Goal: Contribute content: Contribute content

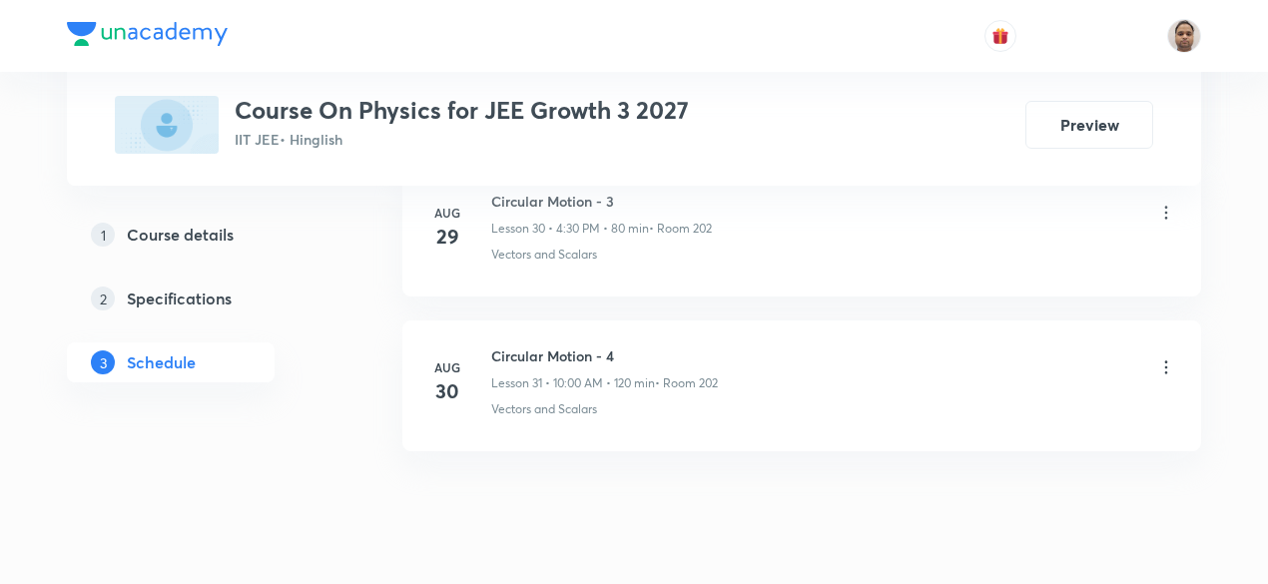
scroll to position [5791, 0]
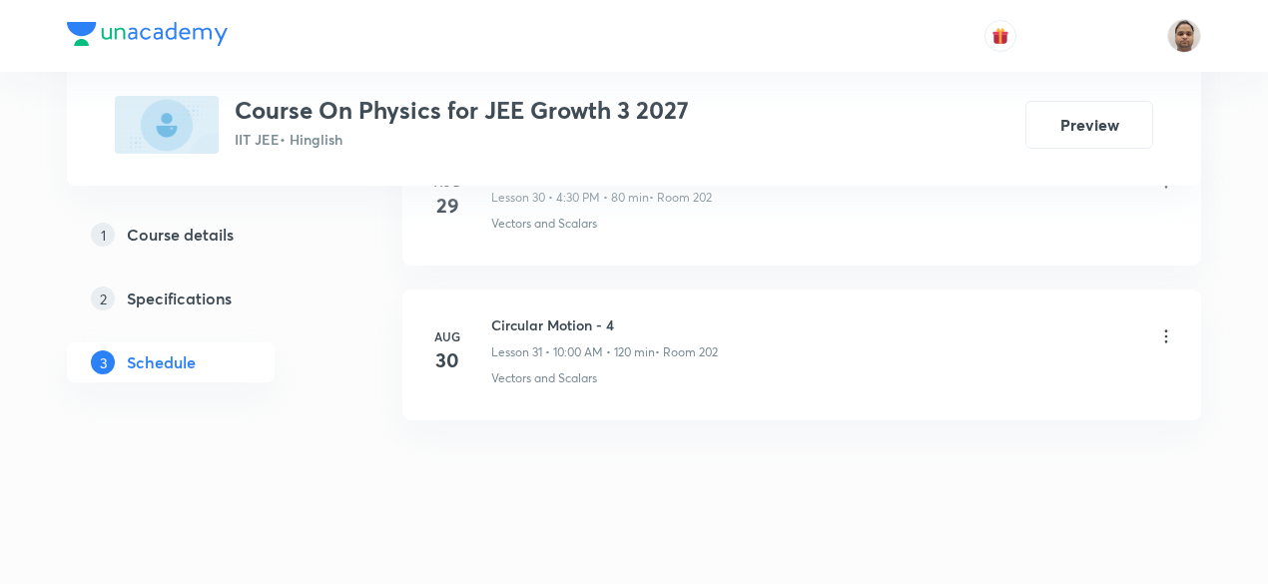
click at [575, 315] on h6 "Circular Motion - 4" at bounding box center [604, 325] width 227 height 21
copy h6 "Circular Motion - 4"
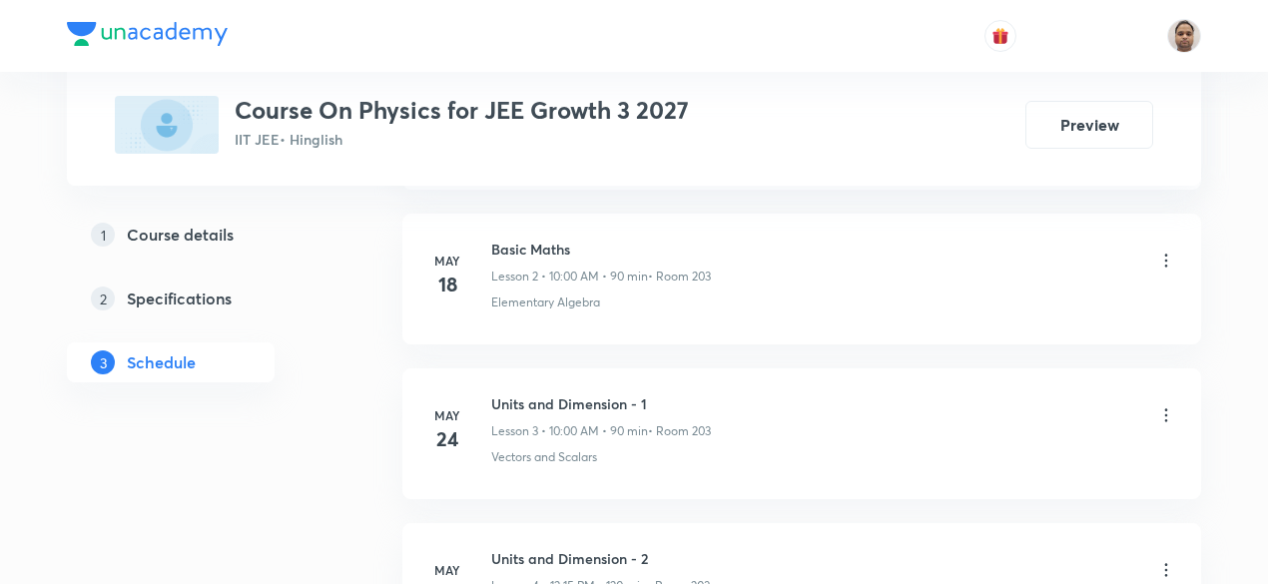
scroll to position [196, 0]
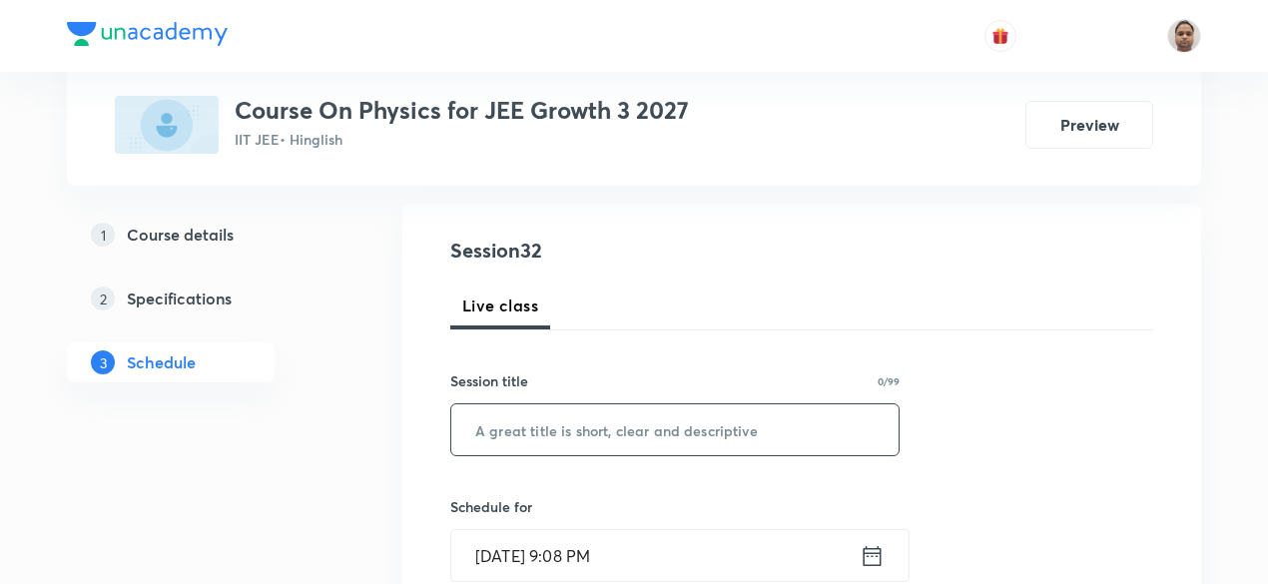
click at [627, 443] on input "text" at bounding box center [674, 429] width 447 height 51
paste input "Circular Motion - 4"
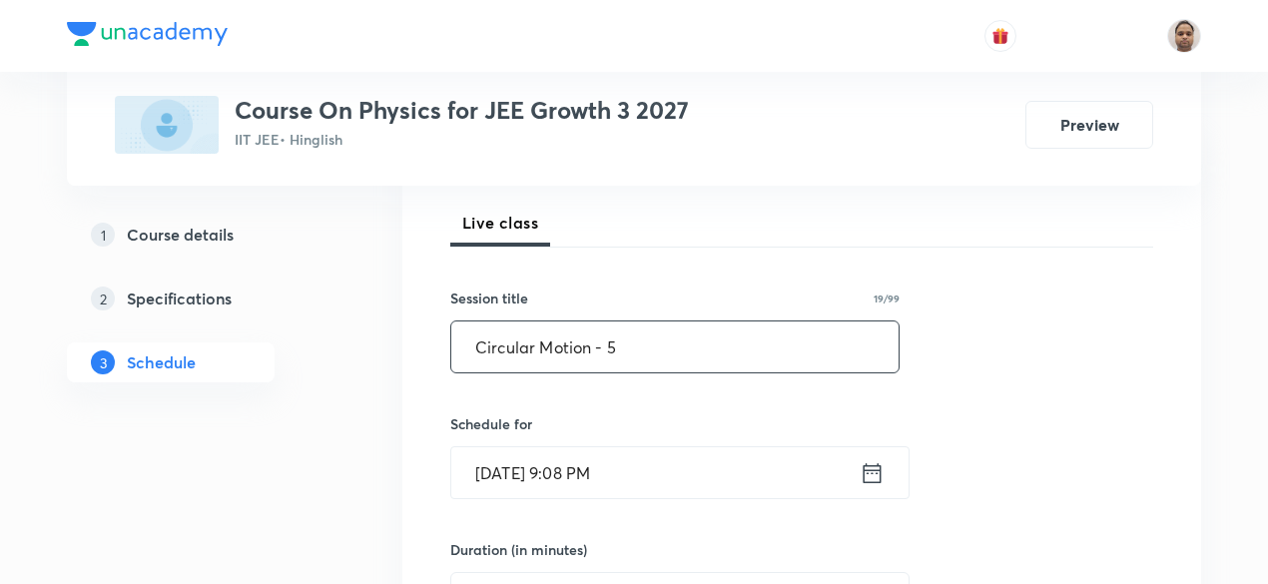
scroll to position [395, 0]
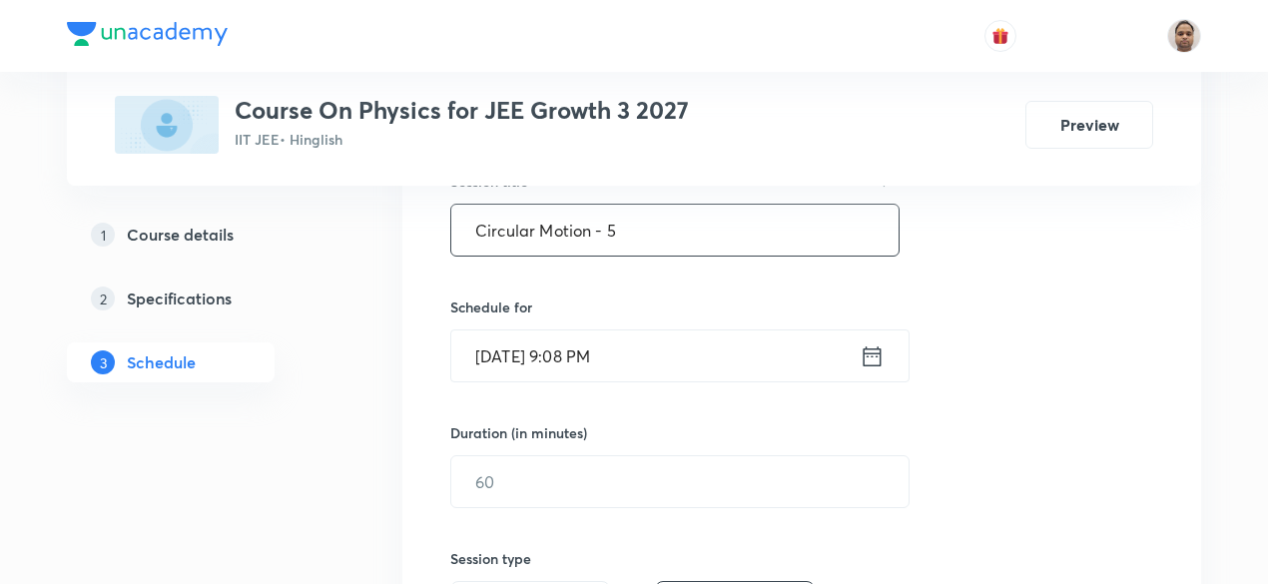
type input "Circular Motion - 5"
click at [532, 349] on input "Aug 30, 2025, 9:08 PM" at bounding box center [655, 356] width 408 height 51
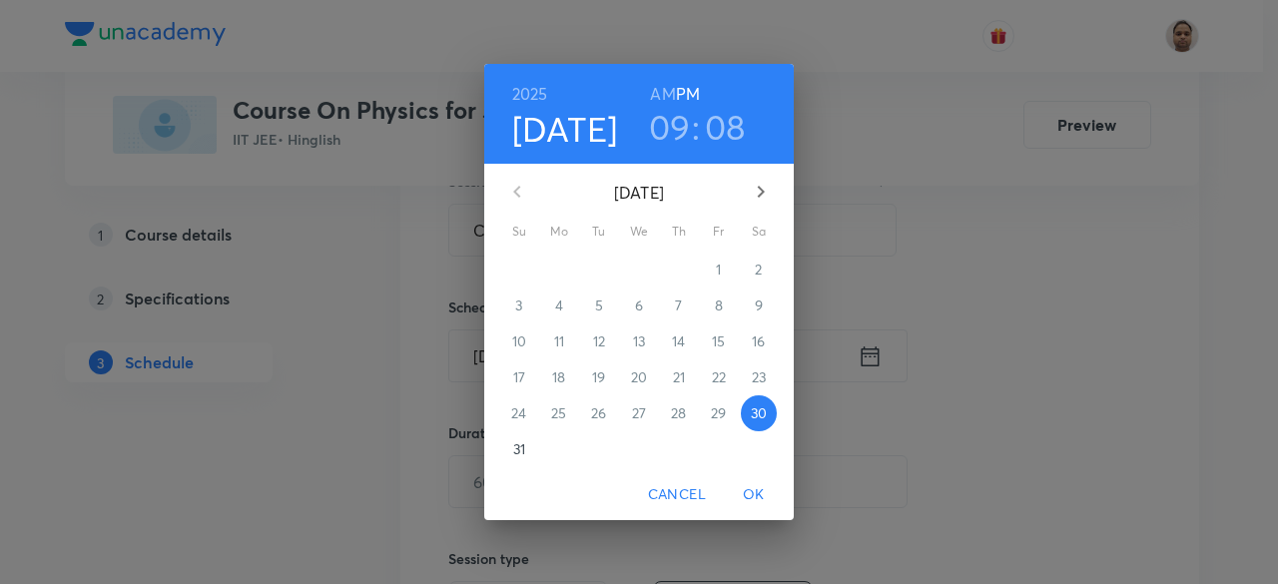
click at [530, 450] on span "31" at bounding box center [519, 449] width 36 height 20
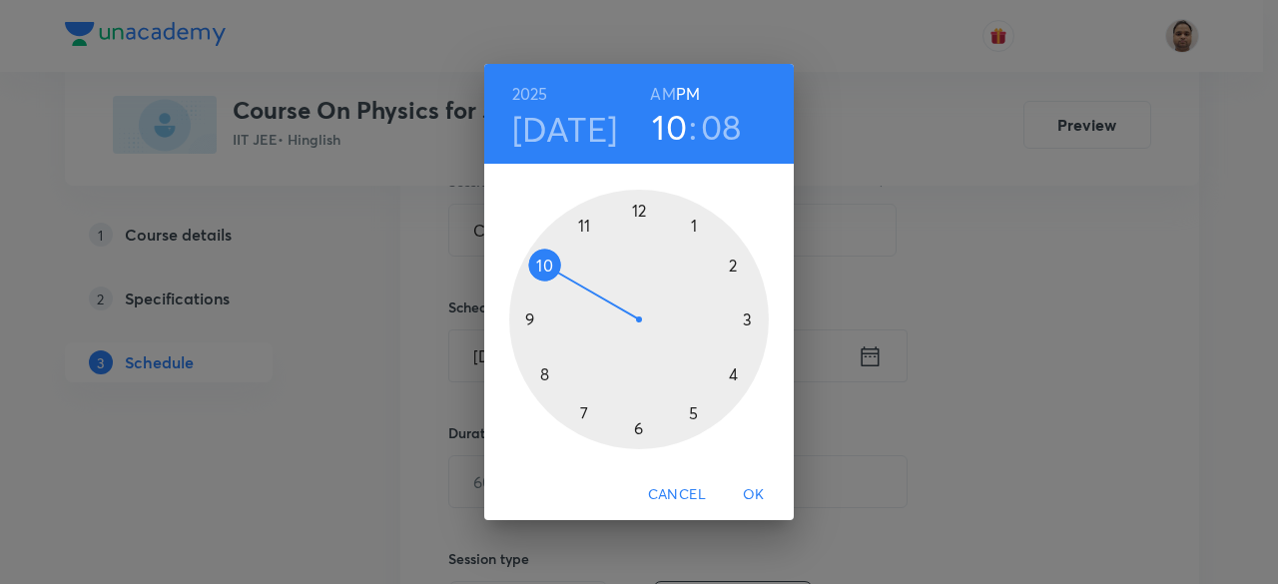
click at [547, 277] on div at bounding box center [639, 320] width 260 height 260
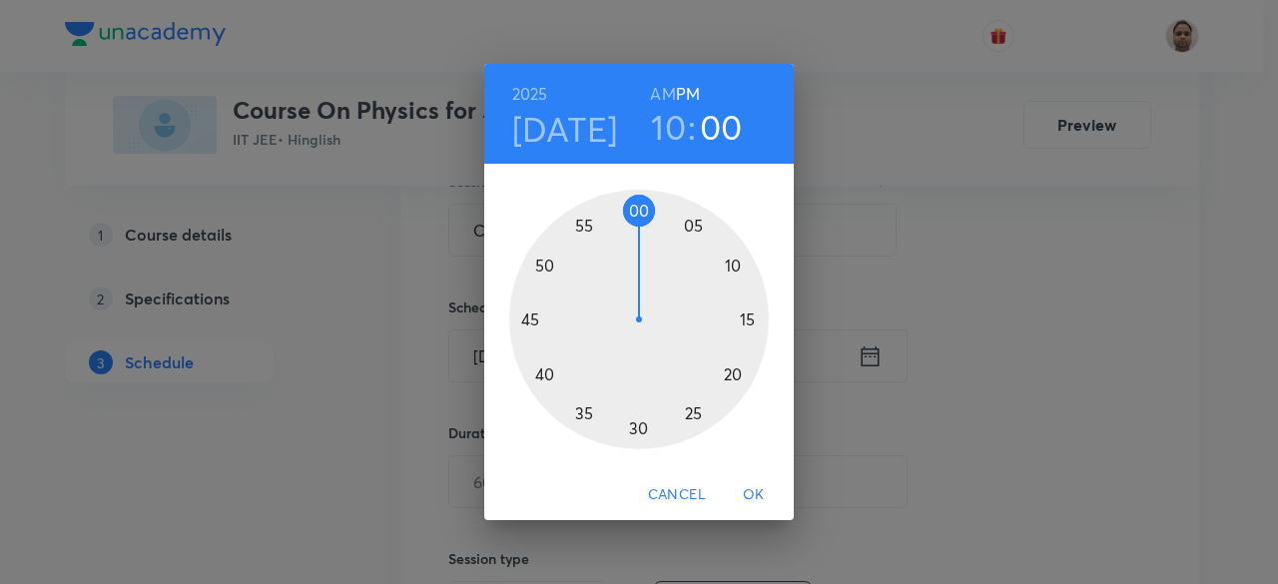
drag, startPoint x: 669, startPoint y: 245, endPoint x: 640, endPoint y: 225, distance: 35.2
click at [640, 225] on div at bounding box center [639, 320] width 260 height 260
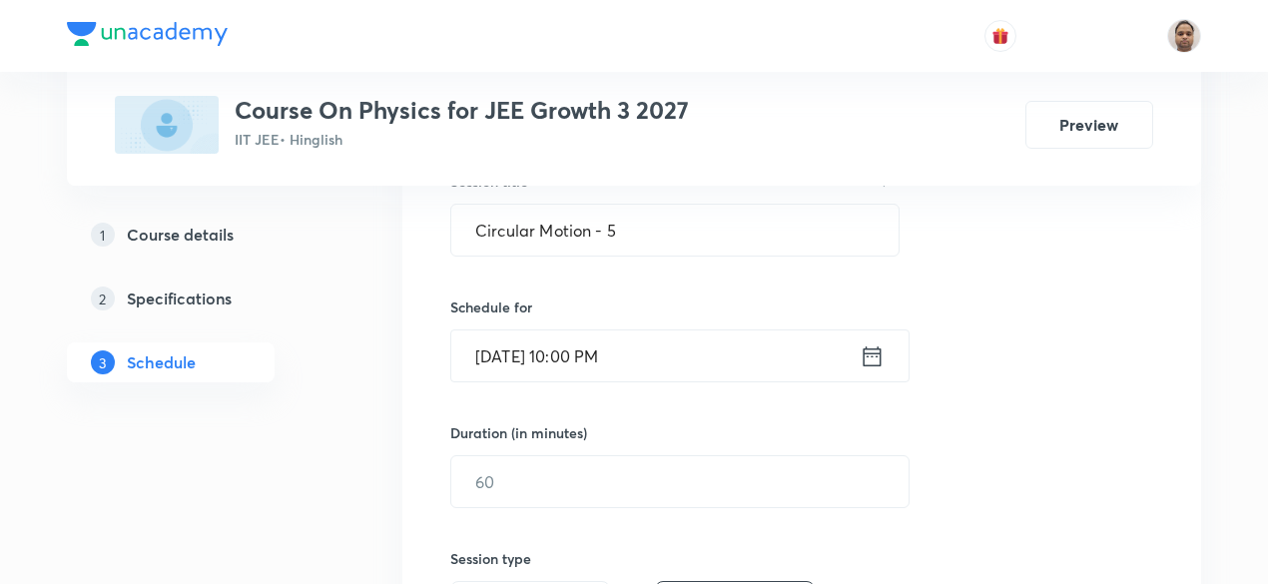
click at [619, 361] on input "Aug 31, 2025, 10:00 PM" at bounding box center [655, 356] width 408 height 51
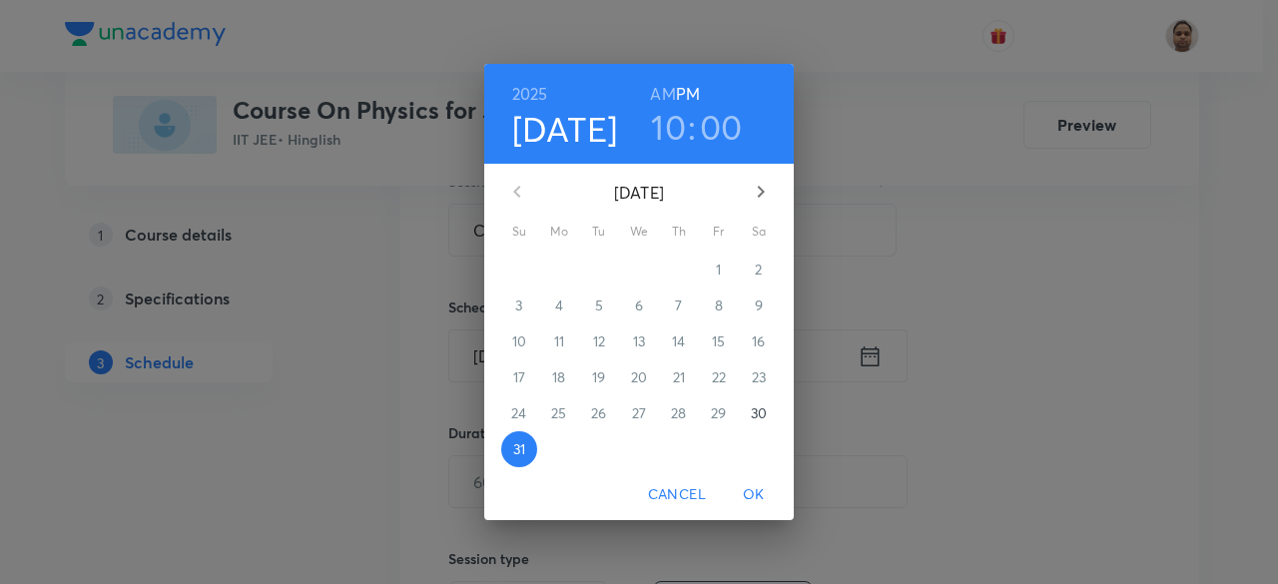
click at [672, 85] on h6 "AM" at bounding box center [662, 94] width 25 height 28
click at [761, 488] on span "OK" at bounding box center [754, 494] width 48 height 25
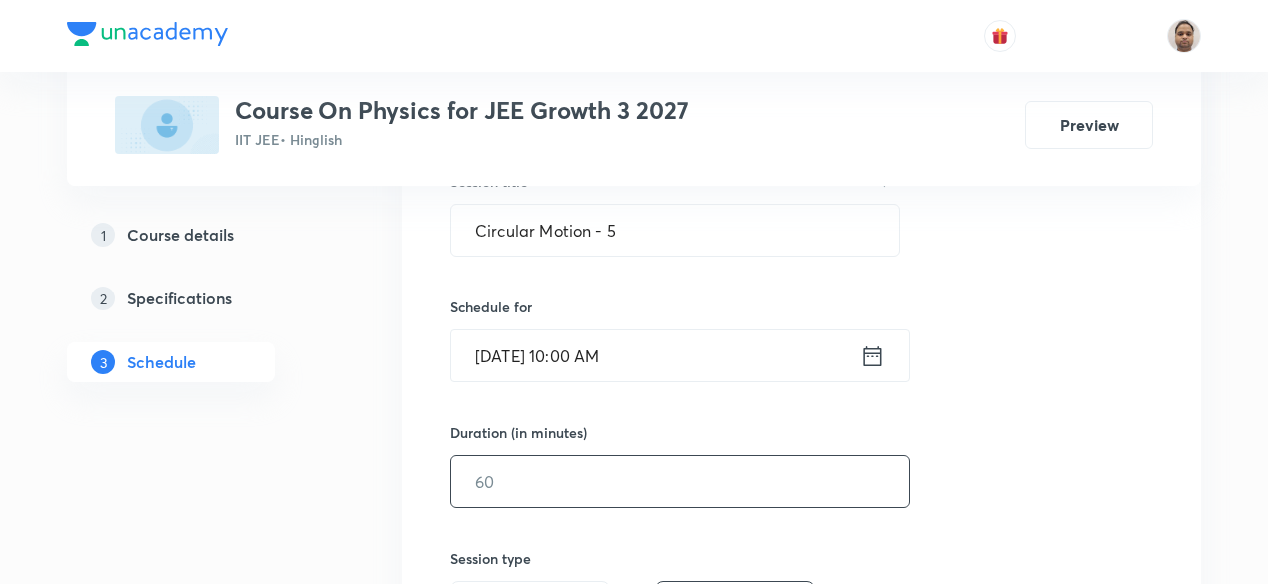
click at [508, 487] on input "text" at bounding box center [679, 481] width 457 height 51
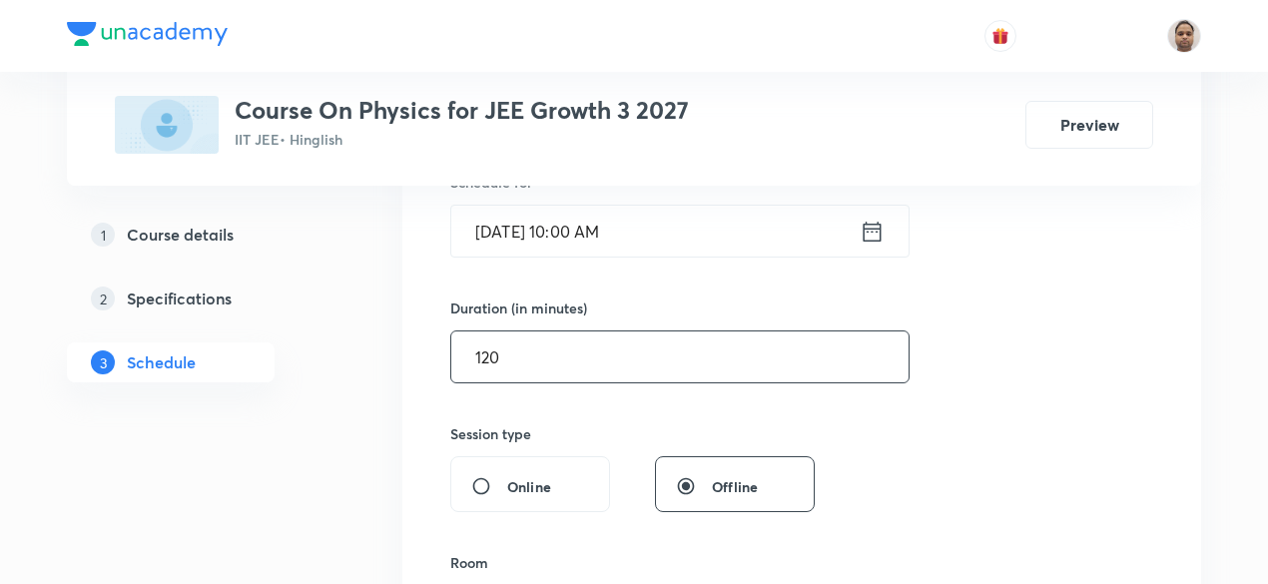
scroll to position [695, 0]
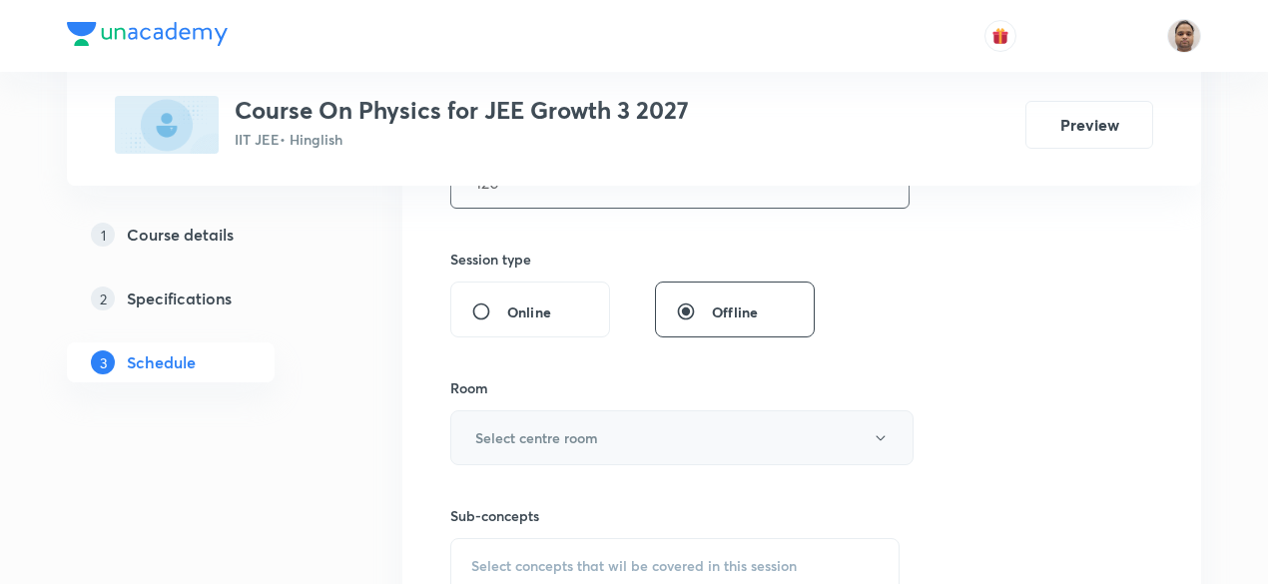
type input "120"
click at [517, 412] on button "Select centre room" at bounding box center [681, 437] width 463 height 55
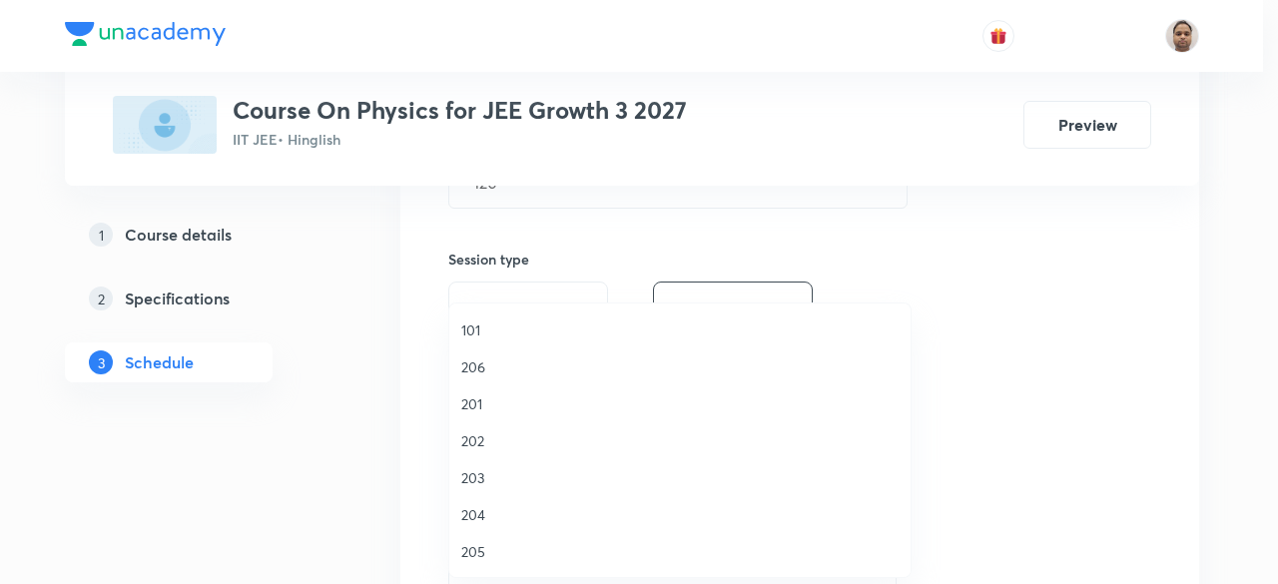
click at [479, 441] on span "202" at bounding box center [679, 440] width 437 height 21
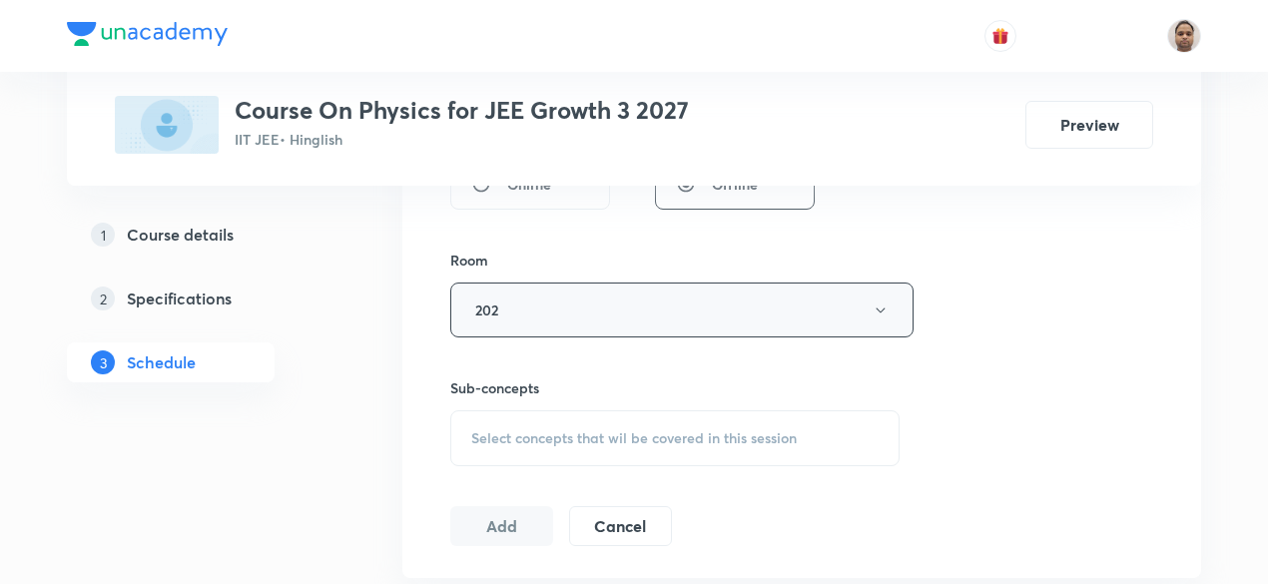
scroll to position [895, 0]
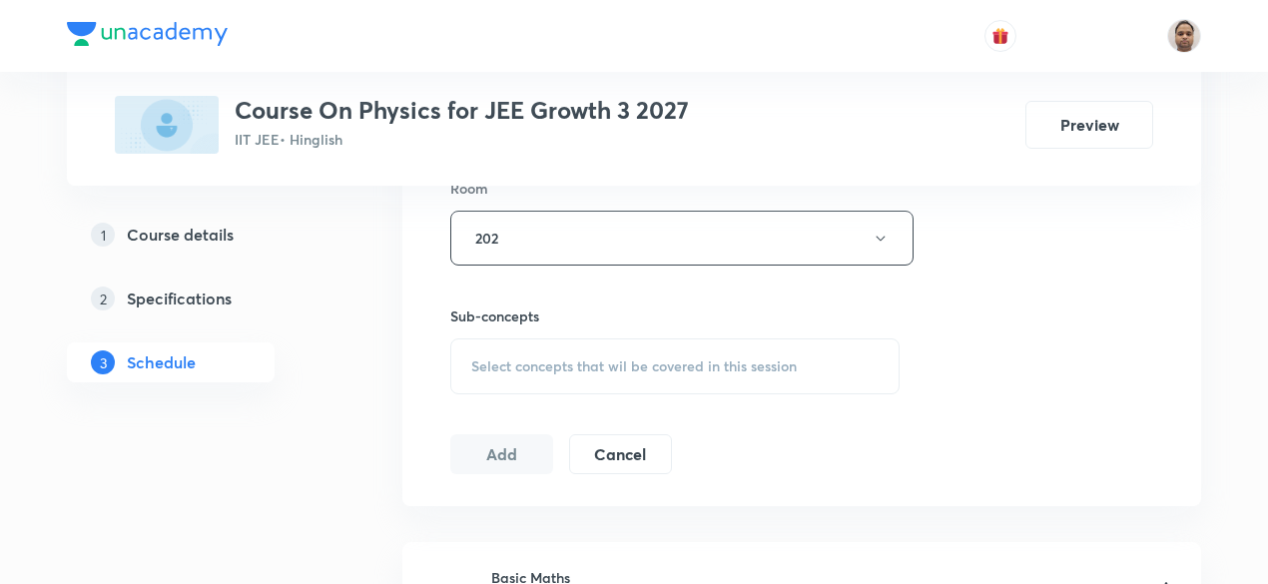
click at [527, 362] on span "Select concepts that wil be covered in this session" at bounding box center [634, 367] width 326 height 16
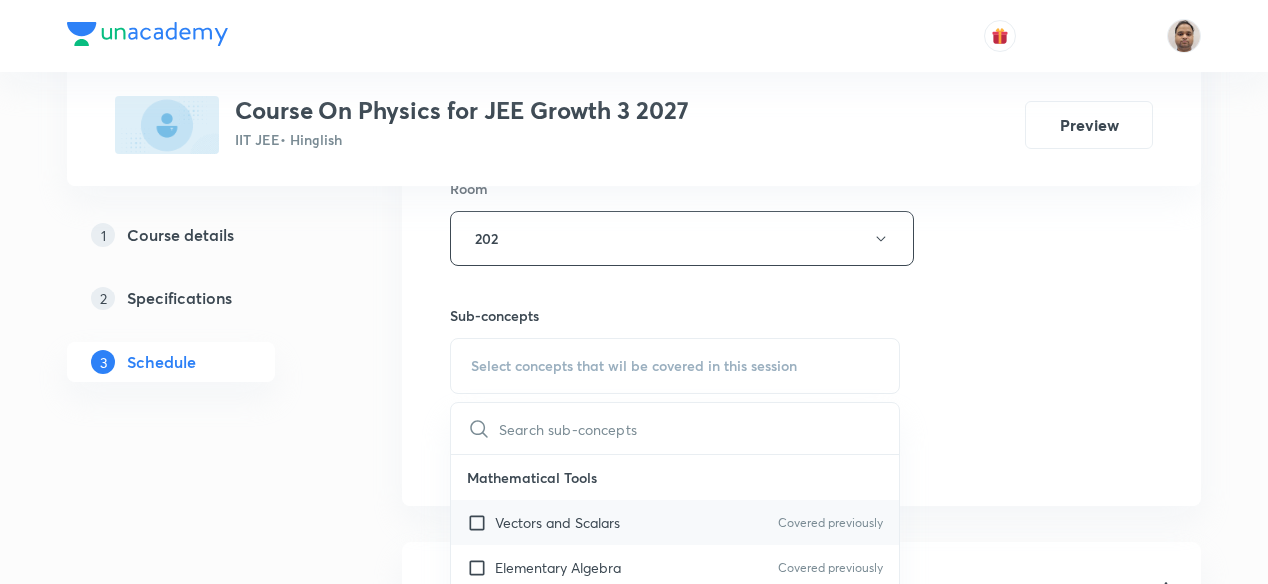
click at [513, 518] on p "Vectors and Scalars" at bounding box center [557, 522] width 125 height 21
checkbox input "true"
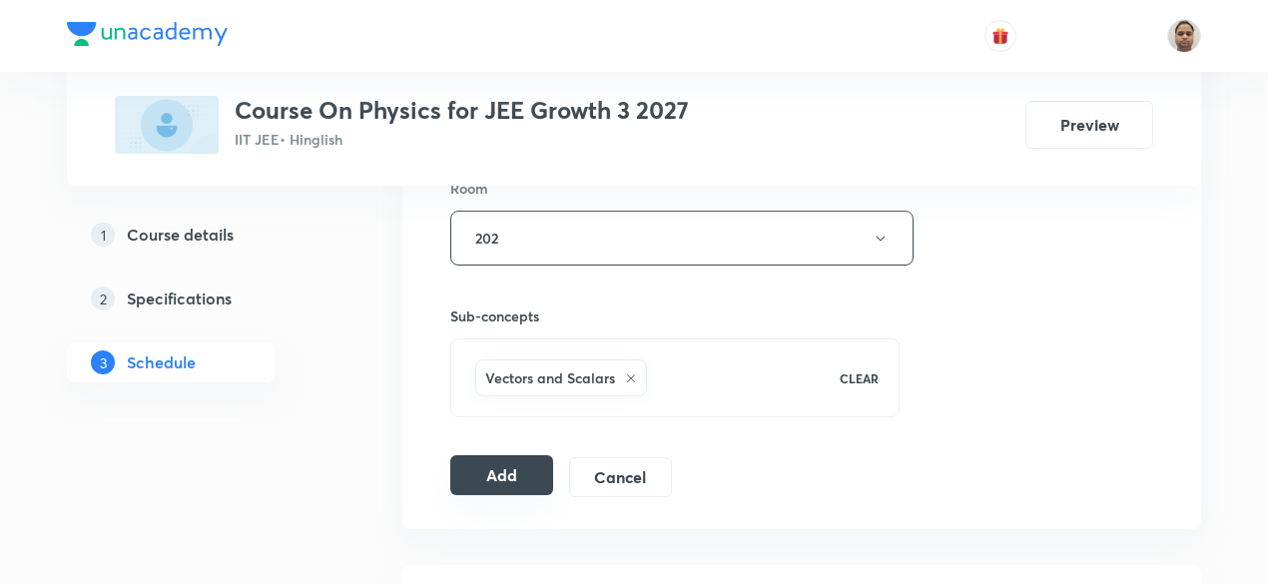
click at [473, 471] on button "Add" at bounding box center [501, 475] width 103 height 40
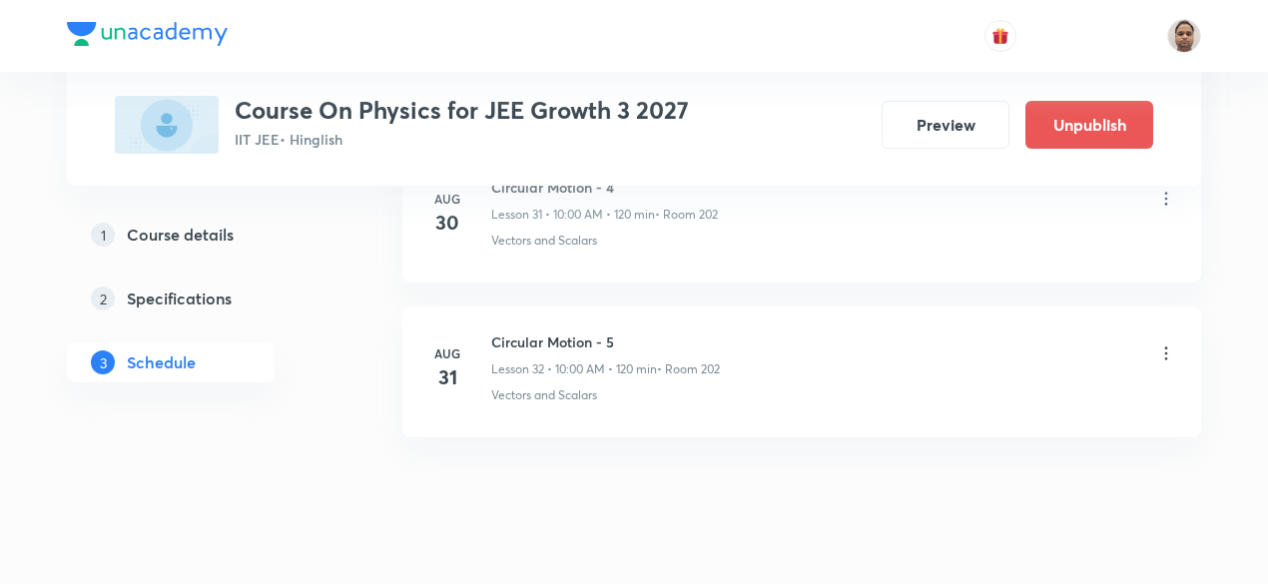
scroll to position [5030, 0]
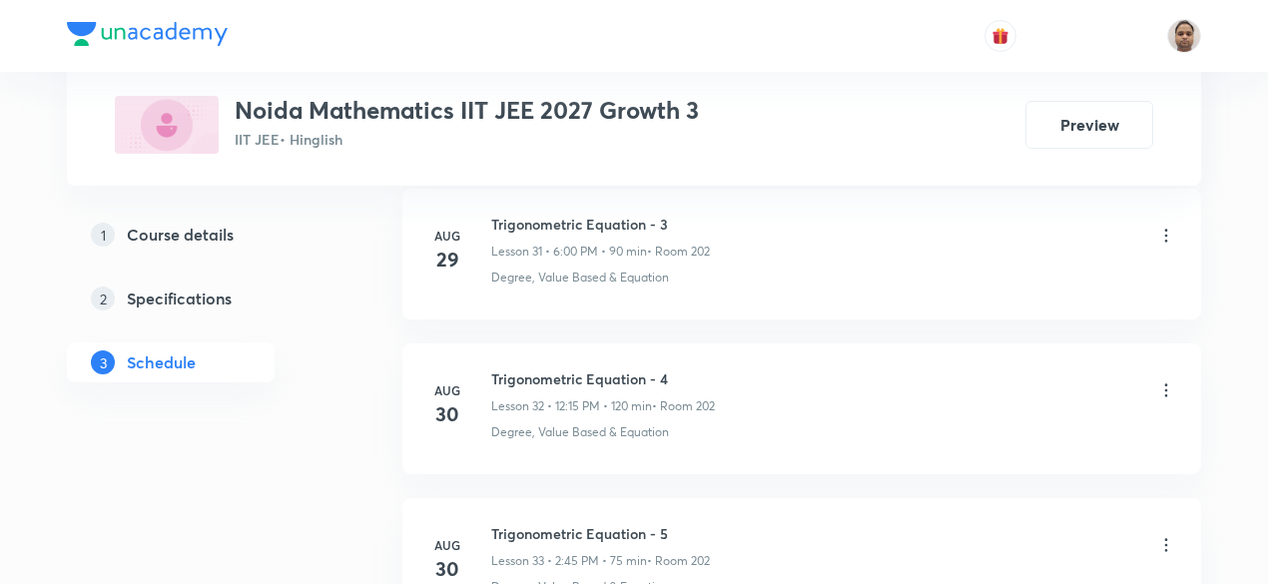
scroll to position [6100, 0]
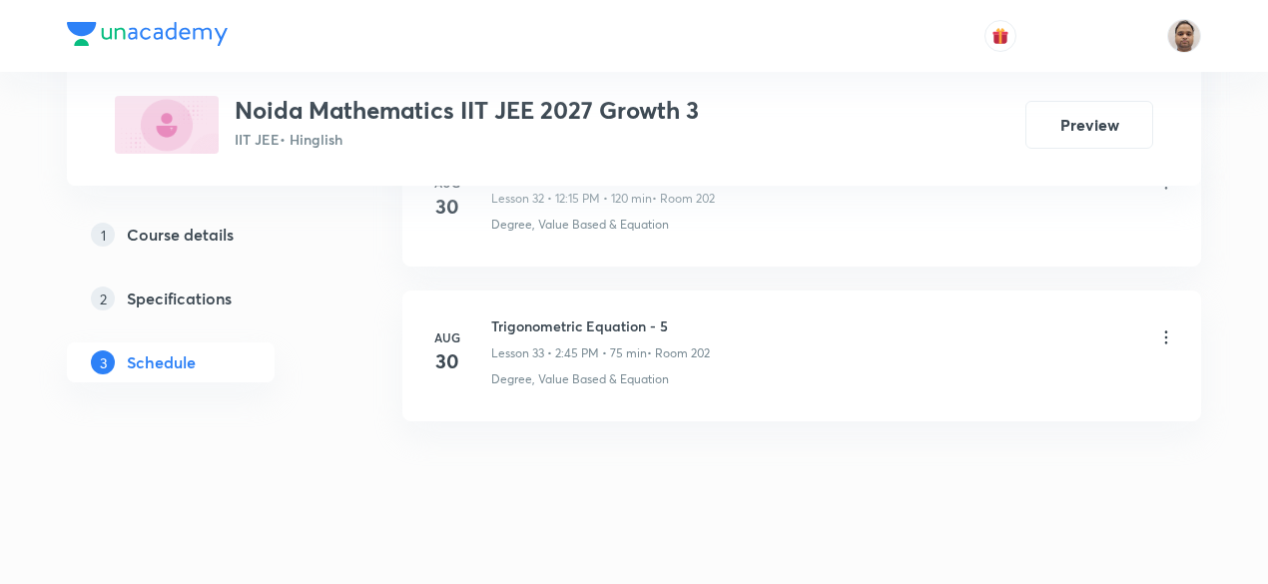
click at [573, 316] on h6 "Trigonometric Equation - 5" at bounding box center [600, 326] width 219 height 21
copy h6 "Trigonometric Equation - 5"
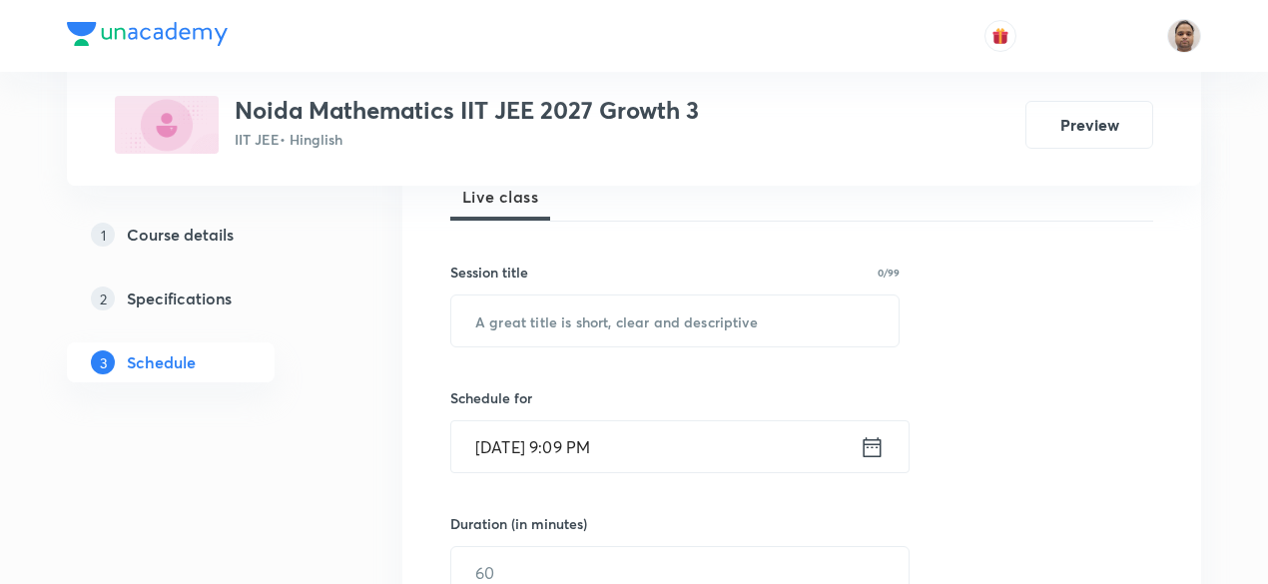
scroll to position [84, 0]
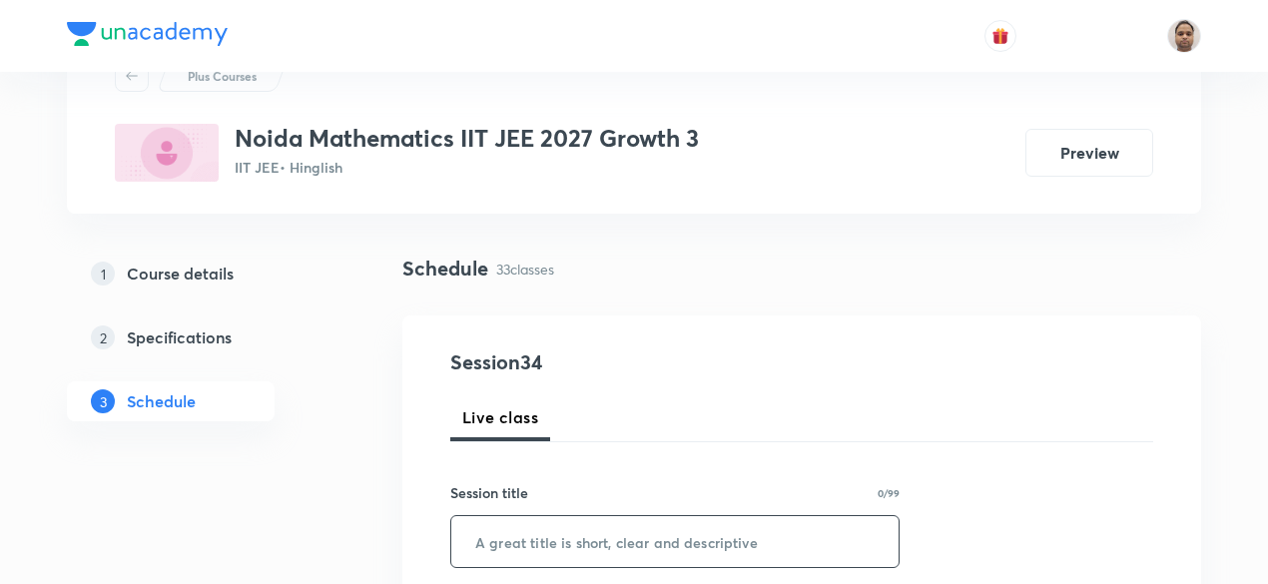
click at [598, 544] on input "text" at bounding box center [674, 541] width 447 height 51
paste input "Trigonometric Equation - 5"
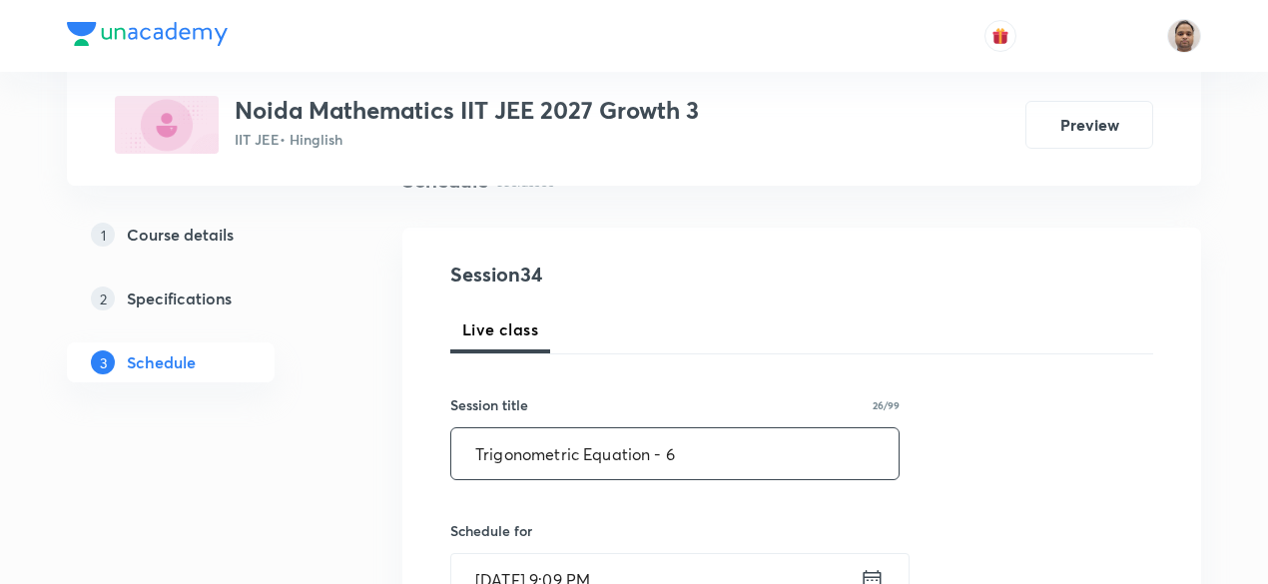
scroll to position [383, 0]
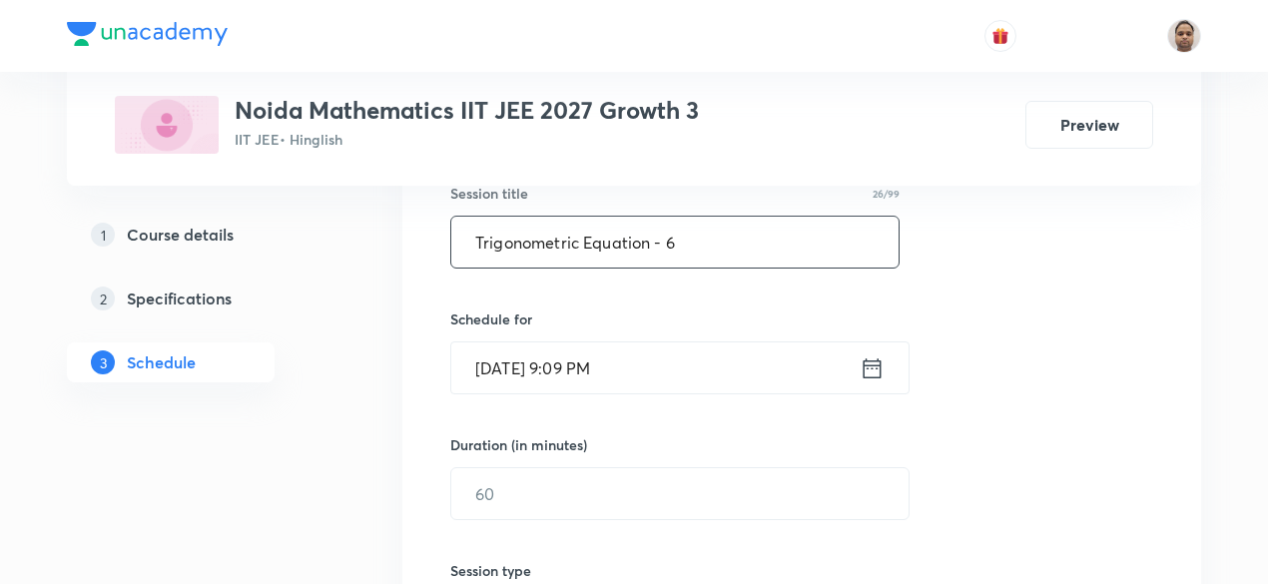
type input "Trigonometric Equation - 6"
click at [548, 370] on input "Aug 30, 2025, 9:09 PM" at bounding box center [655, 368] width 408 height 51
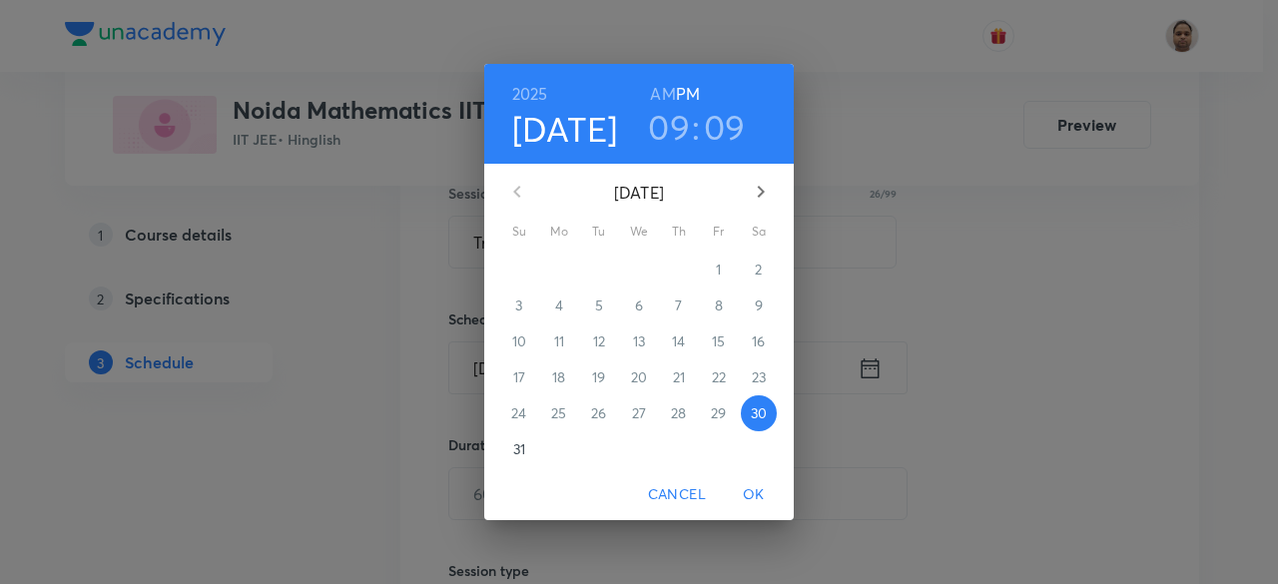
click at [516, 455] on p "31" at bounding box center [519, 449] width 12 height 20
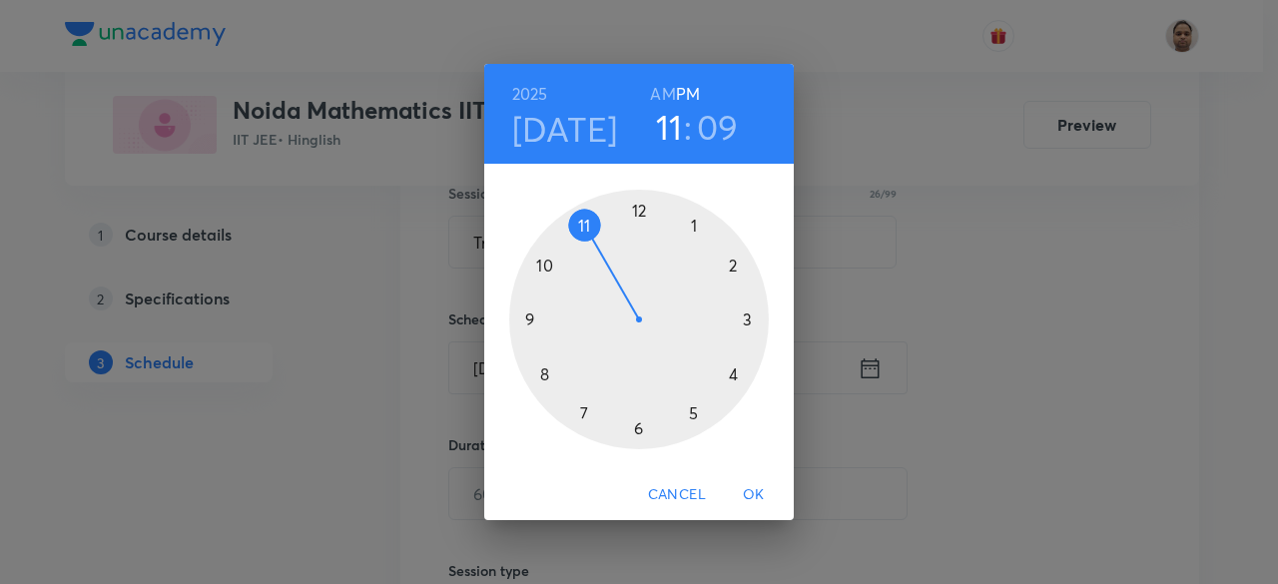
drag, startPoint x: 534, startPoint y: 311, endPoint x: 654, endPoint y: 223, distance: 148.6
click at [654, 223] on div at bounding box center [639, 320] width 260 height 260
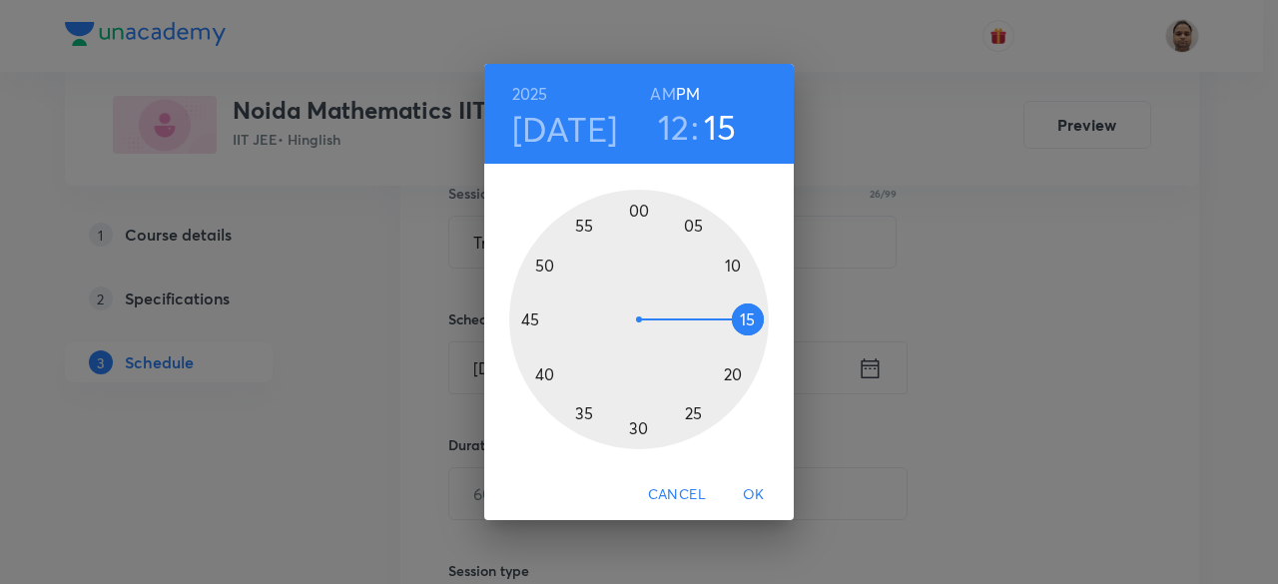
drag, startPoint x: 725, startPoint y: 260, endPoint x: 753, endPoint y: 320, distance: 66.1
click at [753, 320] on div at bounding box center [639, 320] width 260 height 260
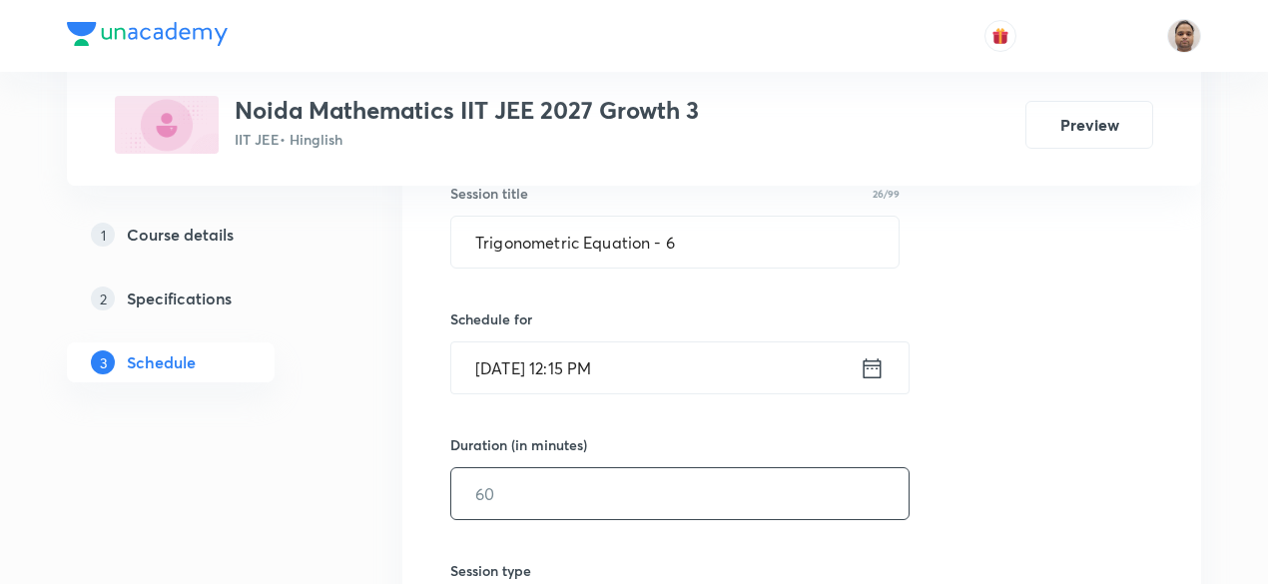
click at [530, 485] on input "text" at bounding box center [679, 493] width 457 height 51
type input "120"
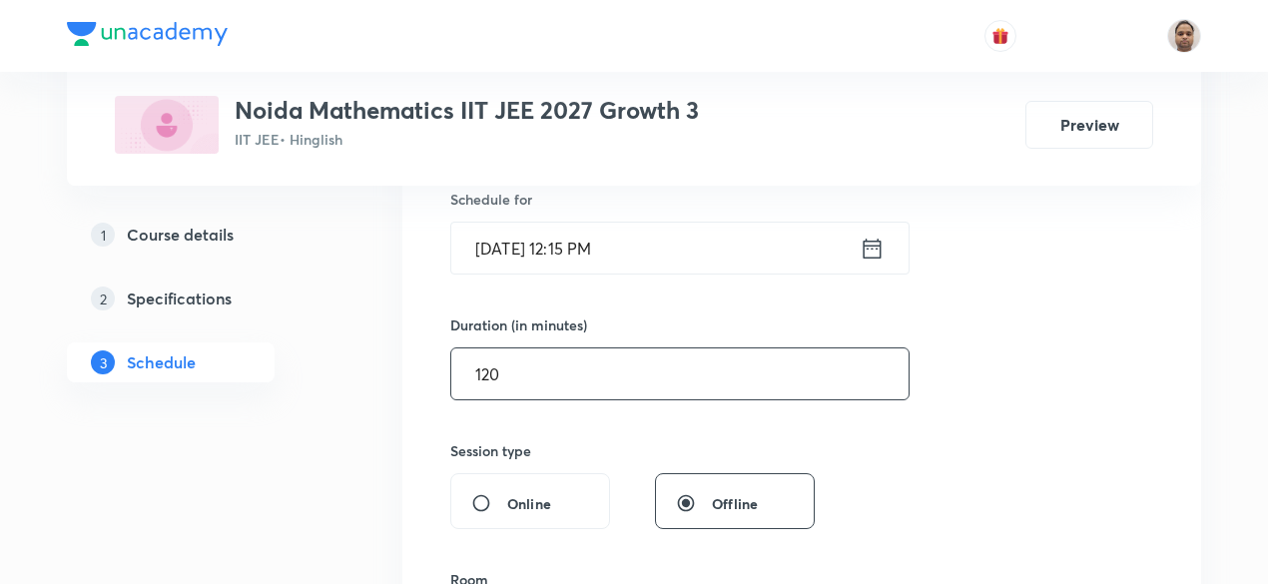
scroll to position [683, 0]
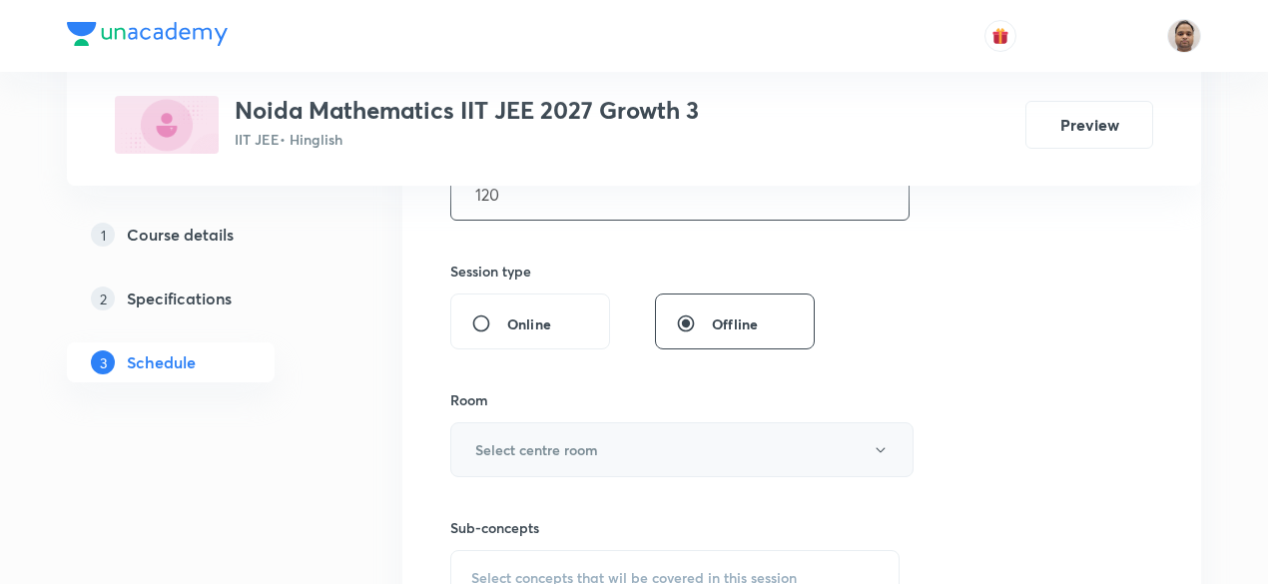
click at [516, 450] on h6 "Select centre room" at bounding box center [536, 449] width 123 height 21
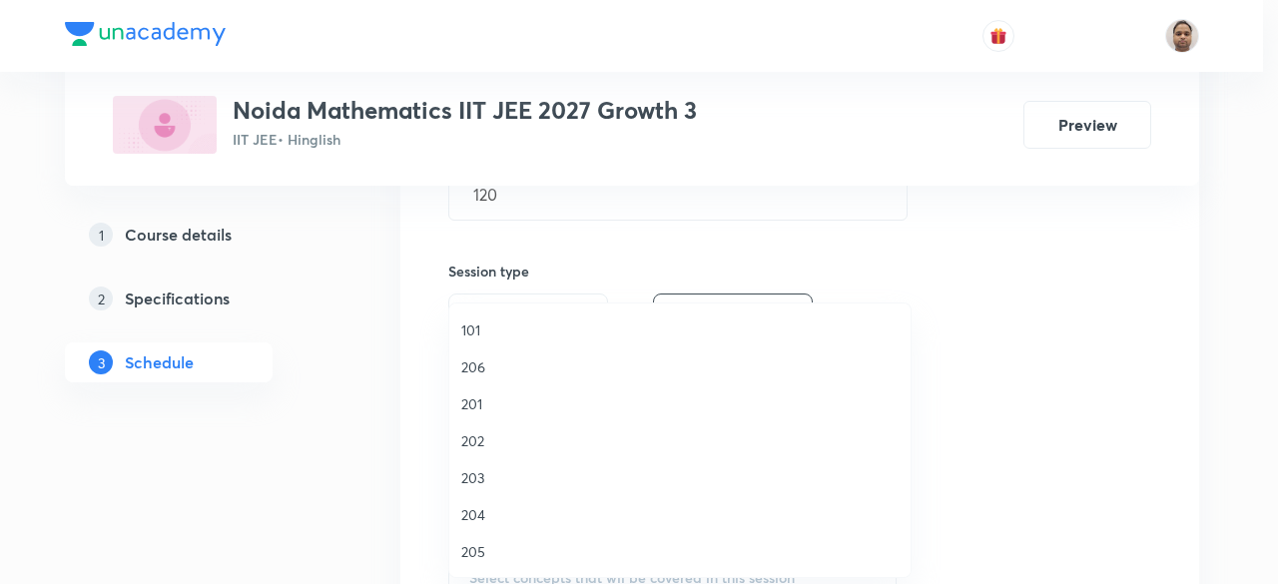
click at [483, 436] on span "202" at bounding box center [679, 440] width 437 height 21
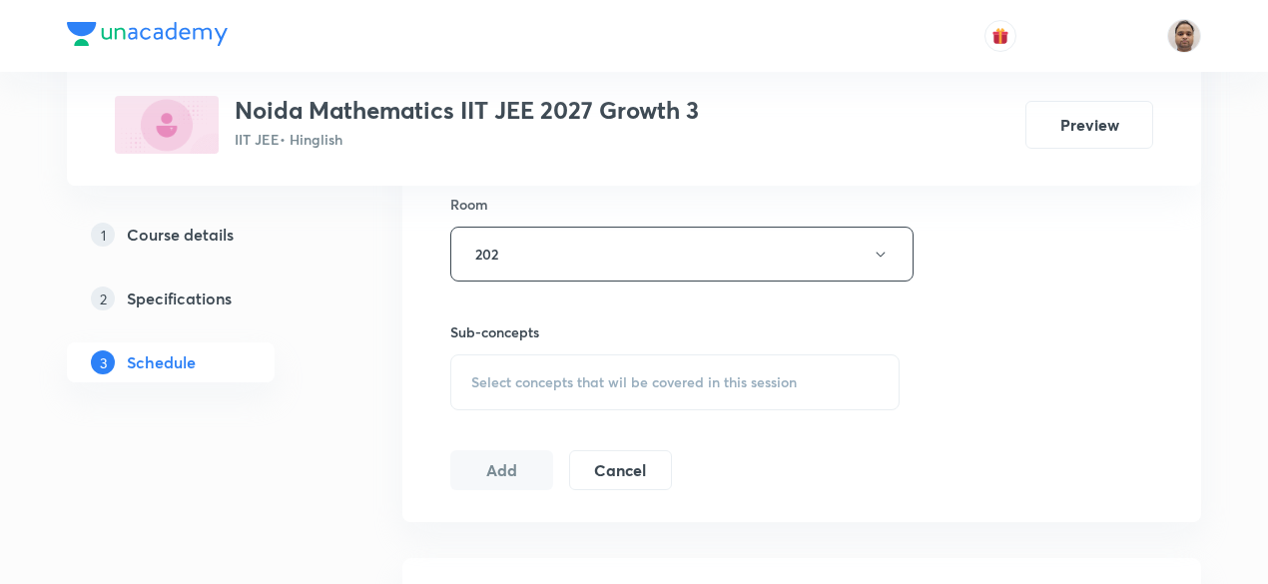
scroll to position [883, 0]
click at [517, 388] on div "Select concepts that wil be covered in this session" at bounding box center [674, 379] width 449 height 56
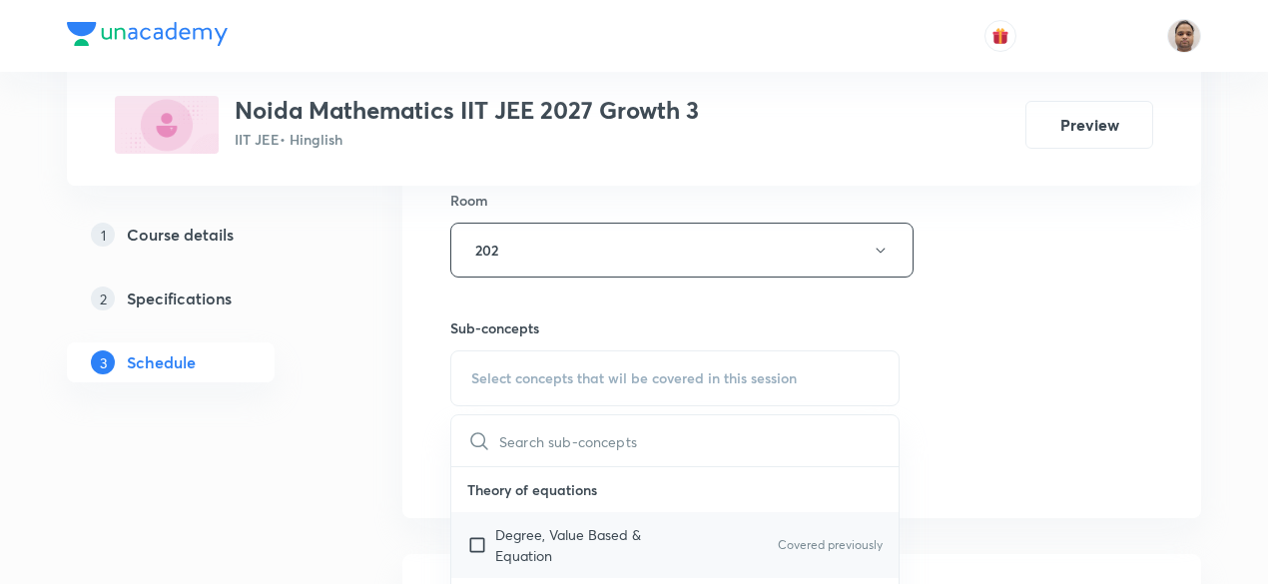
click at [499, 535] on p "Degree, Value Based & Equation" at bounding box center [596, 545] width 202 height 42
checkbox input "true"
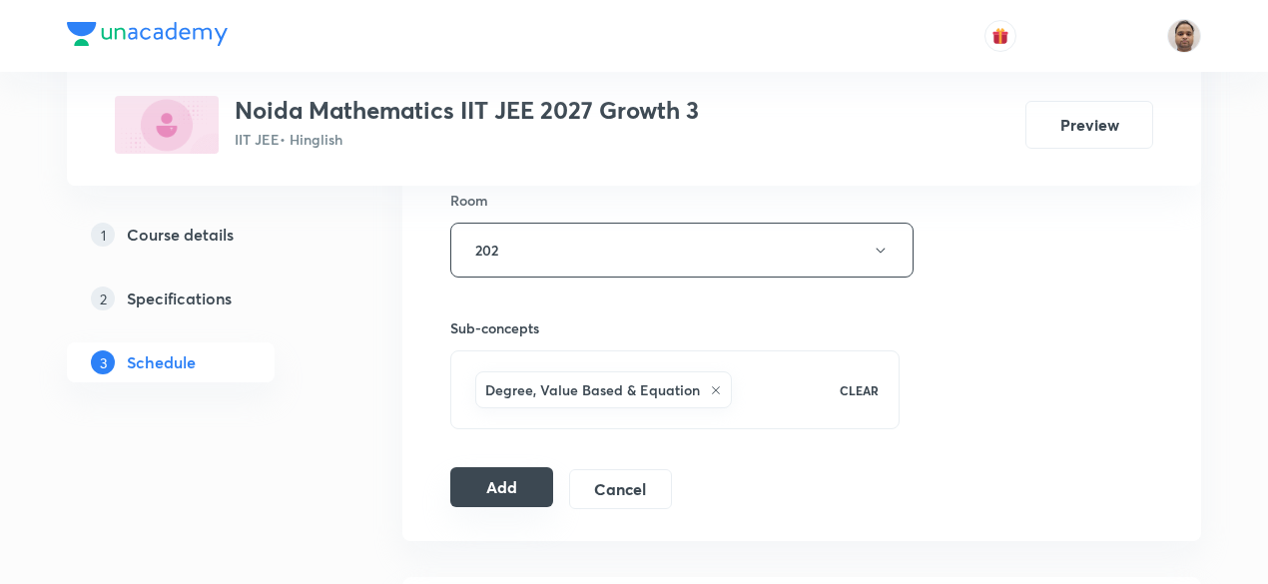
click at [472, 485] on button "Add" at bounding box center [501, 487] width 103 height 40
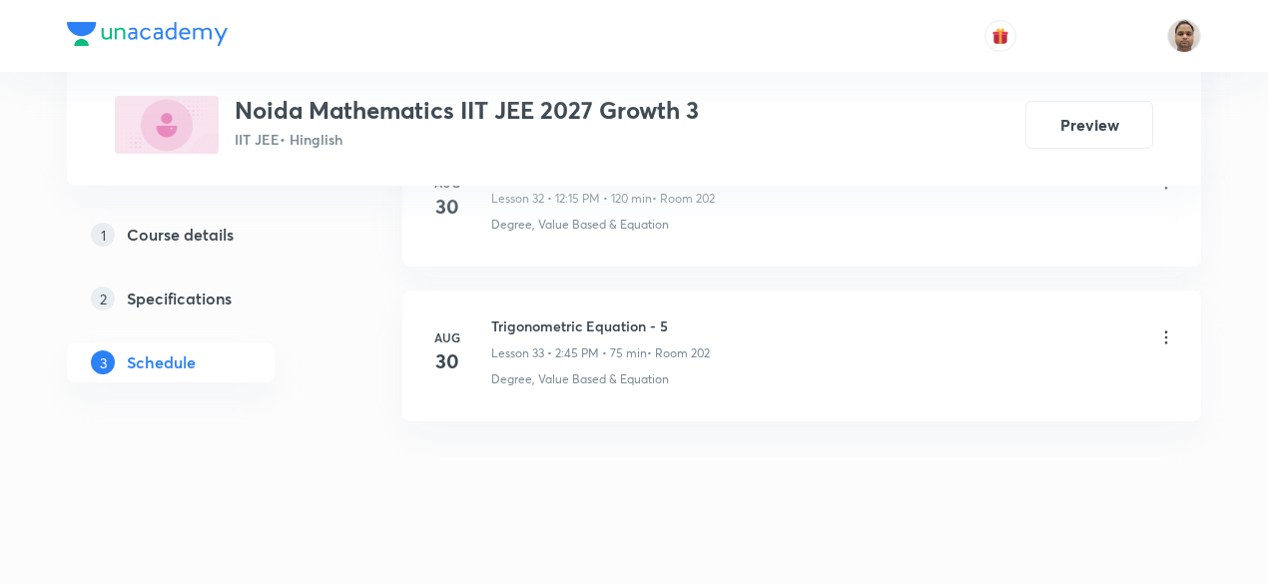
scroll to position [5185, 0]
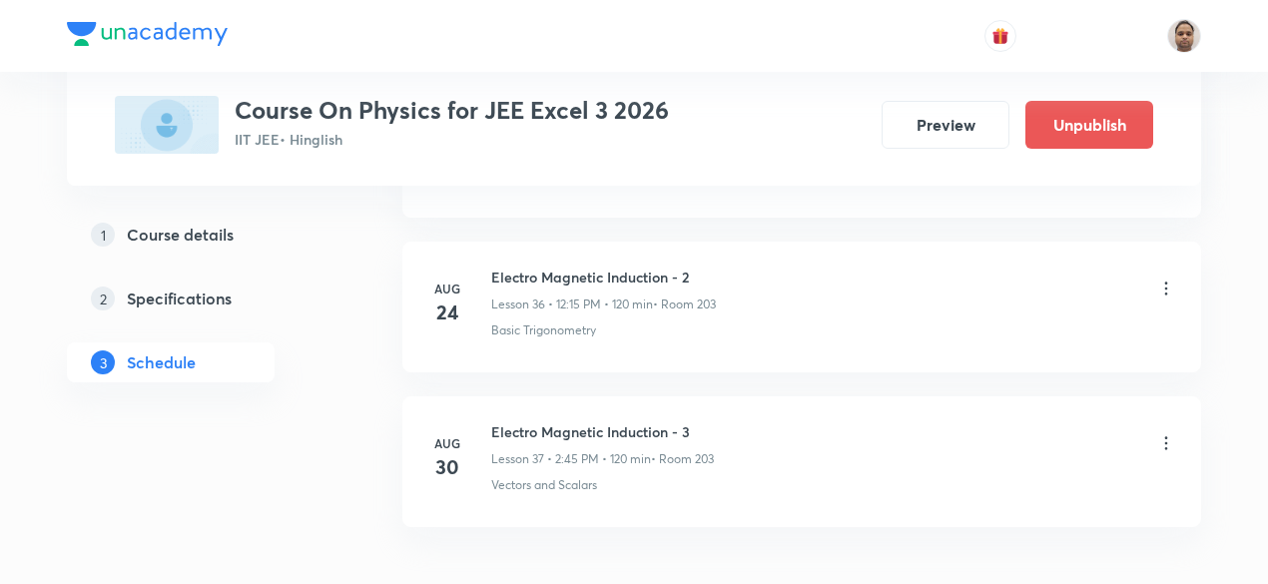
scroll to position [6716, 0]
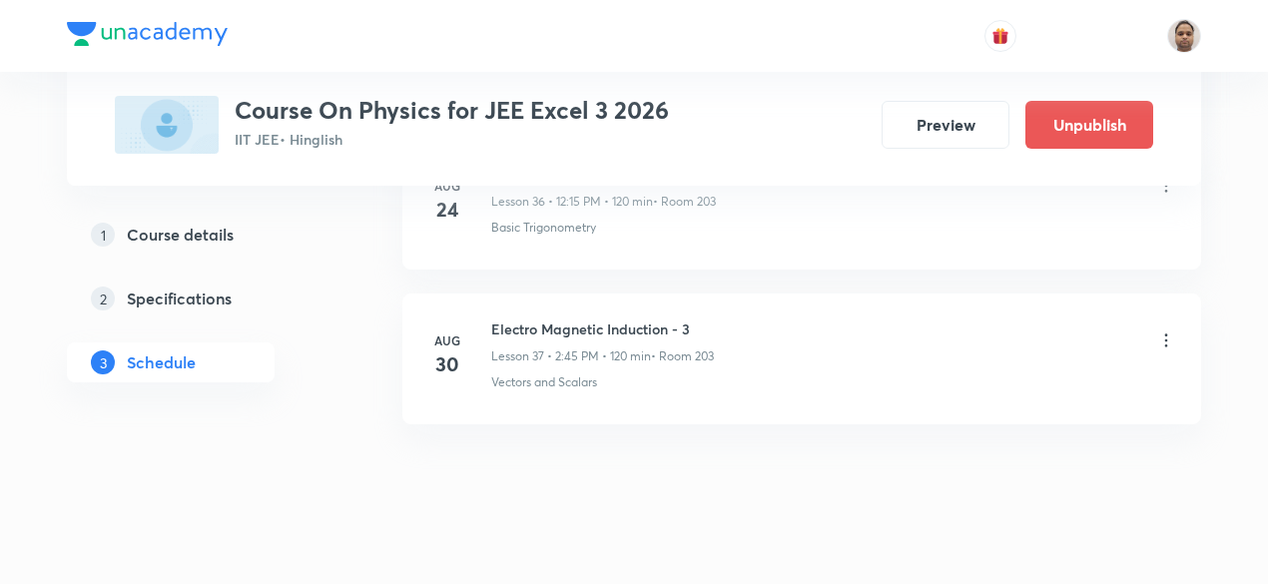
click at [608, 319] on h6 "Electro Magnetic Induction - 3" at bounding box center [602, 329] width 223 height 21
copy h6 "Electro Magnetic Induction - 3"
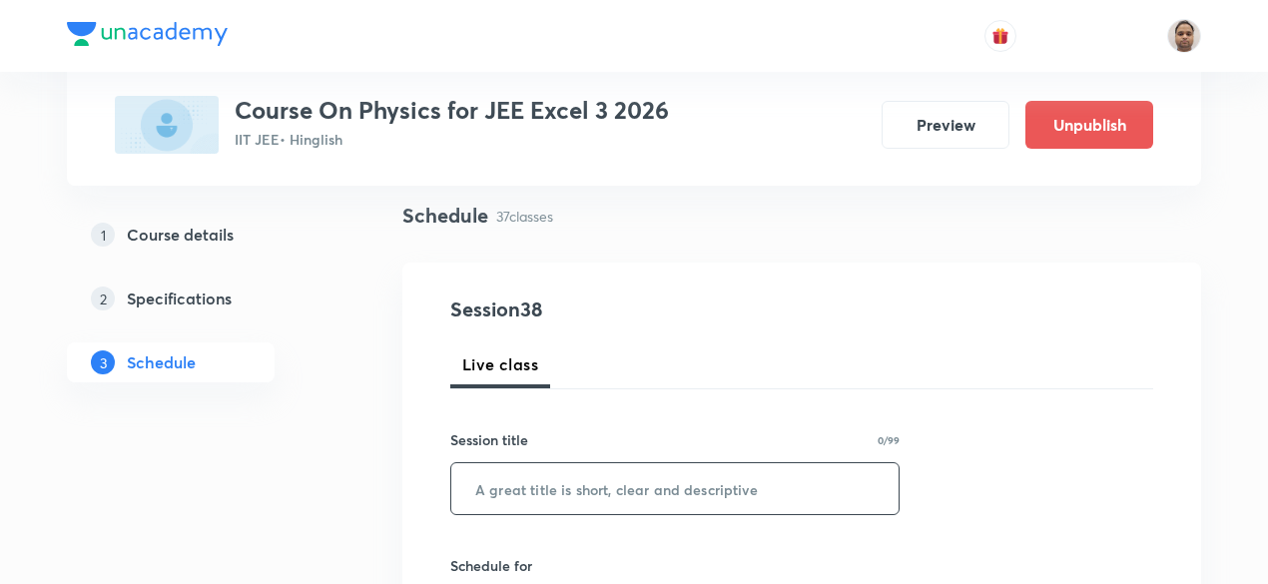
scroll to position [200, 0]
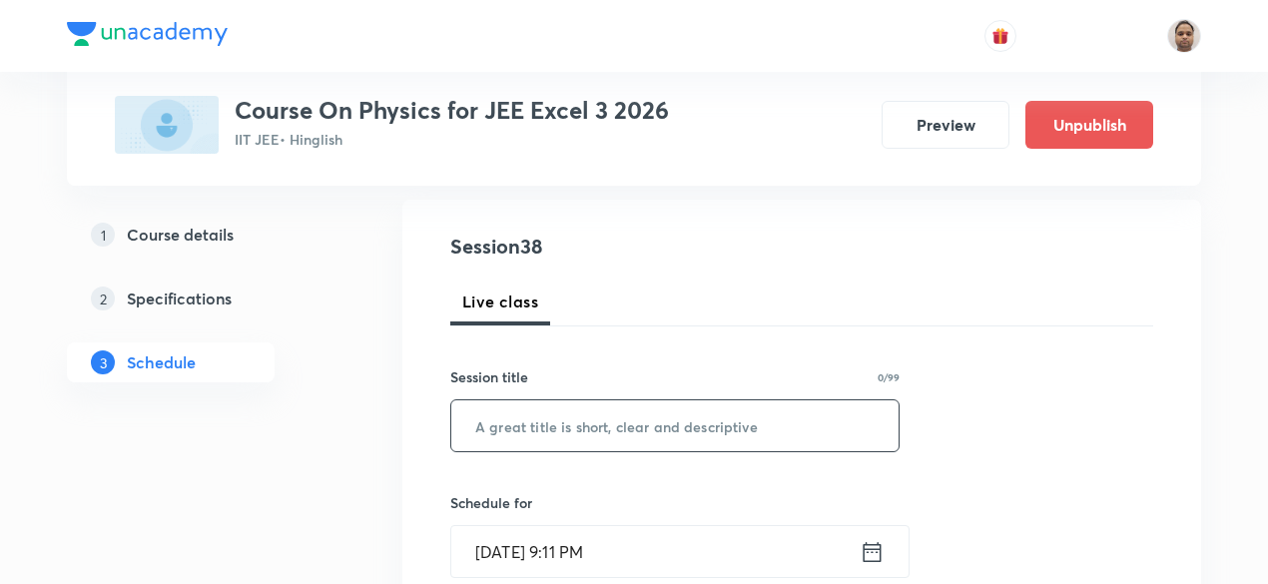
click at [618, 434] on input "text" at bounding box center [674, 425] width 447 height 51
paste input "Electro Magnetic Induction - 3"
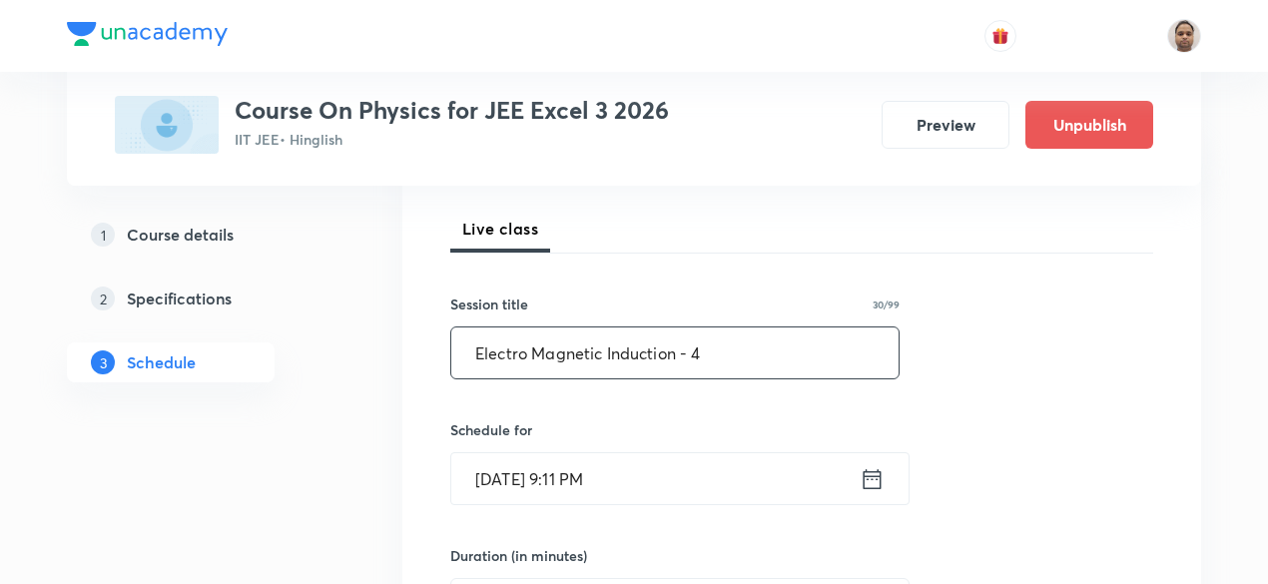
scroll to position [300, 0]
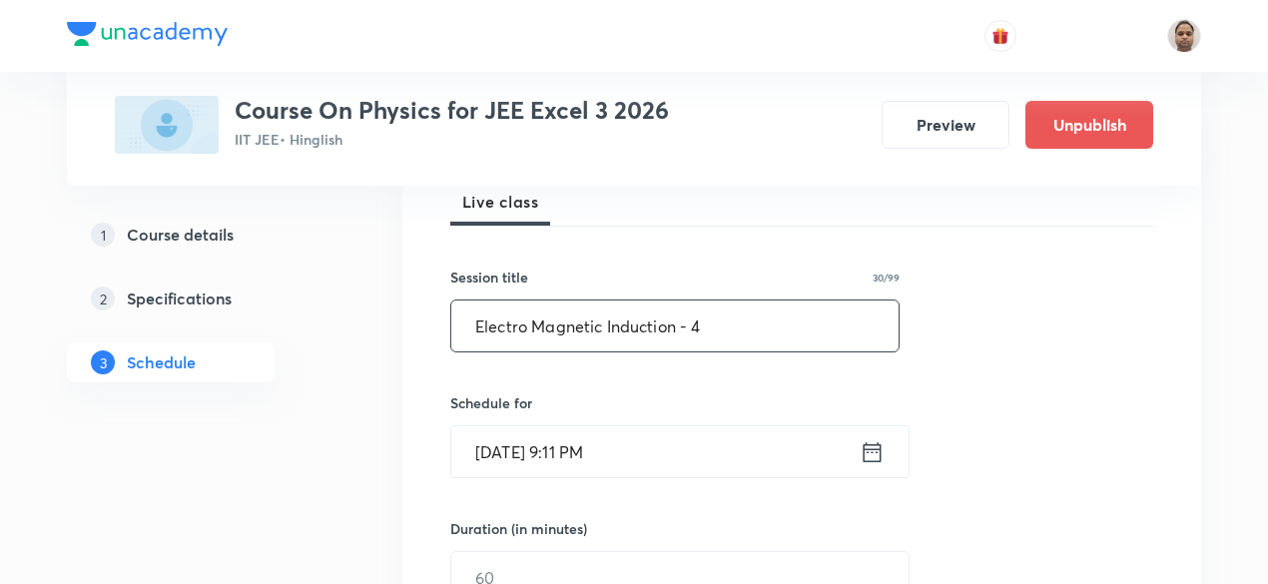
type input "Electro Magnetic Induction - 4"
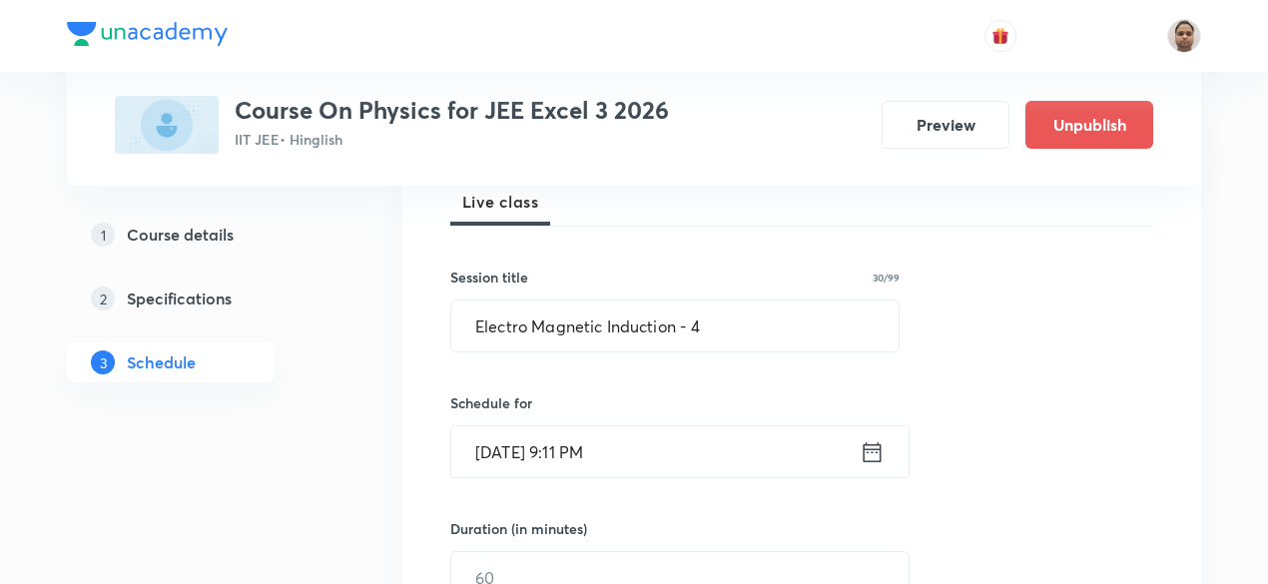
click at [582, 427] on input "[DATE] 9:11 PM" at bounding box center [655, 451] width 408 height 51
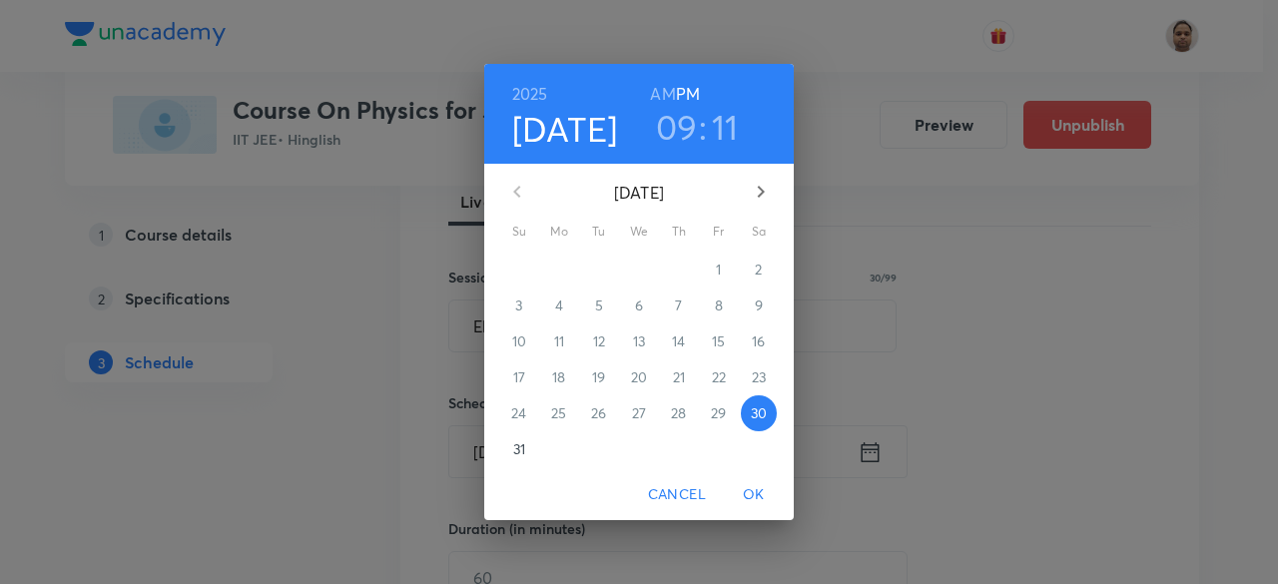
click at [520, 448] on p "31" at bounding box center [519, 449] width 12 height 20
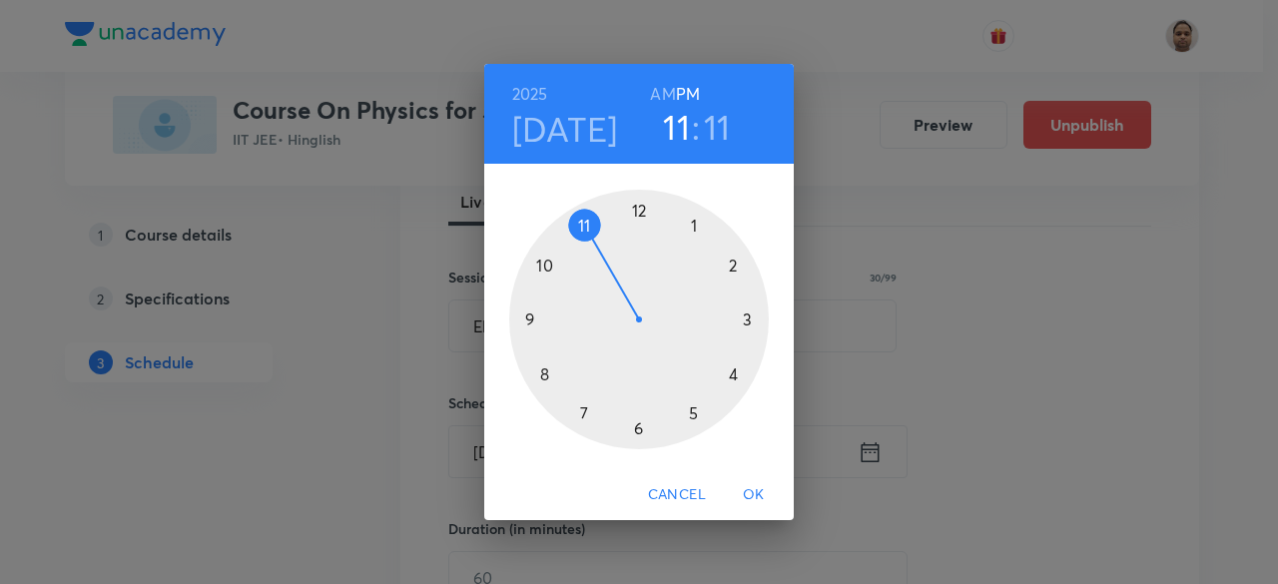
drag, startPoint x: 525, startPoint y: 317, endPoint x: 655, endPoint y: 224, distance: 159.6
click at [655, 224] on div at bounding box center [639, 320] width 260 height 260
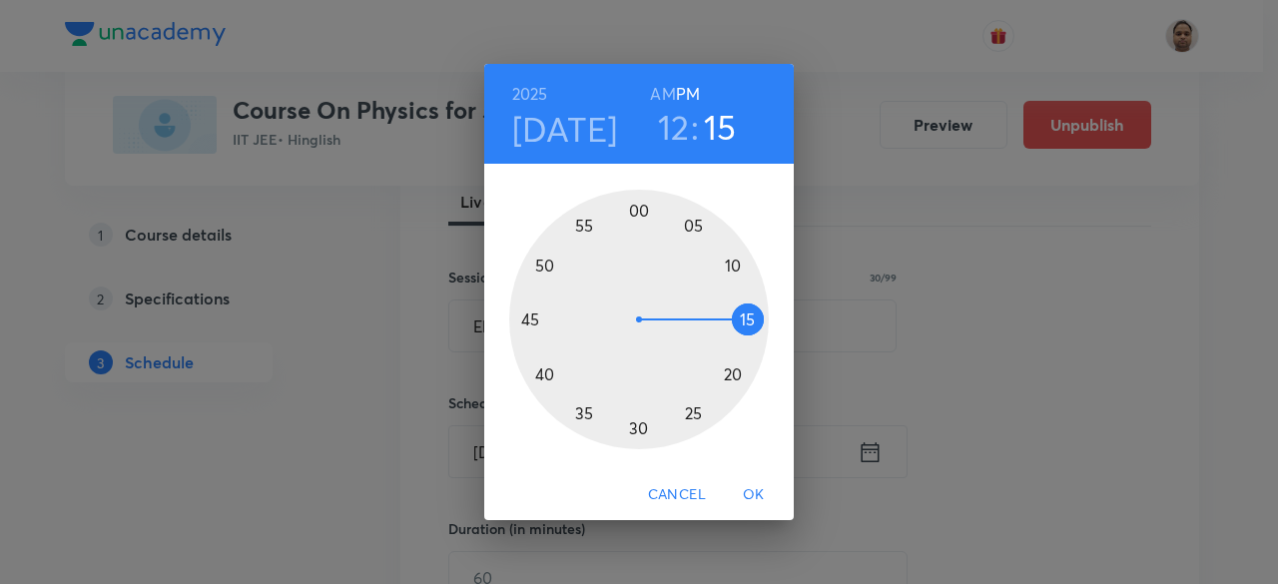
drag, startPoint x: 745, startPoint y: 293, endPoint x: 753, endPoint y: 318, distance: 26.2
click at [753, 318] on div at bounding box center [639, 320] width 260 height 260
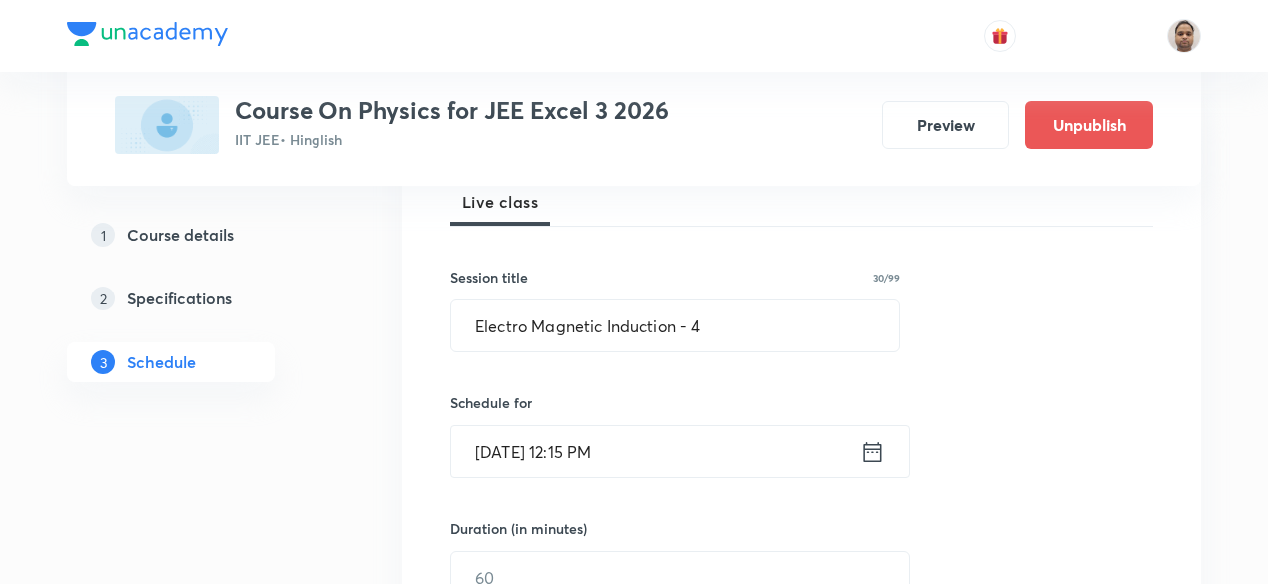
click at [563, 449] on input "[DATE] 12:15 PM" at bounding box center [655, 451] width 408 height 51
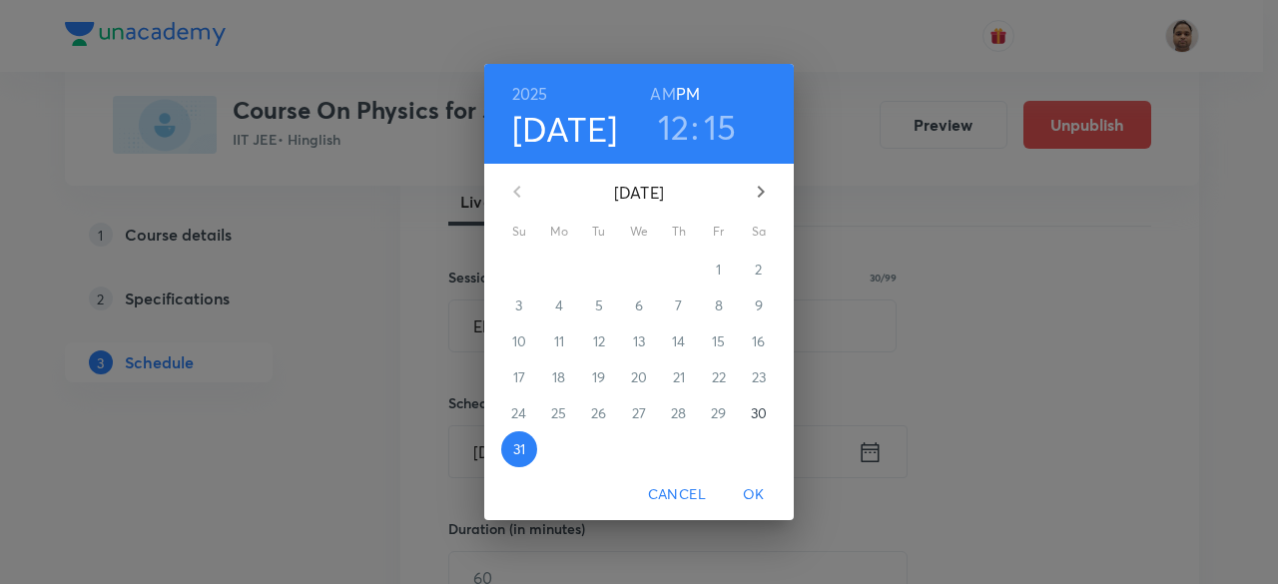
click at [670, 130] on h3 "12" at bounding box center [674, 127] width 32 height 42
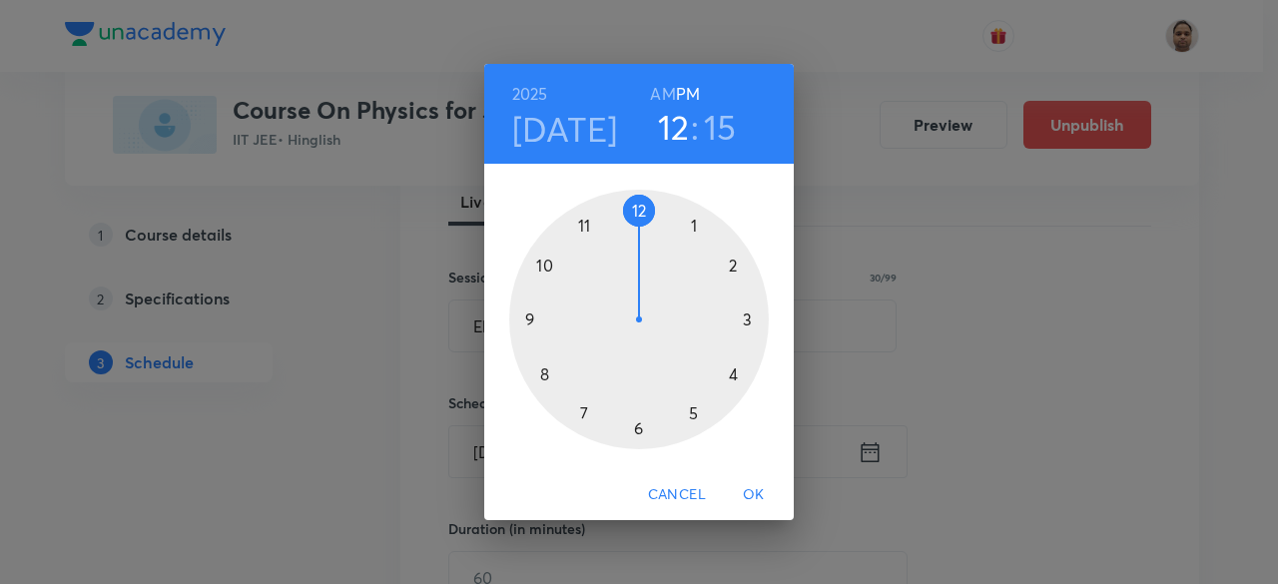
click at [717, 129] on h3 "15" at bounding box center [720, 127] width 33 height 42
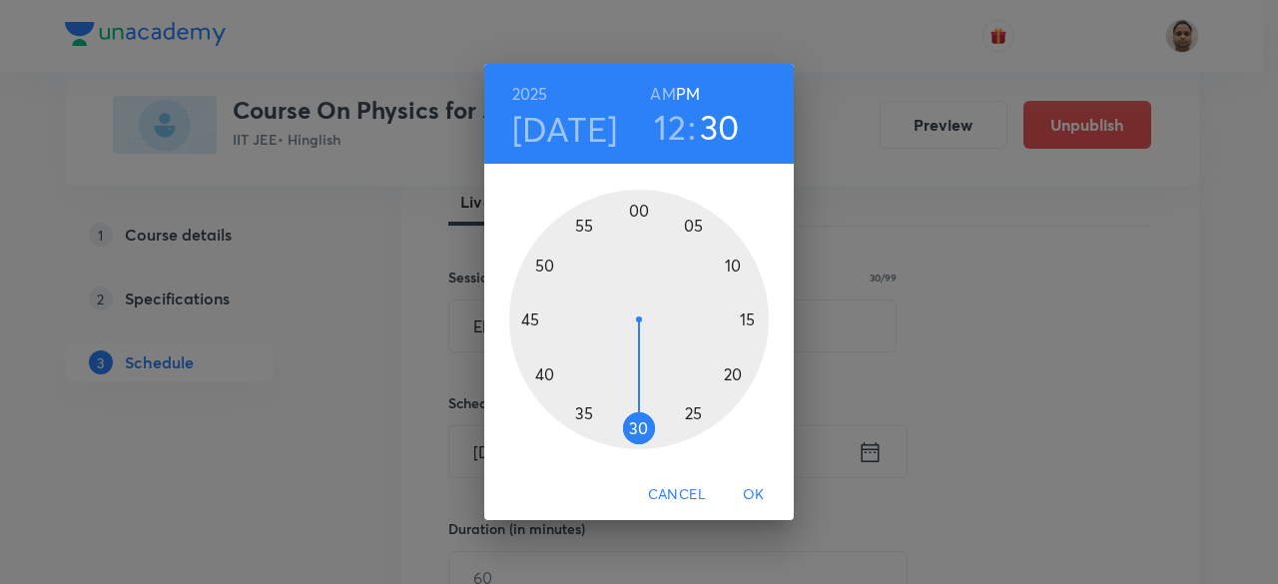
drag, startPoint x: 743, startPoint y: 317, endPoint x: 647, endPoint y: 428, distance: 147.3
click at [643, 428] on div at bounding box center [639, 320] width 260 height 260
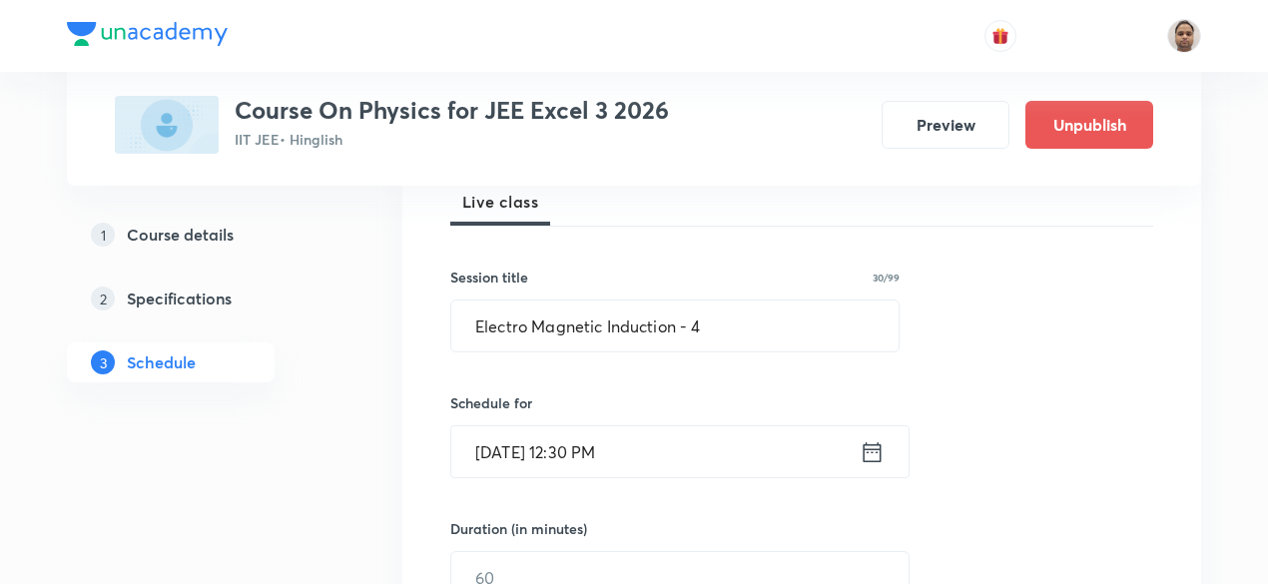
click at [639, 444] on input "[DATE] 12:30 PM" at bounding box center [655, 451] width 408 height 51
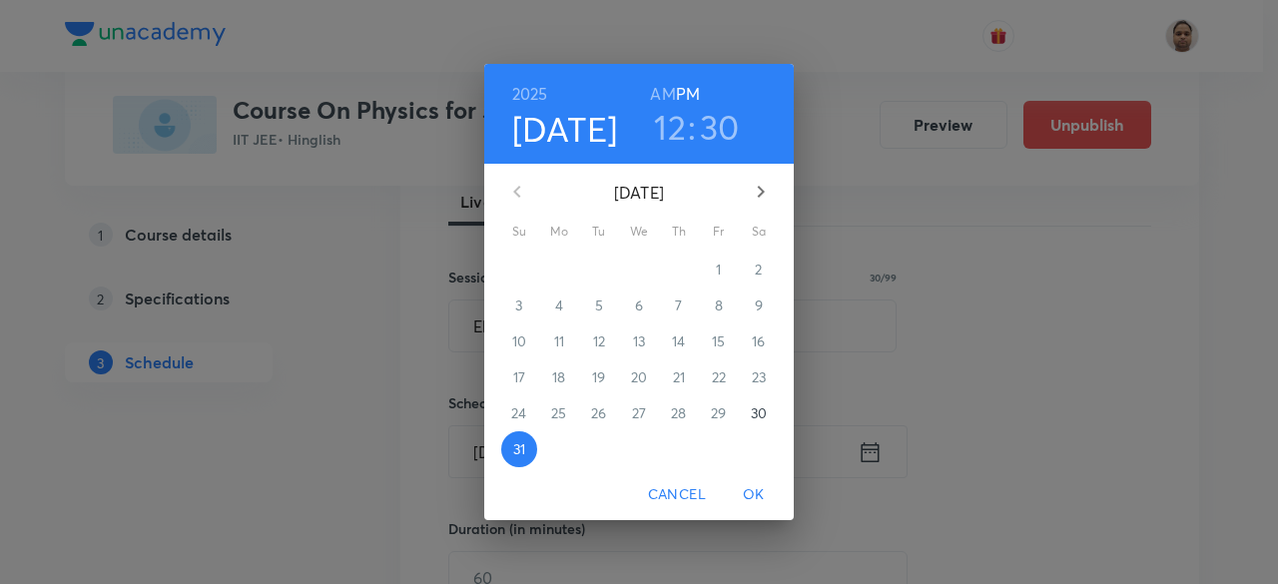
click at [755, 494] on span "OK" at bounding box center [754, 494] width 48 height 25
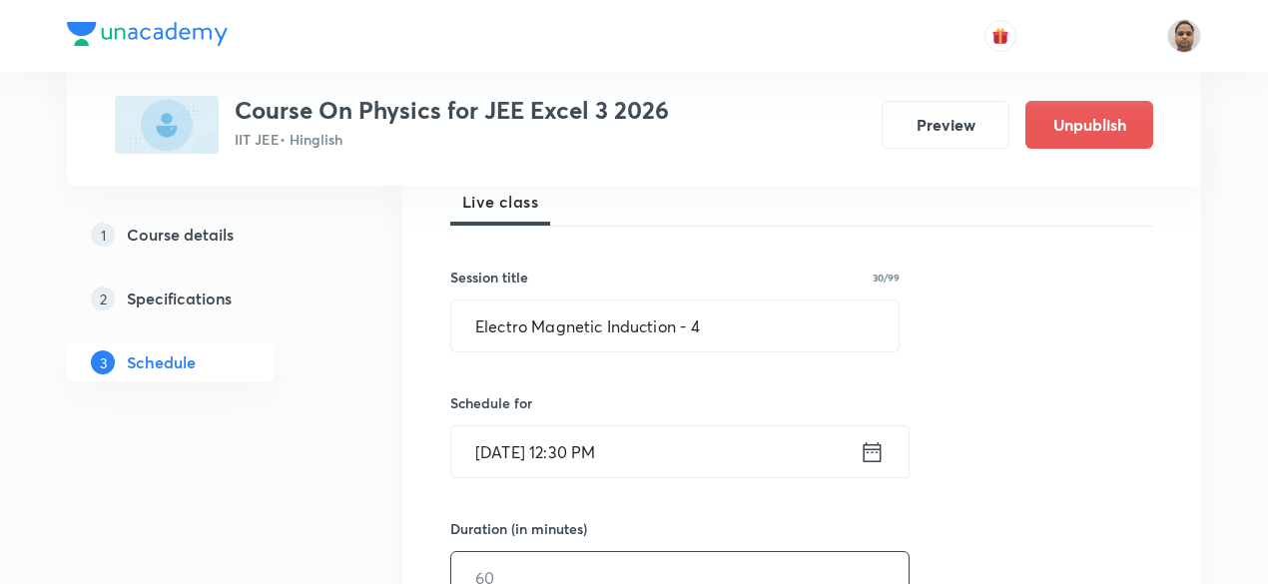
click at [517, 558] on input "text" at bounding box center [679, 577] width 457 height 51
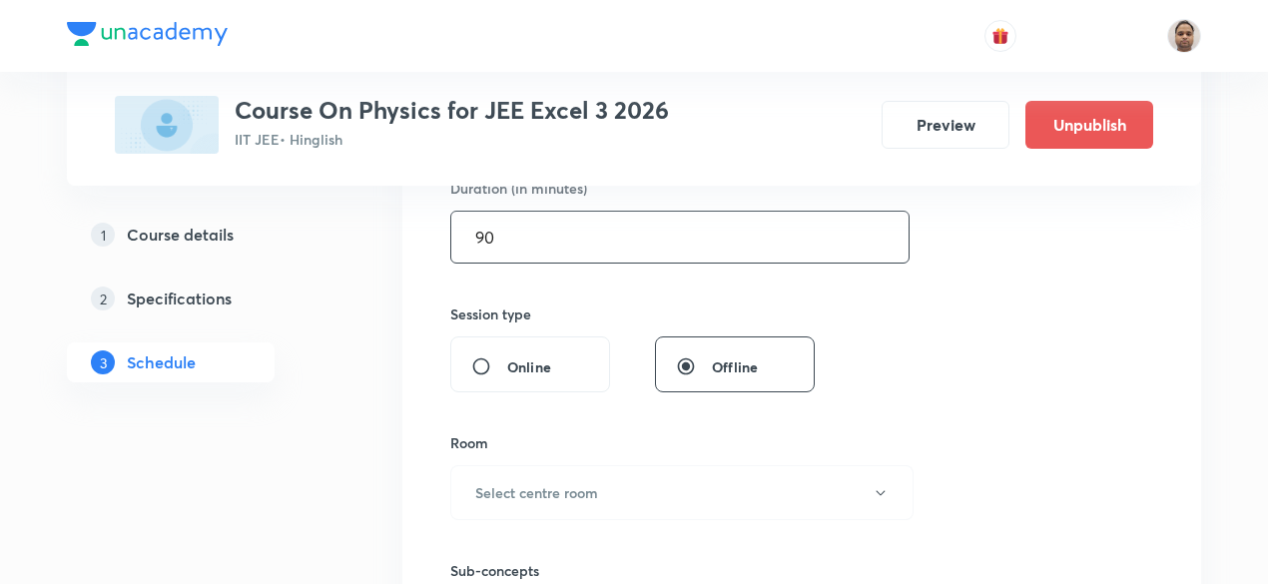
scroll to position [701, 0]
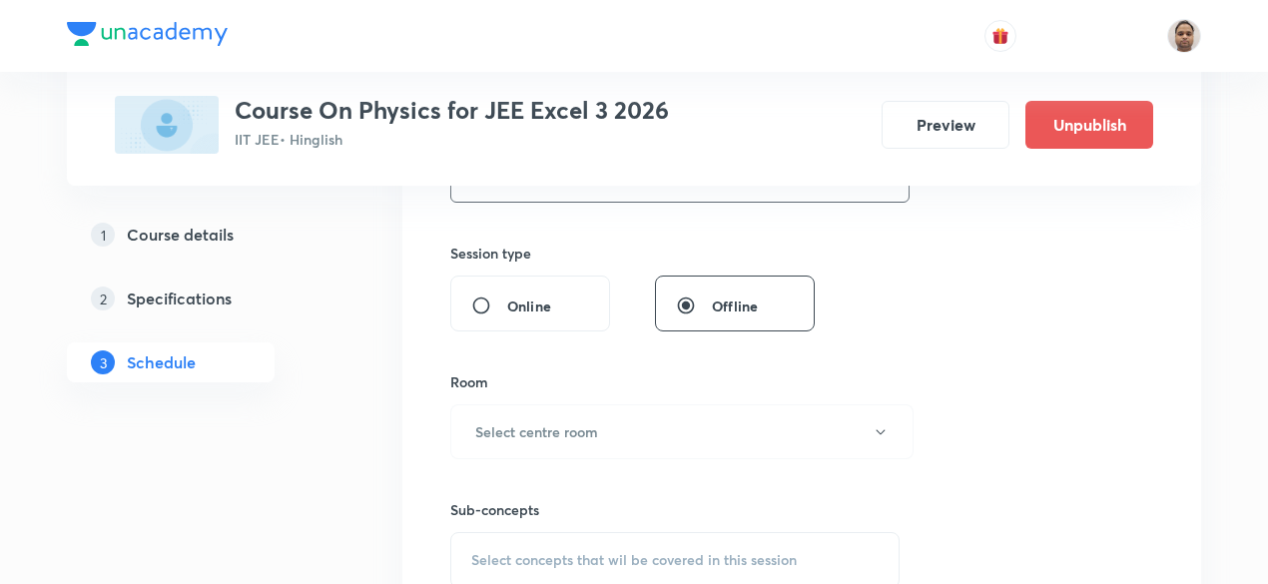
type input "90"
click at [500, 427] on h6 "Select centre room" at bounding box center [536, 431] width 123 height 21
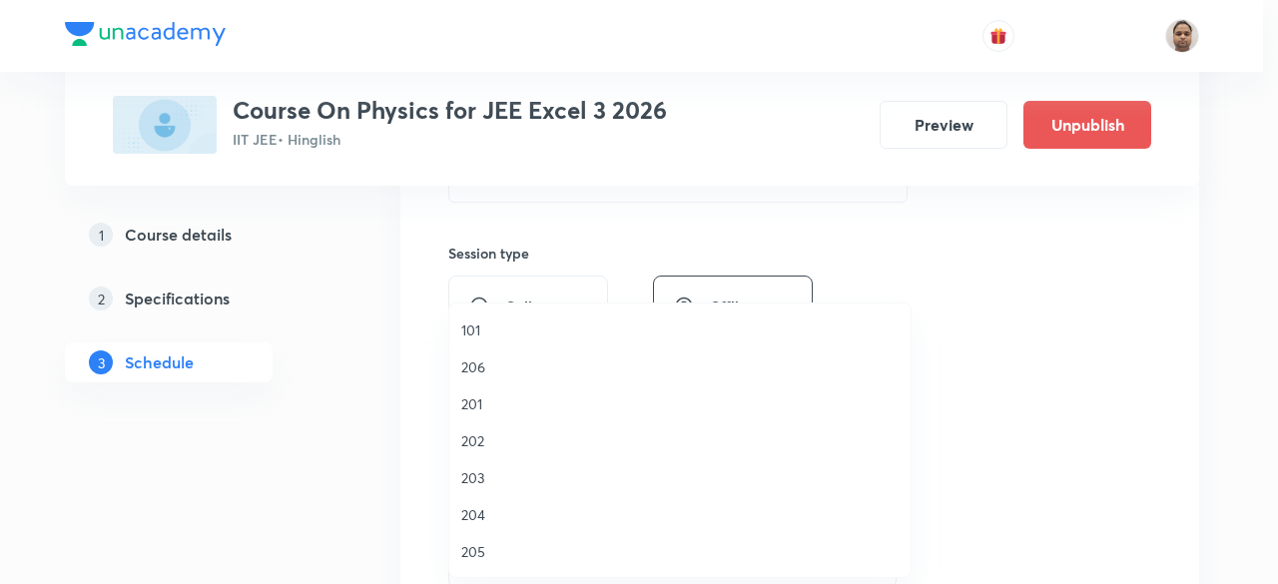
click at [493, 469] on span "203" at bounding box center [679, 477] width 437 height 21
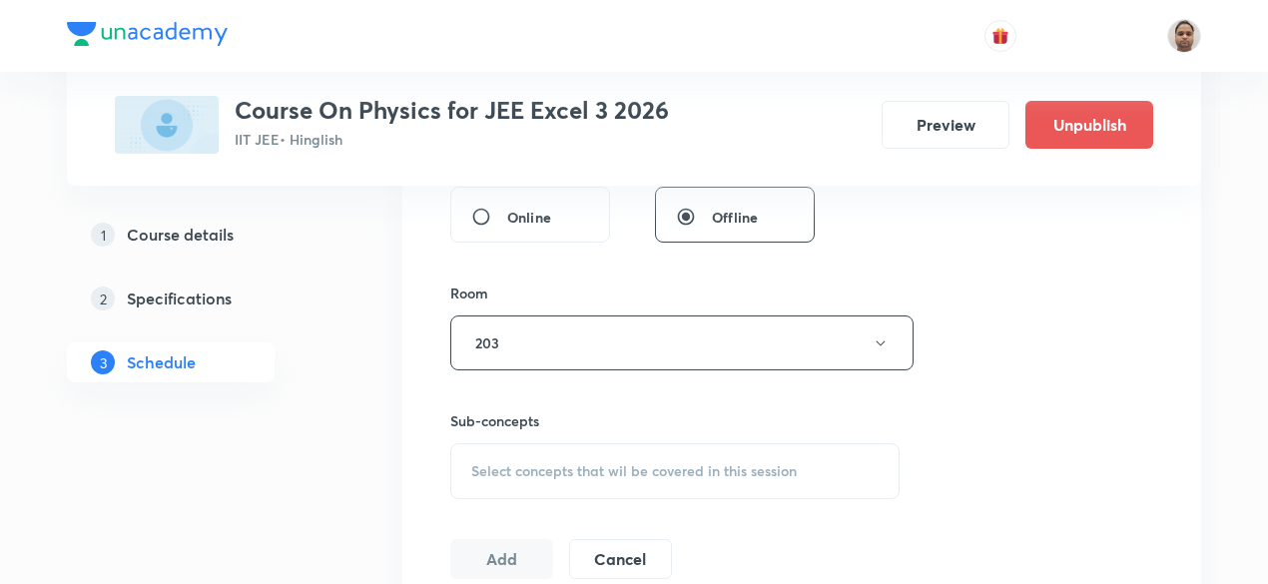
scroll to position [901, 0]
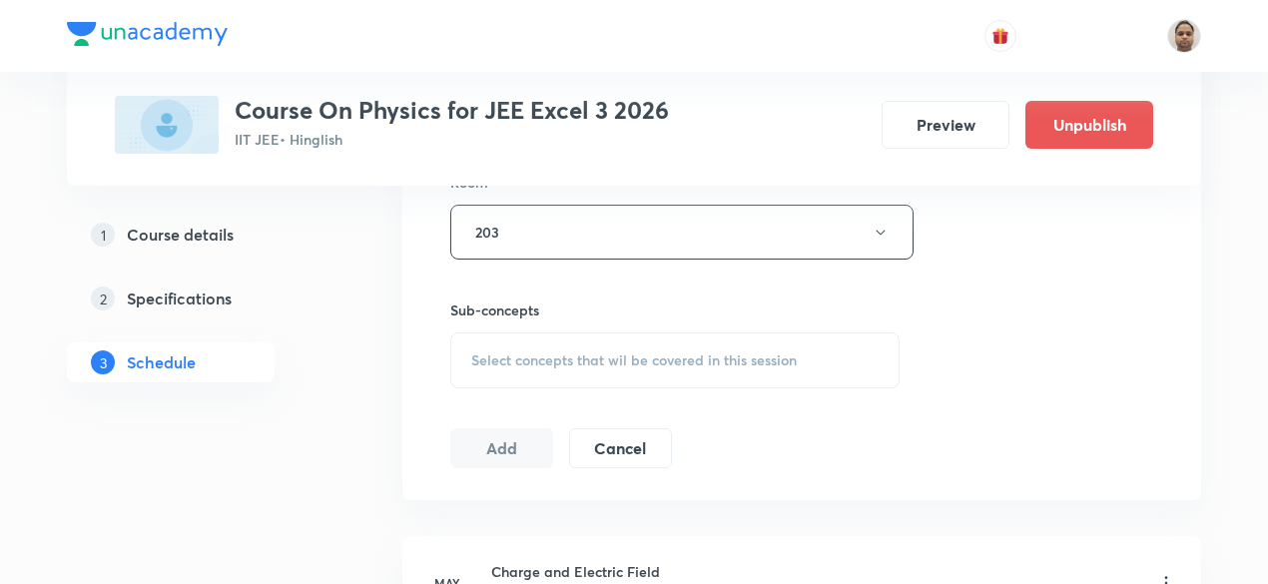
click at [529, 353] on span "Select concepts that wil be covered in this session" at bounding box center [634, 361] width 326 height 16
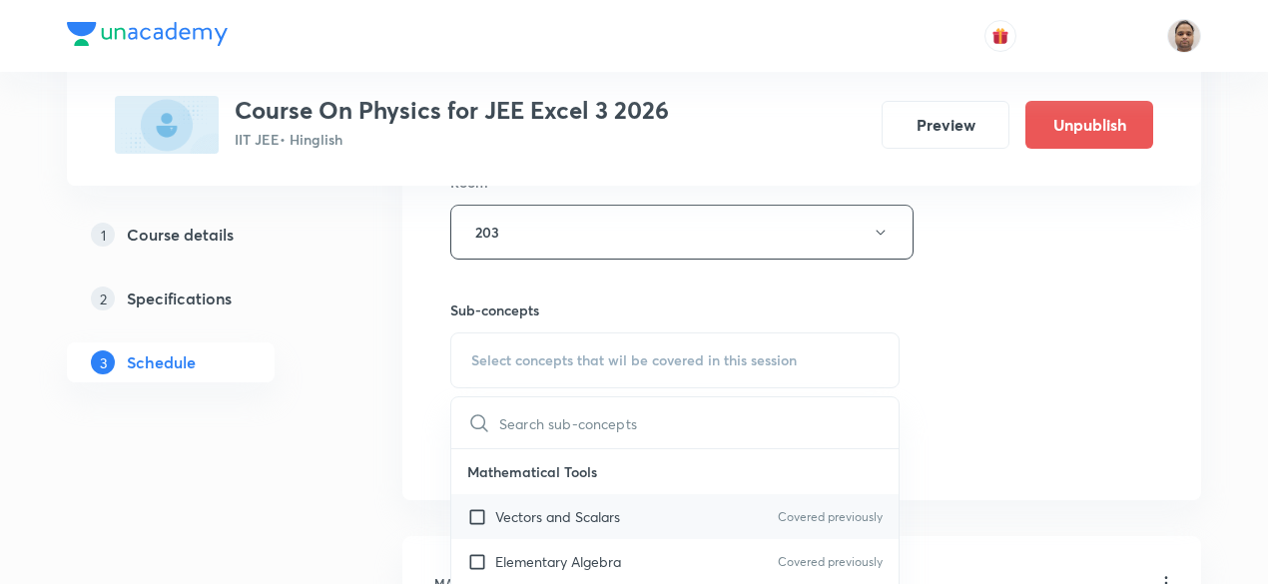
click at [523, 510] on p "Vectors and Scalars" at bounding box center [557, 516] width 125 height 21
checkbox input "true"
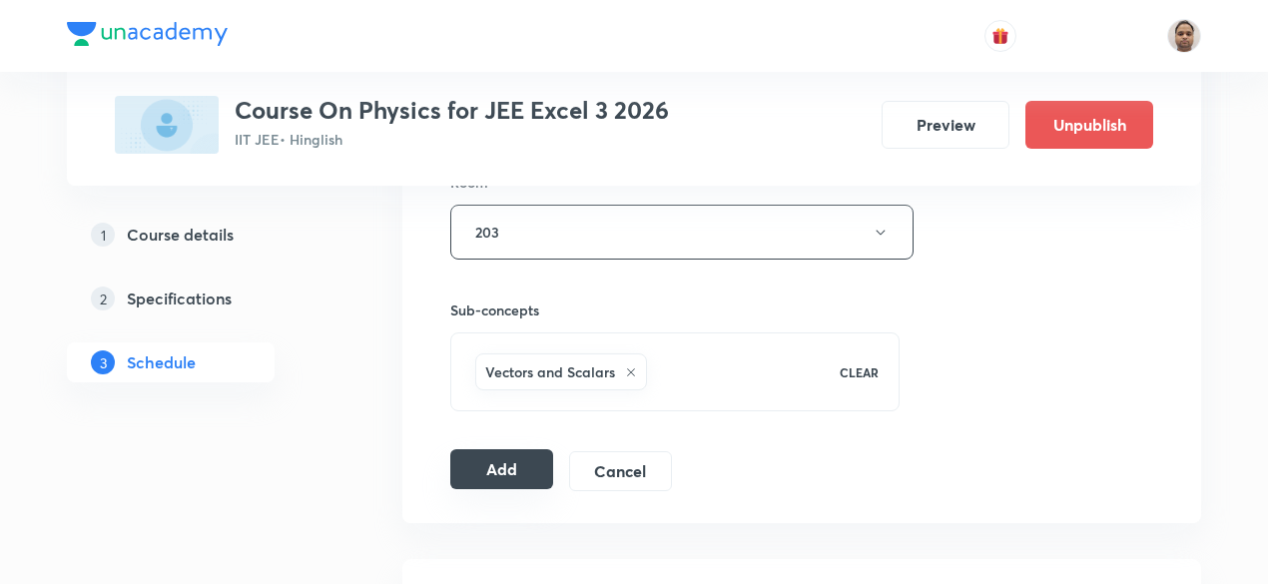
click at [503, 470] on button "Add" at bounding box center [501, 469] width 103 height 40
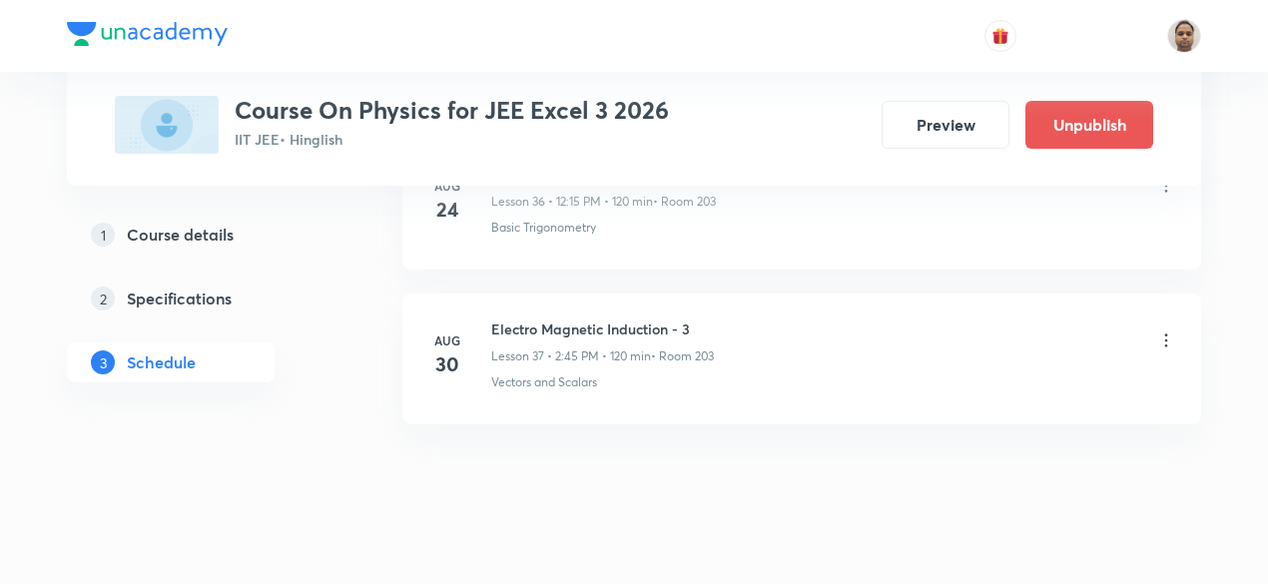
scroll to position [5801, 0]
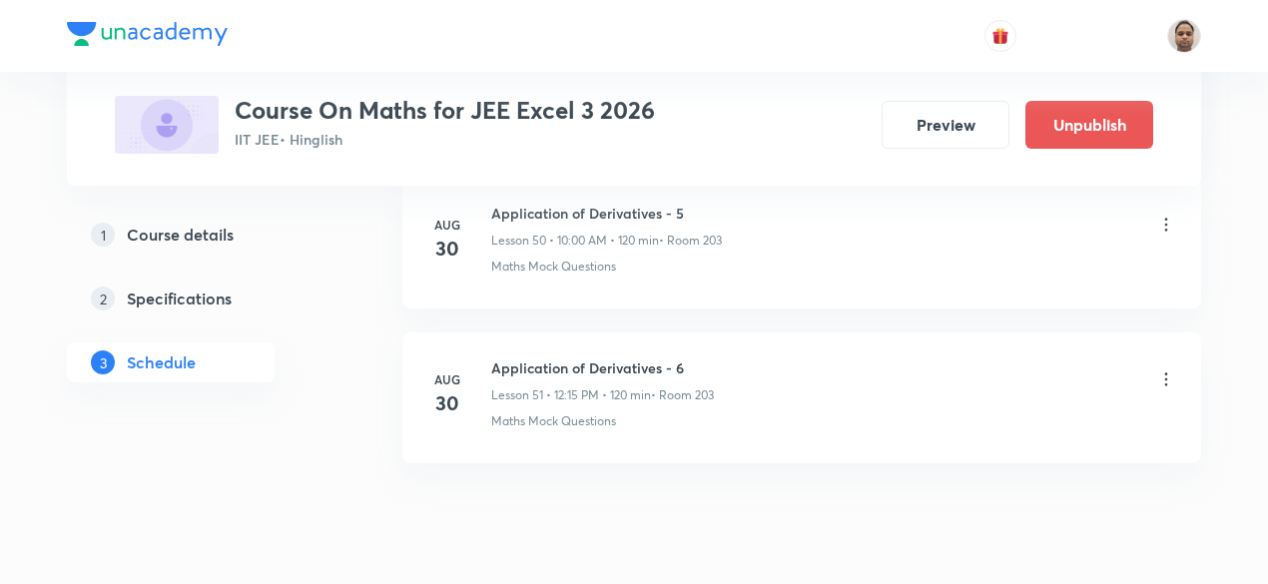
scroll to position [8874, 0]
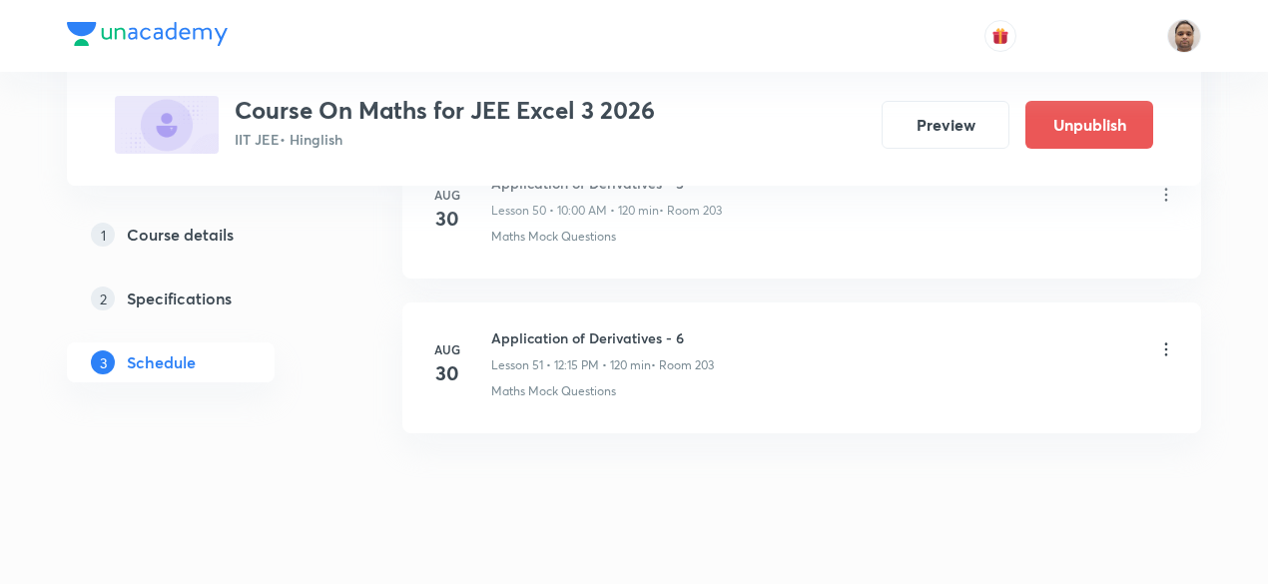
click at [600, 328] on h6 "Application of Derivatives - 6" at bounding box center [602, 338] width 223 height 21
copy h6 "Application of Derivatives - 6"
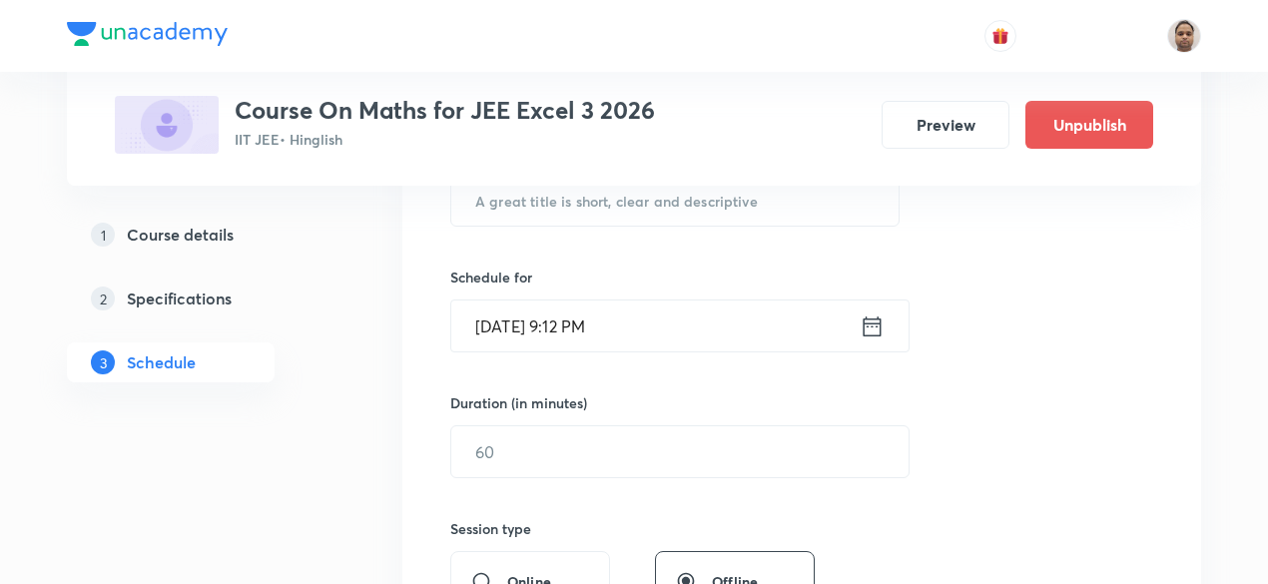
scroll to position [297, 0]
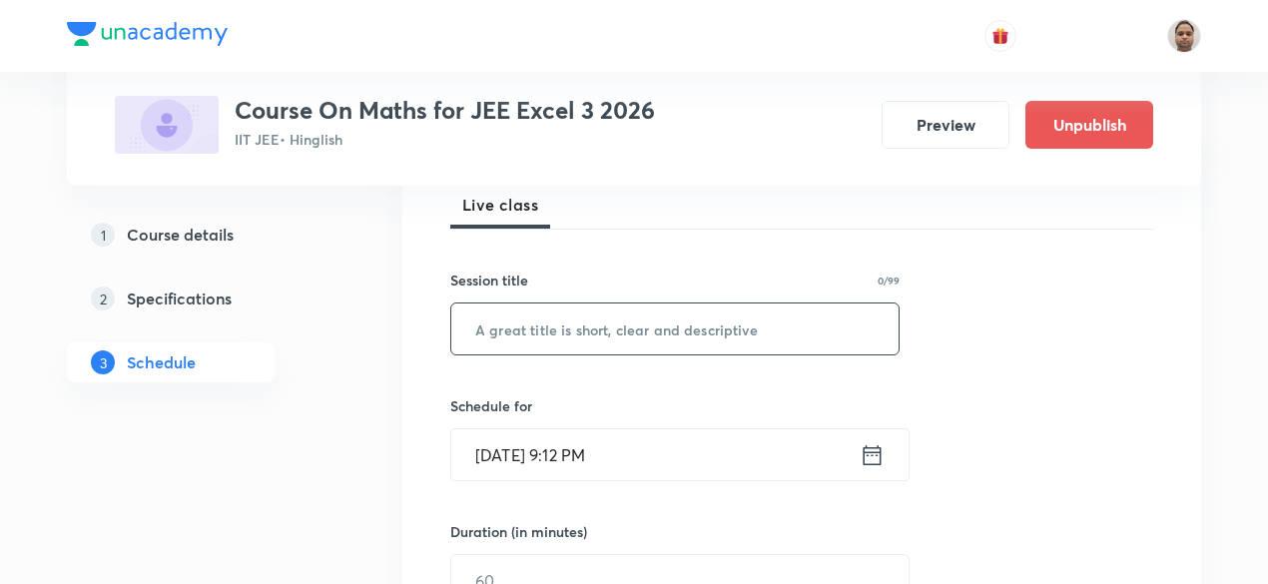
click at [554, 325] on input "text" at bounding box center [674, 329] width 447 height 51
paste input "Application of Derivatives - 6"
type input "Application of Derivatives - 7"
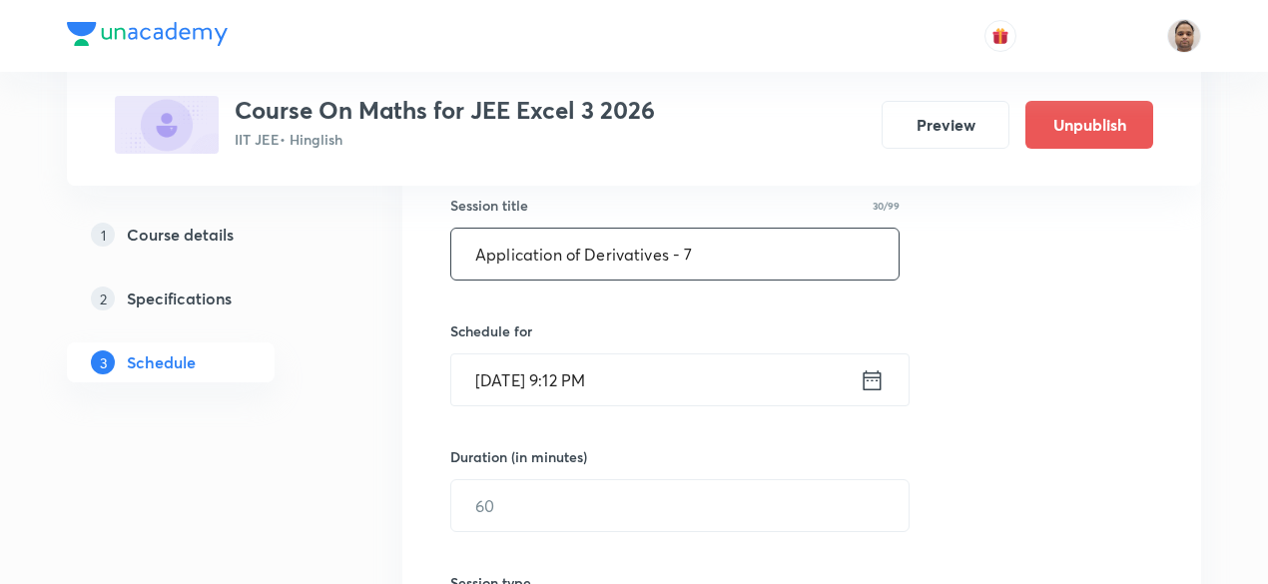
scroll to position [396, 0]
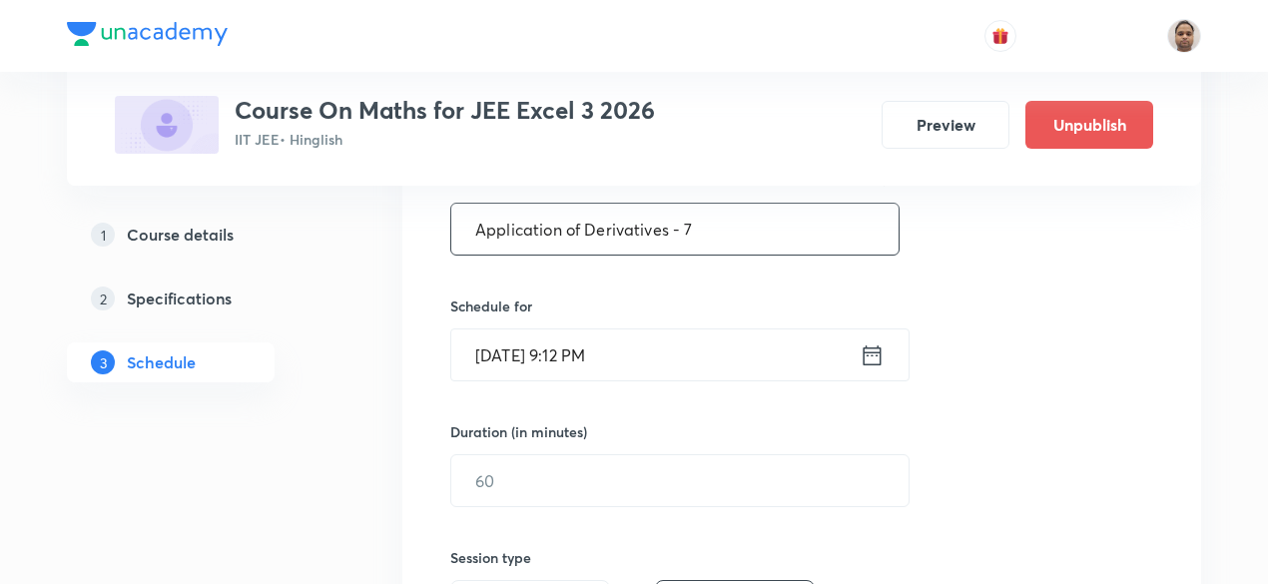
click at [563, 355] on input "Aug 30, 2025, 9:12 PM" at bounding box center [655, 355] width 408 height 51
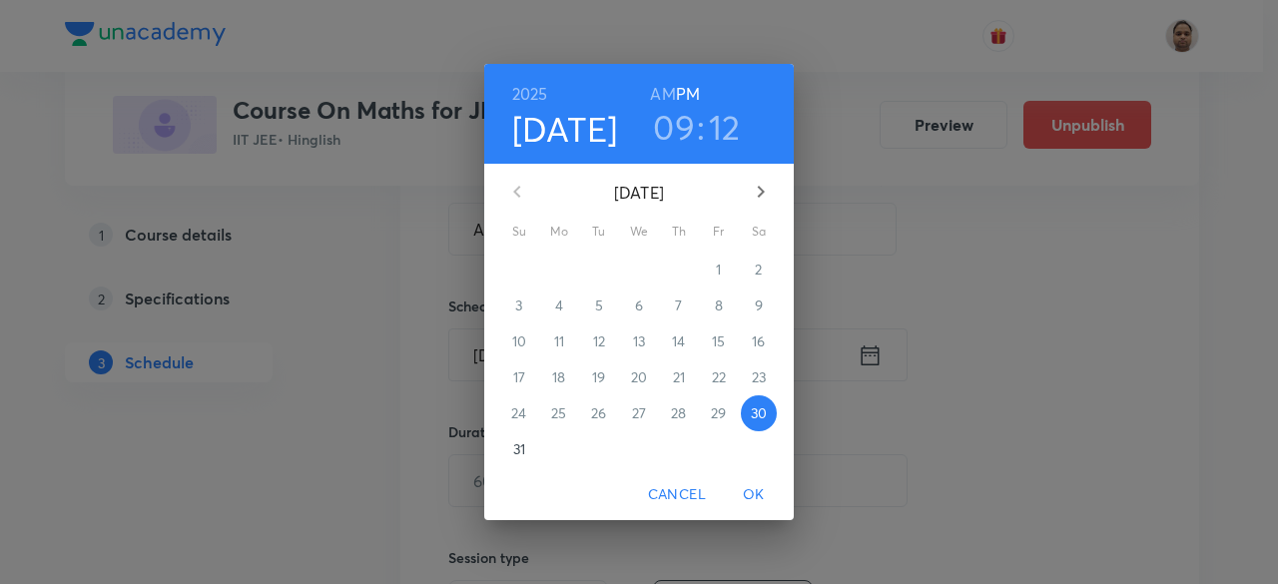
click at [530, 450] on span "31" at bounding box center [519, 449] width 36 height 20
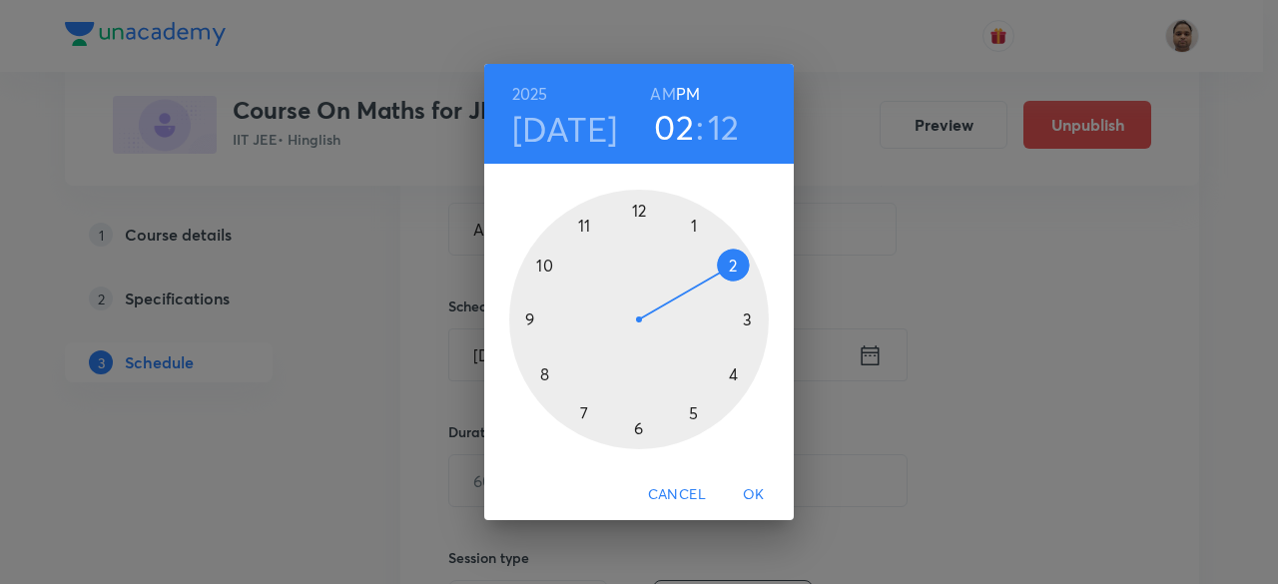
drag, startPoint x: 642, startPoint y: 275, endPoint x: 709, endPoint y: 281, distance: 67.2
click at [709, 281] on div at bounding box center [639, 320] width 260 height 260
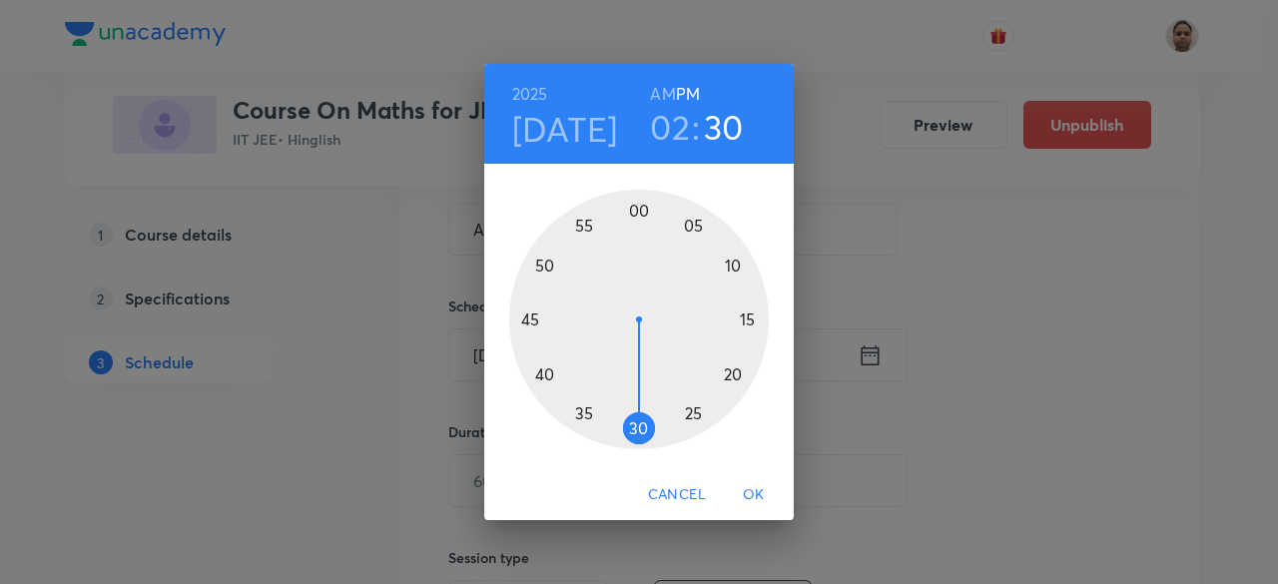
drag, startPoint x: 747, startPoint y: 332, endPoint x: 638, endPoint y: 430, distance: 147.0
click at [638, 430] on div at bounding box center [639, 320] width 260 height 260
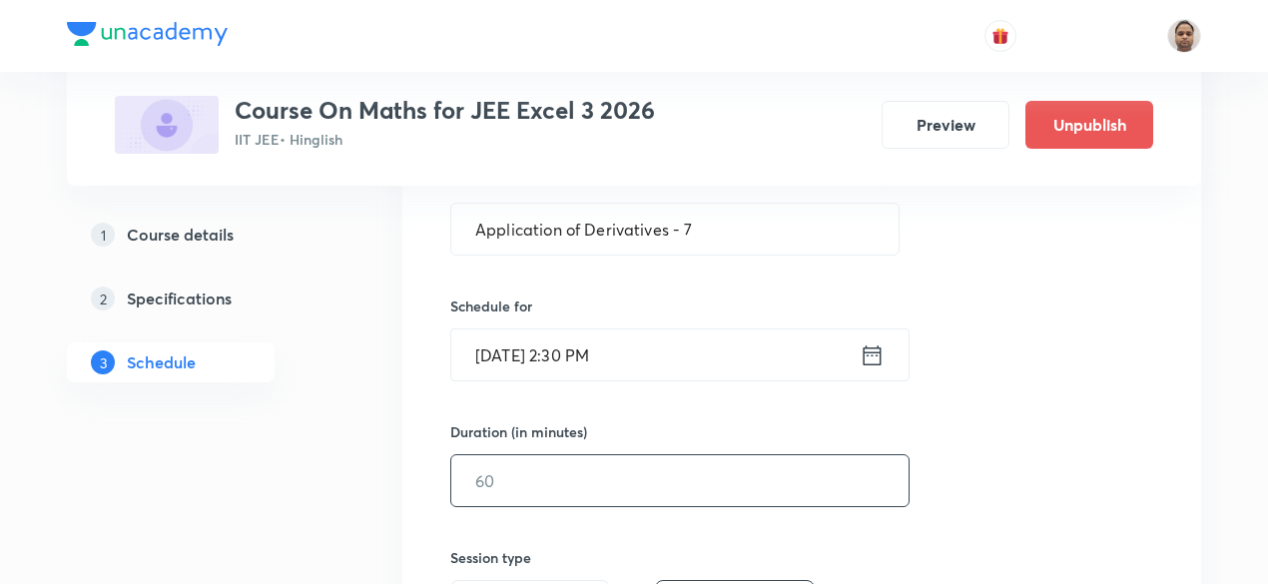
click at [585, 475] on input "text" at bounding box center [679, 480] width 457 height 51
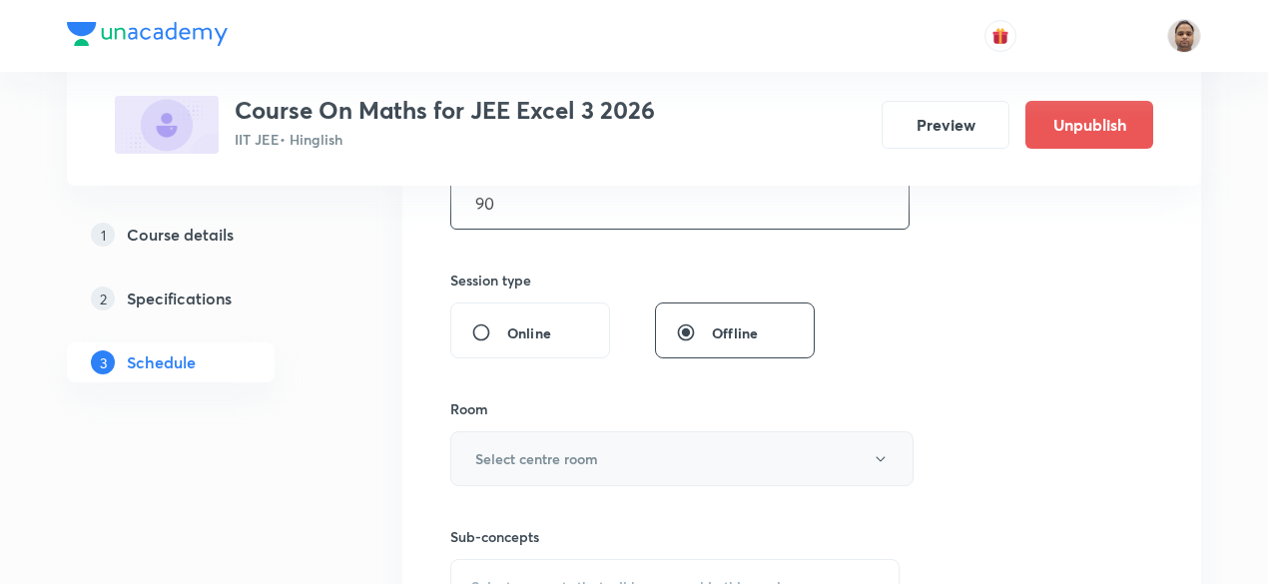
scroll to position [696, 0]
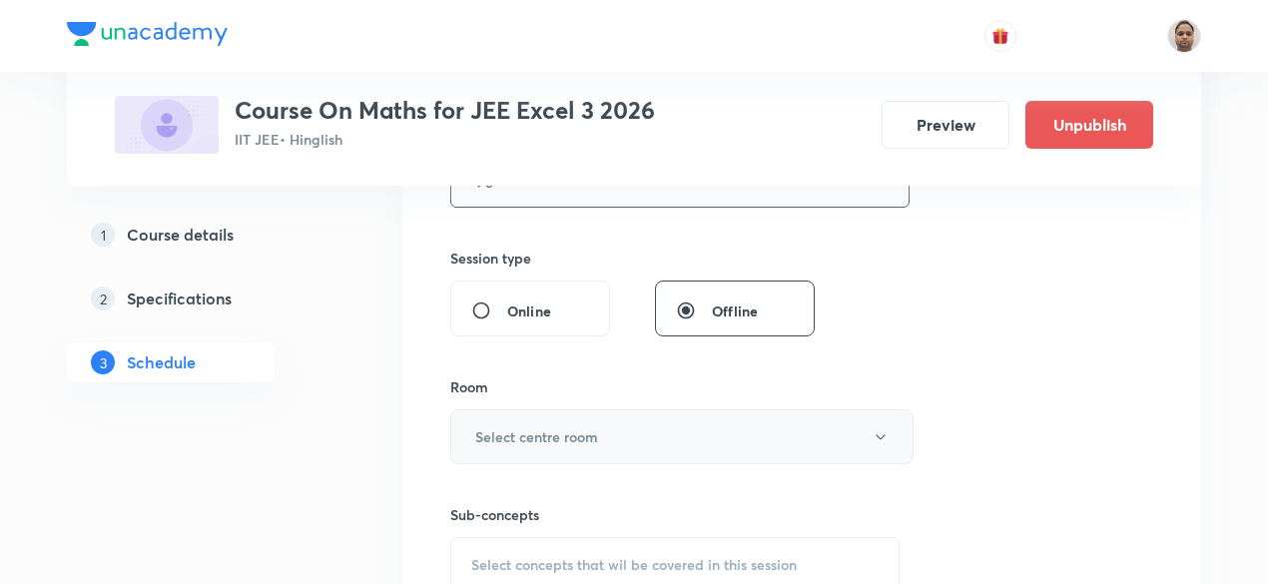
type input "90"
click at [539, 426] on h6 "Select centre room" at bounding box center [536, 436] width 123 height 21
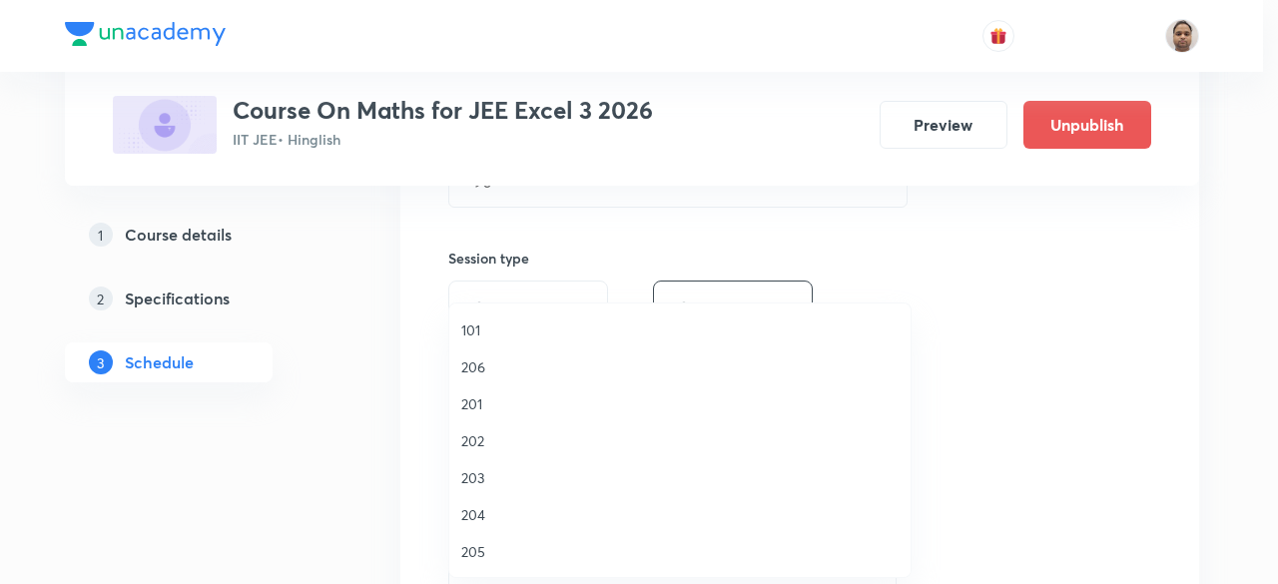
click at [486, 472] on span "203" at bounding box center [679, 477] width 437 height 21
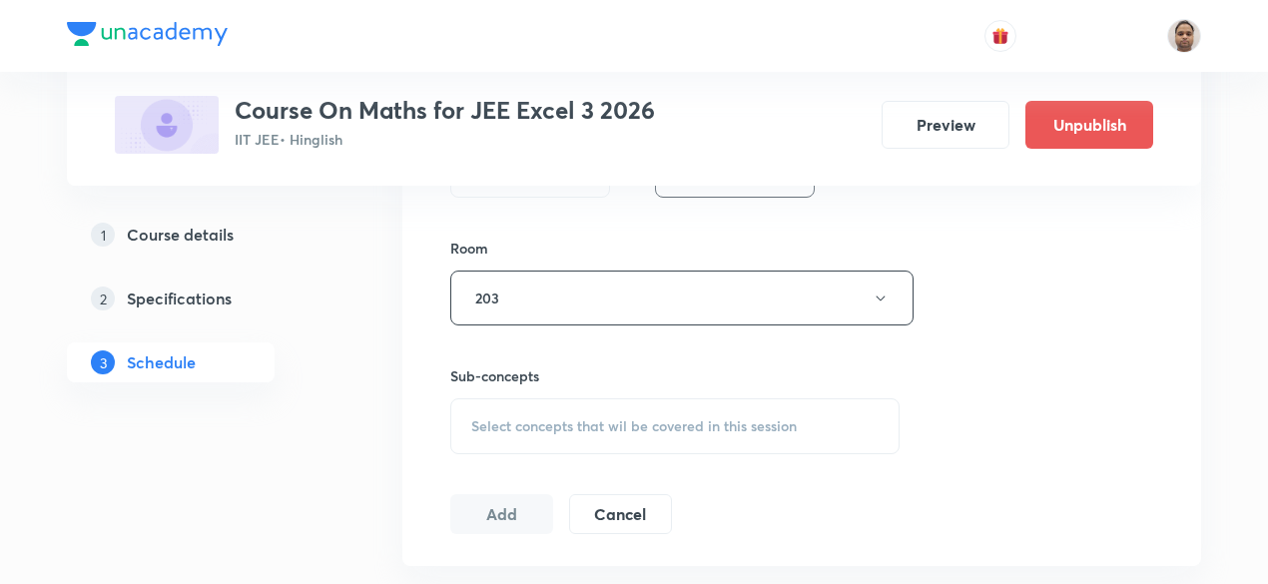
scroll to position [996, 0]
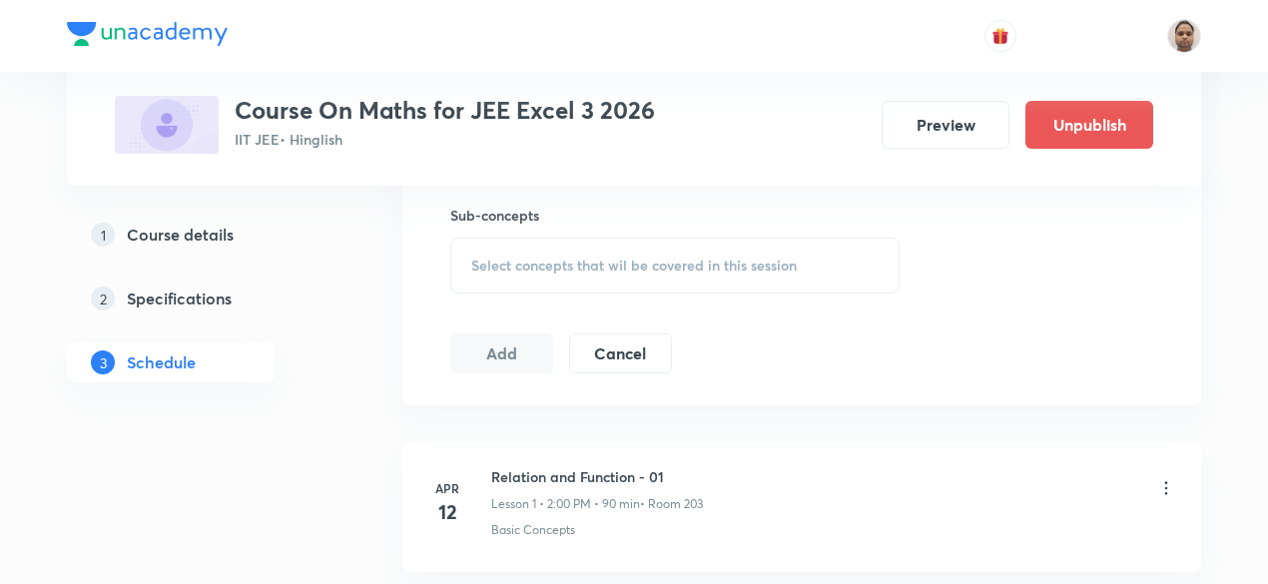
click at [501, 258] on span "Select concepts that wil be covered in this session" at bounding box center [634, 266] width 326 height 16
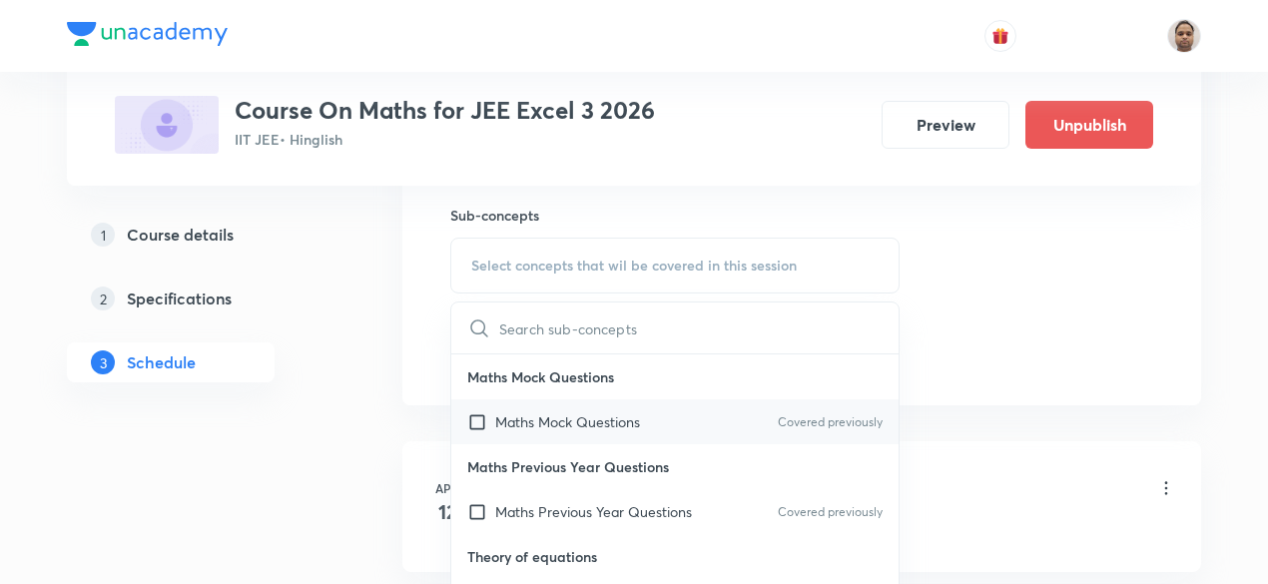
click at [524, 420] on p "Maths Mock Questions" at bounding box center [567, 421] width 145 height 21
checkbox input "true"
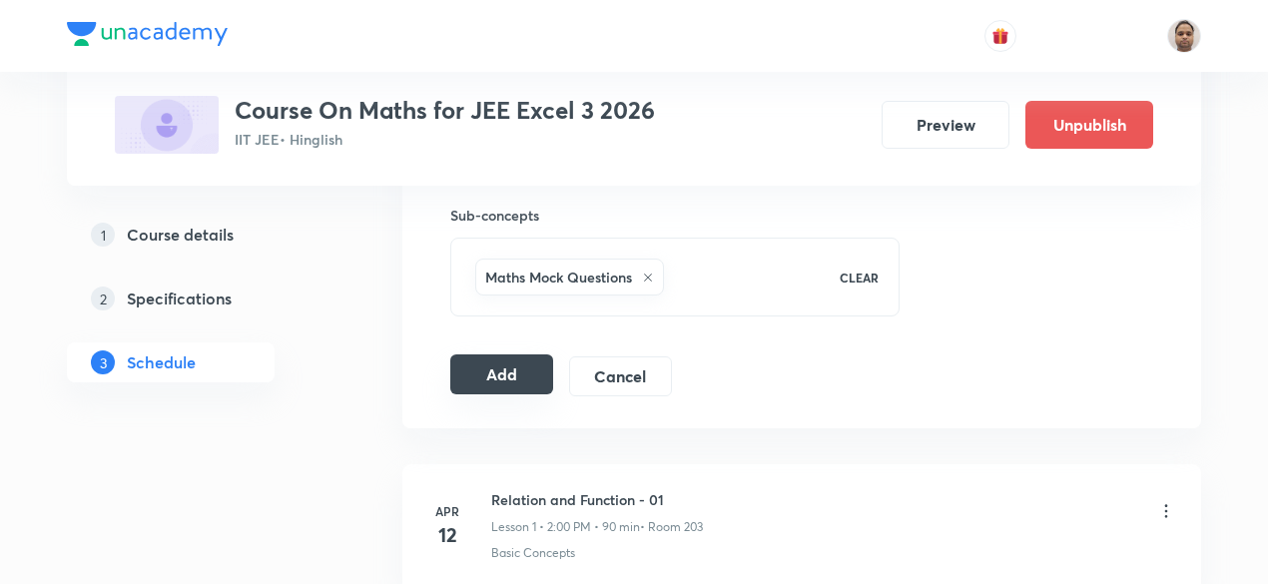
click at [515, 369] on button "Add" at bounding box center [501, 375] width 103 height 40
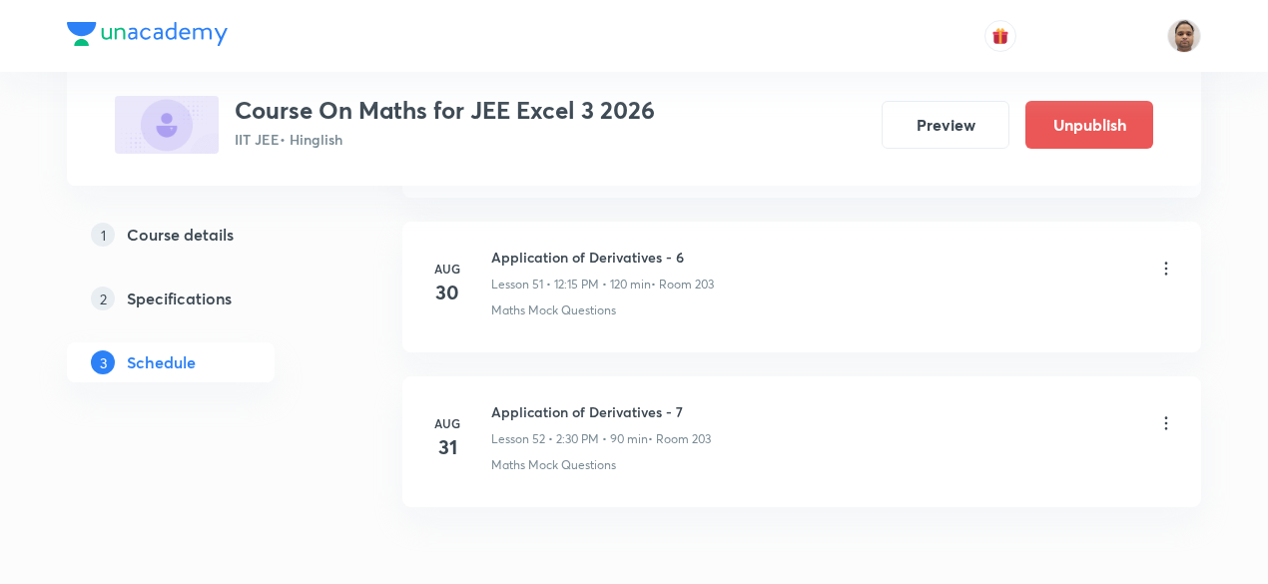
scroll to position [8113, 0]
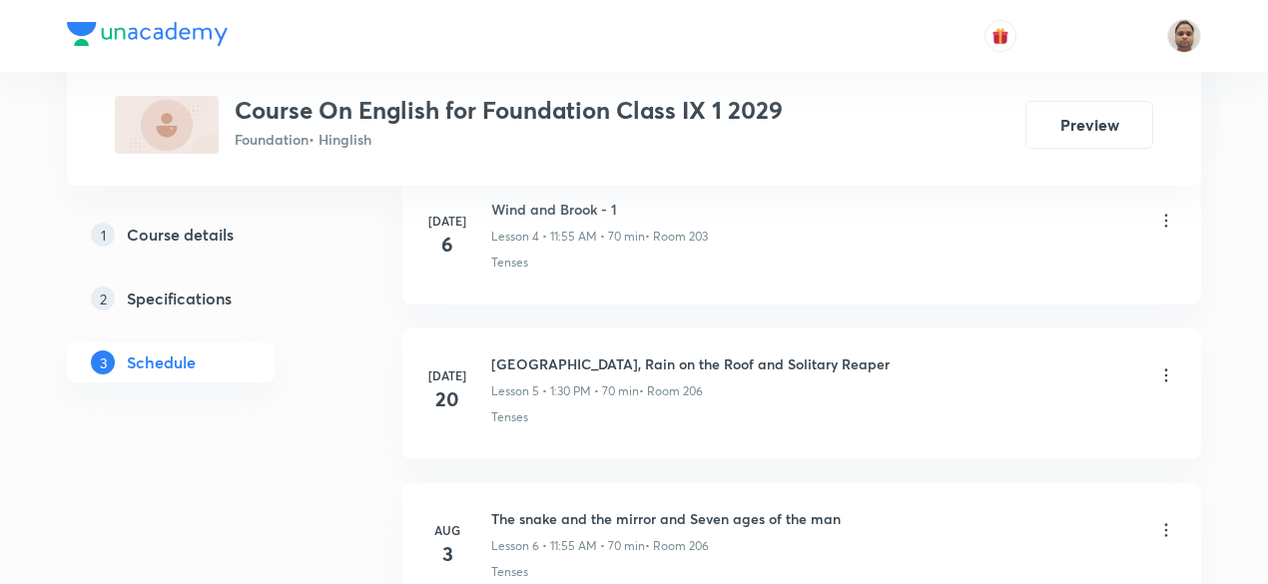
scroll to position [1937, 0]
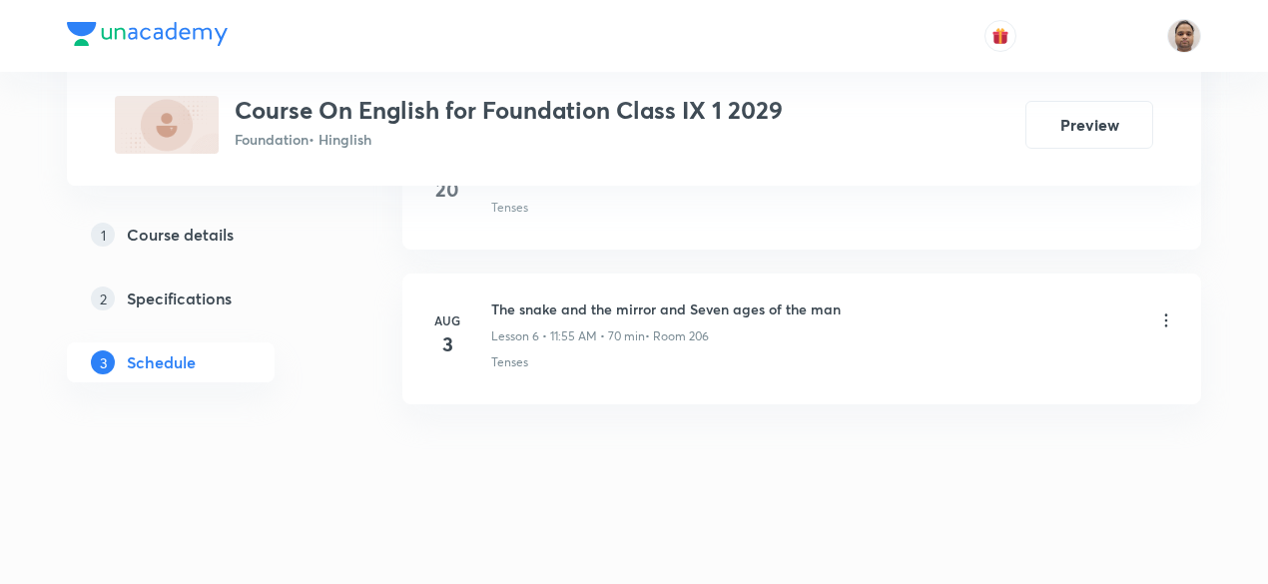
click at [686, 313] on div "The snake and the mirror and Seven ages of the man Lesson 6 • 11:55 AM • 70 min…" at bounding box center [666, 322] width 350 height 47
click at [695, 299] on h6 "The snake and the mirror and Seven ages of the man" at bounding box center [666, 309] width 350 height 21
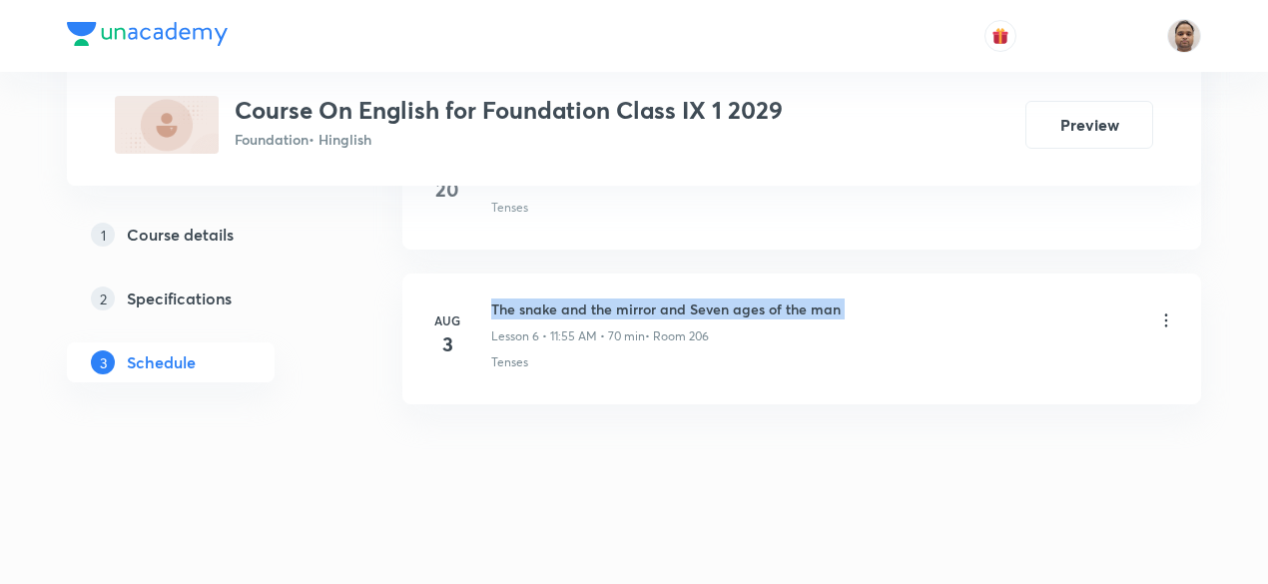
click at [695, 299] on h6 "The snake and the mirror and Seven ages of the man" at bounding box center [666, 309] width 350 height 21
copy h6 "The snake and the mirror and Seven ages of the man"
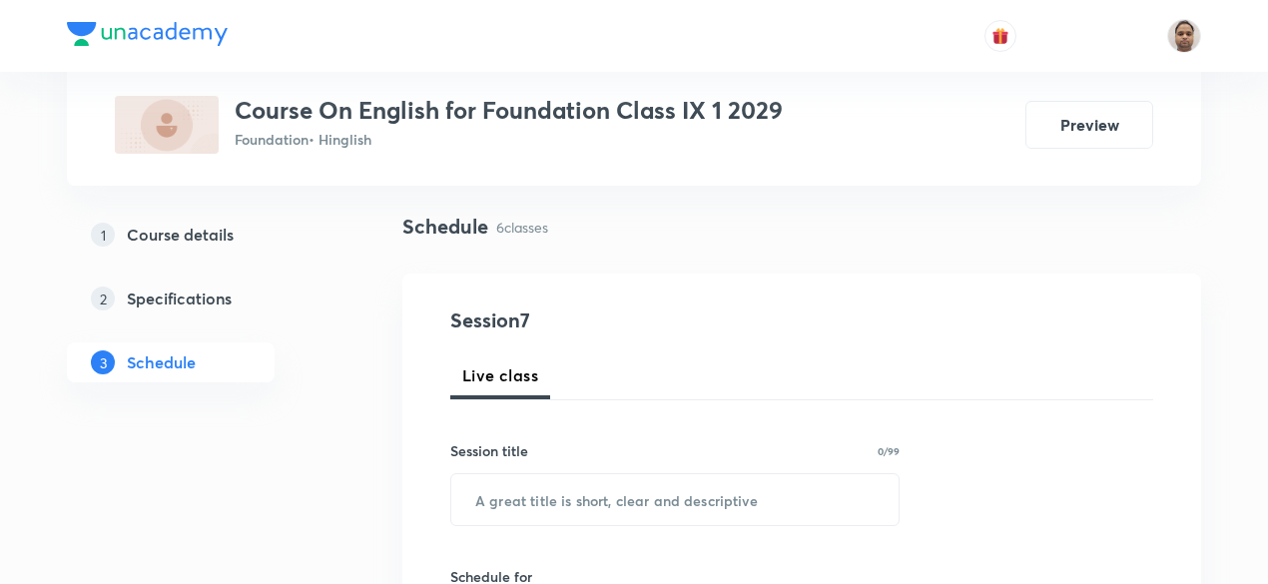
scroll to position [223, 0]
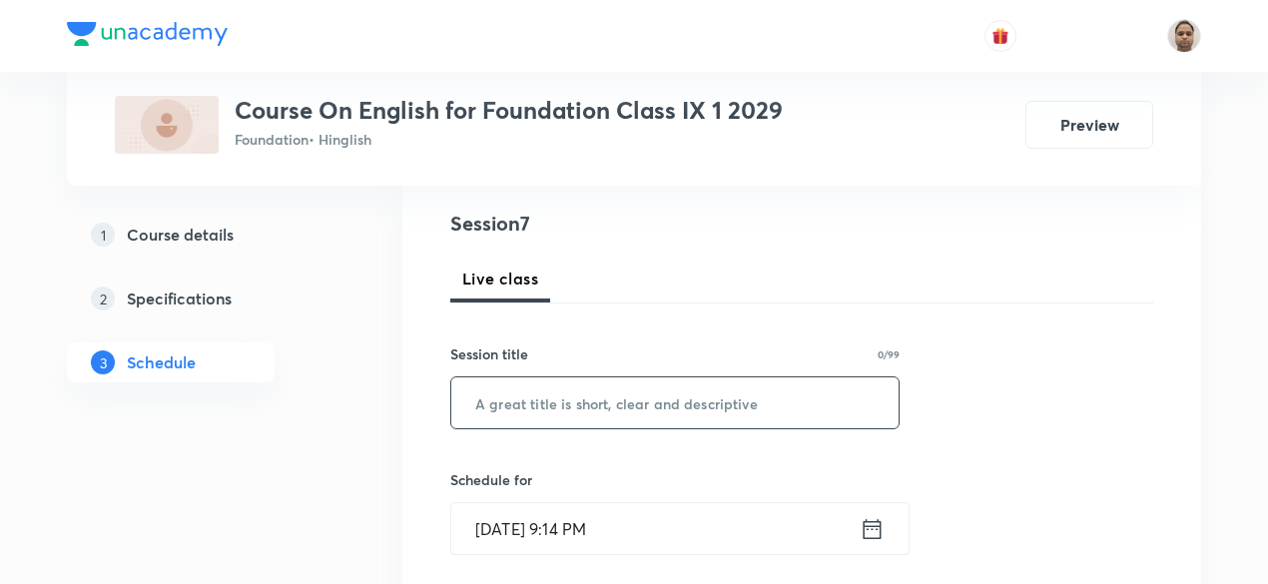
click at [590, 400] on input "text" at bounding box center [674, 402] width 447 height 51
paste input "The snake and the mirror and Seven ages of the man"
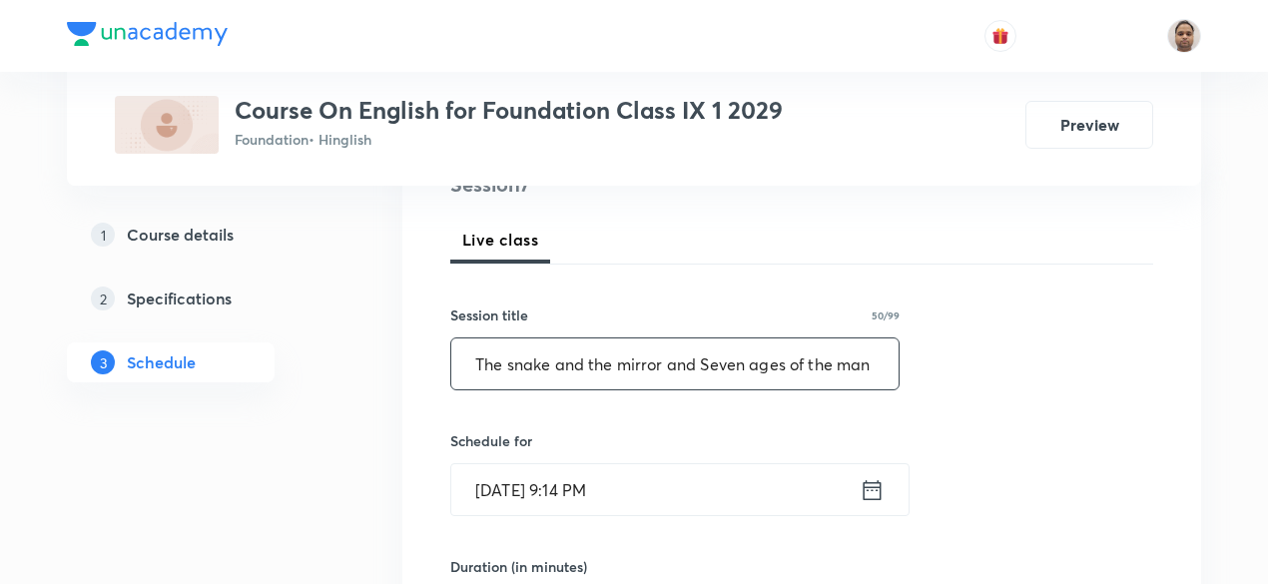
scroll to position [323, 0]
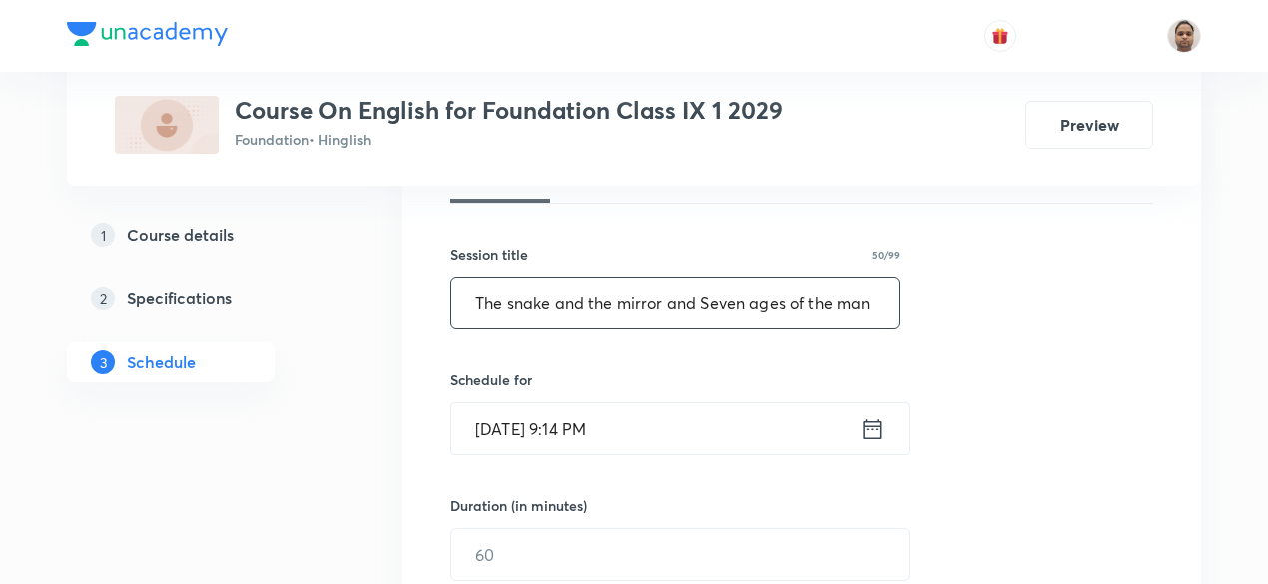
type input "The snake and the mirror and Seven ages of the man"
click at [578, 437] on input "Aug 30, 2025, 9:14 PM" at bounding box center [655, 428] width 408 height 51
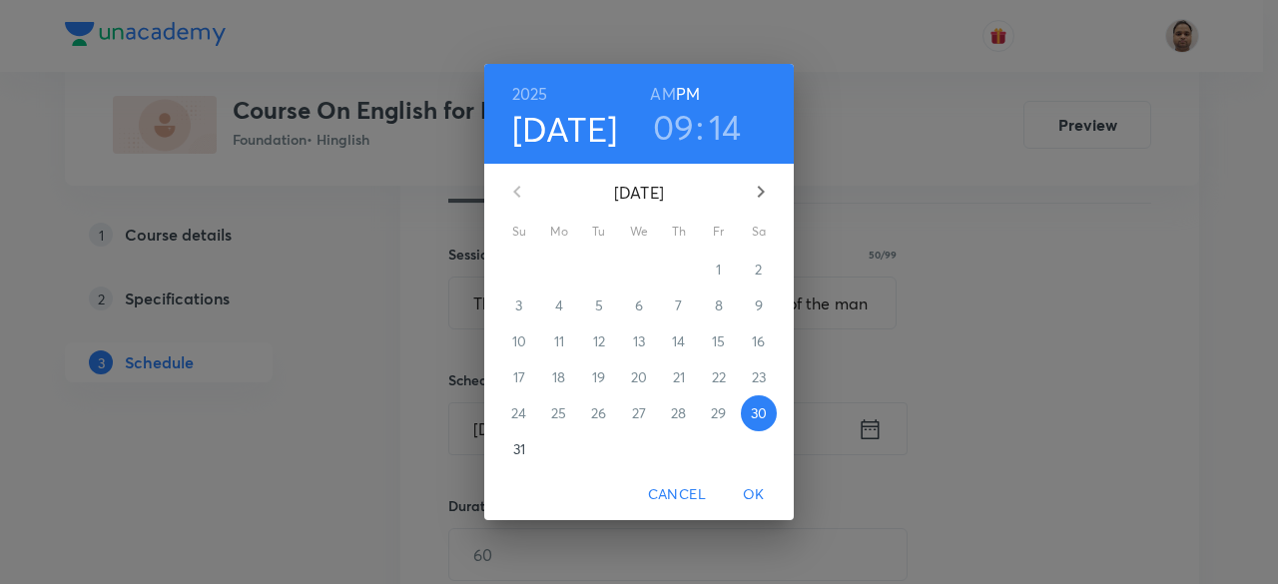
click at [513, 443] on p "31" at bounding box center [519, 449] width 12 height 20
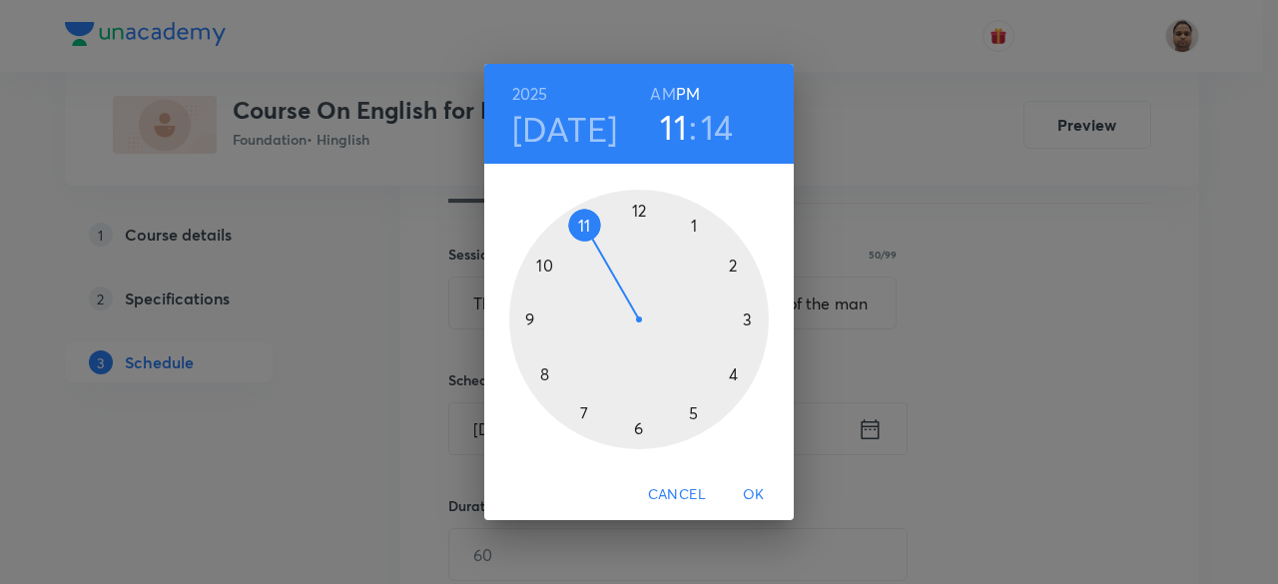
drag, startPoint x: 525, startPoint y: 319, endPoint x: 581, endPoint y: 239, distance: 97.5
click at [581, 239] on div at bounding box center [639, 320] width 260 height 260
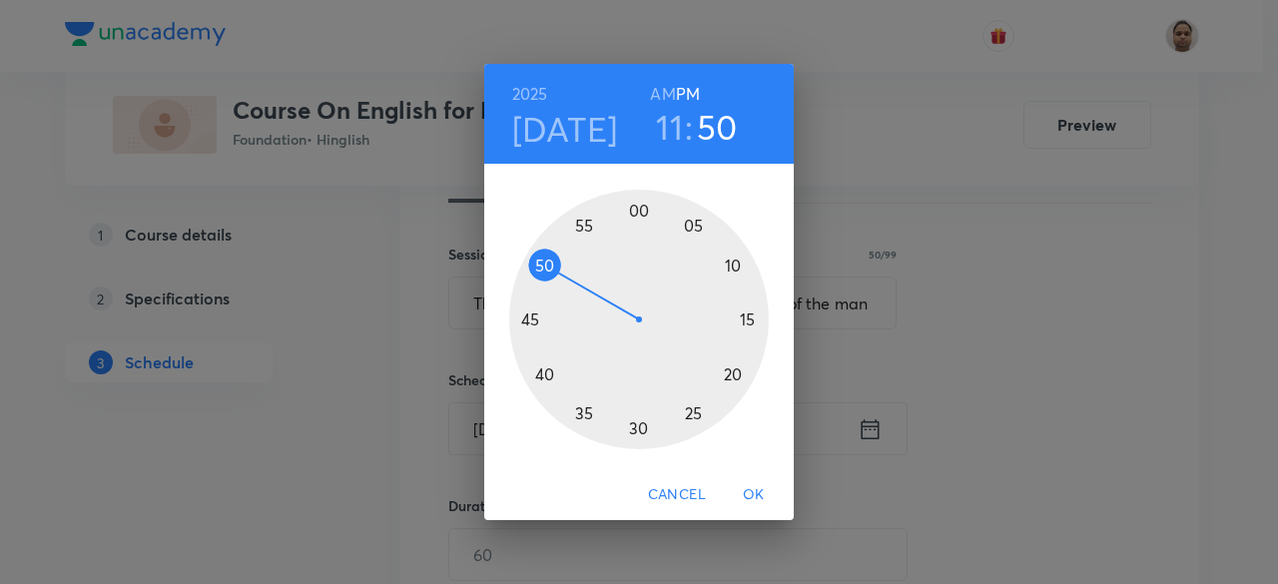
drag, startPoint x: 740, startPoint y: 297, endPoint x: 556, endPoint y: 275, distance: 185.1
click at [556, 275] on div at bounding box center [639, 320] width 260 height 260
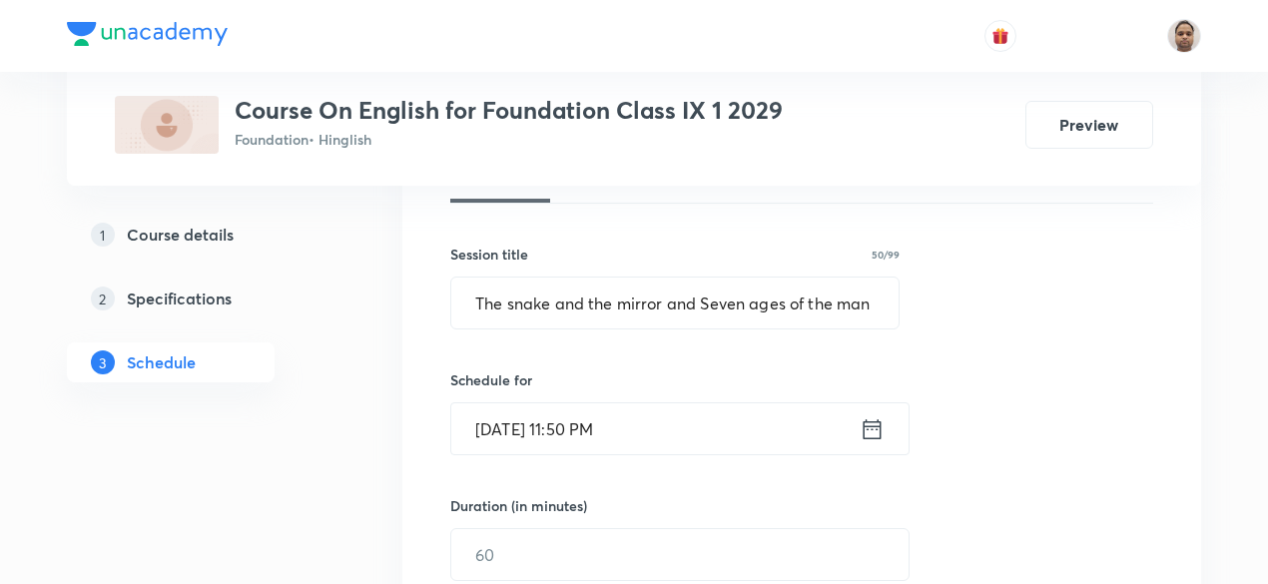
click at [618, 434] on input "Aug 31, 2025, 11:50 PM" at bounding box center [655, 428] width 408 height 51
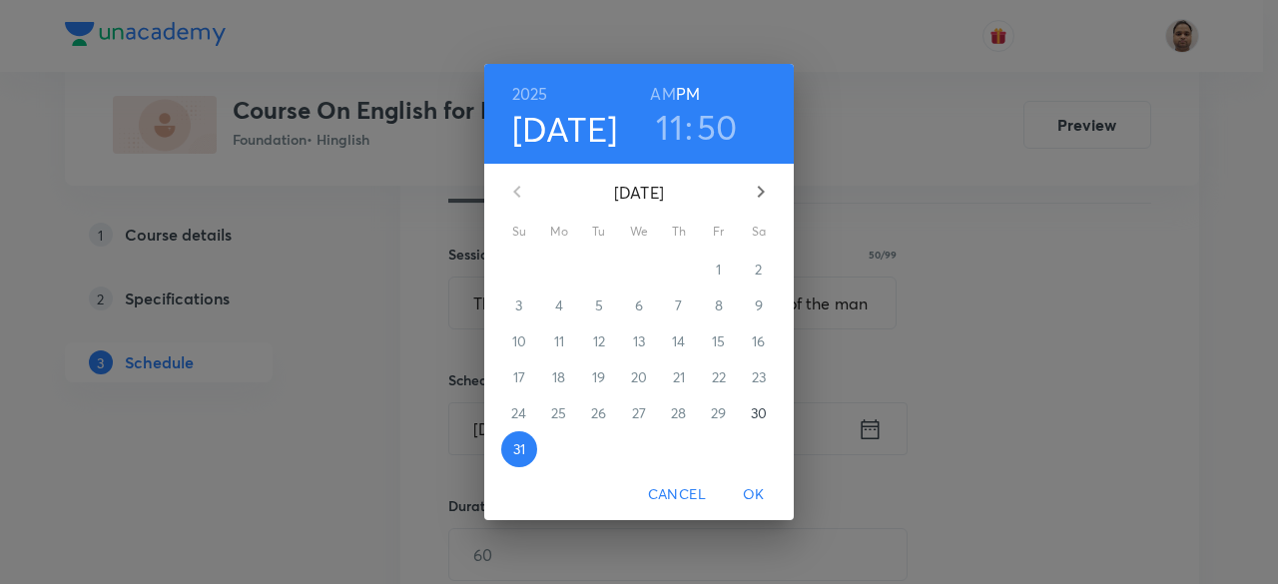
click at [653, 103] on h6 "AM" at bounding box center [662, 94] width 25 height 28
click at [763, 495] on span "OK" at bounding box center [754, 494] width 48 height 25
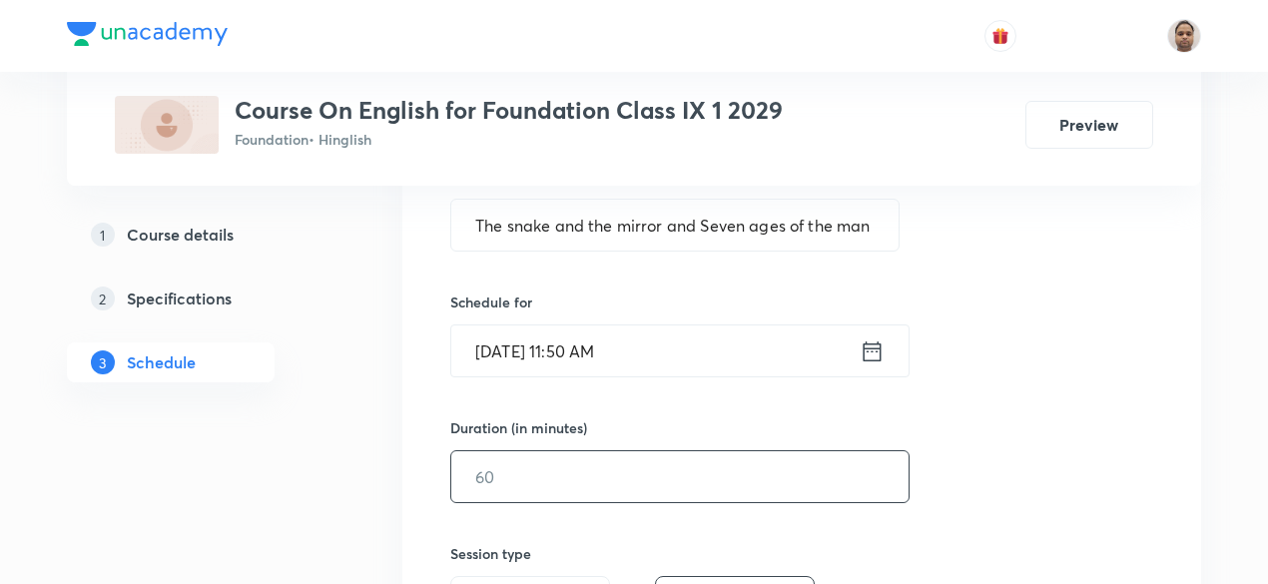
scroll to position [522, 0]
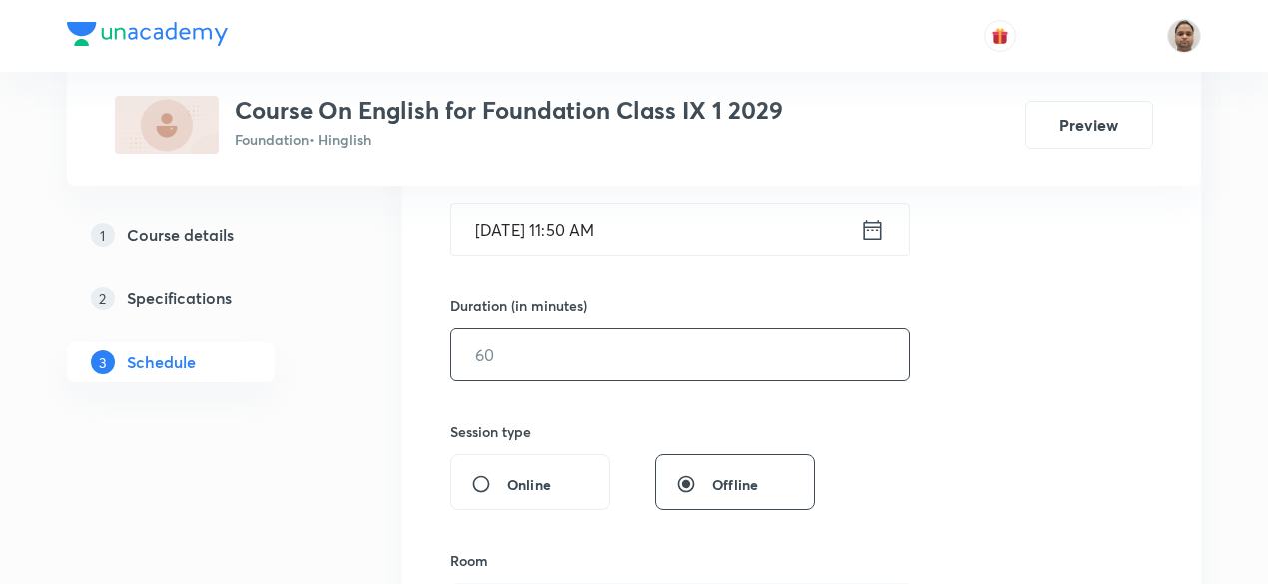
click at [563, 352] on input "text" at bounding box center [679, 355] width 457 height 51
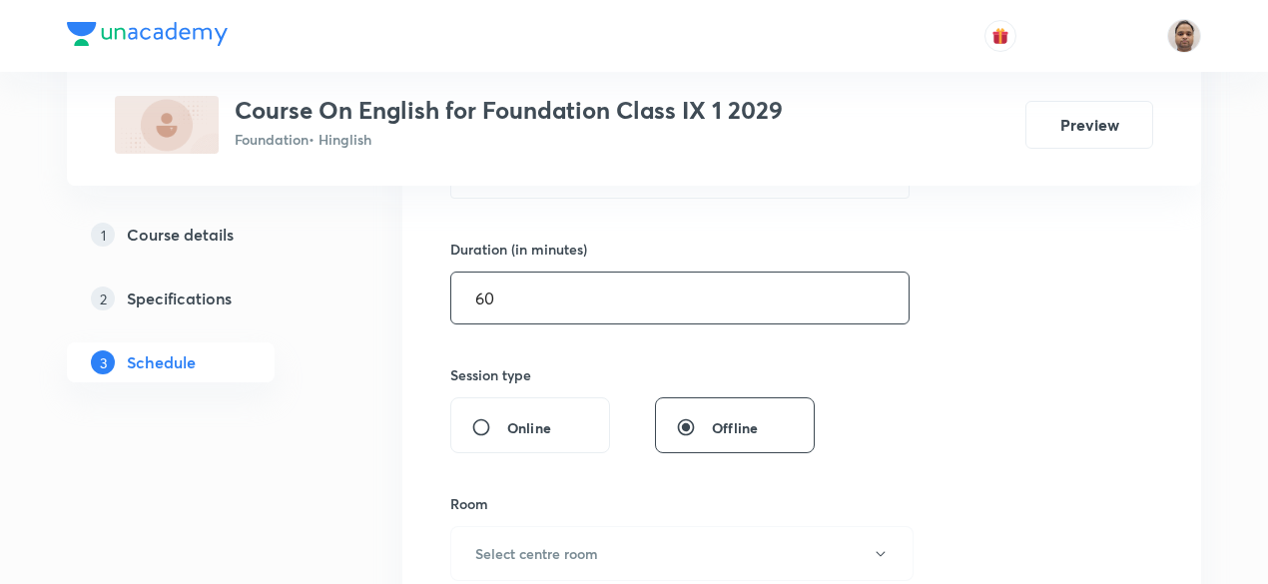
scroll to position [622, 0]
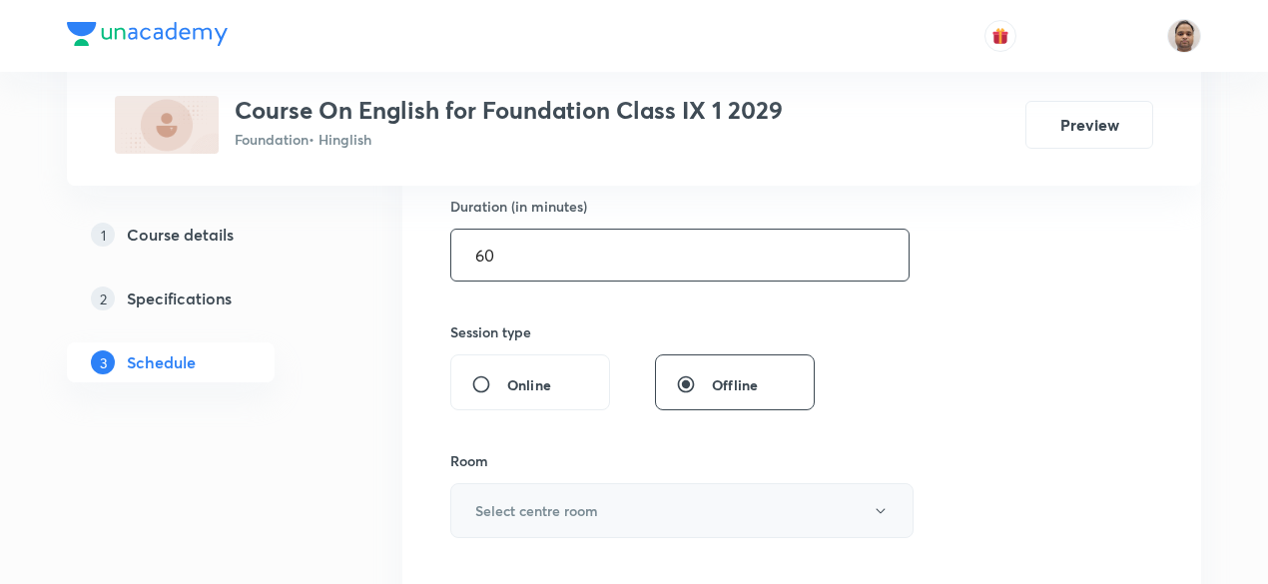
type input "60"
click at [489, 500] on h6 "Select centre room" at bounding box center [536, 510] width 123 height 21
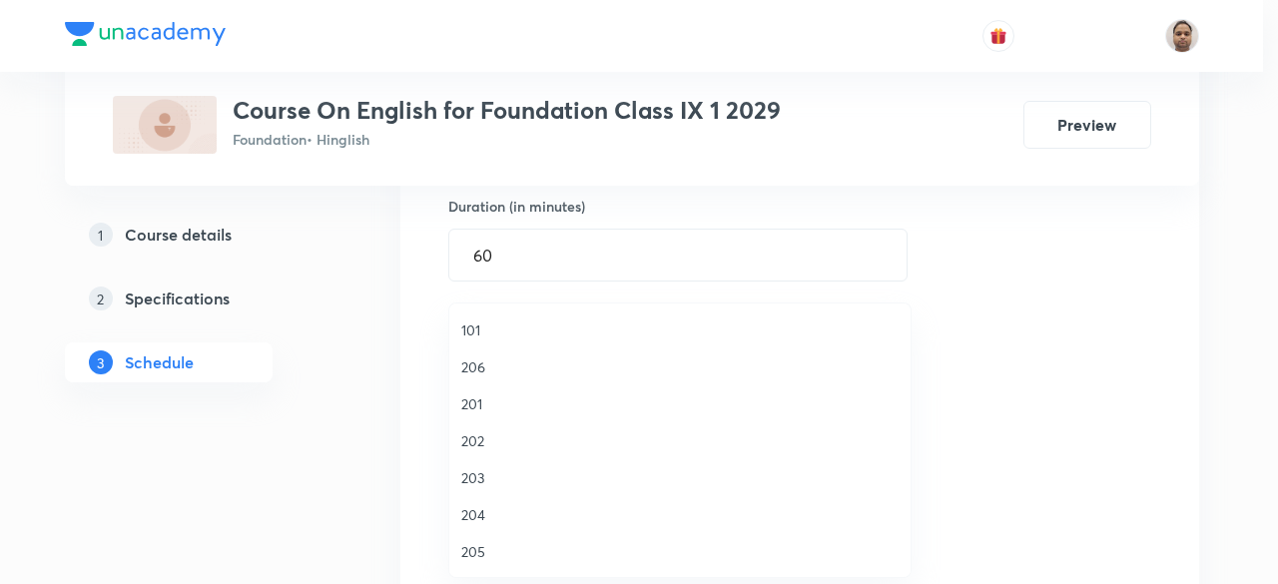
click at [487, 369] on span "206" at bounding box center [679, 367] width 437 height 21
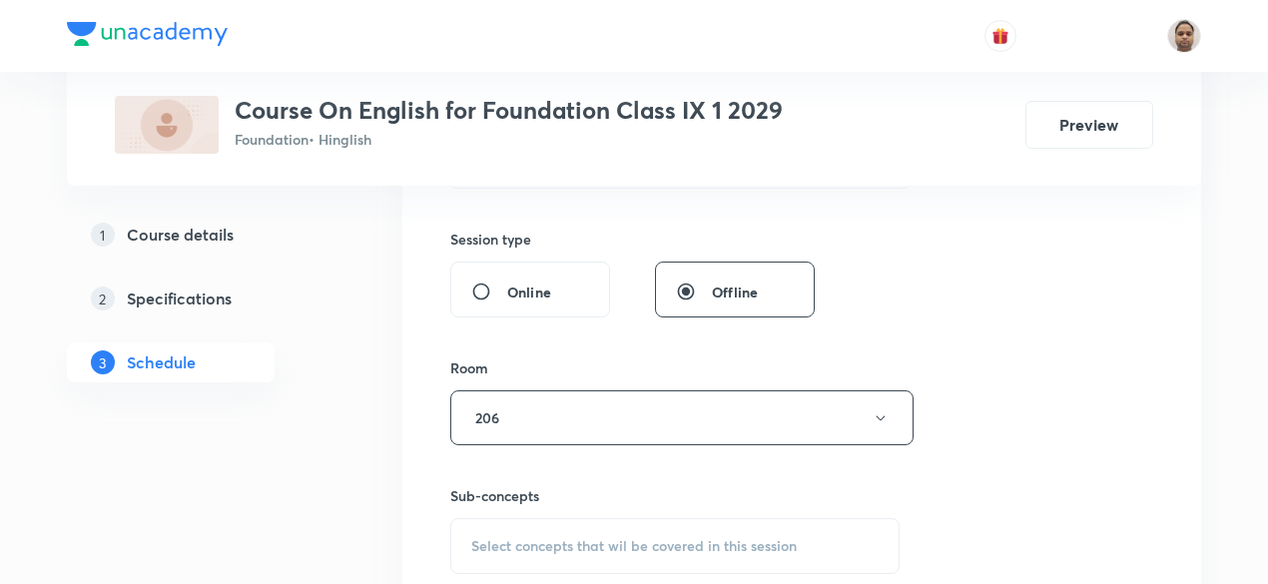
scroll to position [822, 0]
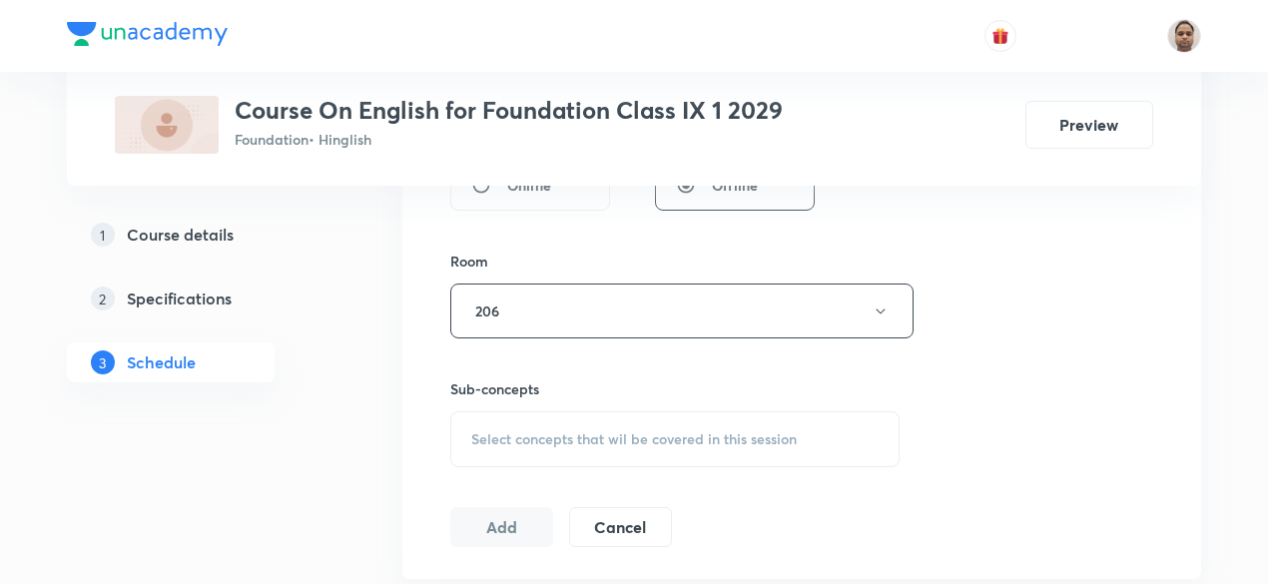
click at [518, 432] on span "Select concepts that wil be covered in this session" at bounding box center [634, 439] width 326 height 16
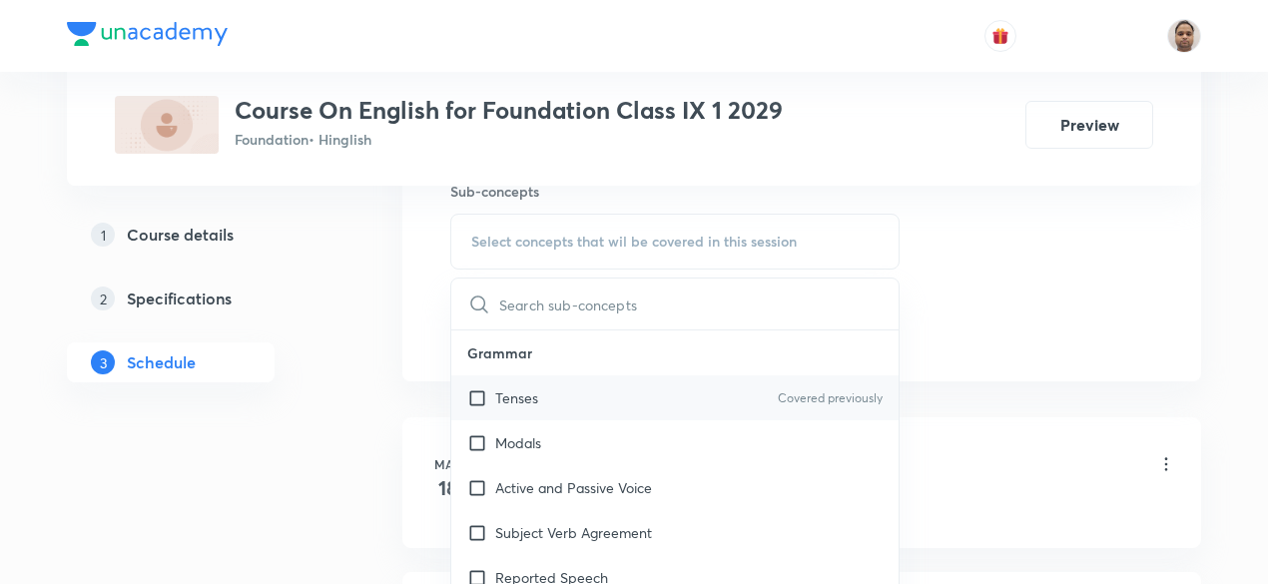
scroll to position [1022, 0]
click at [504, 395] on p "Tenses" at bounding box center [516, 395] width 43 height 21
checkbox input "true"
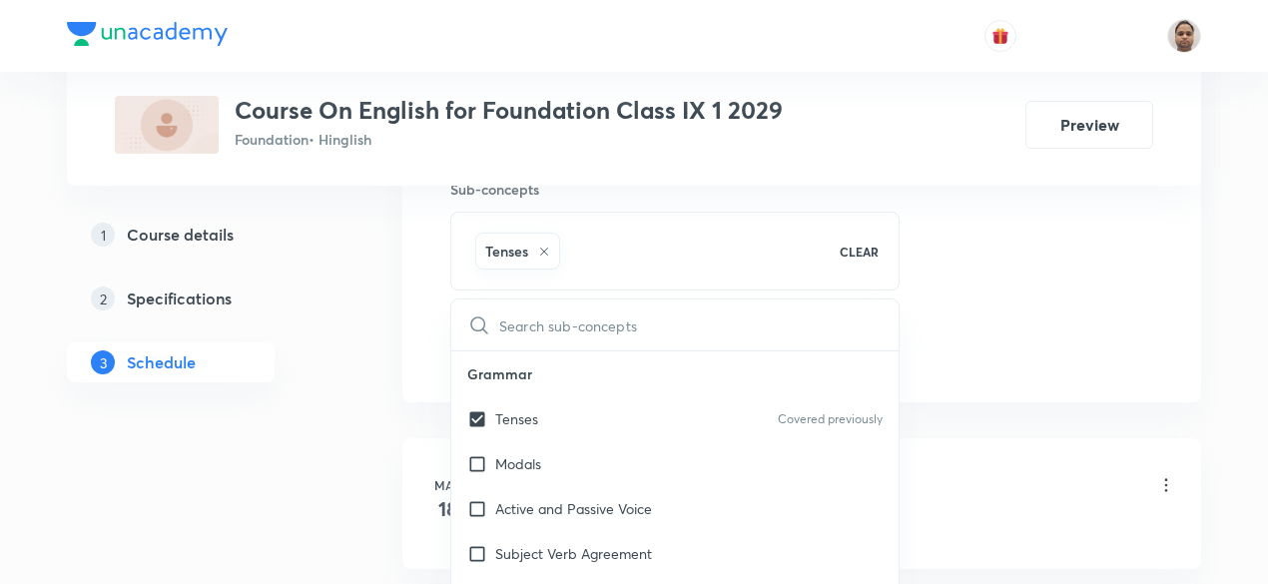
click at [358, 394] on div "Plus Courses Course On English for Foundation Class IX 1 2029 Foundation • Hing…" at bounding box center [634, 292] width 1134 height 2405
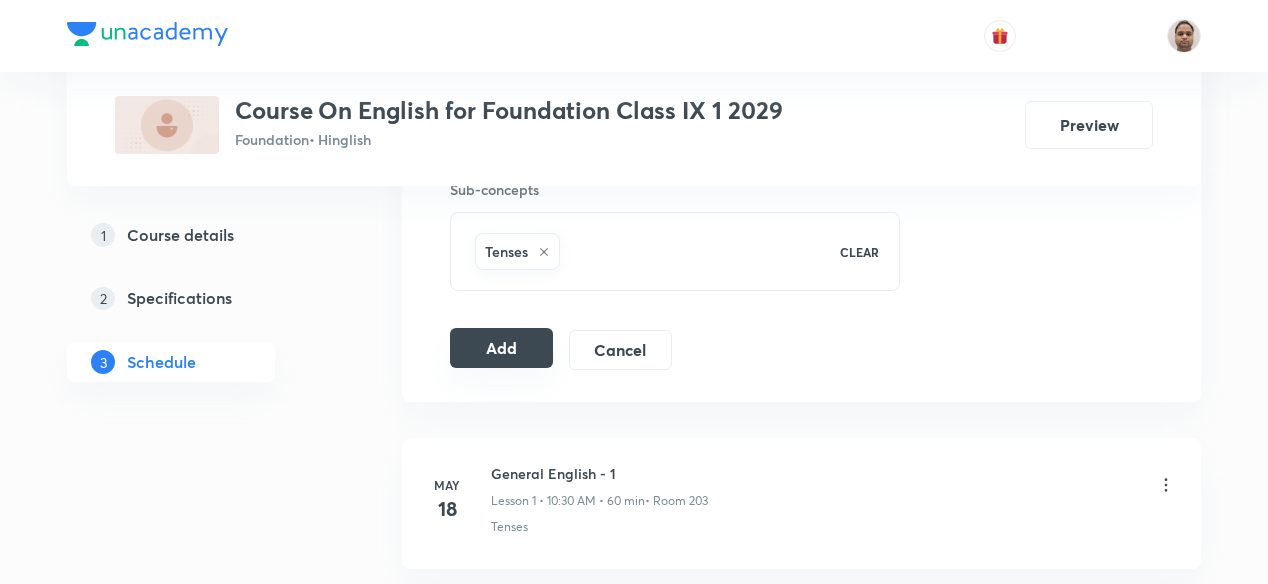
click at [509, 341] on button "Add" at bounding box center [501, 349] width 103 height 40
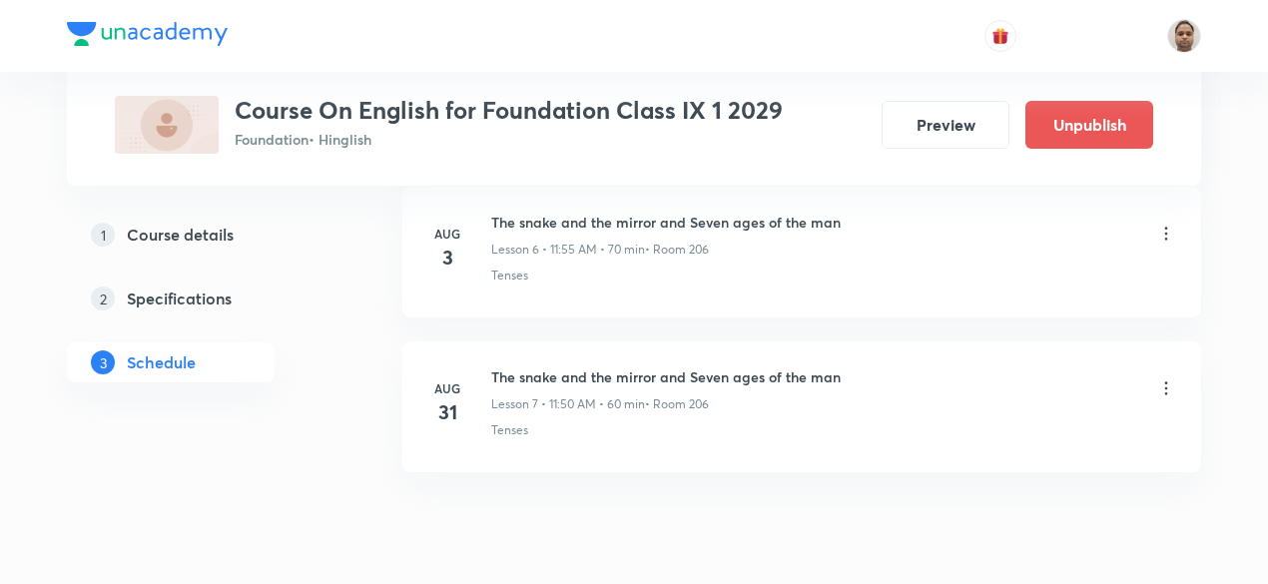
scroll to position [1177, 0]
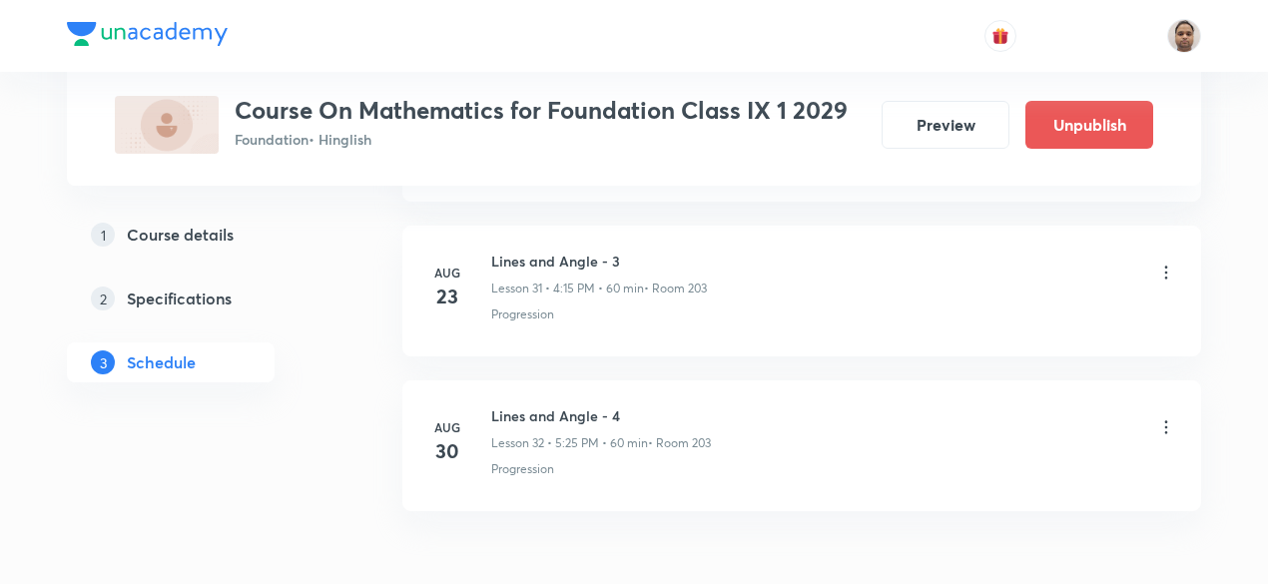
scroll to position [5945, 0]
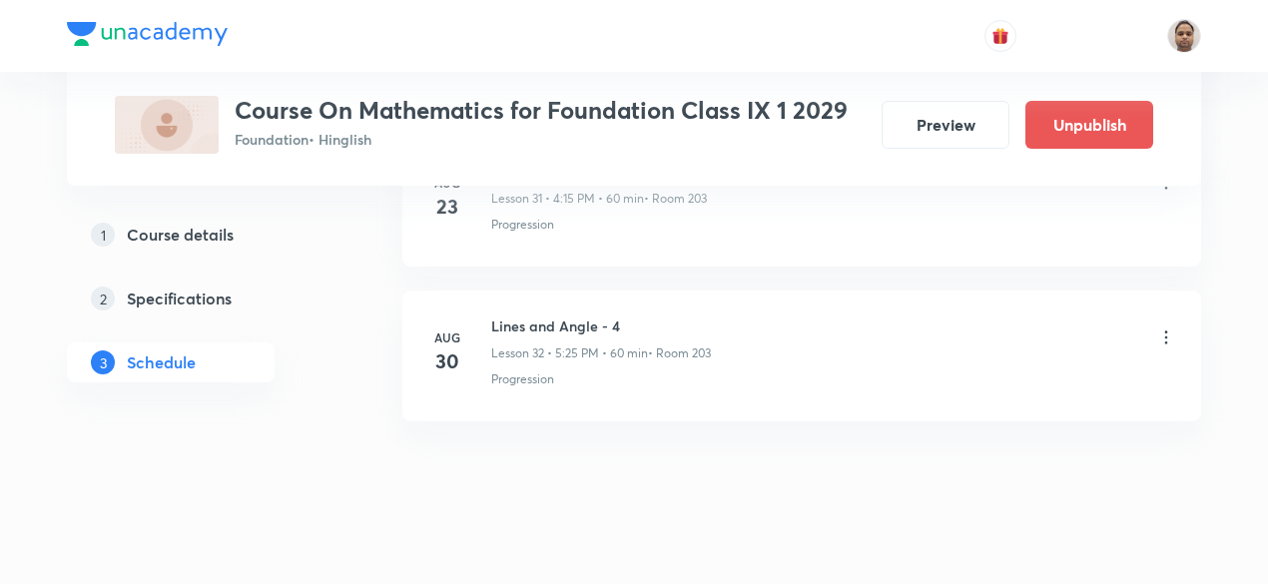
click at [587, 316] on h6 "Lines and Angle - 4" at bounding box center [601, 326] width 220 height 21
copy h6 "Lines and Angle - 4"
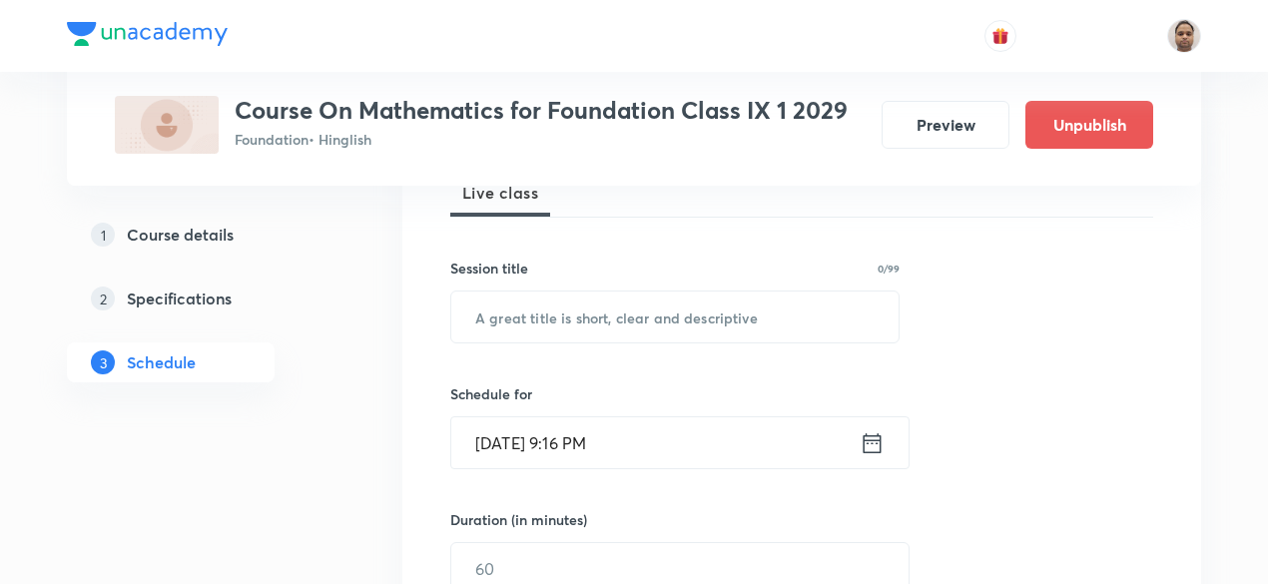
scroll to position [399, 0]
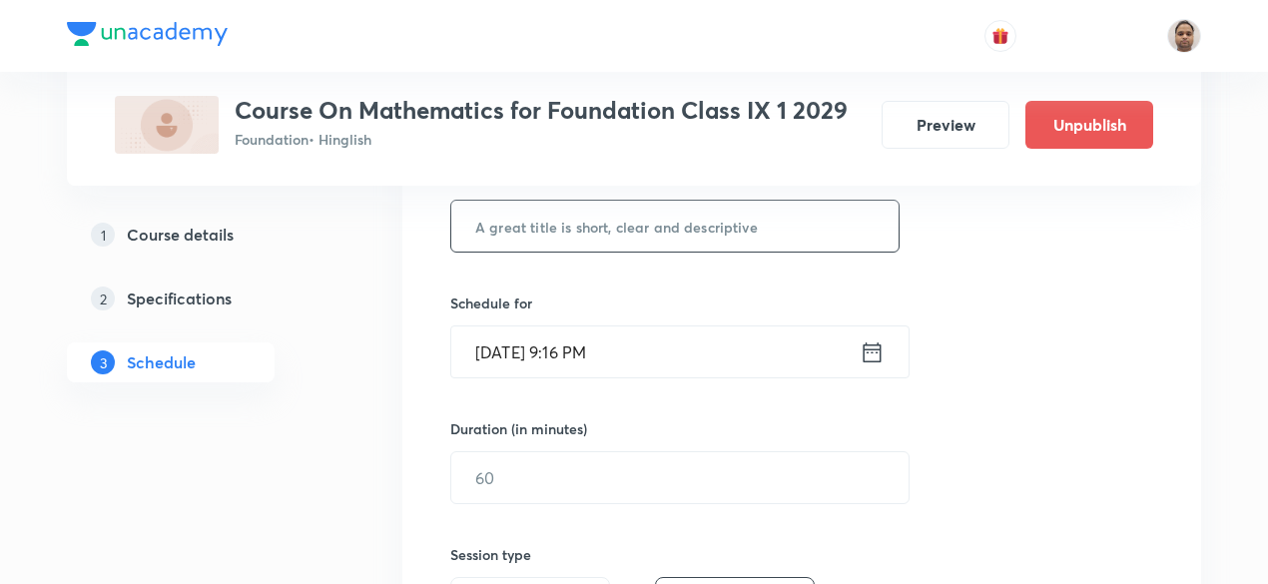
click at [581, 233] on input "text" at bounding box center [674, 226] width 447 height 51
paste input "Lines and Angle - 4"
type input "Lines and Angle - 5"
click at [579, 328] on input "[DATE] 9:16 PM" at bounding box center [655, 352] width 408 height 51
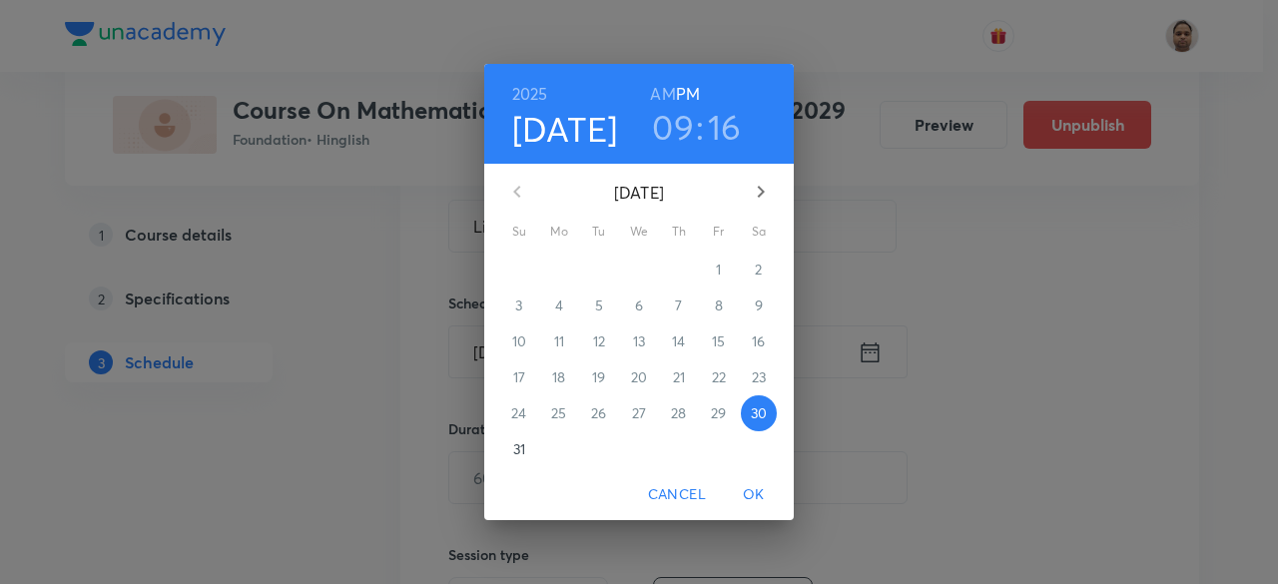
click at [523, 450] on p "31" at bounding box center [519, 449] width 12 height 20
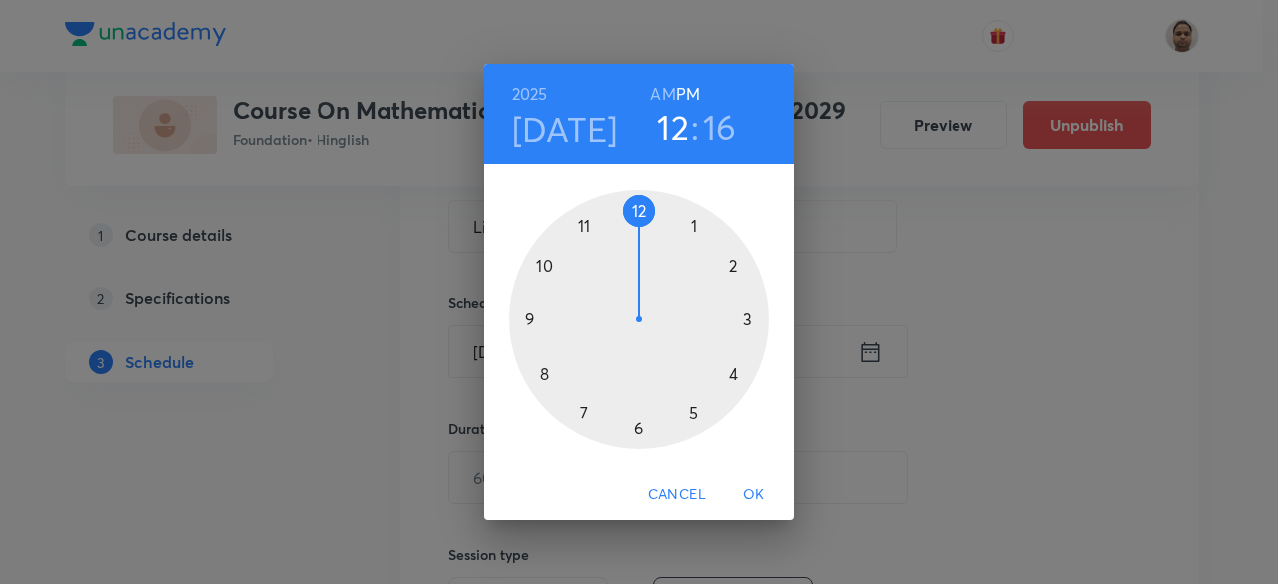
drag, startPoint x: 531, startPoint y: 315, endPoint x: 681, endPoint y: 249, distance: 163.7
click at [681, 249] on div at bounding box center [639, 320] width 260 height 260
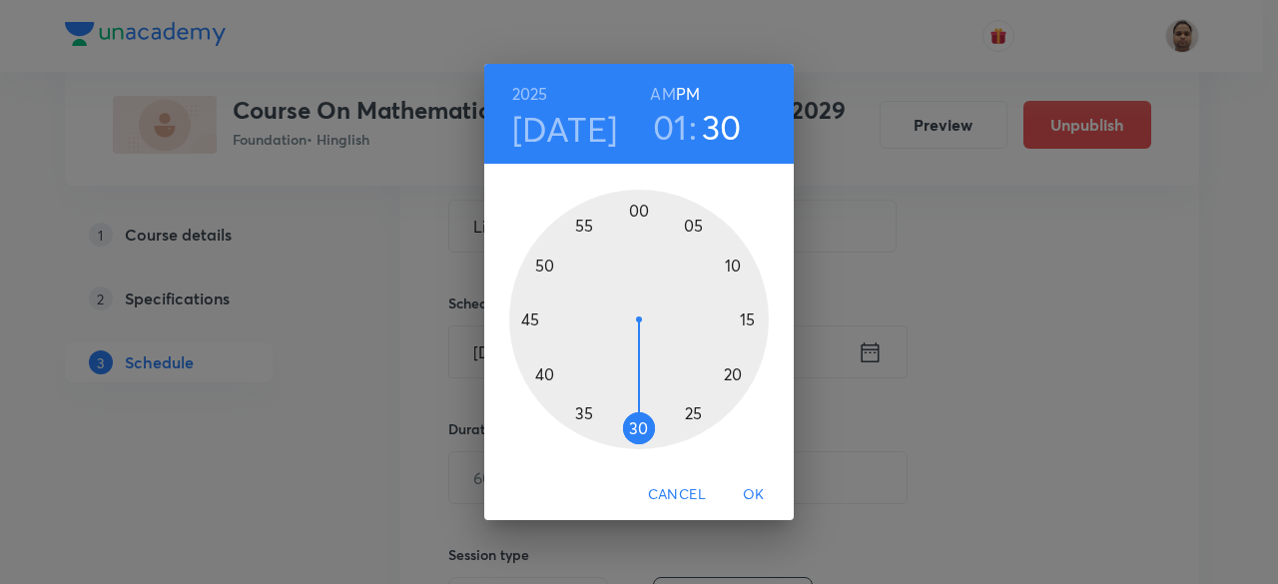
drag, startPoint x: 745, startPoint y: 341, endPoint x: 634, endPoint y: 419, distance: 136.1
click at [634, 419] on div at bounding box center [639, 320] width 260 height 260
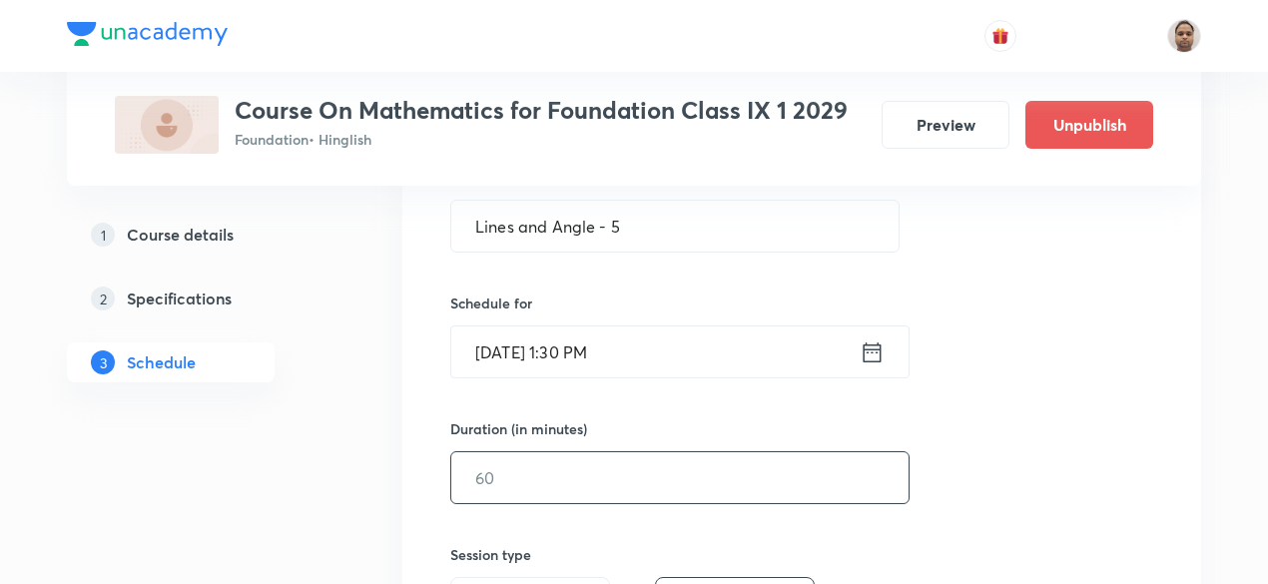
click at [550, 489] on input "text" at bounding box center [679, 477] width 457 height 51
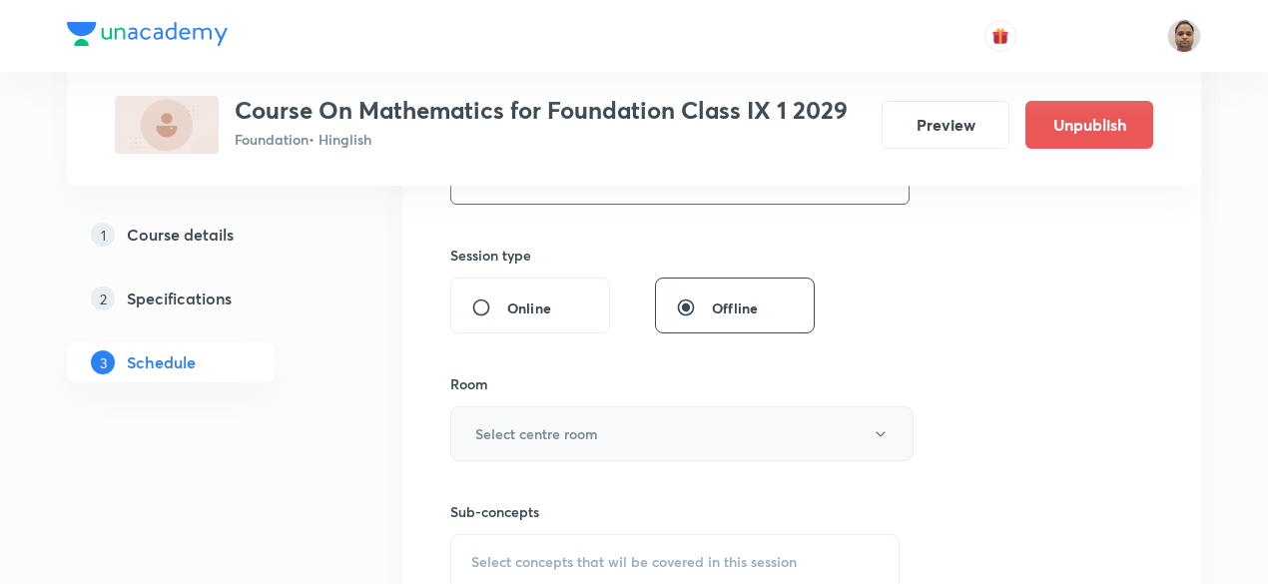
type input "60"
click at [515, 416] on button "Select centre room" at bounding box center [681, 433] width 463 height 55
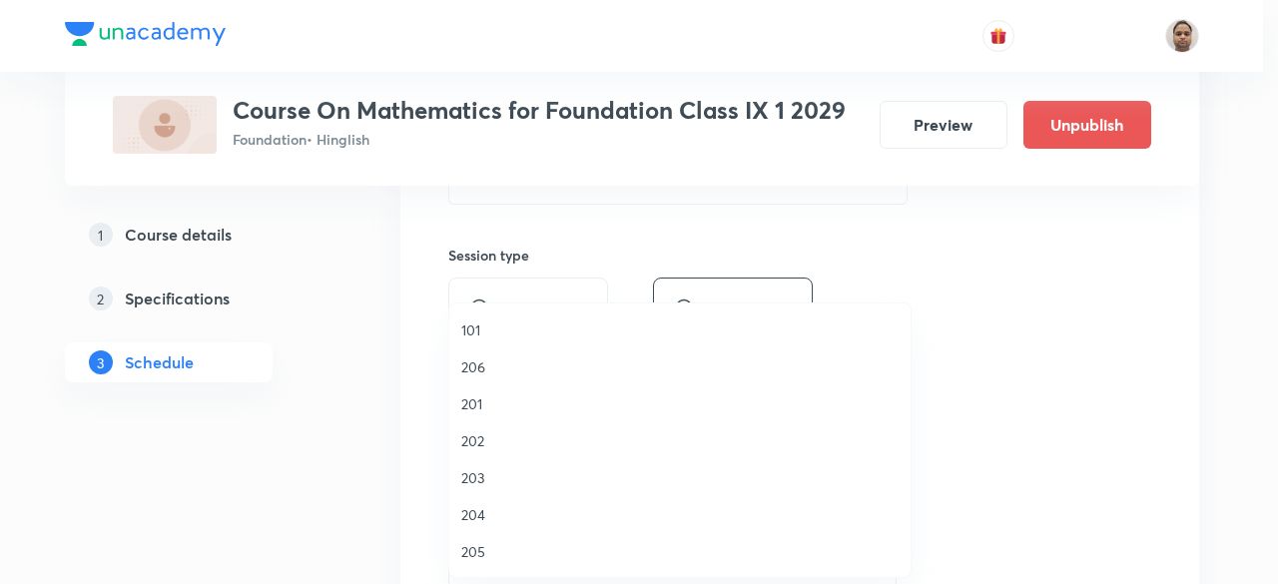
click at [483, 361] on span "206" at bounding box center [679, 367] width 437 height 21
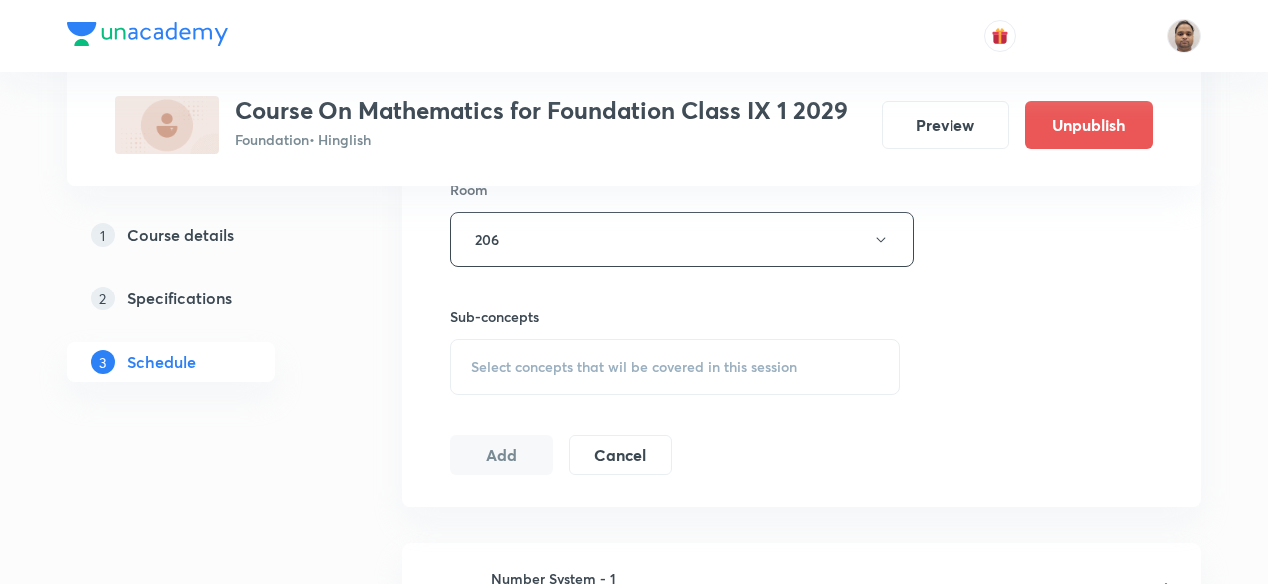
scroll to position [899, 0]
click at [513, 362] on span "Select concepts that wil be covered in this session" at bounding box center [634, 363] width 326 height 16
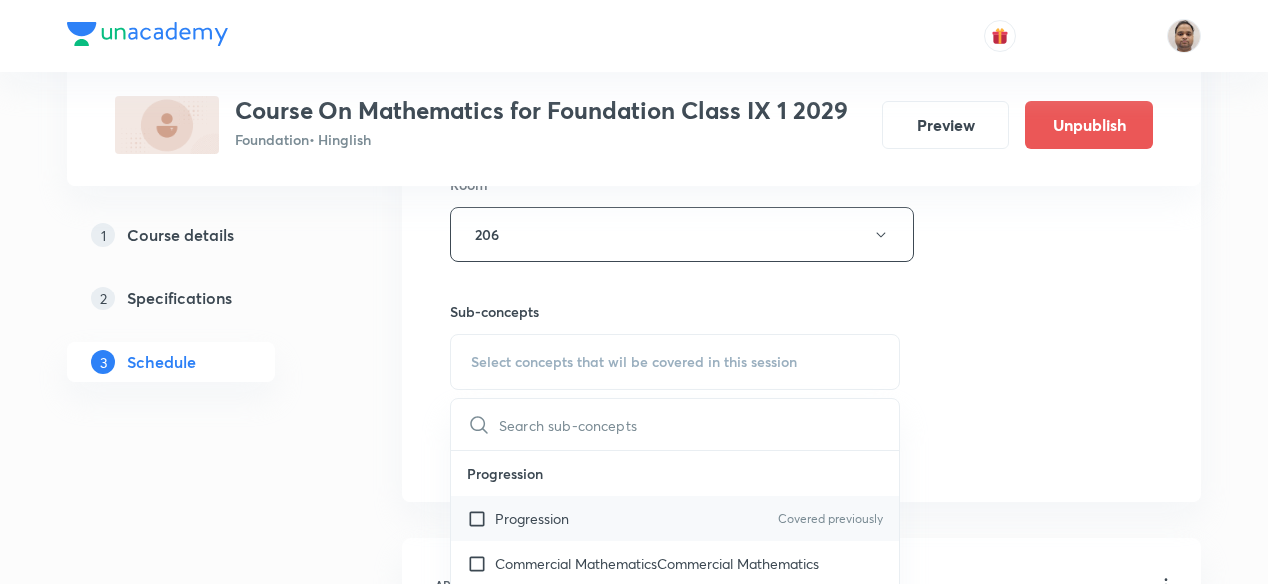
click at [506, 524] on p "Progression" at bounding box center [532, 518] width 74 height 21
checkbox input "true"
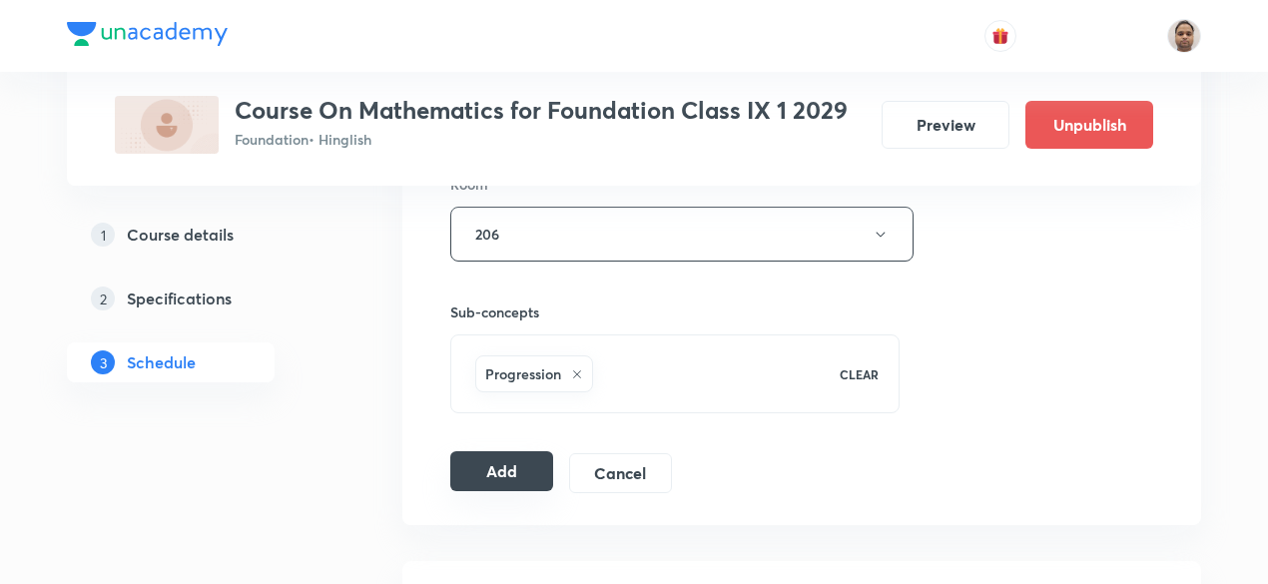
click at [499, 461] on button "Add" at bounding box center [501, 471] width 103 height 40
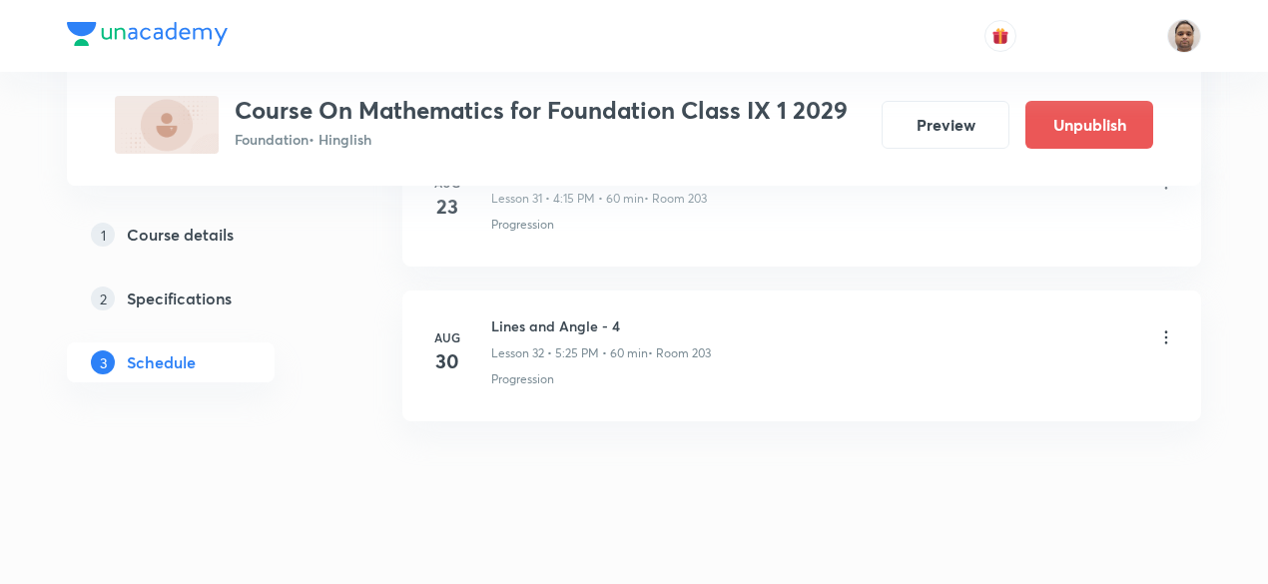
scroll to position [5030, 0]
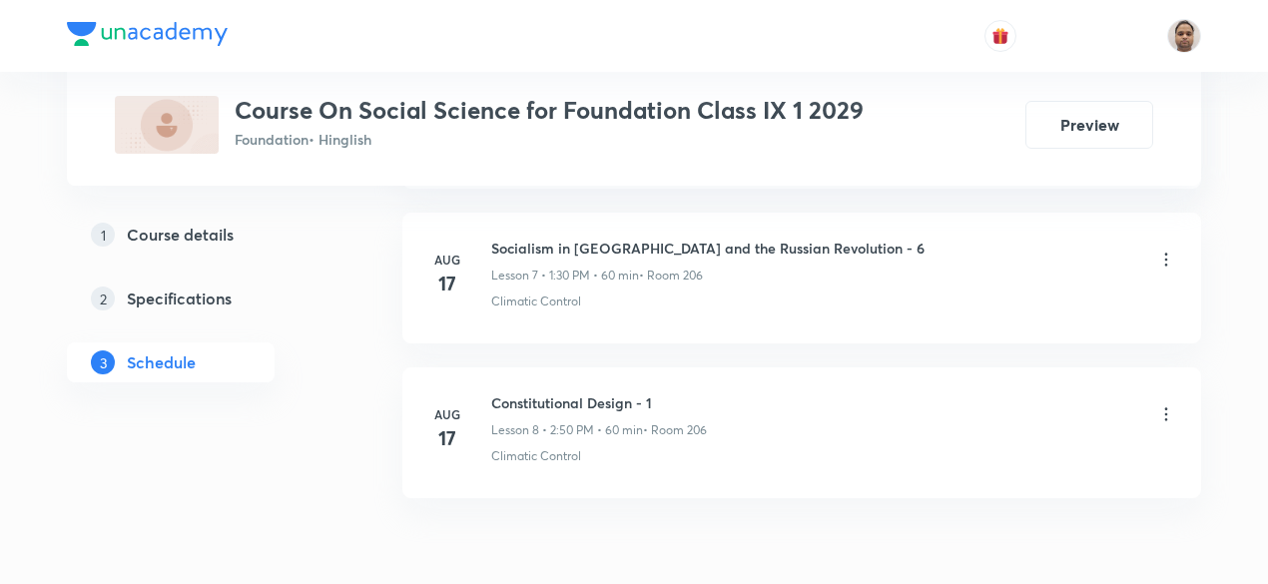
scroll to position [2246, 0]
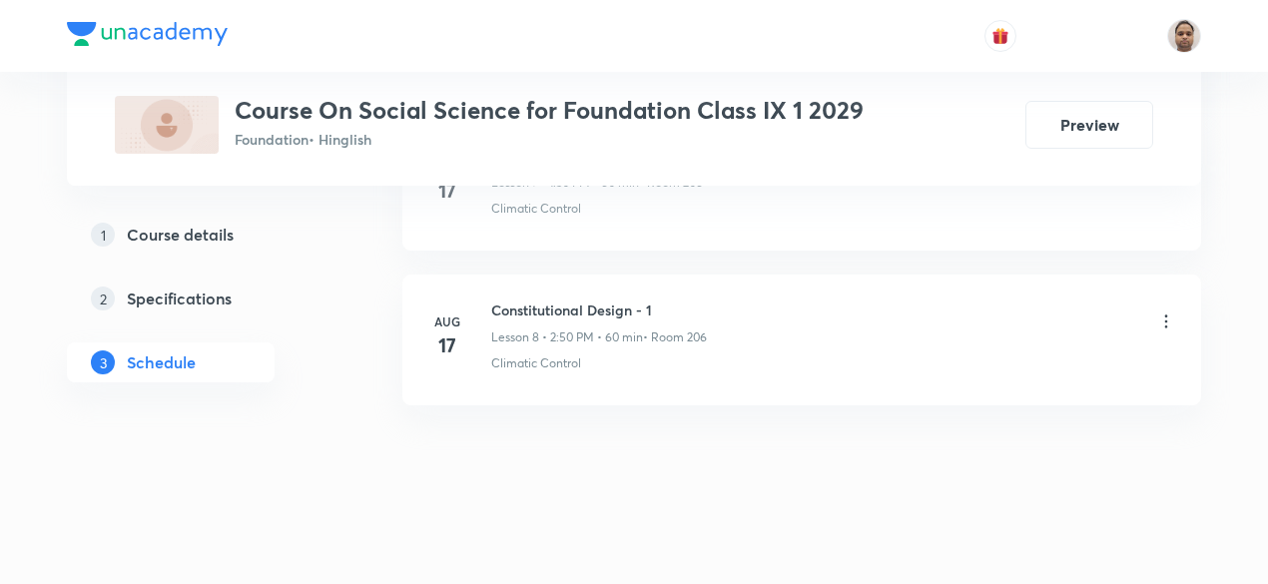
click at [601, 300] on h6 "Constitutional Design - 1" at bounding box center [599, 310] width 216 height 21
copy h6 "Constitutional Design - 1"
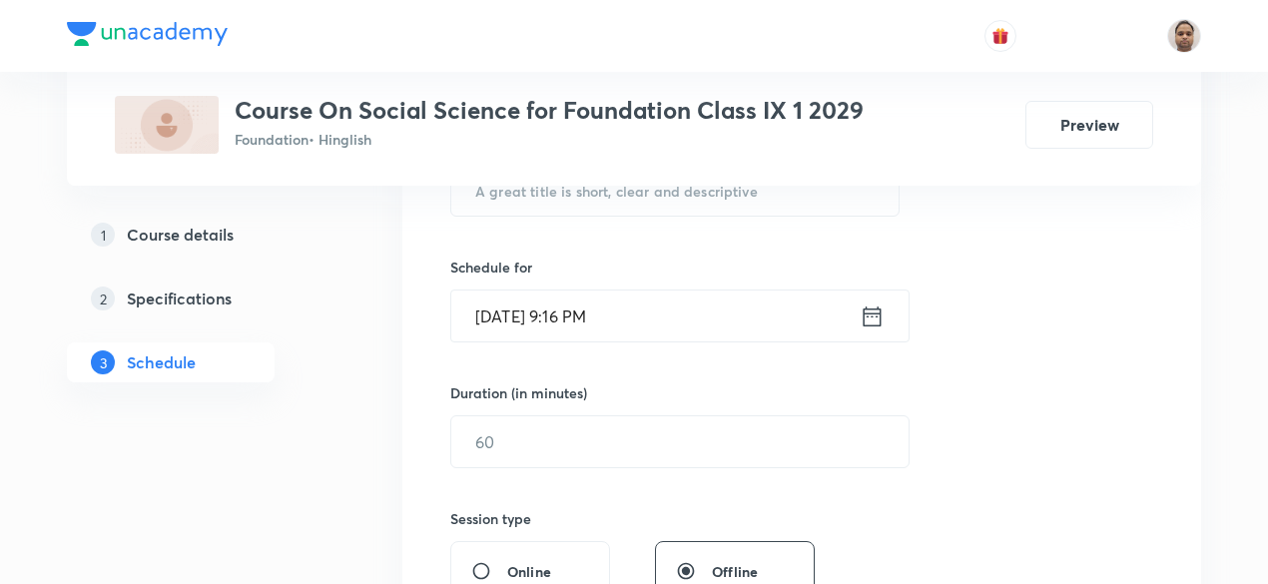
scroll to position [370, 0]
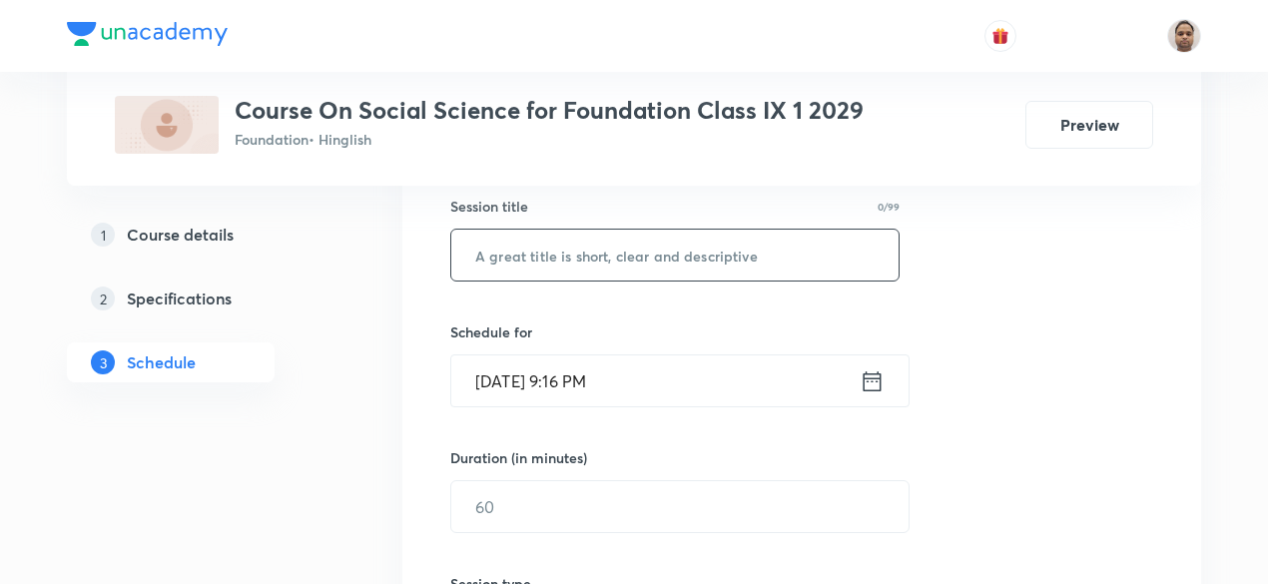
click at [623, 264] on input "text" at bounding box center [674, 255] width 447 height 51
paste input "Constitutional Design - 1"
type input "Constitutional Design - 2"
click at [593, 378] on input "[DATE] 9:16 PM" at bounding box center [655, 381] width 408 height 51
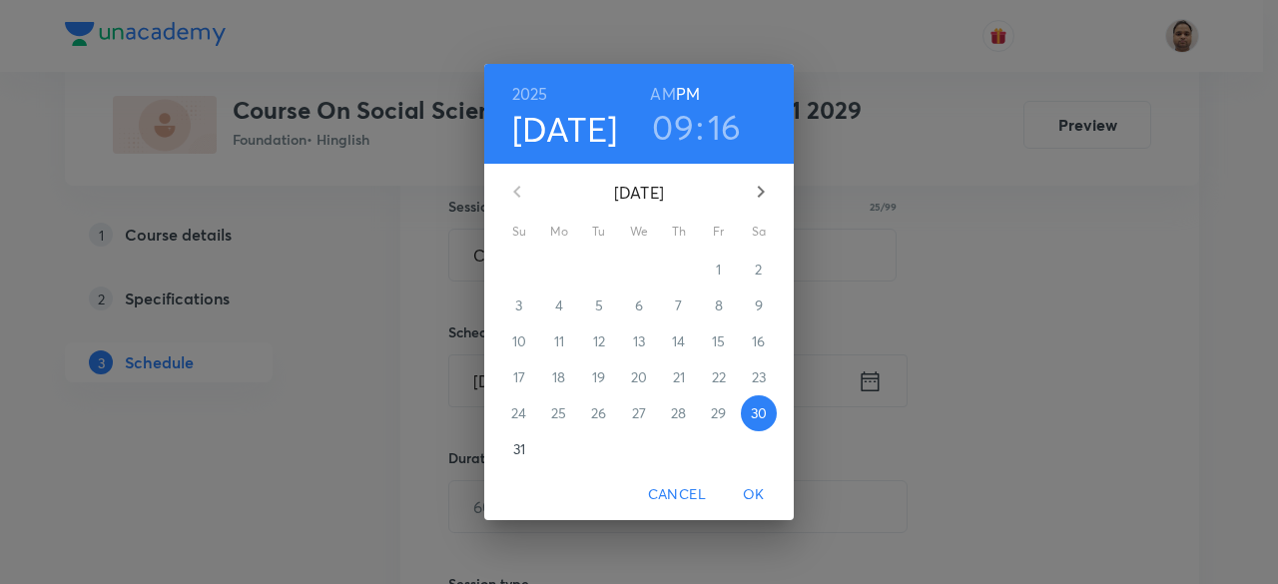
click at [520, 452] on p "31" at bounding box center [519, 449] width 12 height 20
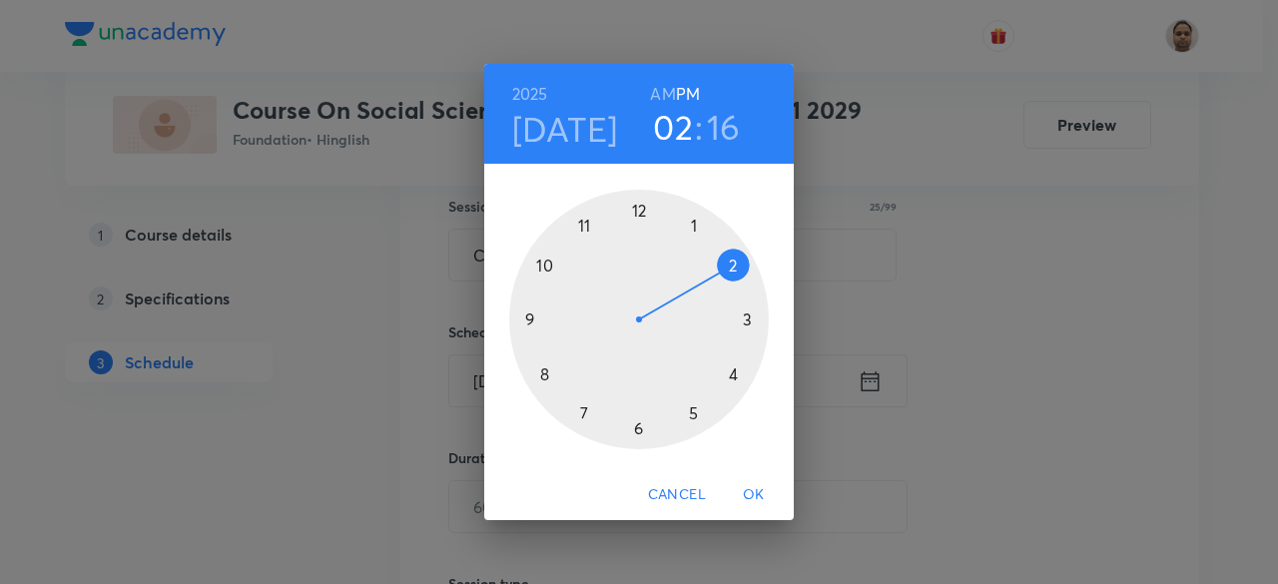
drag, startPoint x: 651, startPoint y: 258, endPoint x: 715, endPoint y: 278, distance: 67.0
click at [715, 278] on div at bounding box center [639, 320] width 260 height 260
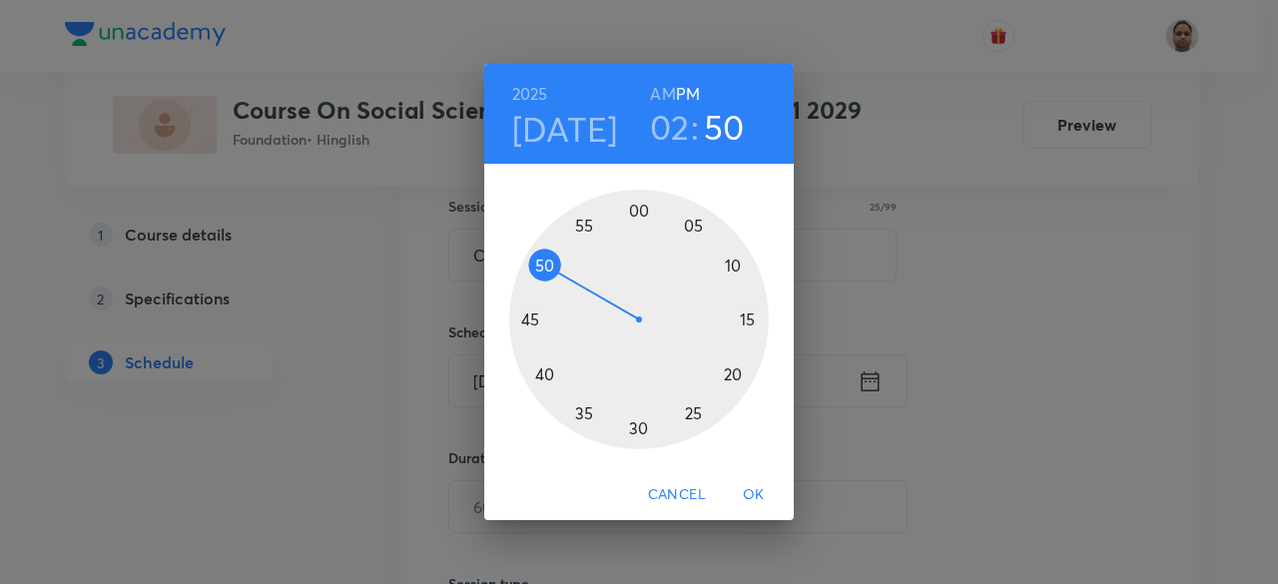
drag, startPoint x: 737, startPoint y: 349, endPoint x: 552, endPoint y: 273, distance: 199.7
click at [552, 273] on div at bounding box center [639, 320] width 260 height 260
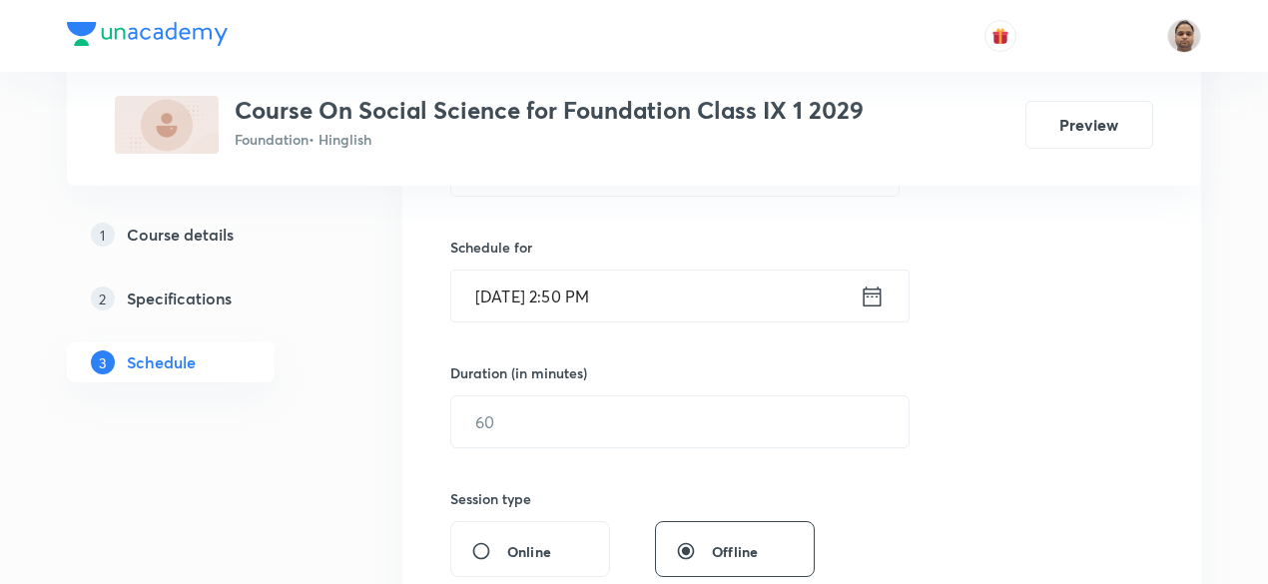
scroll to position [570, 0]
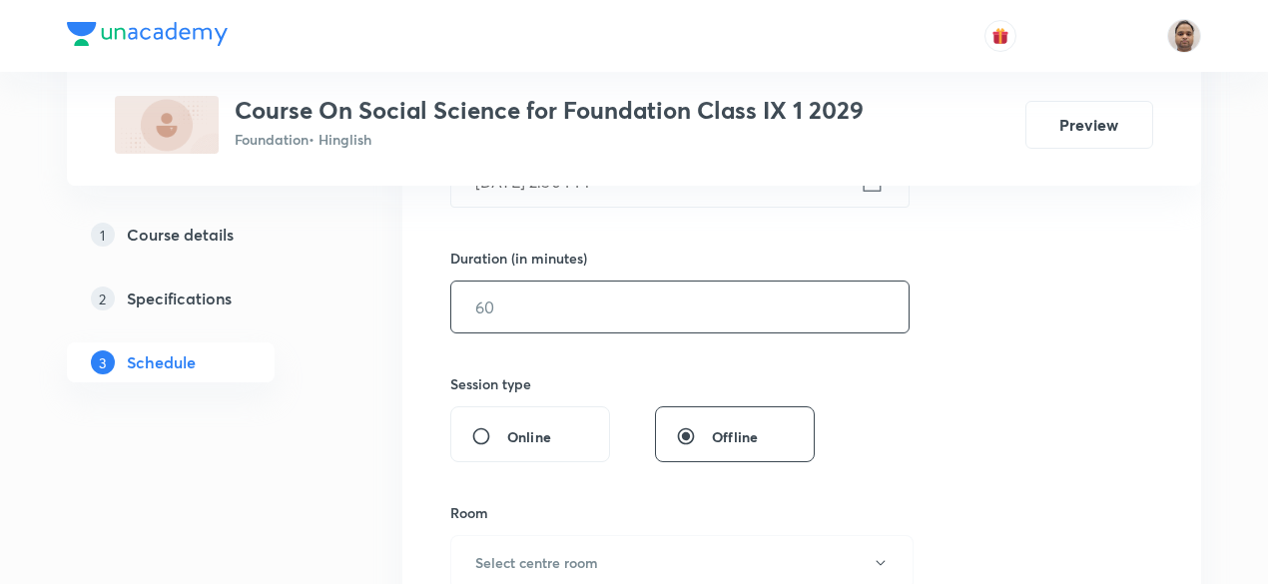
click at [561, 327] on input "text" at bounding box center [679, 307] width 457 height 51
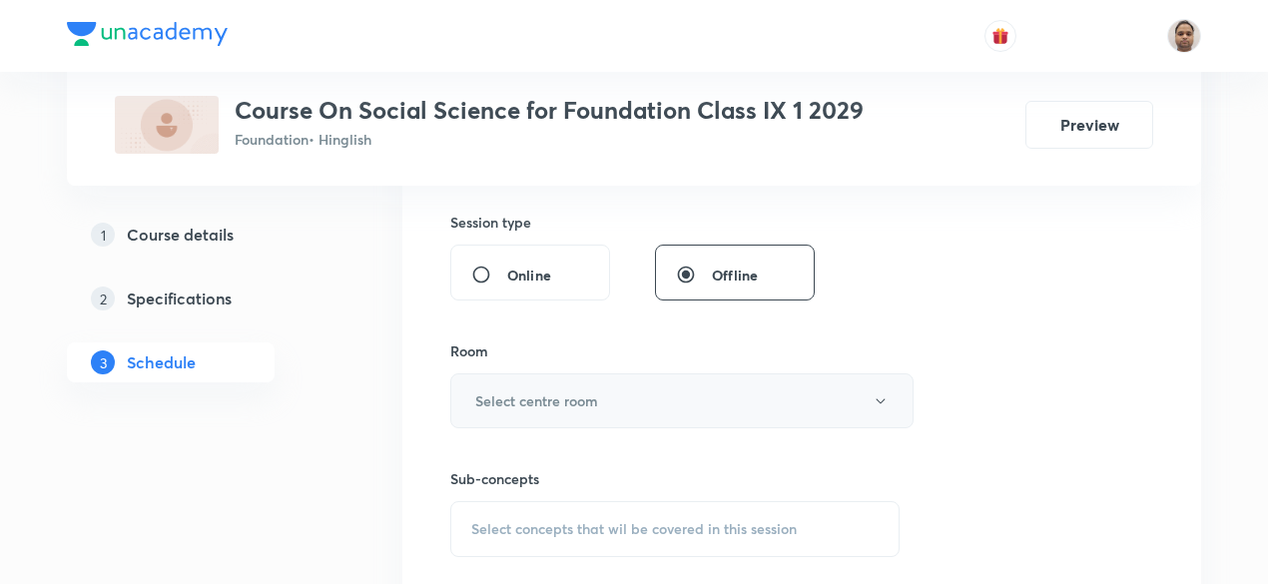
scroll to position [770, 0]
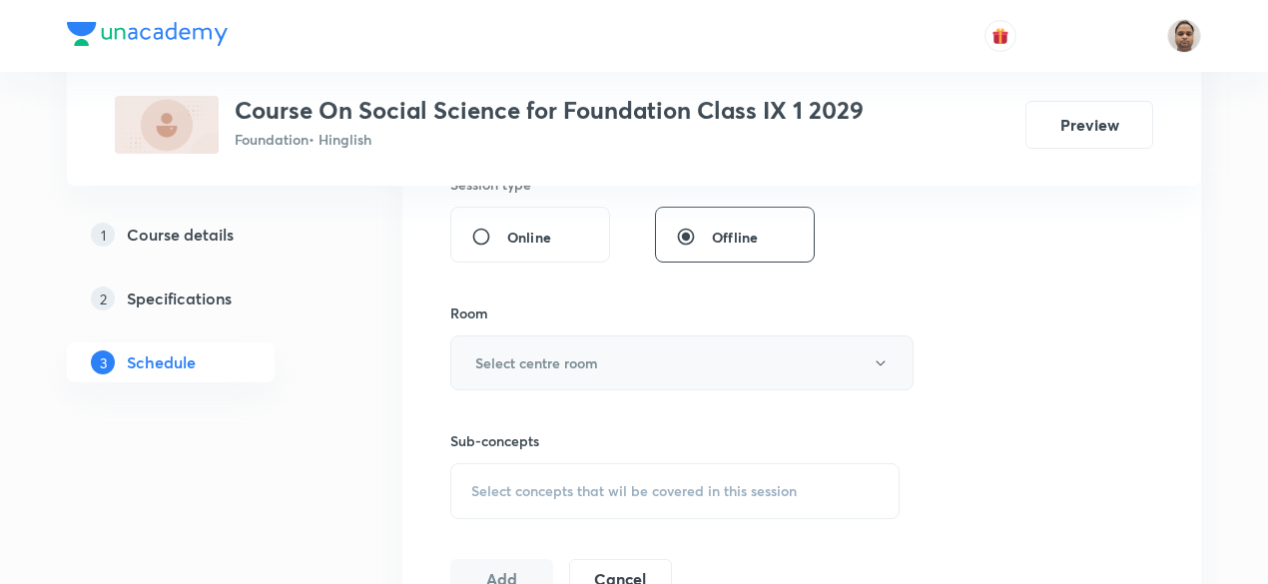
type input "60"
click at [529, 354] on h6 "Select centre room" at bounding box center [536, 363] width 123 height 21
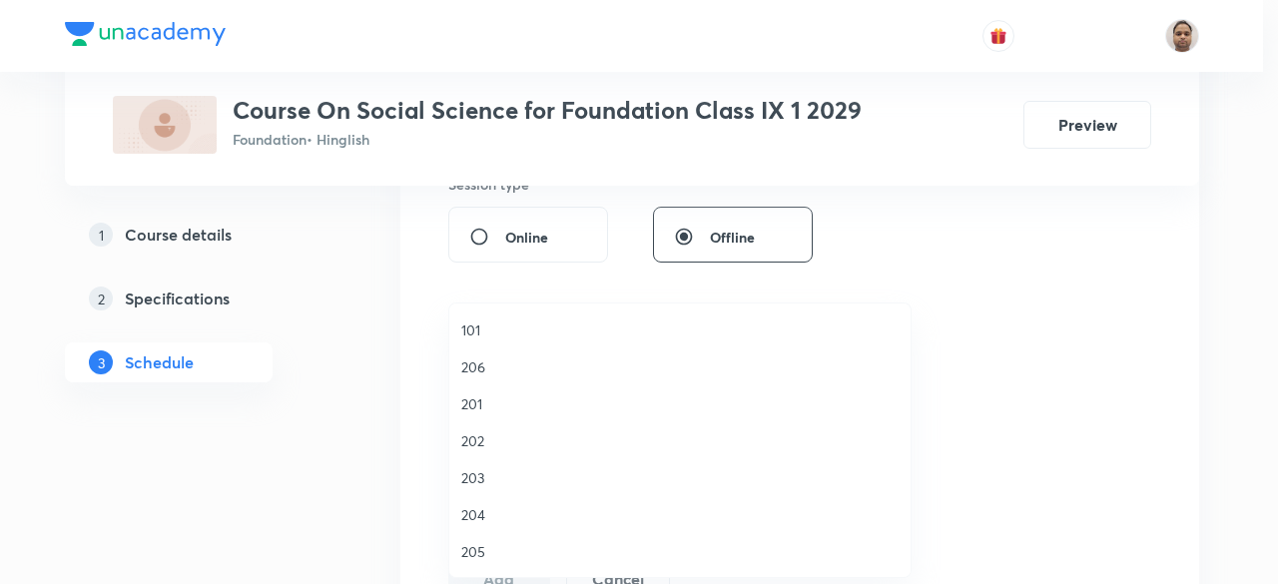
click at [484, 366] on span "206" at bounding box center [679, 367] width 437 height 21
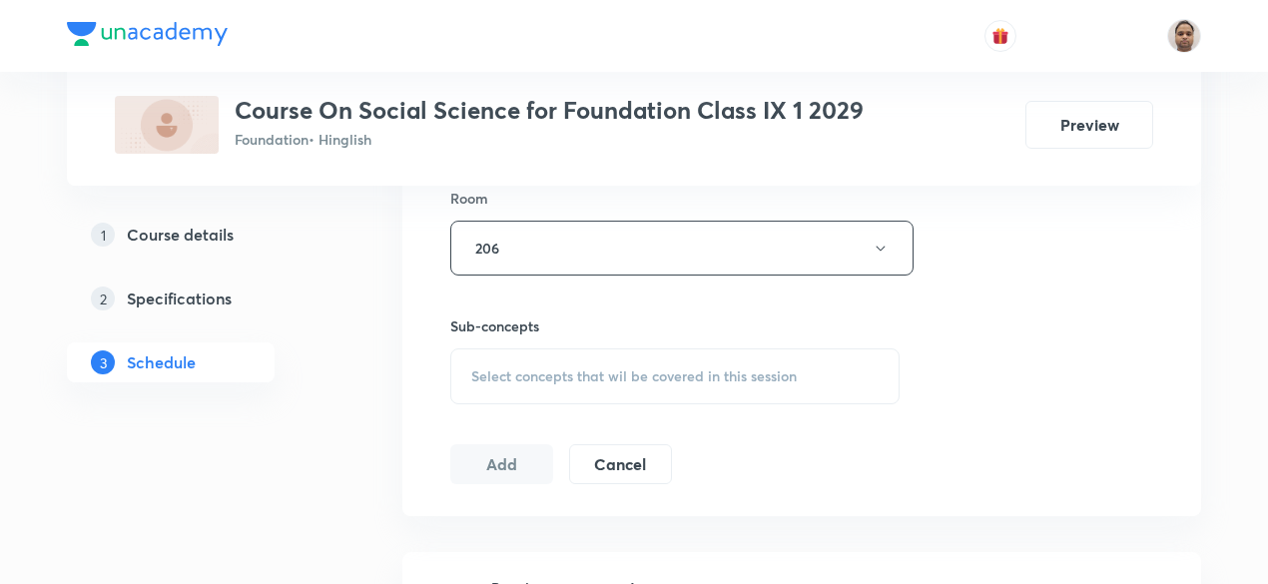
scroll to position [970, 0]
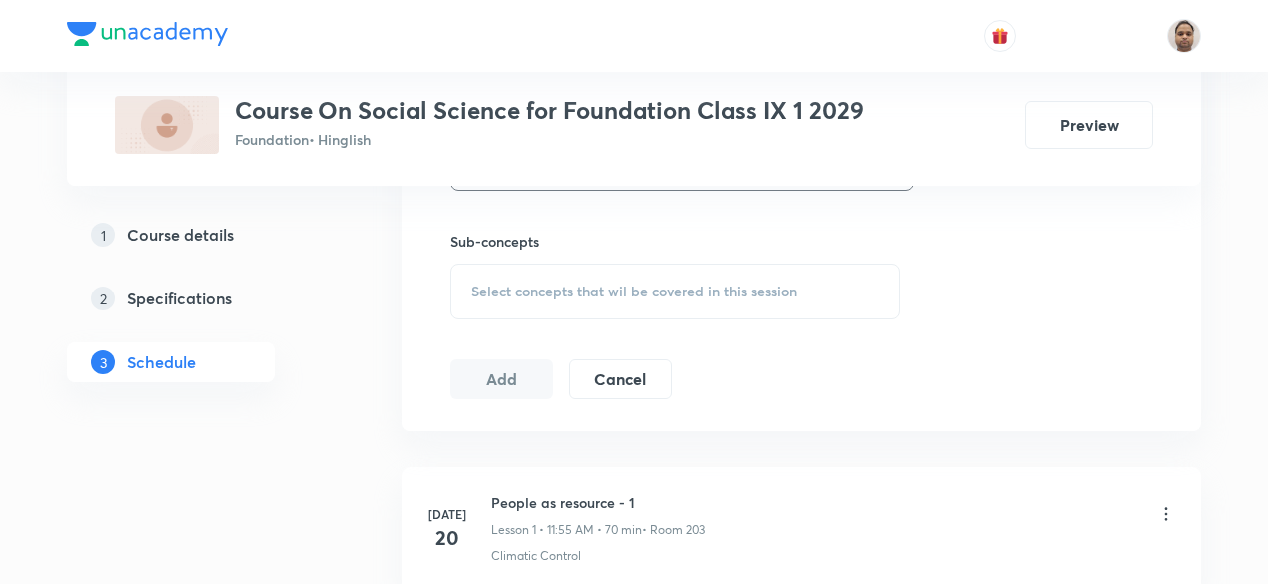
click at [522, 301] on div "Select concepts that wil be covered in this session" at bounding box center [674, 292] width 449 height 56
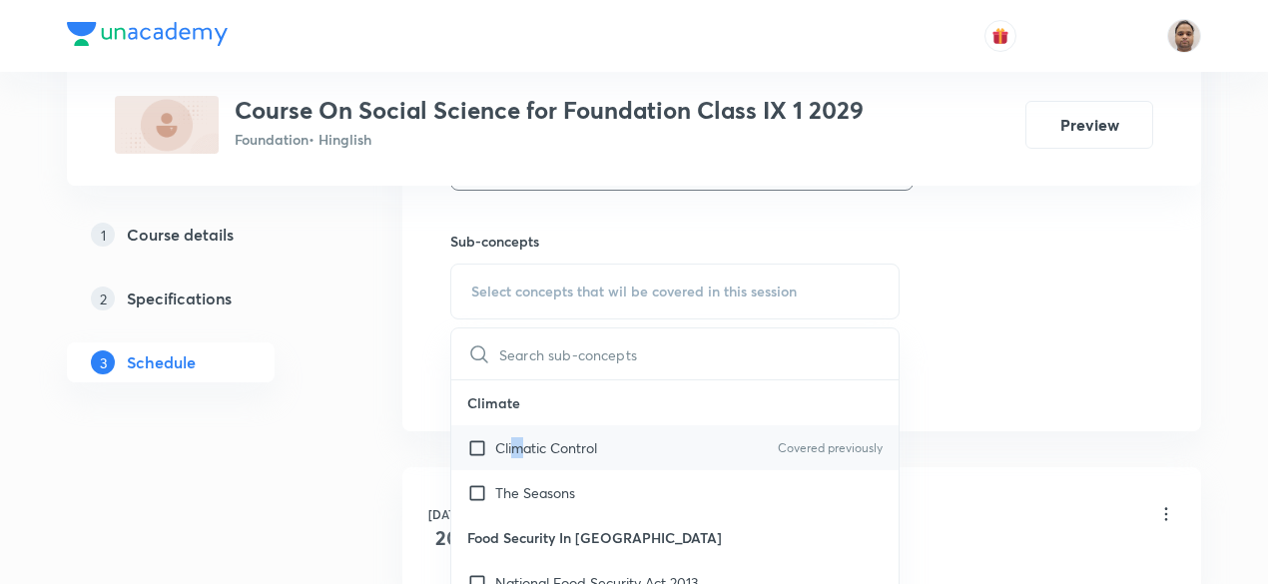
drag, startPoint x: 517, startPoint y: 450, endPoint x: 505, endPoint y: 452, distance: 12.1
click at [518, 450] on p "Climatic Control" at bounding box center [546, 447] width 102 height 21
checkbox input "true"
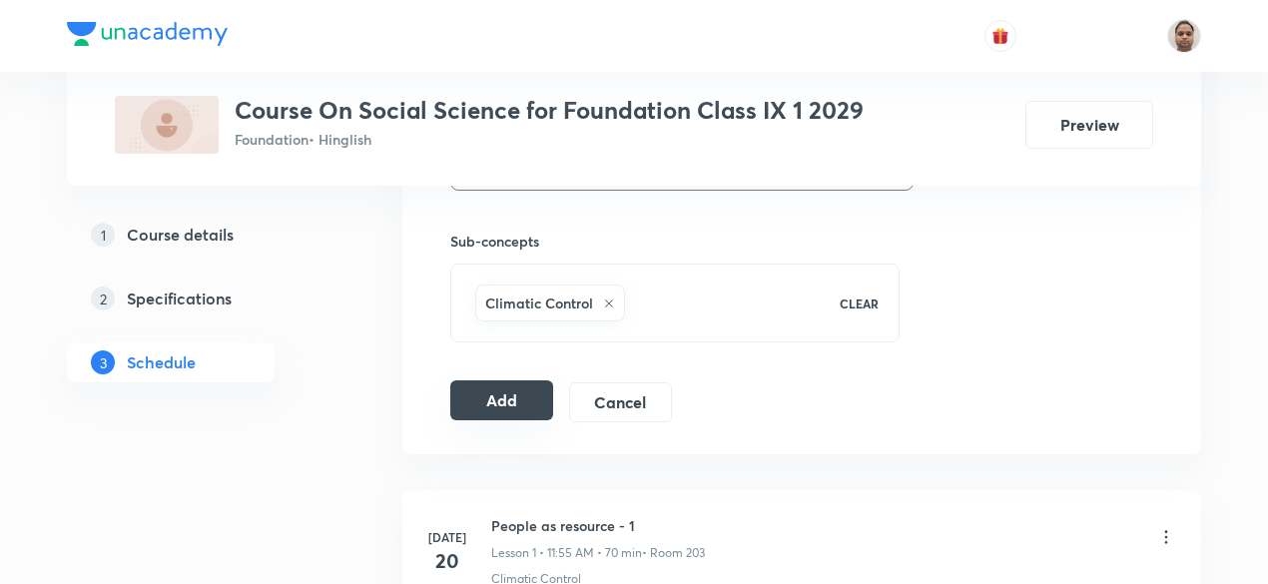
click at [511, 400] on button "Add" at bounding box center [501, 400] width 103 height 40
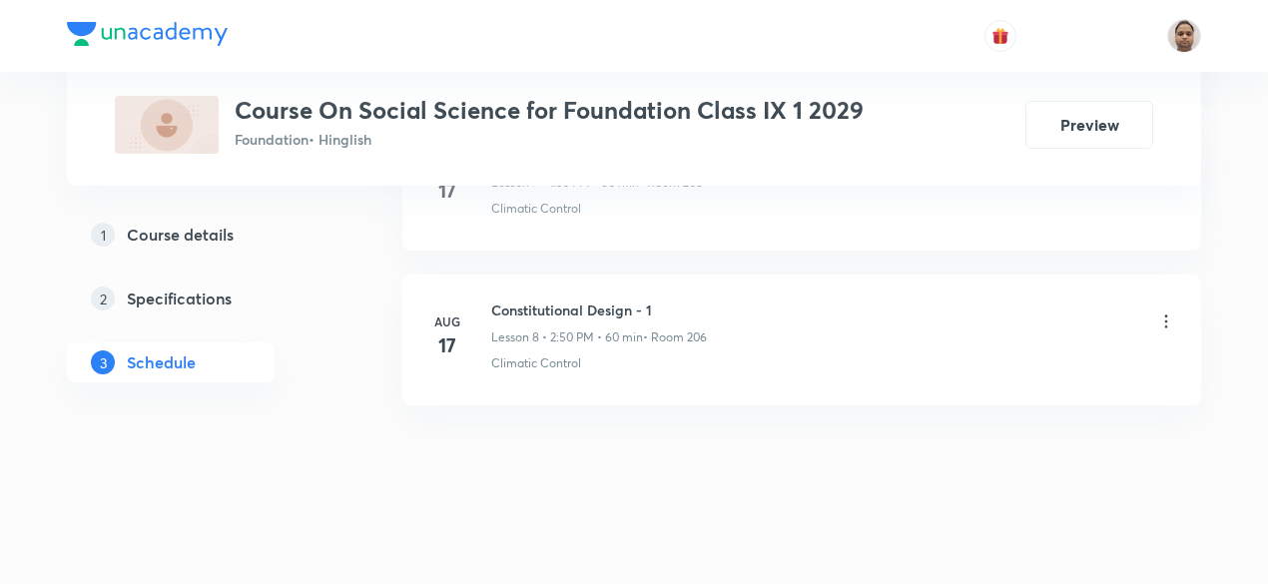
scroll to position [1331, 0]
click at [609, 300] on h6 "Nationalism in India - 2" at bounding box center [625, 310] width 269 height 21
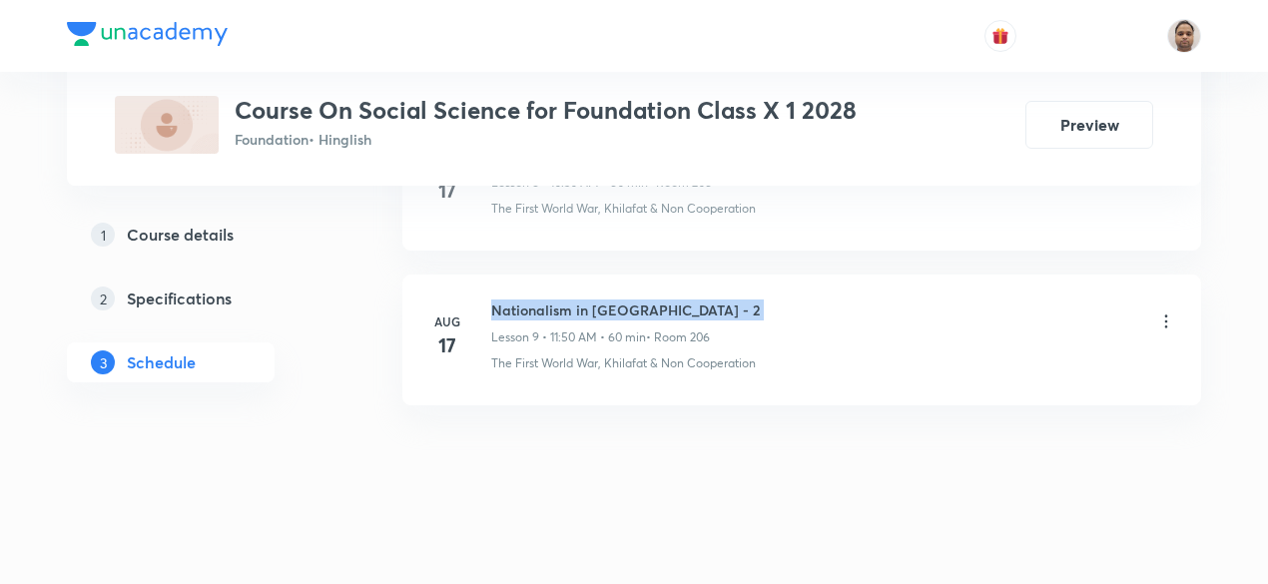
click at [609, 300] on h6 "Nationalism in India - 2" at bounding box center [625, 310] width 269 height 21
copy h6 "Nationalism in India - 2"
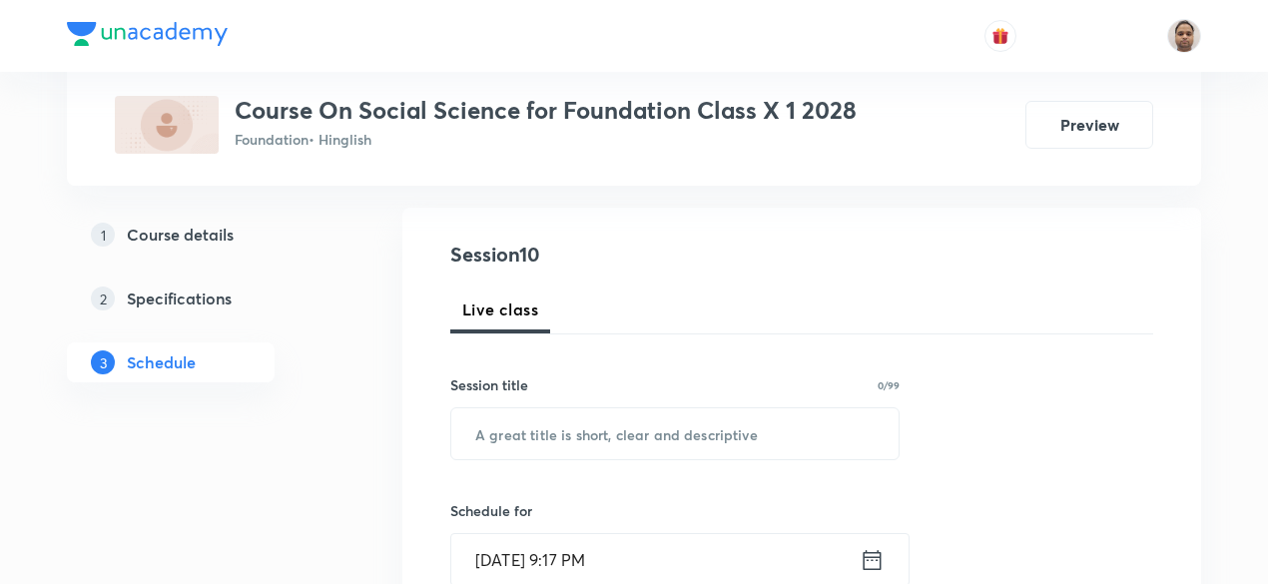
scroll to position [339, 0]
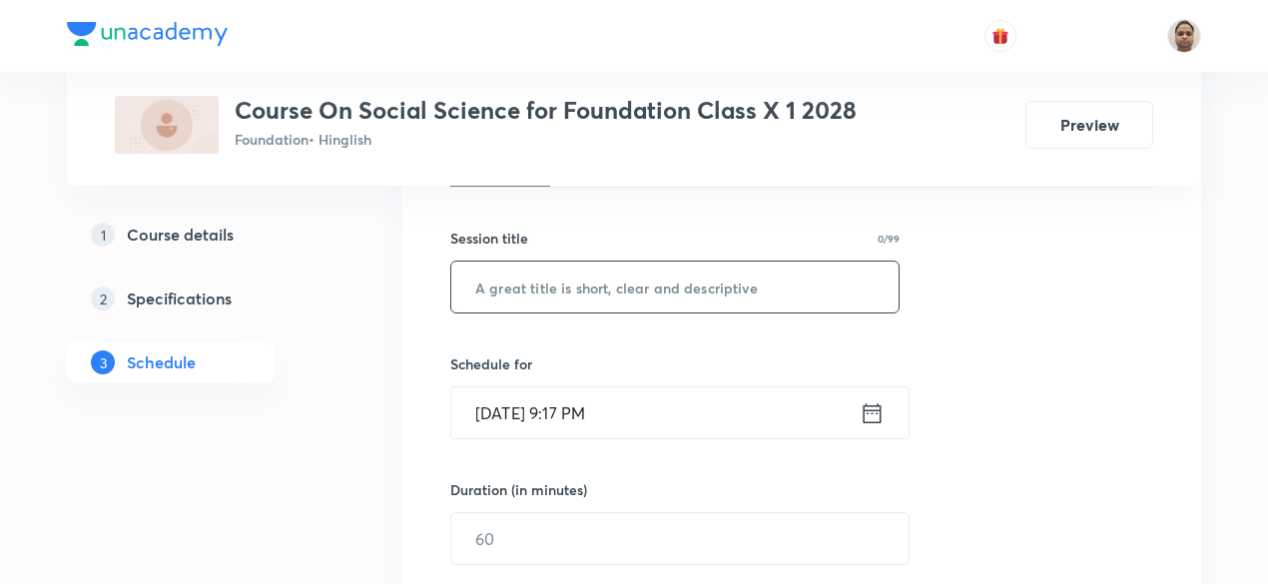
click at [585, 293] on input "text" at bounding box center [674, 287] width 447 height 51
paste input "Nationalism in India - 2"
type input "Nationalism in India - 3"
click at [595, 407] on input "Aug 30, 2025, 9:17 PM" at bounding box center [655, 412] width 408 height 51
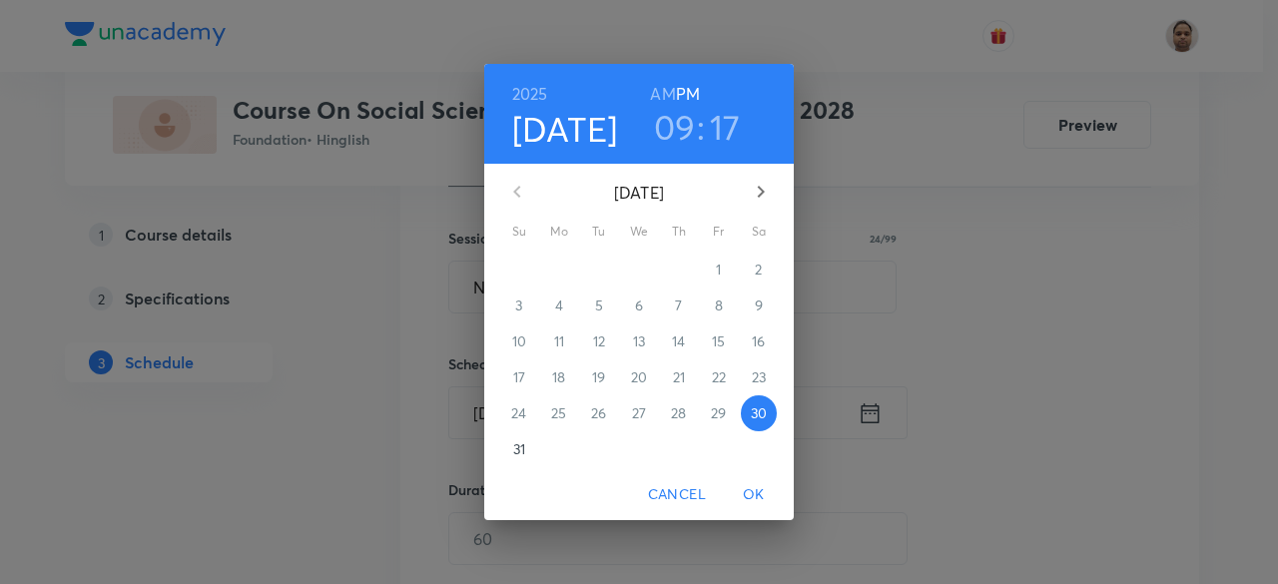
click at [517, 450] on p "31" at bounding box center [519, 449] width 12 height 20
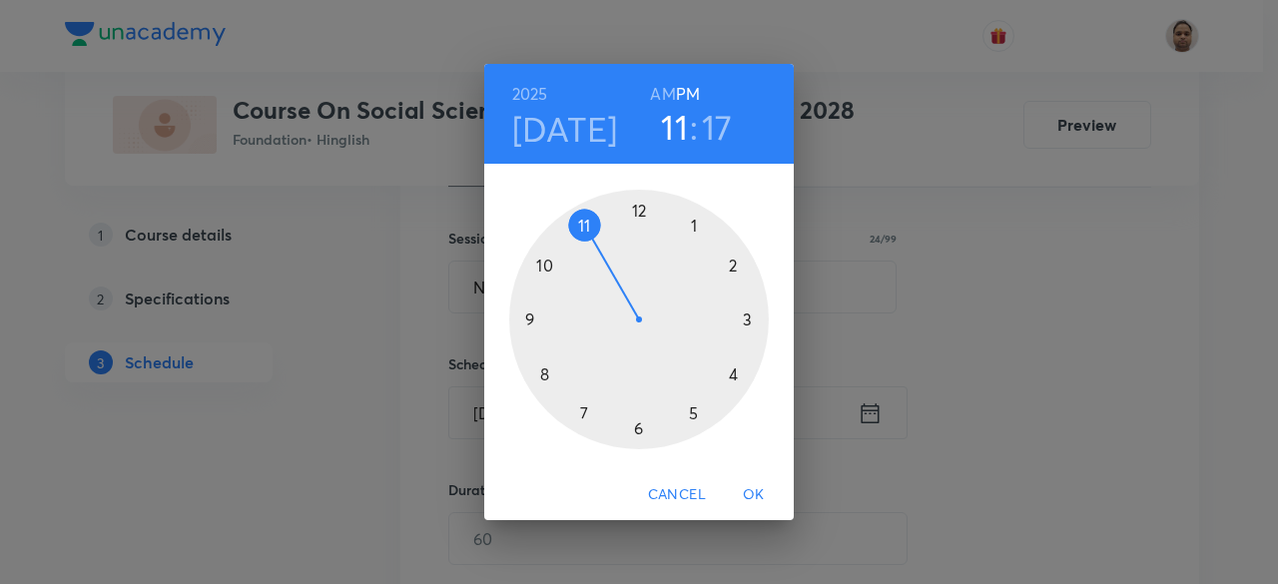
drag, startPoint x: 541, startPoint y: 296, endPoint x: 599, endPoint y: 237, distance: 82.6
click at [599, 237] on div at bounding box center [639, 320] width 260 height 260
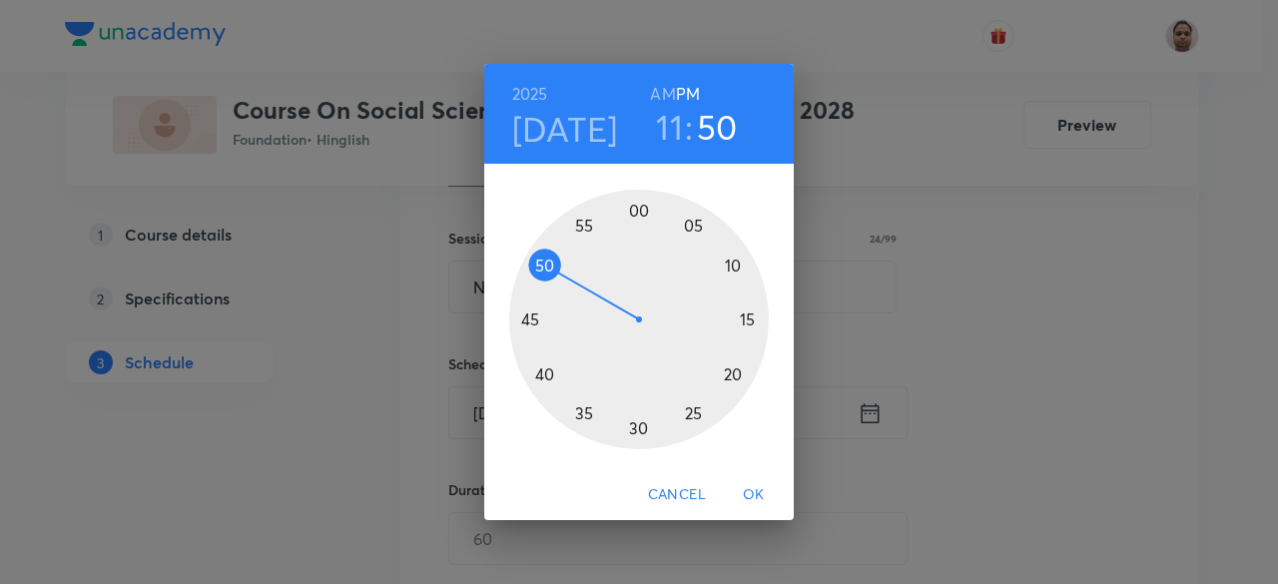
drag, startPoint x: 740, startPoint y: 321, endPoint x: 535, endPoint y: 257, distance: 214.5
click at [535, 257] on div at bounding box center [639, 320] width 260 height 260
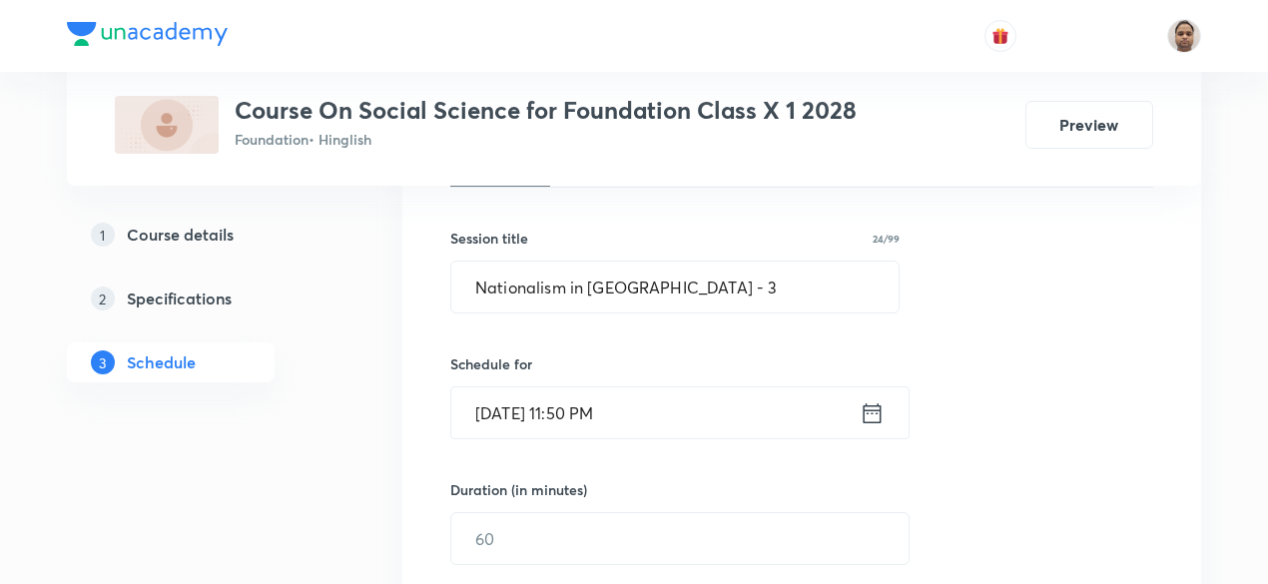
click at [599, 404] on input "Aug 31, 2025, 11:50 PM" at bounding box center [655, 412] width 408 height 51
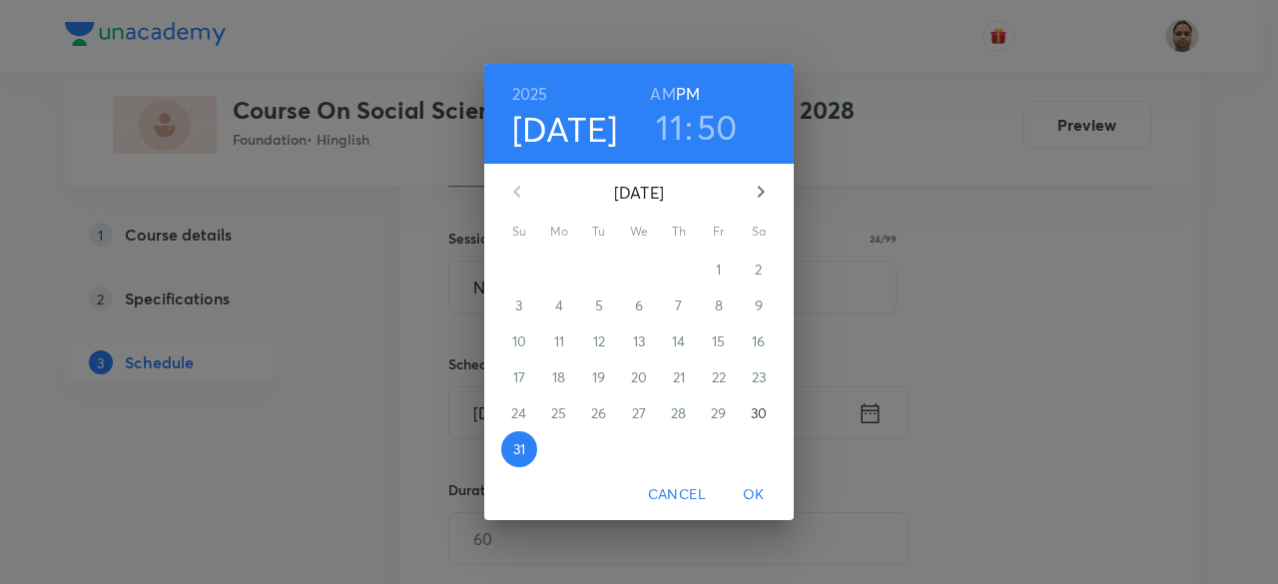
click at [669, 95] on h6 "AM" at bounding box center [662, 94] width 25 height 28
click at [761, 488] on span "OK" at bounding box center [754, 494] width 48 height 25
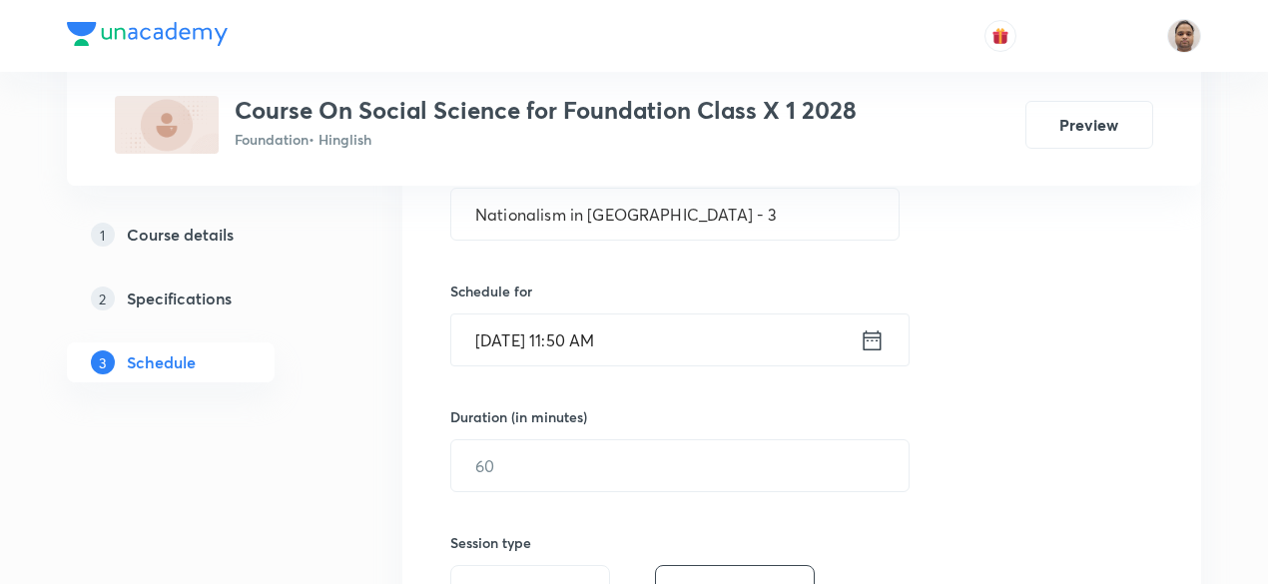
scroll to position [438, 0]
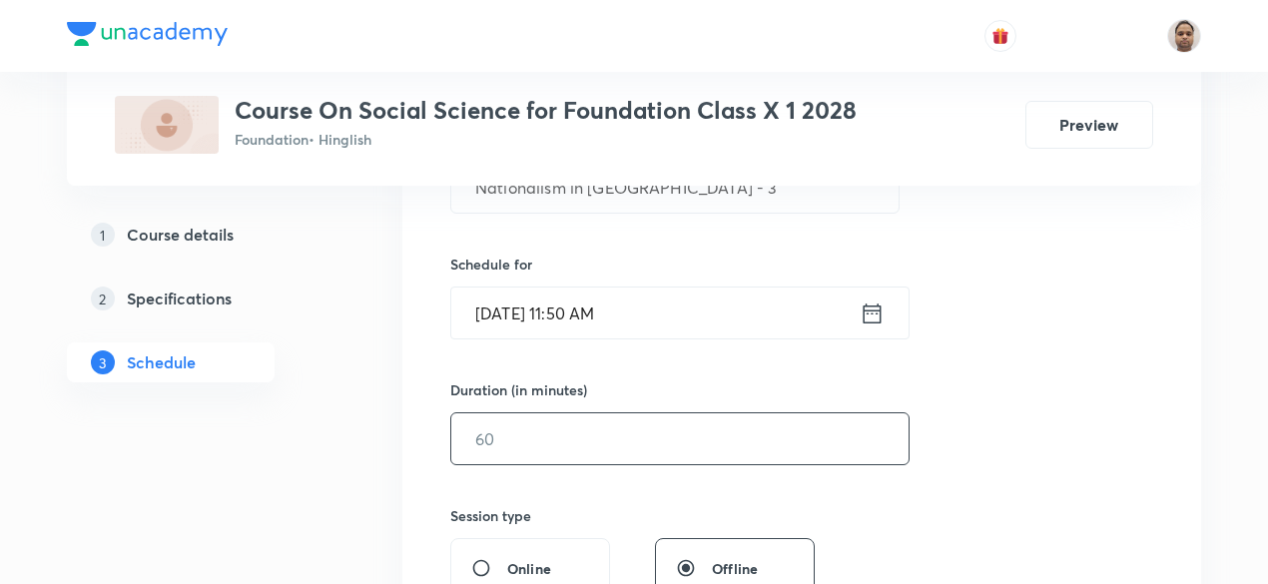
click at [539, 419] on input "text" at bounding box center [679, 438] width 457 height 51
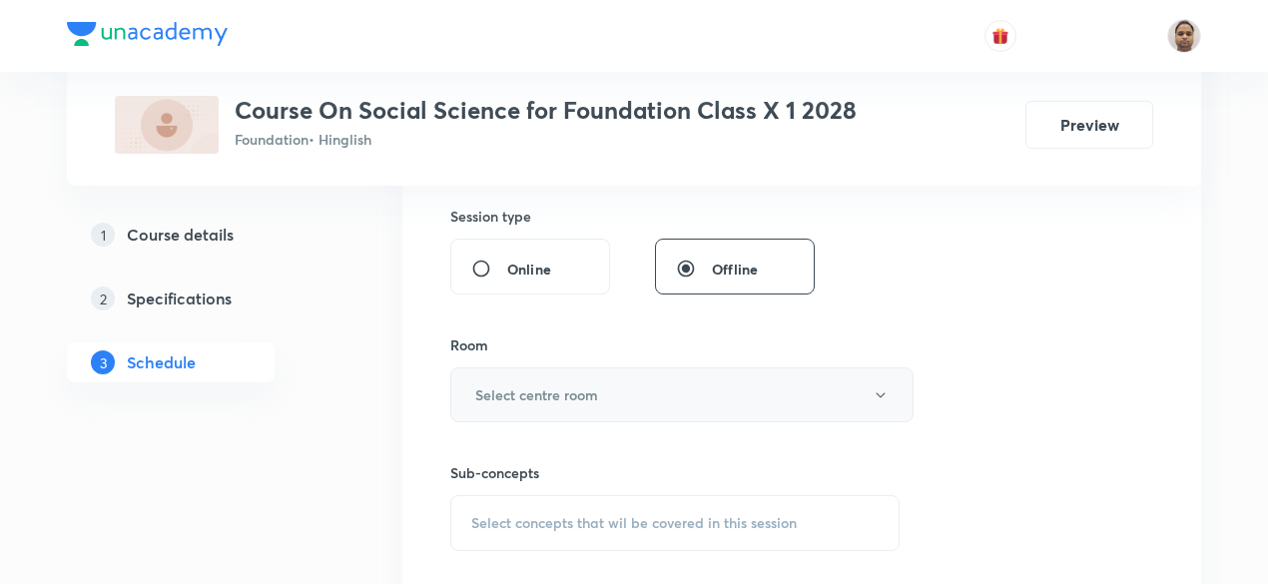
type input "60"
click at [528, 385] on h6 "Select centre room" at bounding box center [536, 394] width 123 height 21
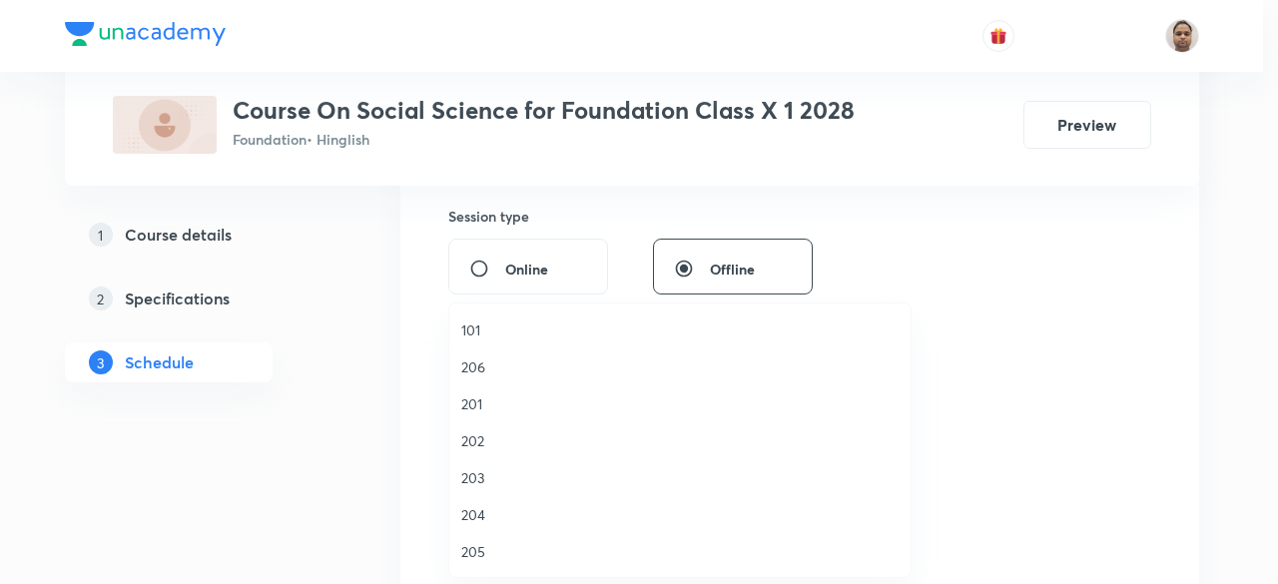
click at [481, 518] on span "204" at bounding box center [679, 514] width 437 height 21
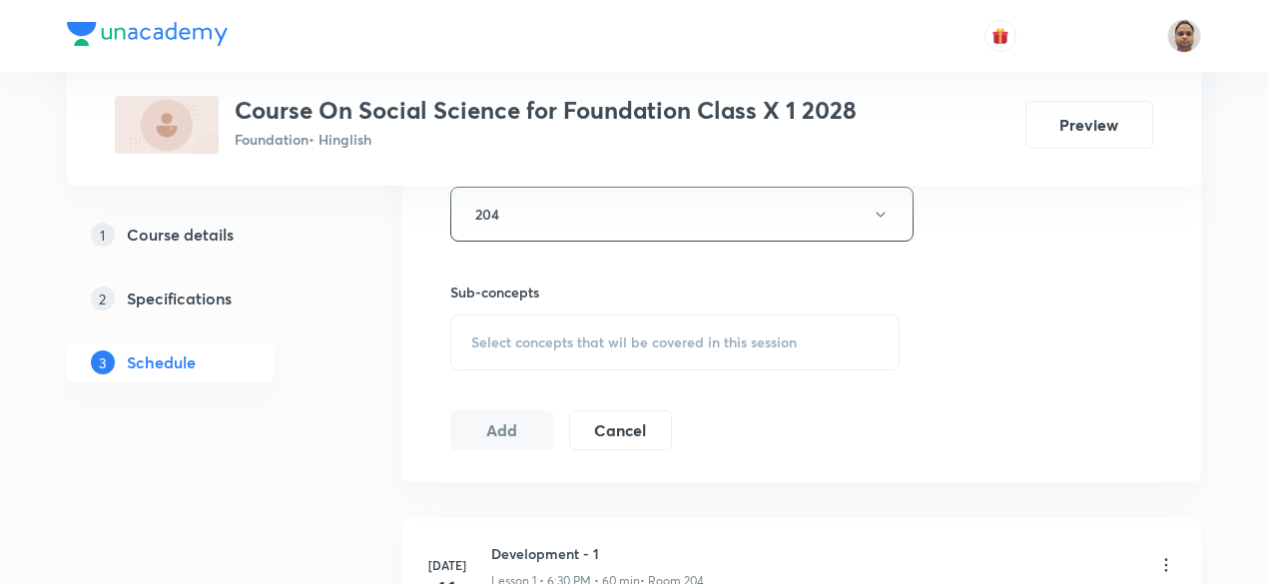
scroll to position [938, 0]
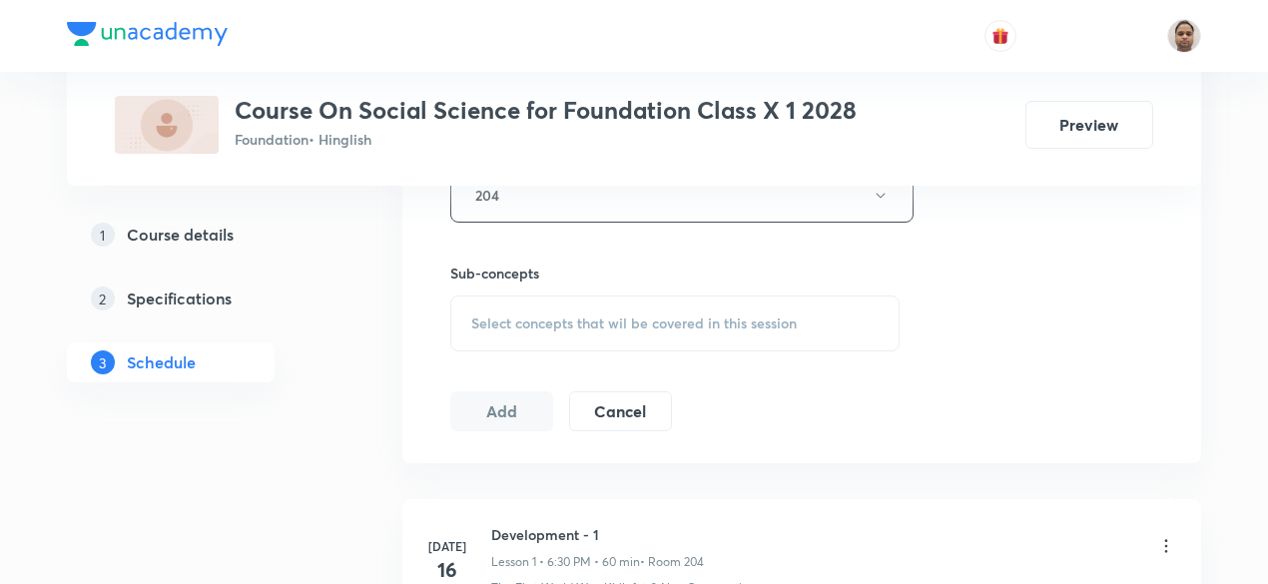
click at [525, 328] on span "Select concepts that wil be covered in this session" at bounding box center [634, 324] width 326 height 16
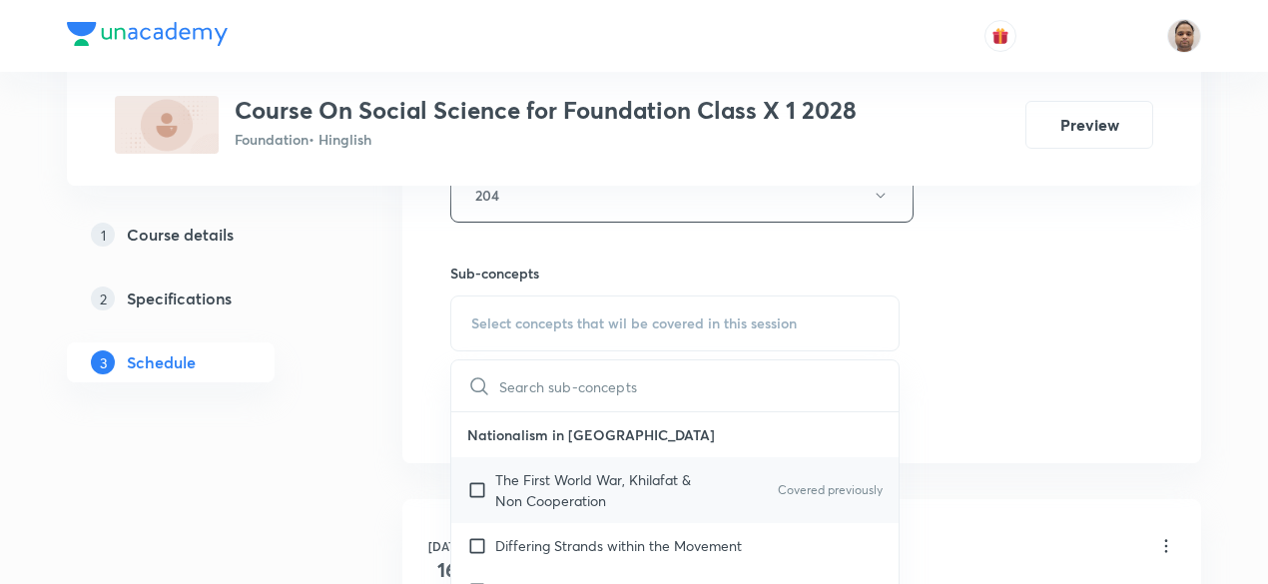
click at [507, 475] on p "The First World War, Khilafat & Non Cooperation" at bounding box center [596, 490] width 202 height 42
checkbox input "true"
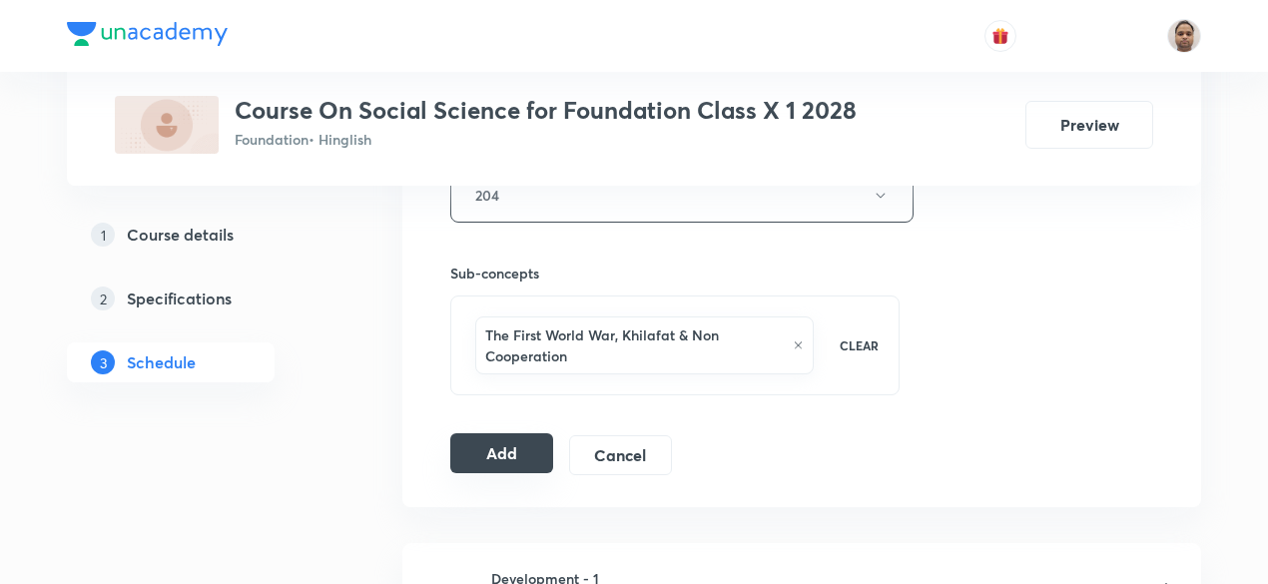
click at [510, 452] on button "Add" at bounding box center [501, 453] width 103 height 40
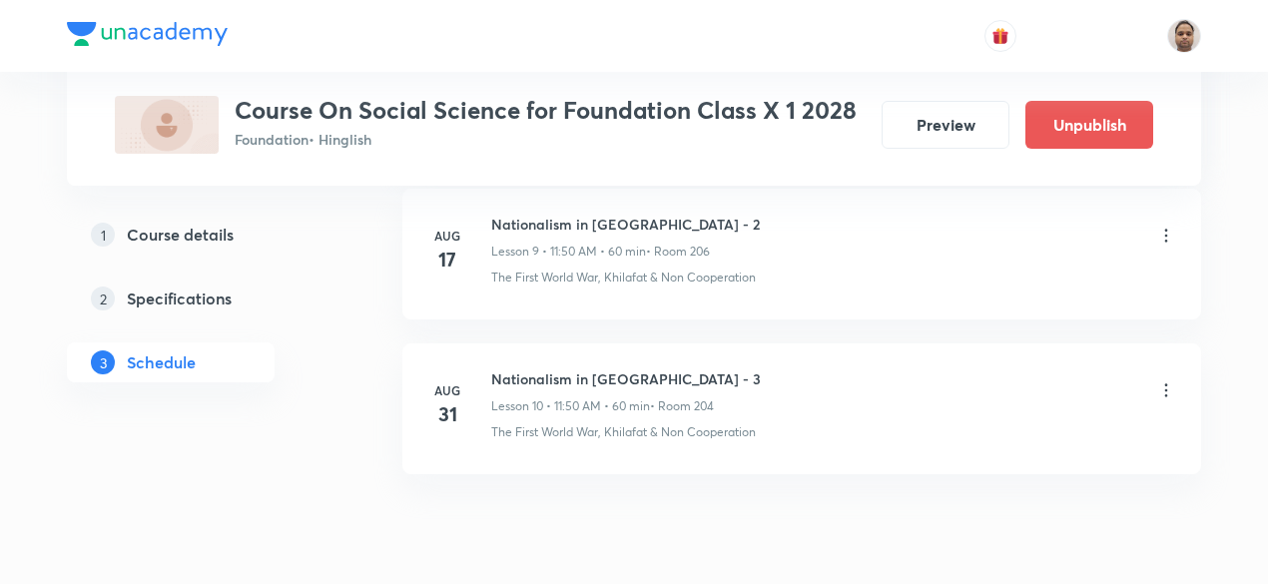
scroll to position [1640, 0]
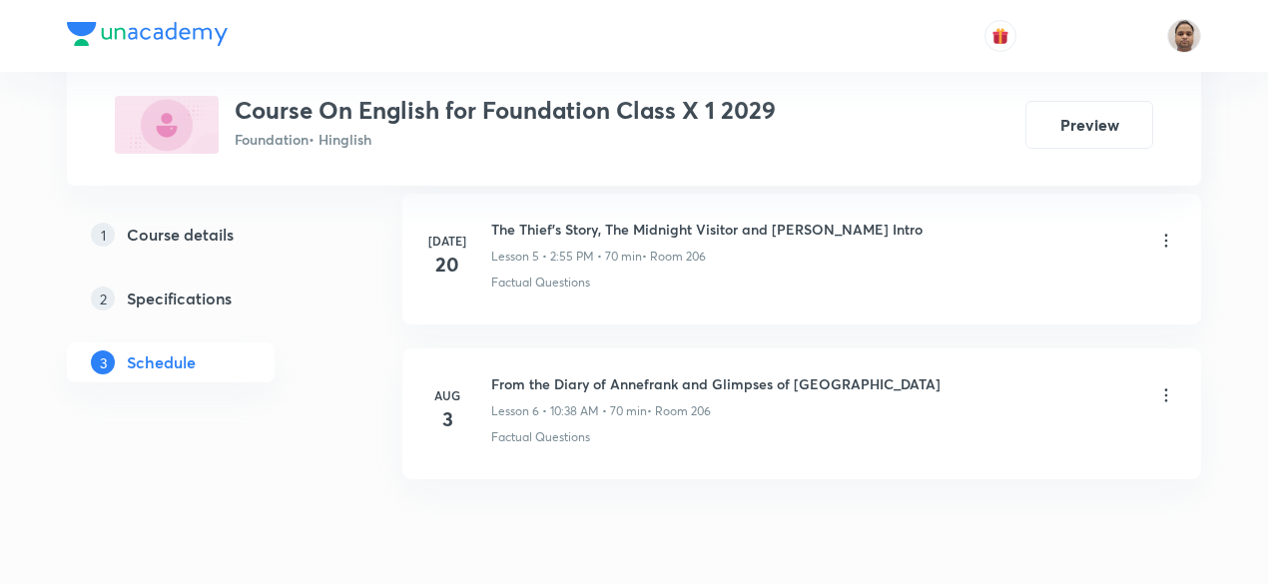
scroll to position [1937, 0]
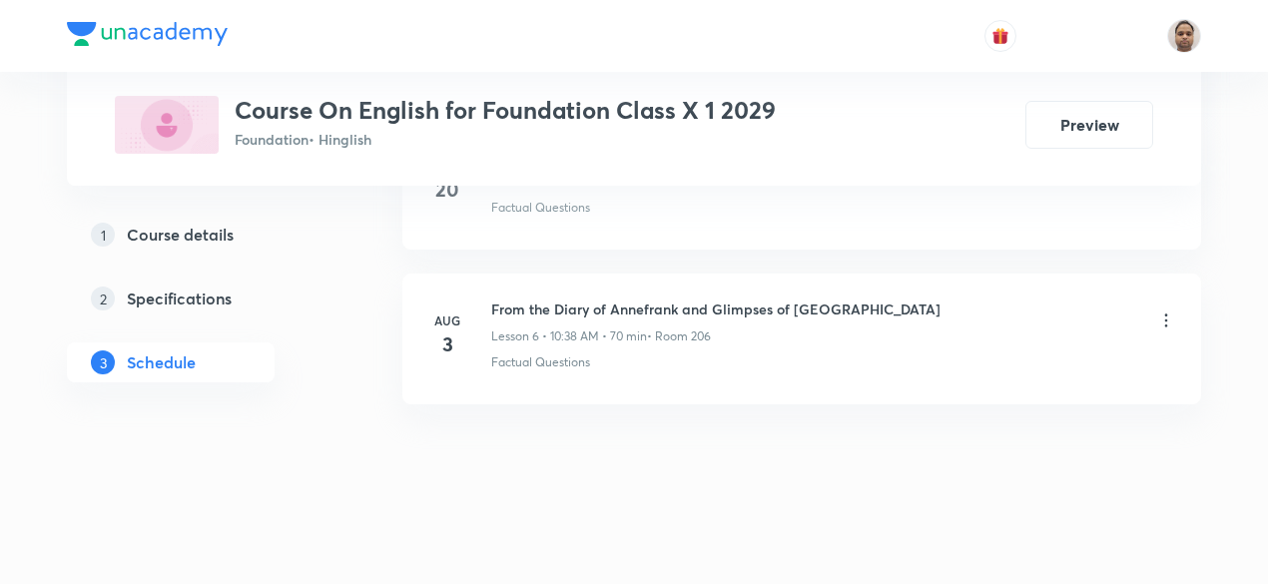
click at [757, 309] on h6 "From the Diary of Annefrank and Glimpses of India" at bounding box center [715, 309] width 449 height 21
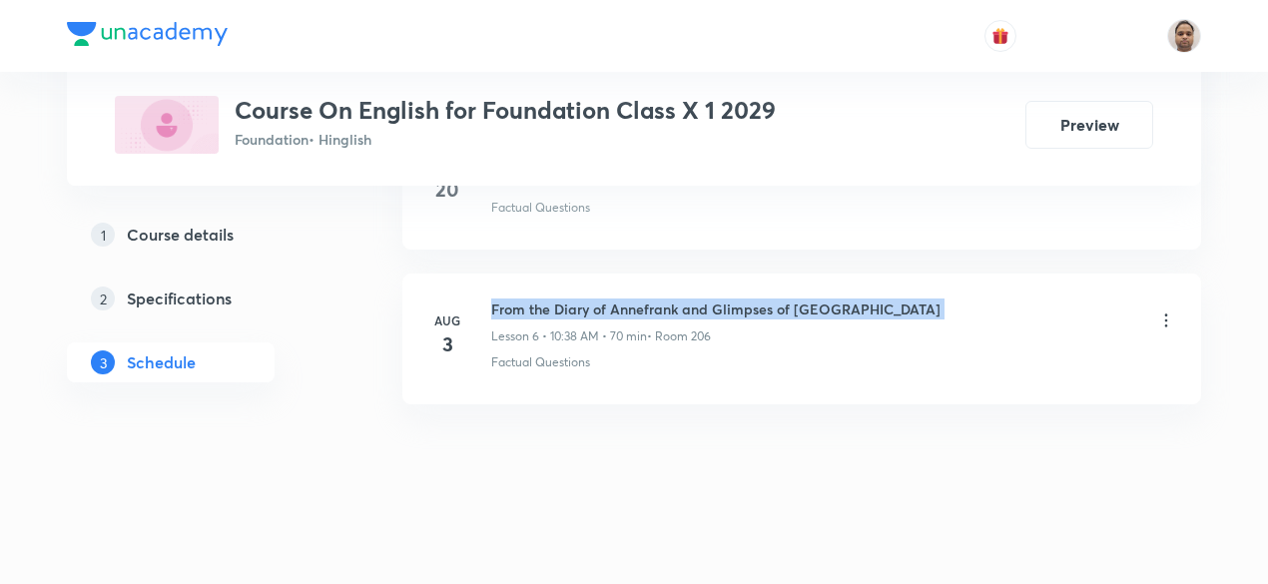
click at [757, 309] on h6 "From the Diary of Annefrank and Glimpses of India" at bounding box center [715, 309] width 449 height 21
copy h6 "From the Diary of Annefrank and Glimpses of India"
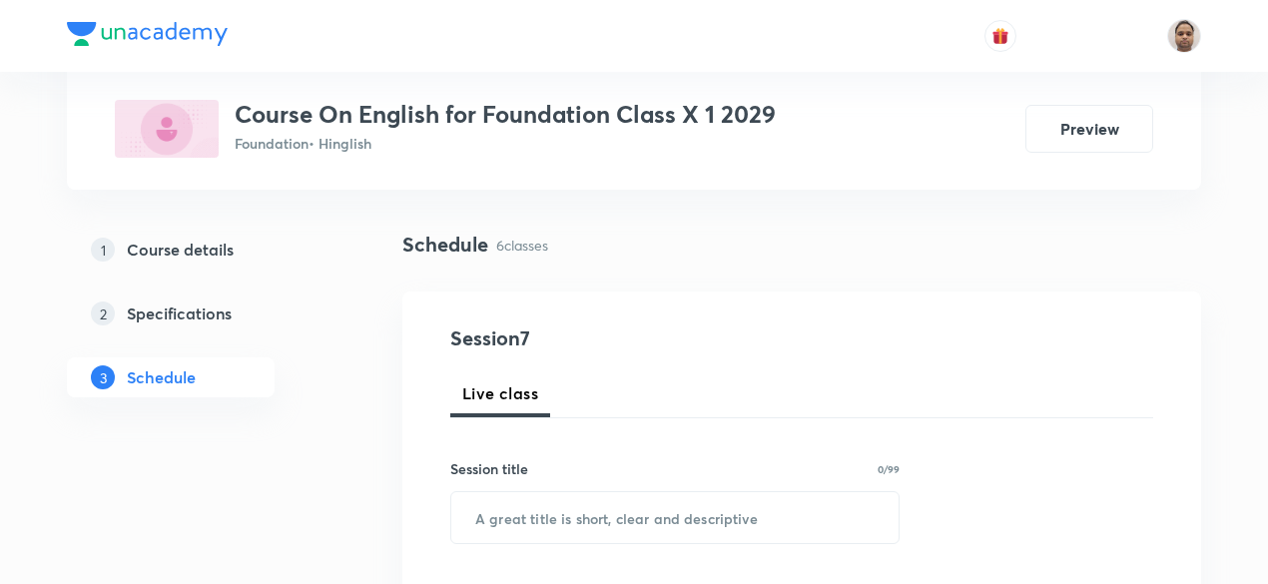
scroll to position [200, 0]
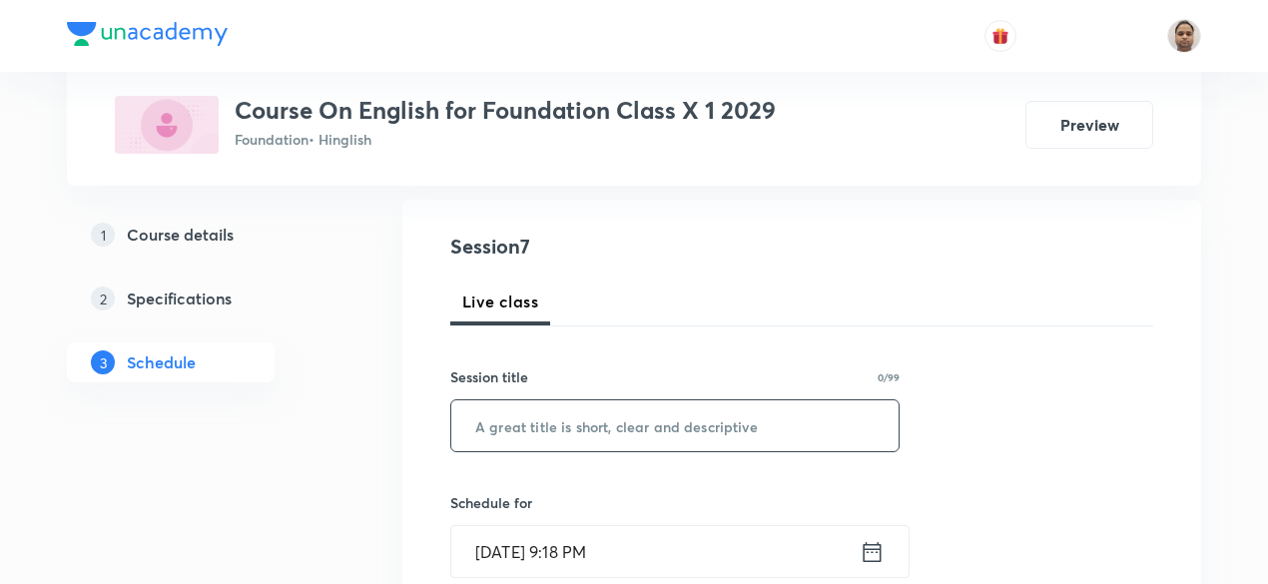
drag, startPoint x: 621, startPoint y: 414, endPoint x: 651, endPoint y: 433, distance: 35.5
click at [621, 415] on input "text" at bounding box center [674, 425] width 447 height 51
paste input "From the Diary of Annefrank and Glimpses of India"
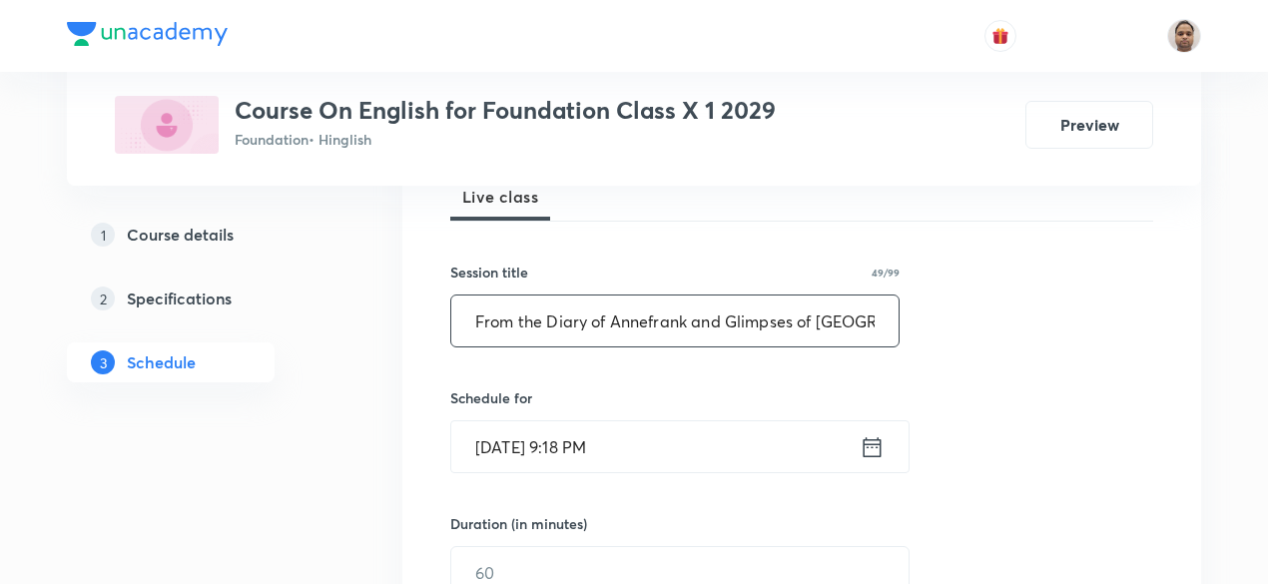
scroll to position [399, 0]
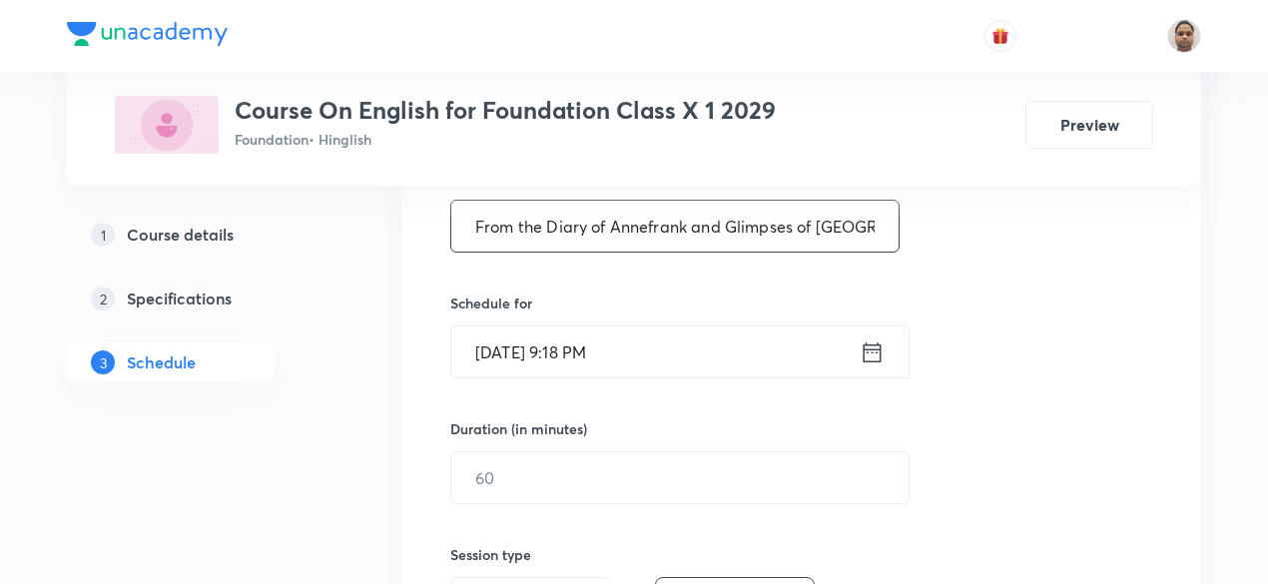
type input "From the Diary of Annefrank and Glimpses of India"
click at [527, 353] on input "[DATE] 9:18 PM" at bounding box center [655, 352] width 408 height 51
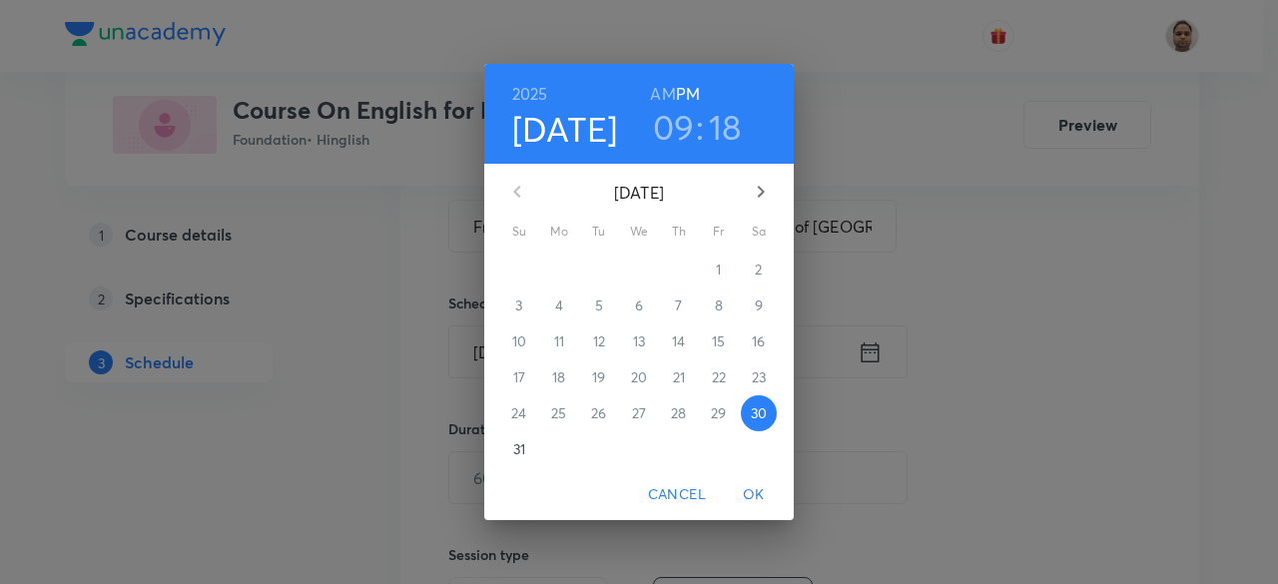
click at [515, 448] on p "31" at bounding box center [519, 449] width 12 height 20
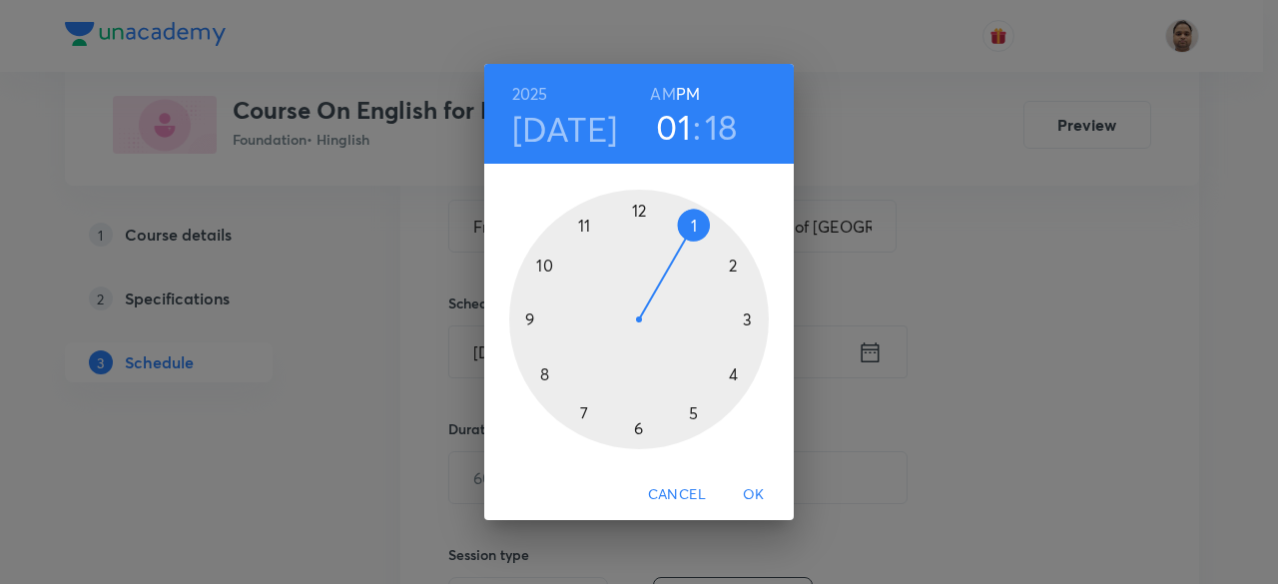
drag, startPoint x: 617, startPoint y: 240, endPoint x: 709, endPoint y: 237, distance: 91.9
click at [709, 237] on div at bounding box center [639, 320] width 260 height 260
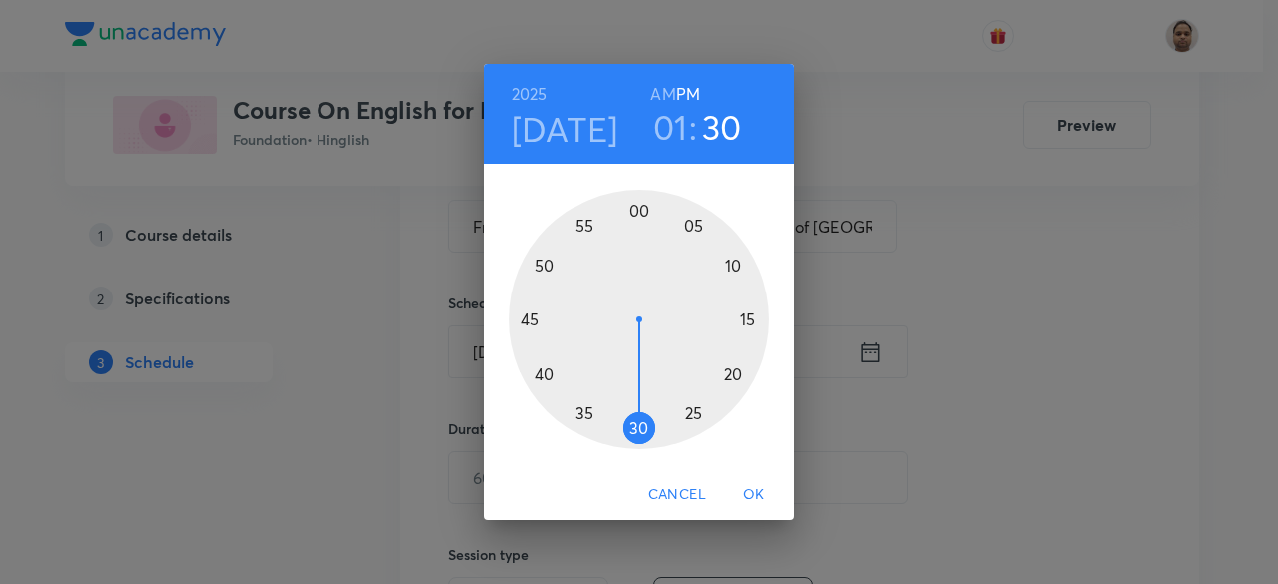
drag, startPoint x: 653, startPoint y: 405, endPoint x: 636, endPoint y: 414, distance: 19.2
click at [636, 414] on div at bounding box center [639, 320] width 260 height 260
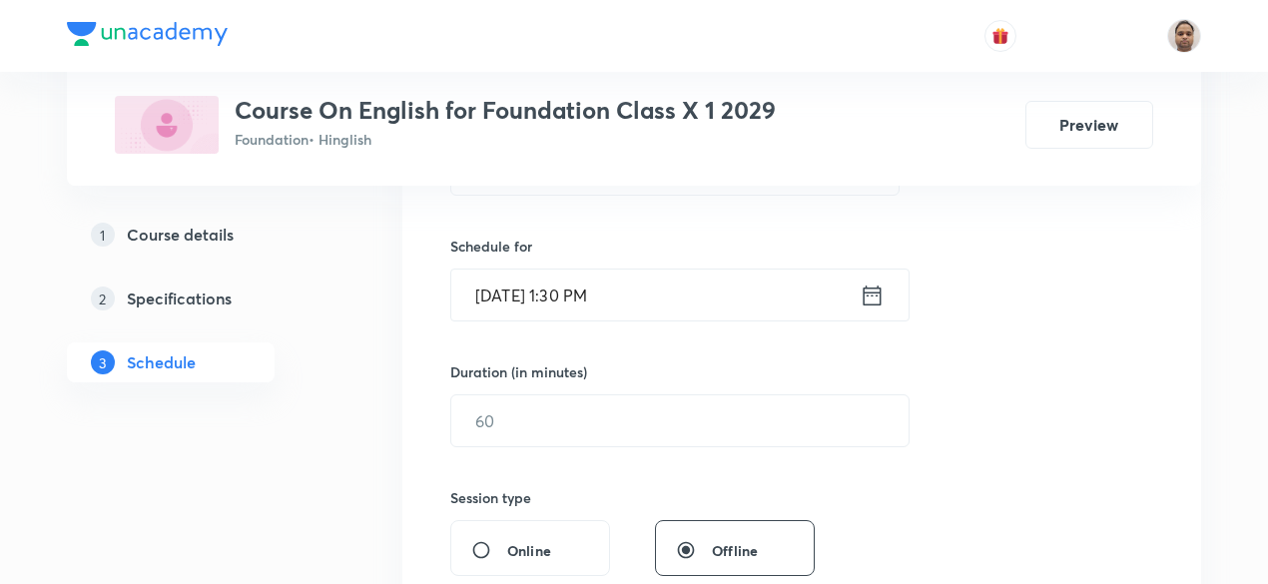
scroll to position [499, 0]
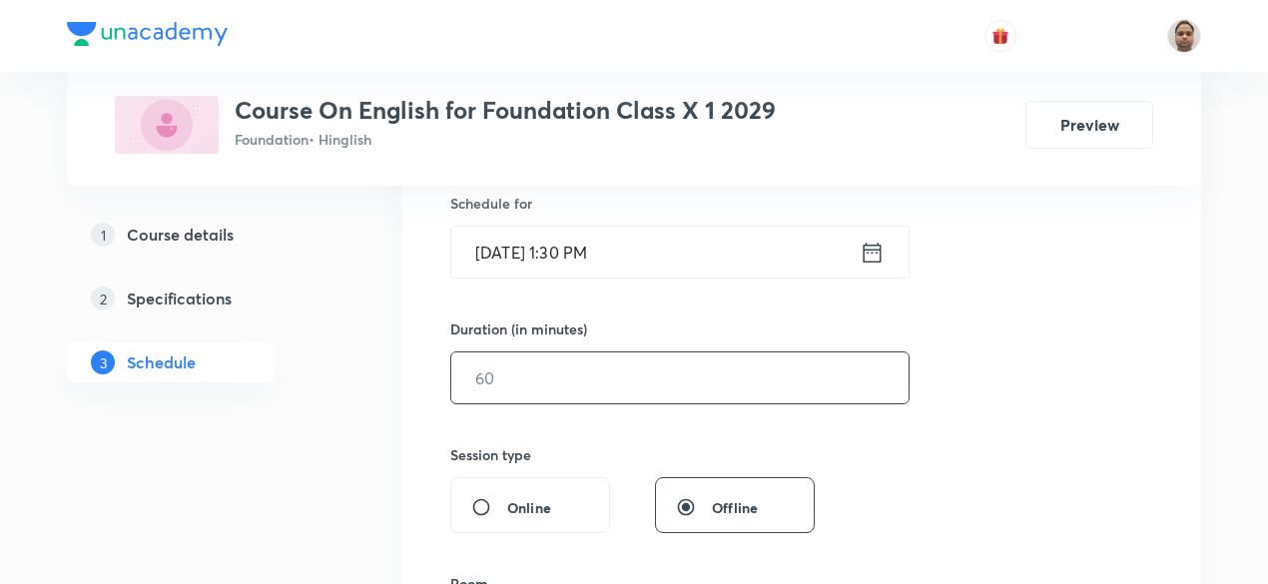
click at [521, 368] on input "text" at bounding box center [679, 378] width 457 height 51
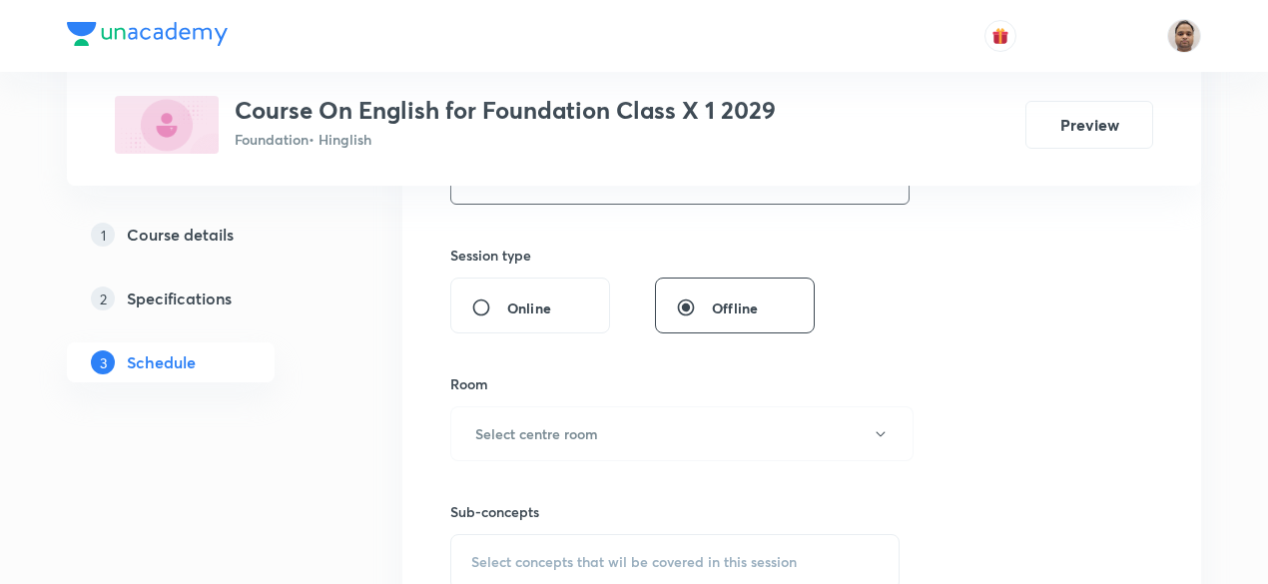
type input "60"
click at [537, 424] on h6 "Select centre room" at bounding box center [536, 433] width 123 height 21
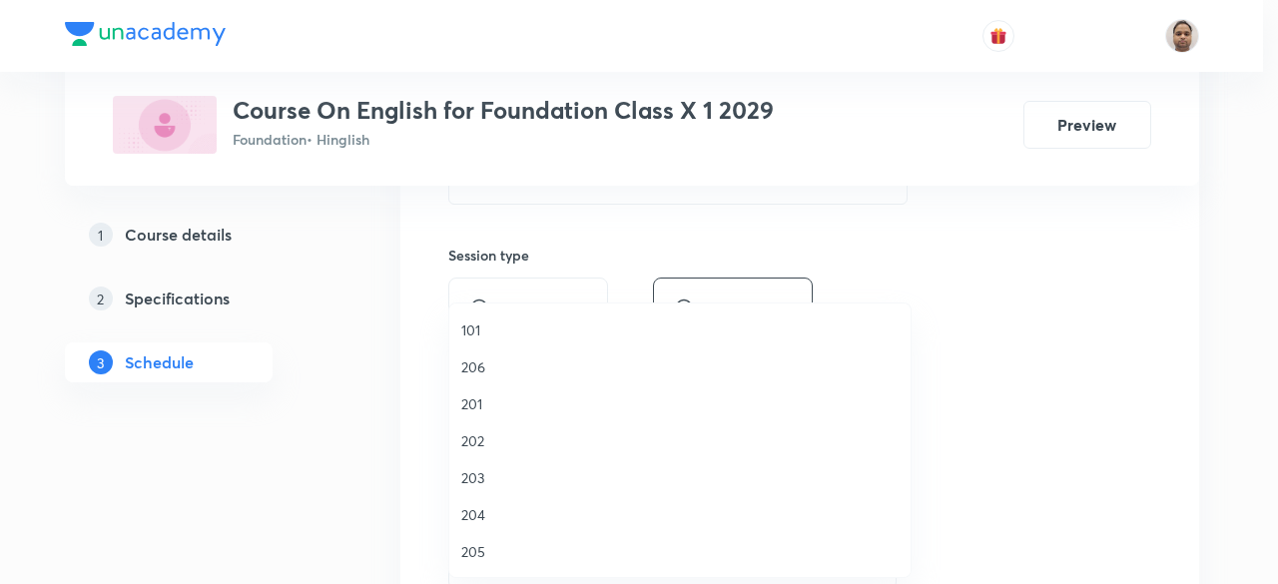
click at [499, 515] on span "204" at bounding box center [679, 514] width 437 height 21
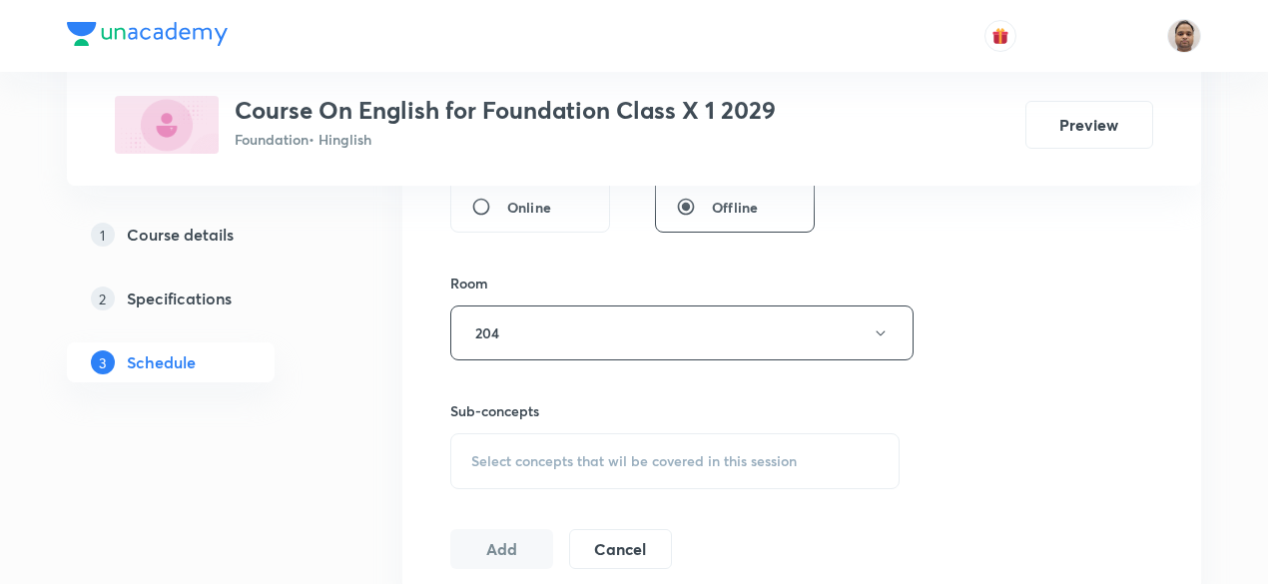
scroll to position [899, 0]
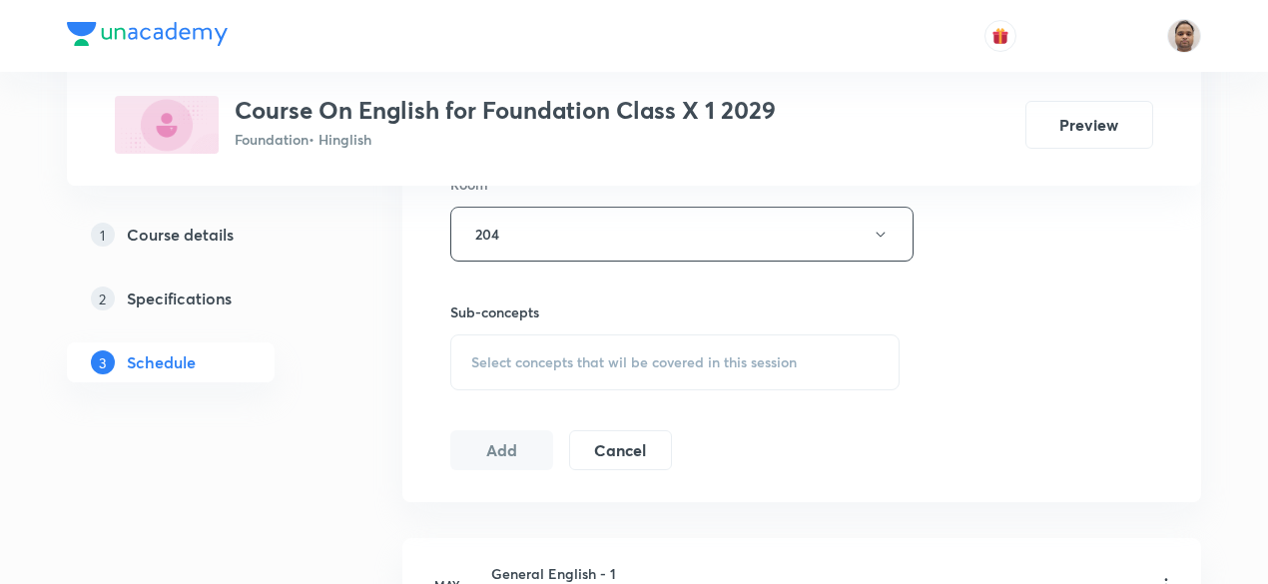
click at [545, 357] on span "Select concepts that wil be covered in this session" at bounding box center [634, 363] width 326 height 16
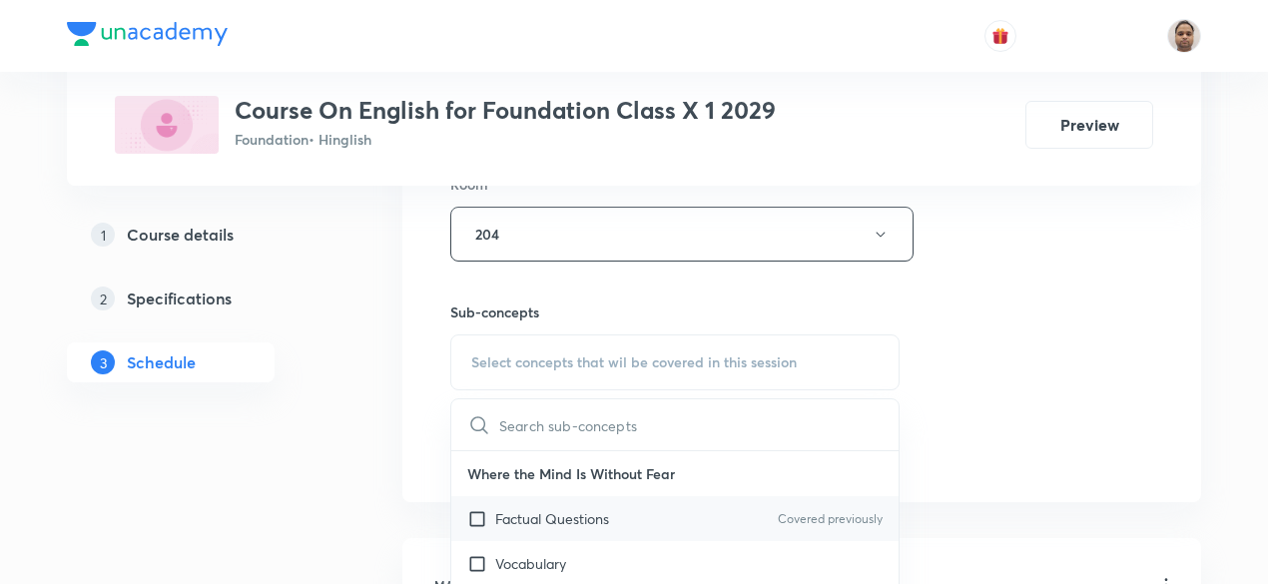
click at [483, 519] on input "checkbox" at bounding box center [481, 518] width 28 height 21
checkbox input "true"
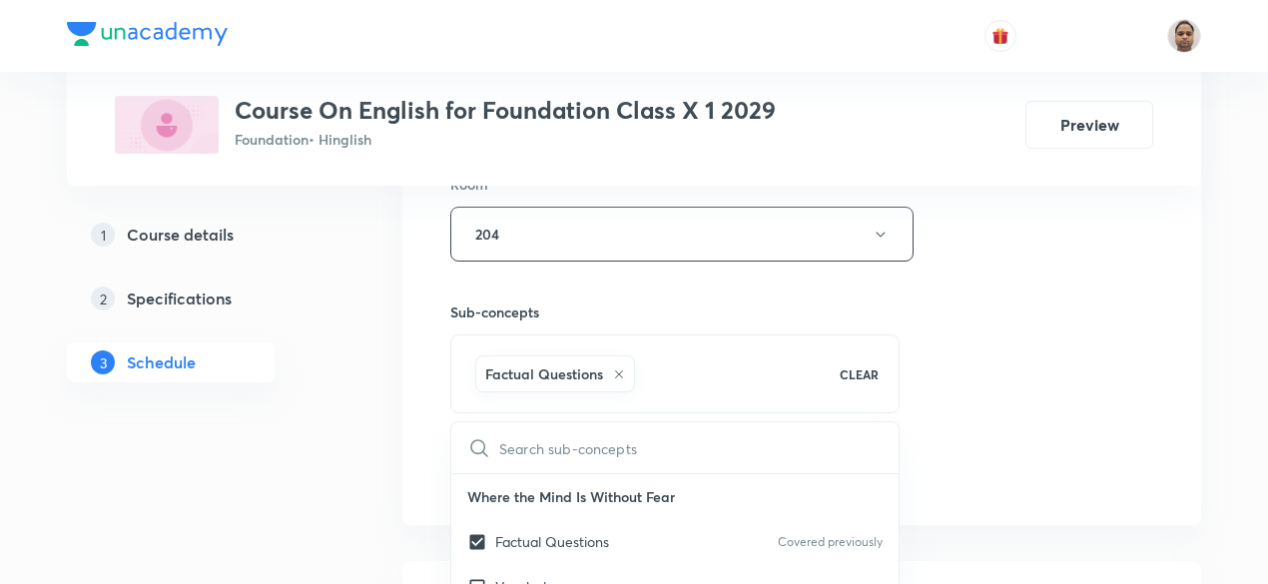
click at [314, 492] on div "1 Course details 2 Specifications 3 Schedule" at bounding box center [203, 528] width 272 height 2179
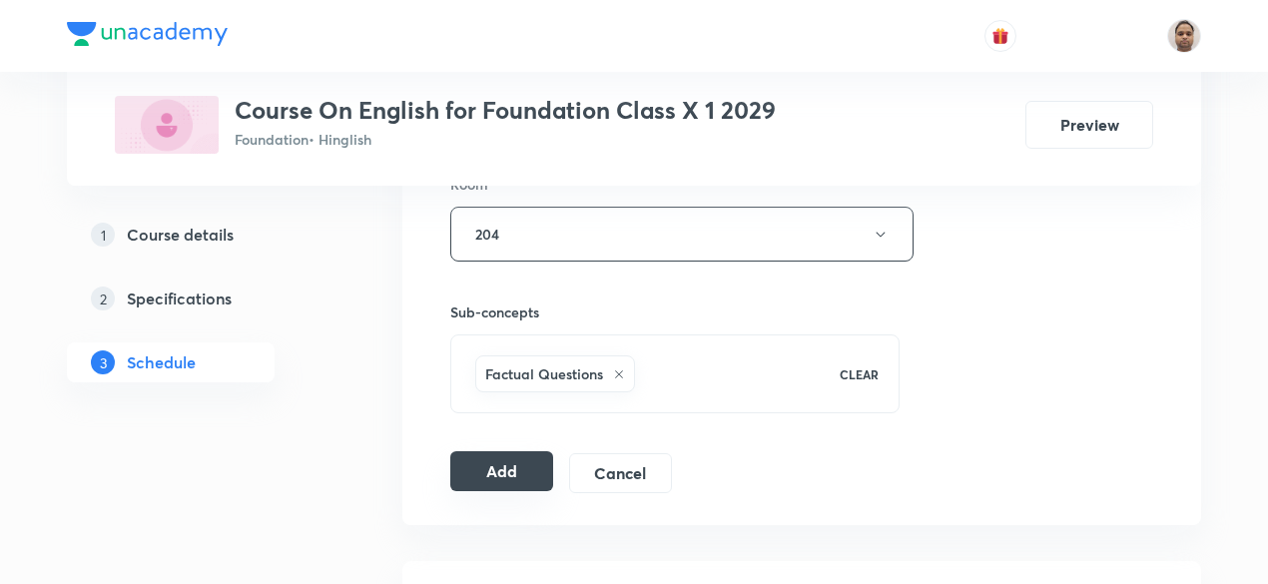
click at [503, 467] on button "Add" at bounding box center [501, 471] width 103 height 40
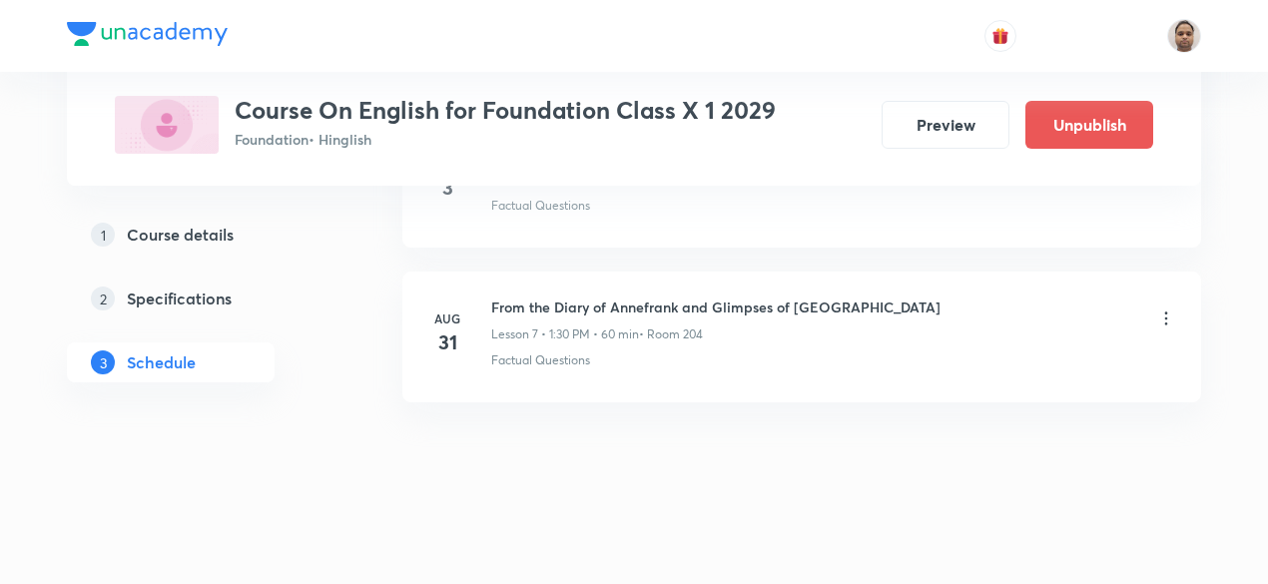
scroll to position [1177, 0]
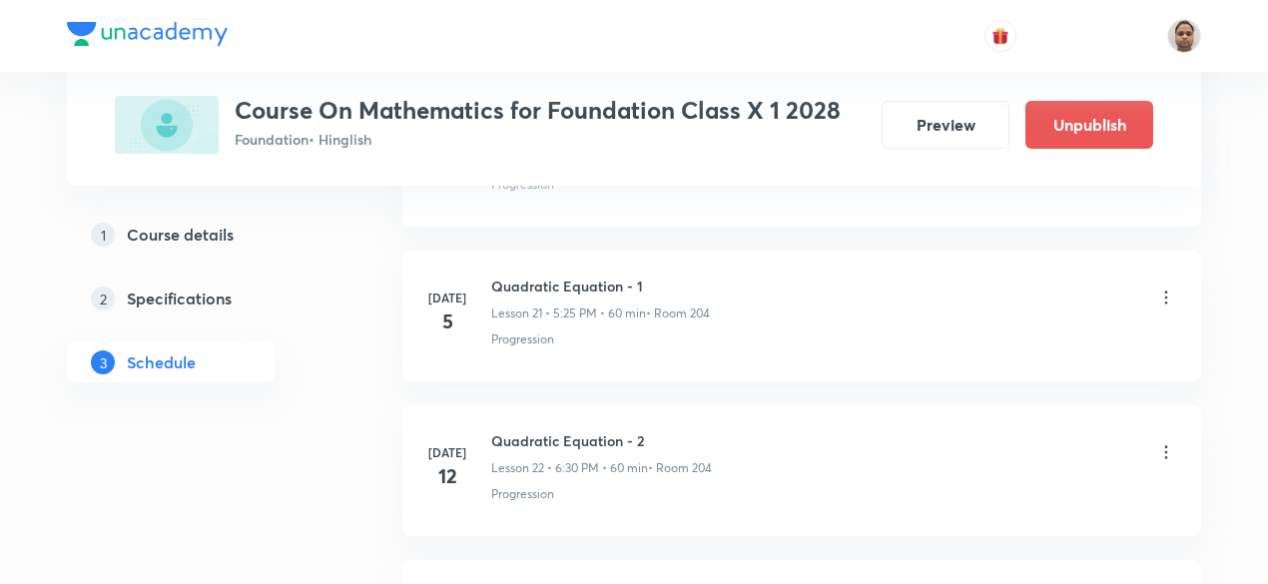
scroll to position [6254, 0]
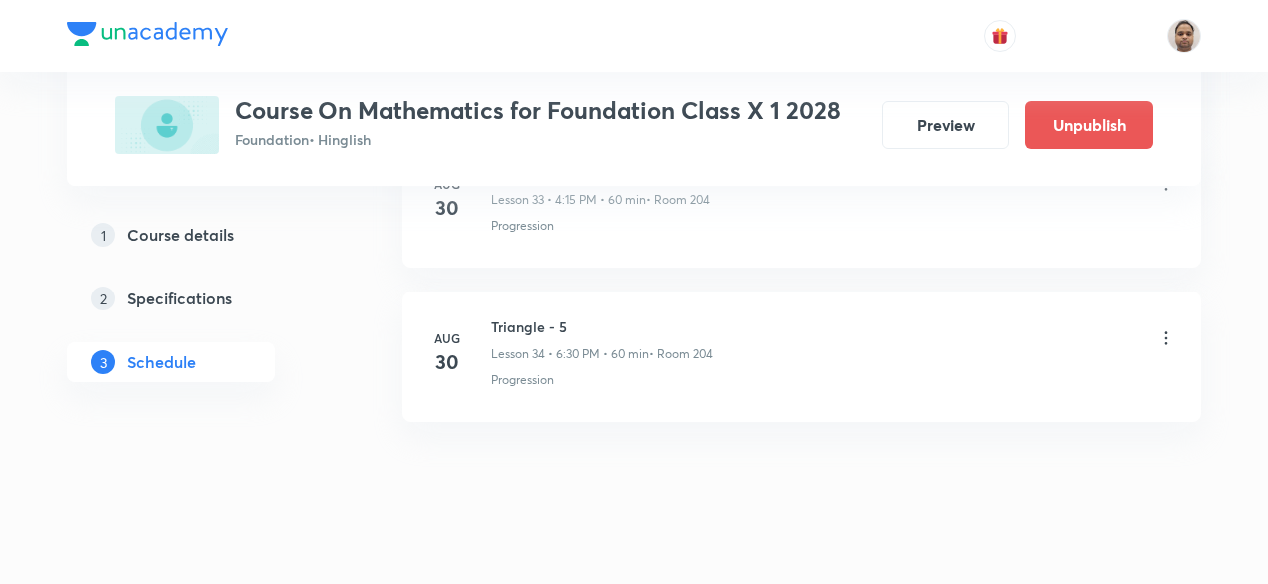
click at [526, 317] on h6 "Triangle - 5" at bounding box center [602, 327] width 222 height 21
copy h6 "Triangle - 5"
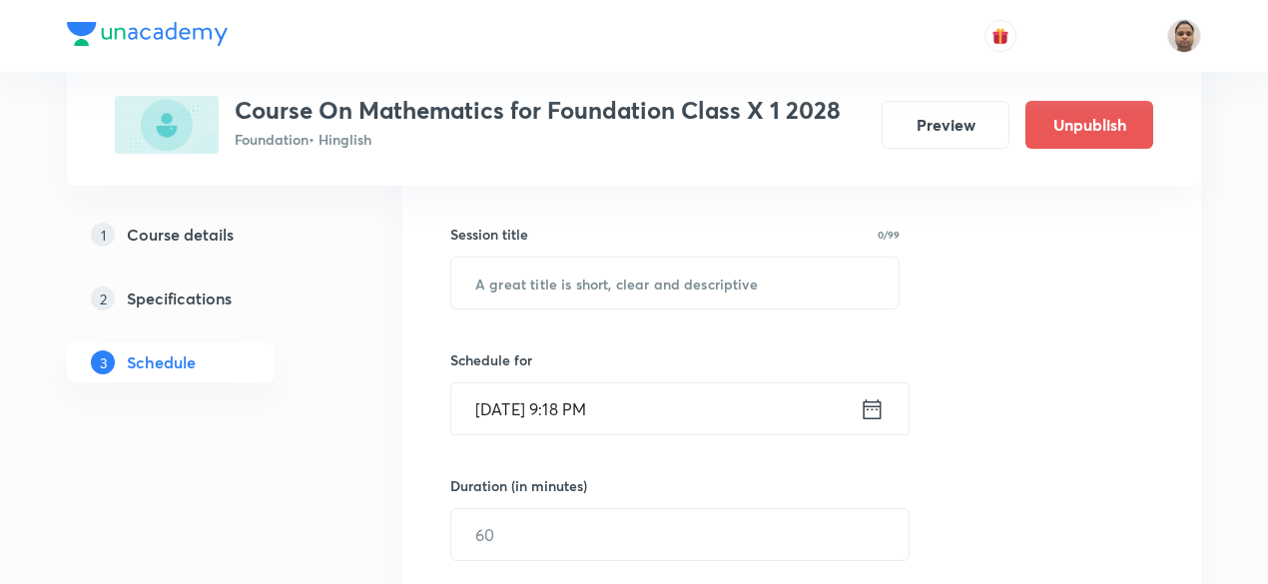
scroll to position [218, 0]
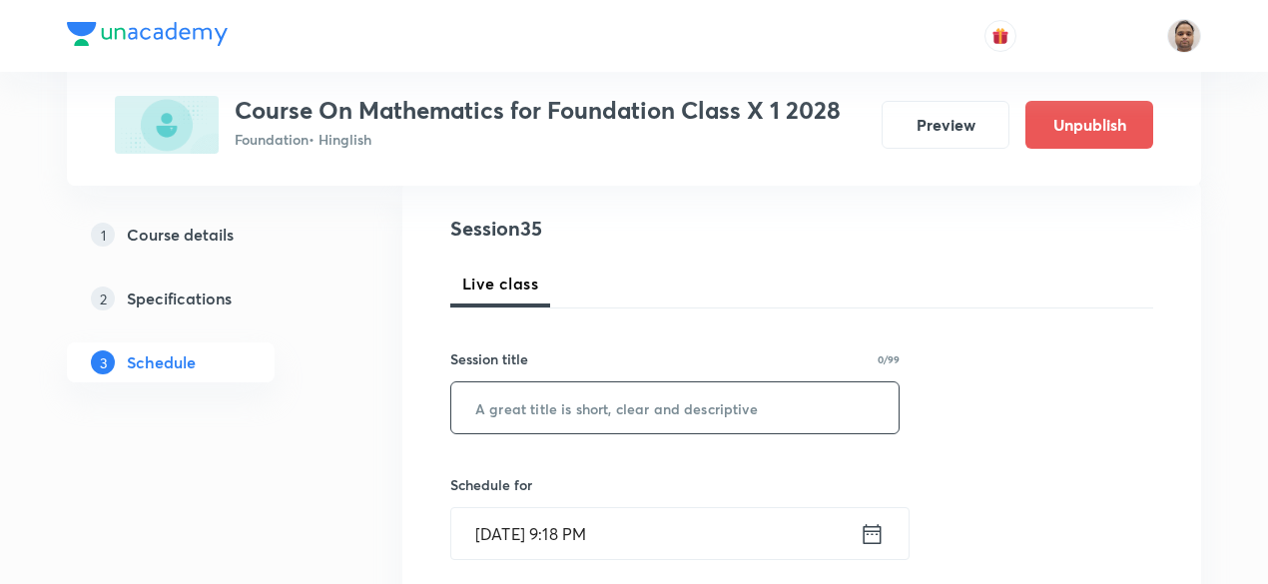
click at [676, 384] on input "text" at bounding box center [674, 407] width 447 height 51
paste input "Triangle - 5"
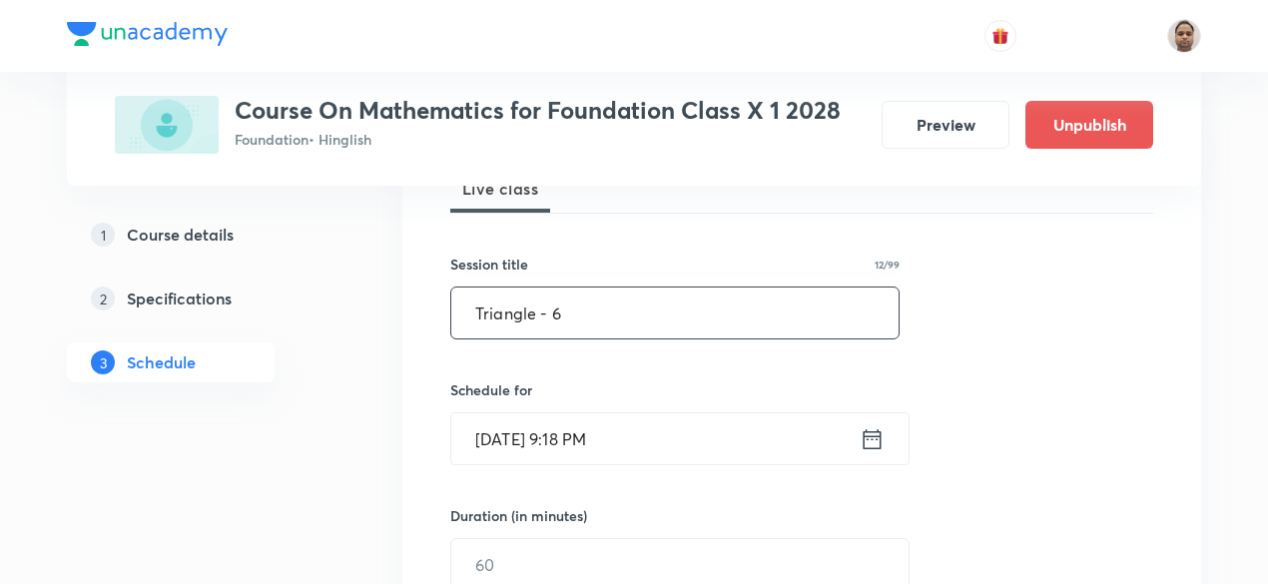
scroll to position [417, 0]
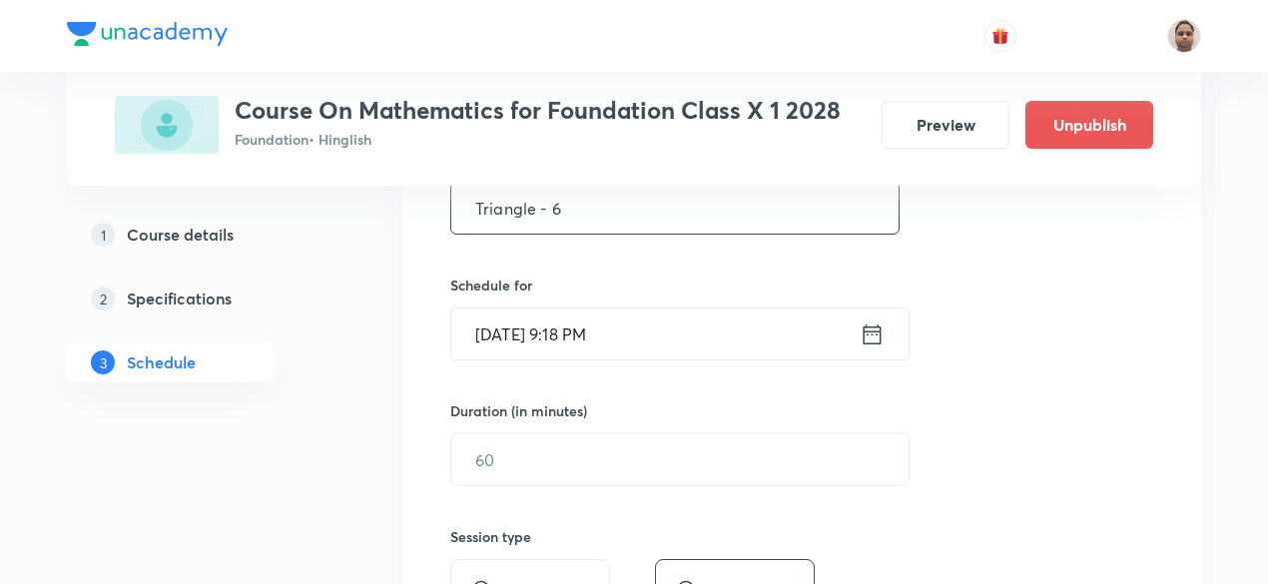
type input "Triangle - 6"
click at [534, 335] on input "[DATE] 9:18 PM" at bounding box center [655, 334] width 408 height 51
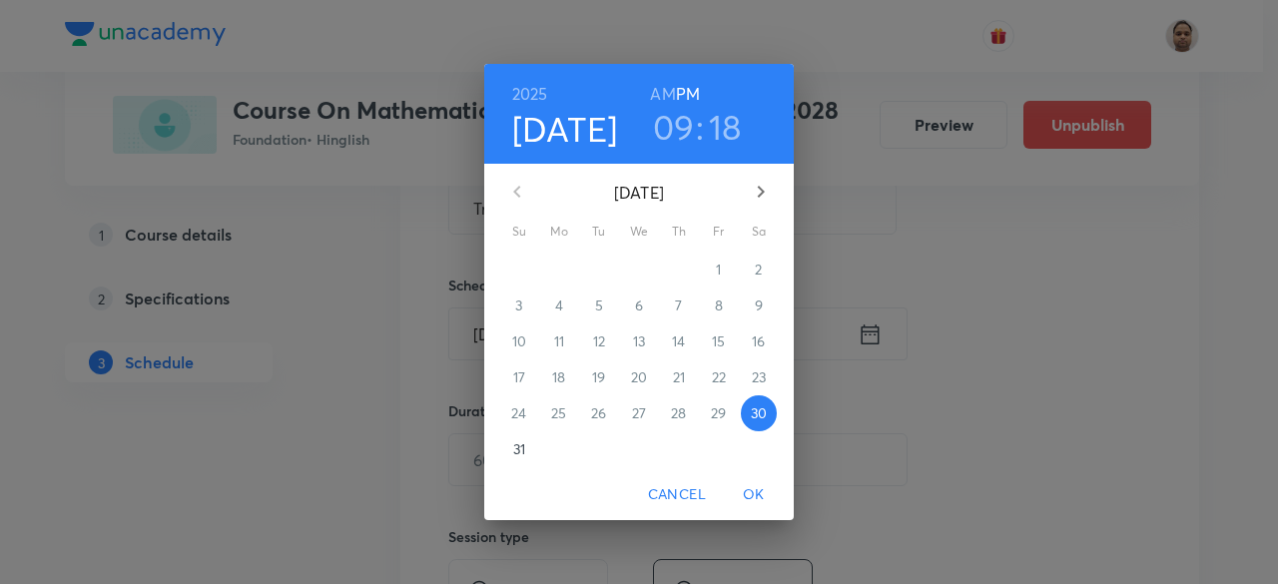
click at [518, 453] on p "31" at bounding box center [519, 449] width 12 height 20
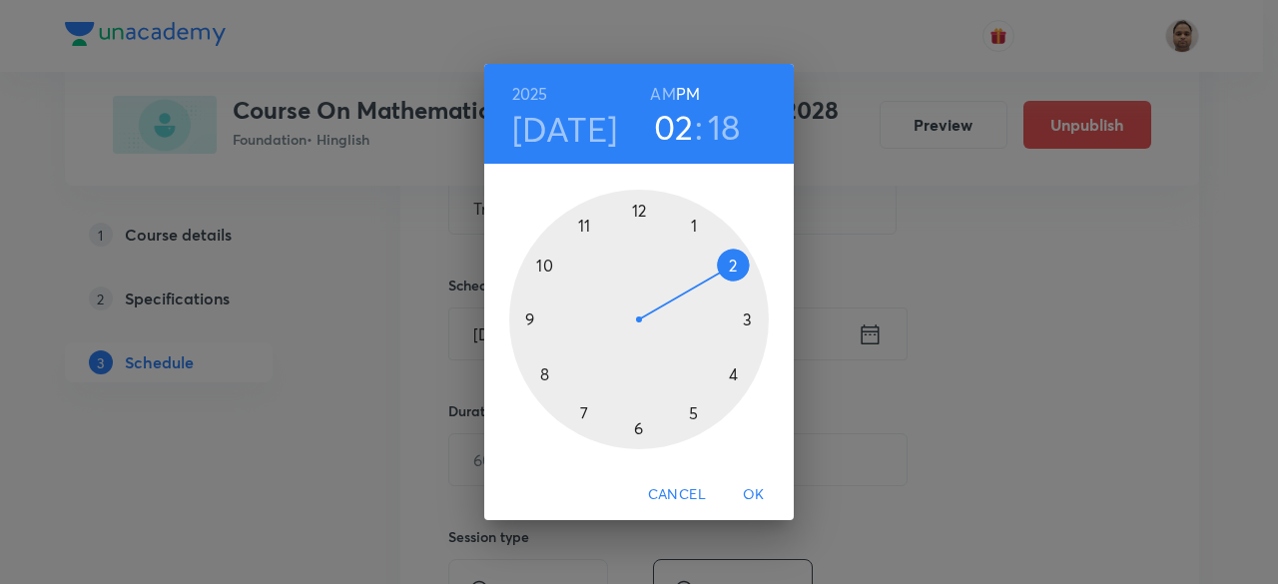
drag, startPoint x: 541, startPoint y: 309, endPoint x: 746, endPoint y: 264, distance: 209.6
click at [746, 264] on div at bounding box center [639, 320] width 260 height 260
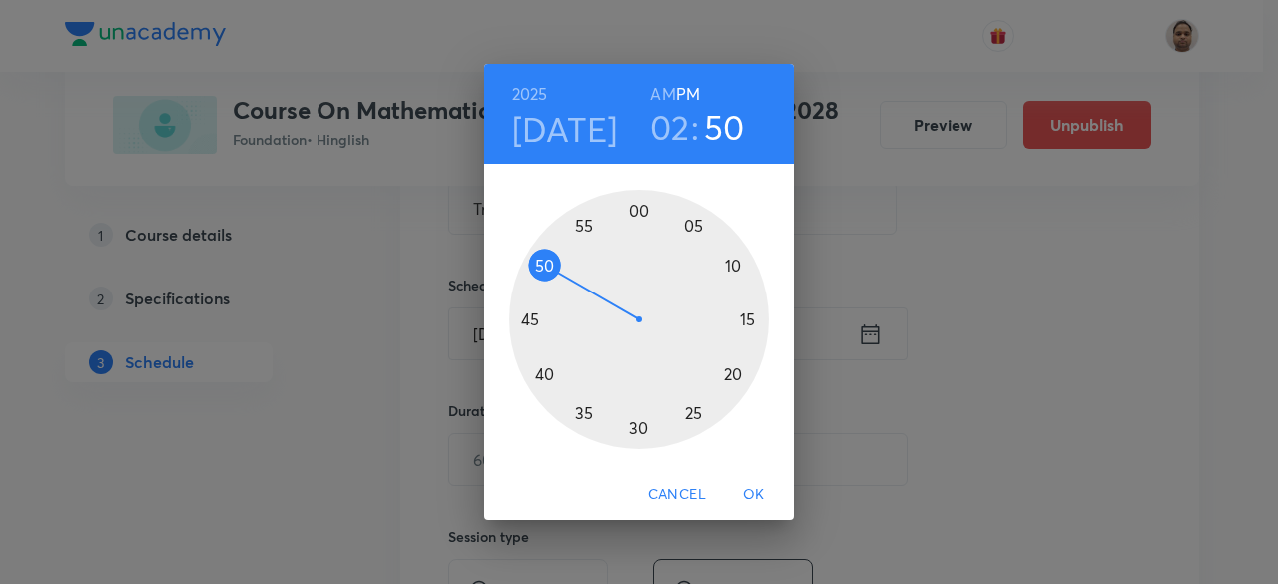
drag, startPoint x: 732, startPoint y: 355, endPoint x: 557, endPoint y: 275, distance: 192.2
click at [557, 275] on div at bounding box center [639, 320] width 260 height 260
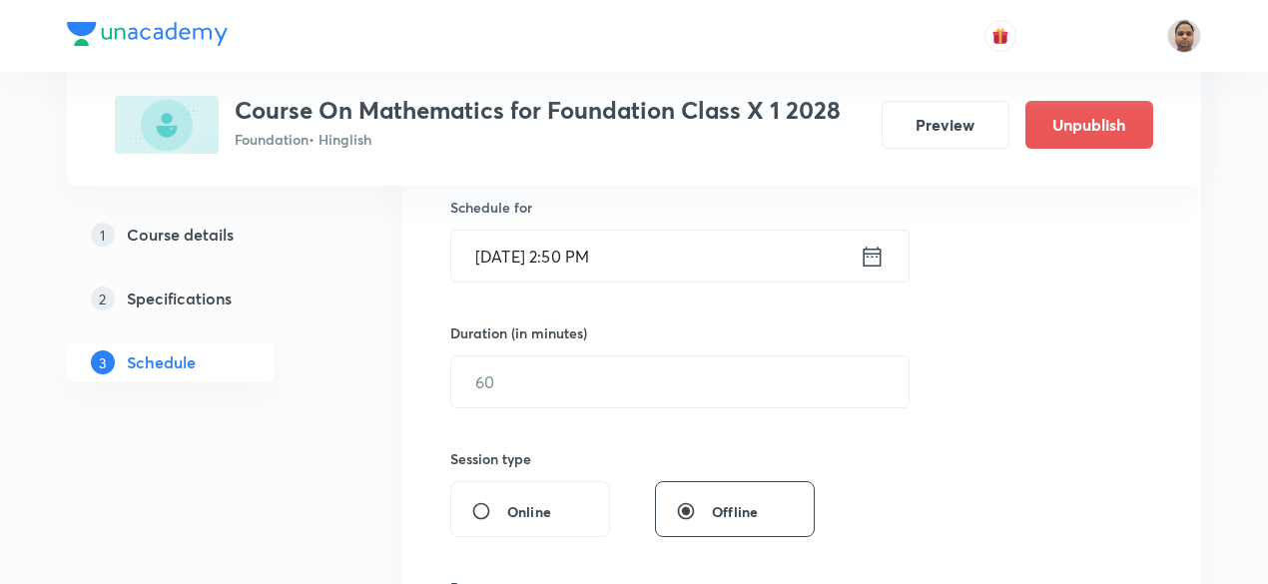
scroll to position [617, 0]
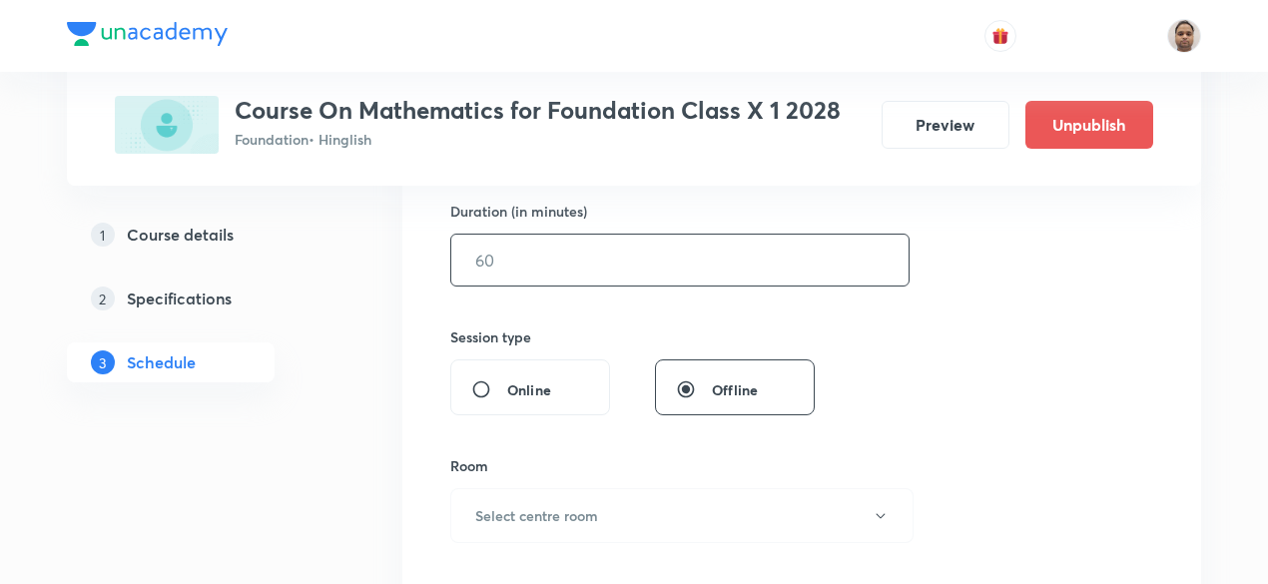
click at [515, 273] on input "text" at bounding box center [679, 260] width 457 height 51
type input "60"
click at [531, 505] on h6 "Select centre room" at bounding box center [536, 515] width 123 height 21
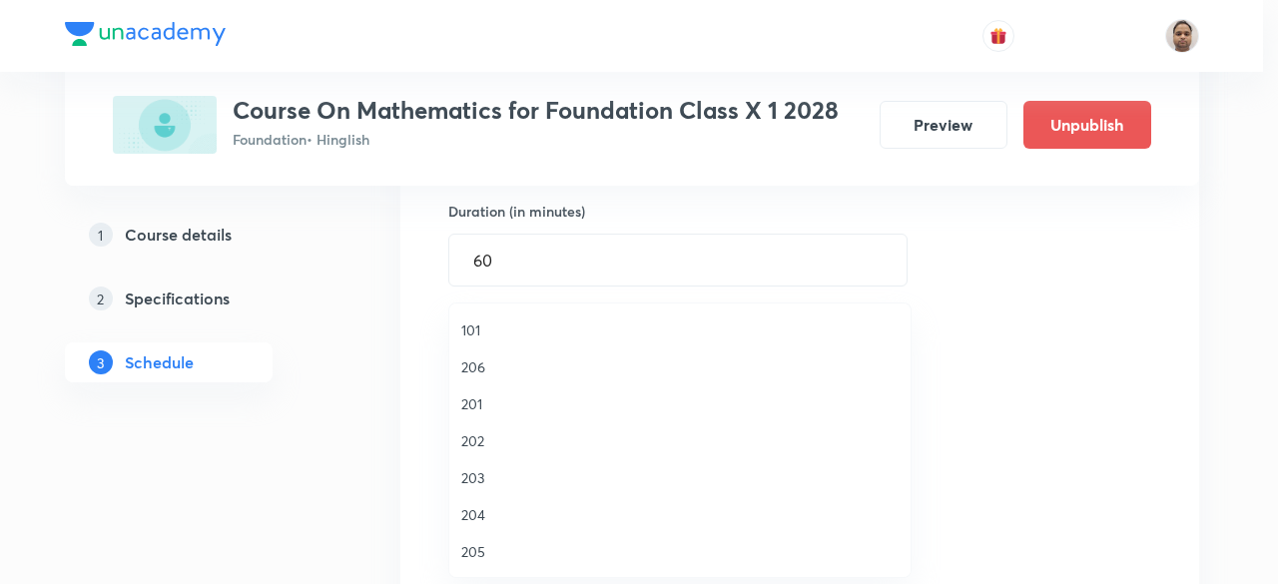
click at [485, 512] on span "204" at bounding box center [679, 514] width 437 height 21
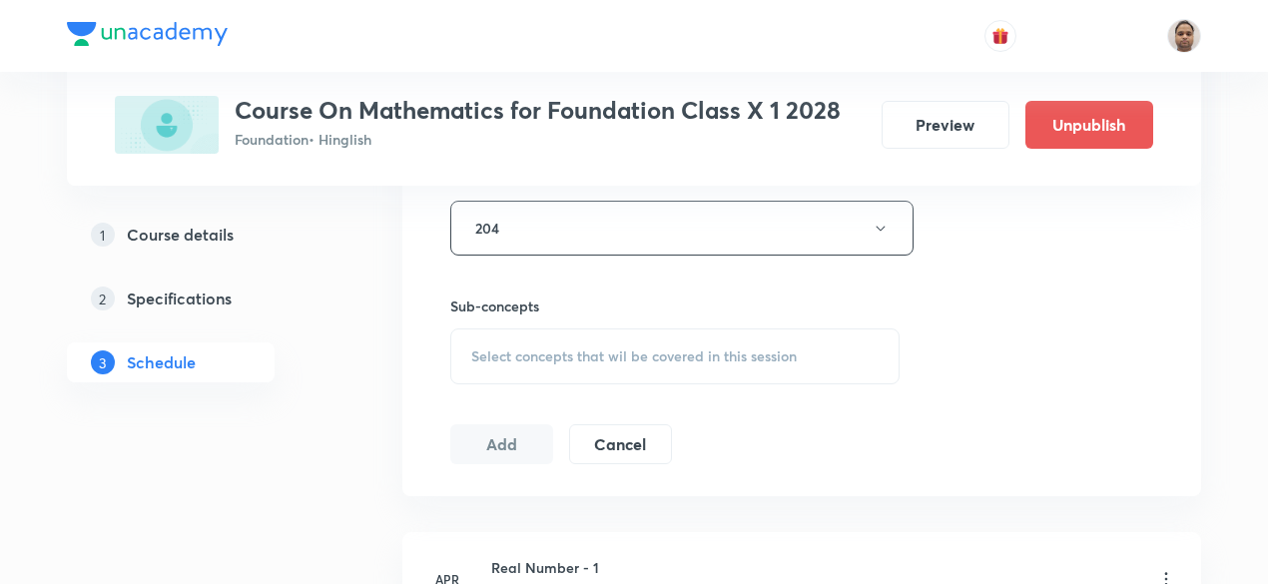
scroll to position [917, 0]
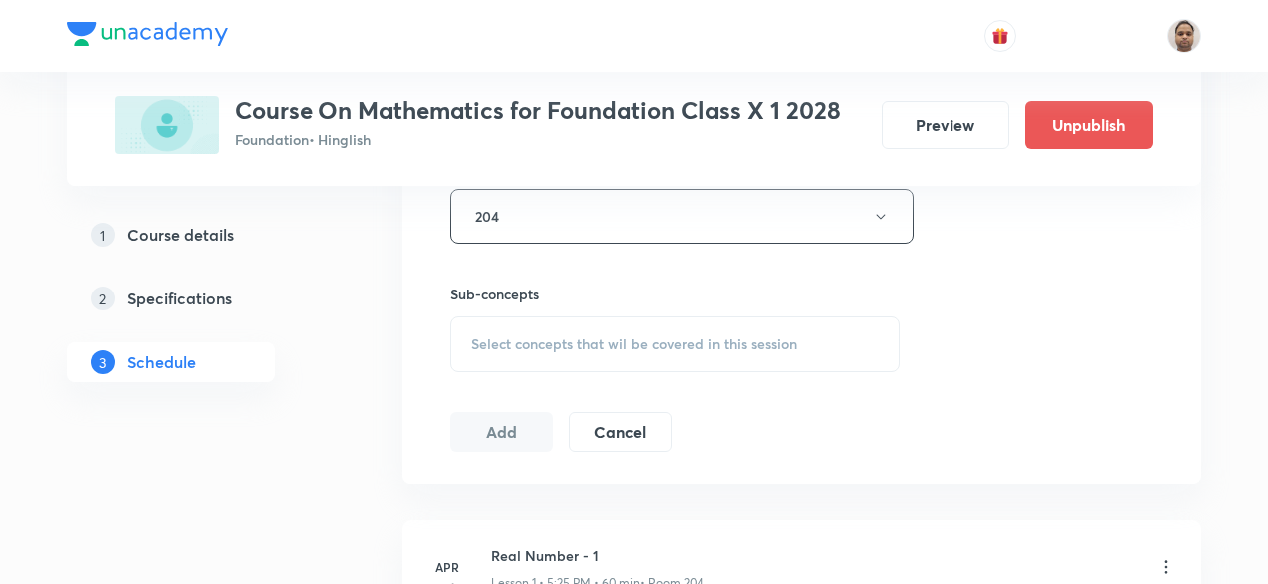
click at [525, 339] on span "Select concepts that wil be covered in this session" at bounding box center [634, 345] width 326 height 16
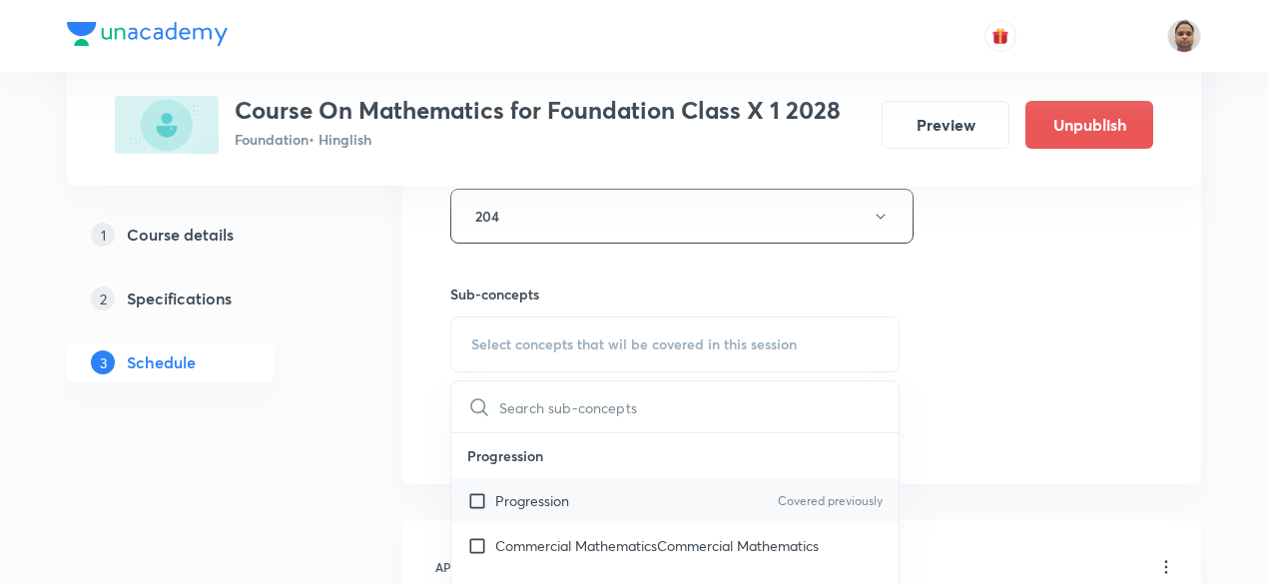
click at [508, 498] on p "Progression" at bounding box center [532, 500] width 74 height 21
checkbox input "true"
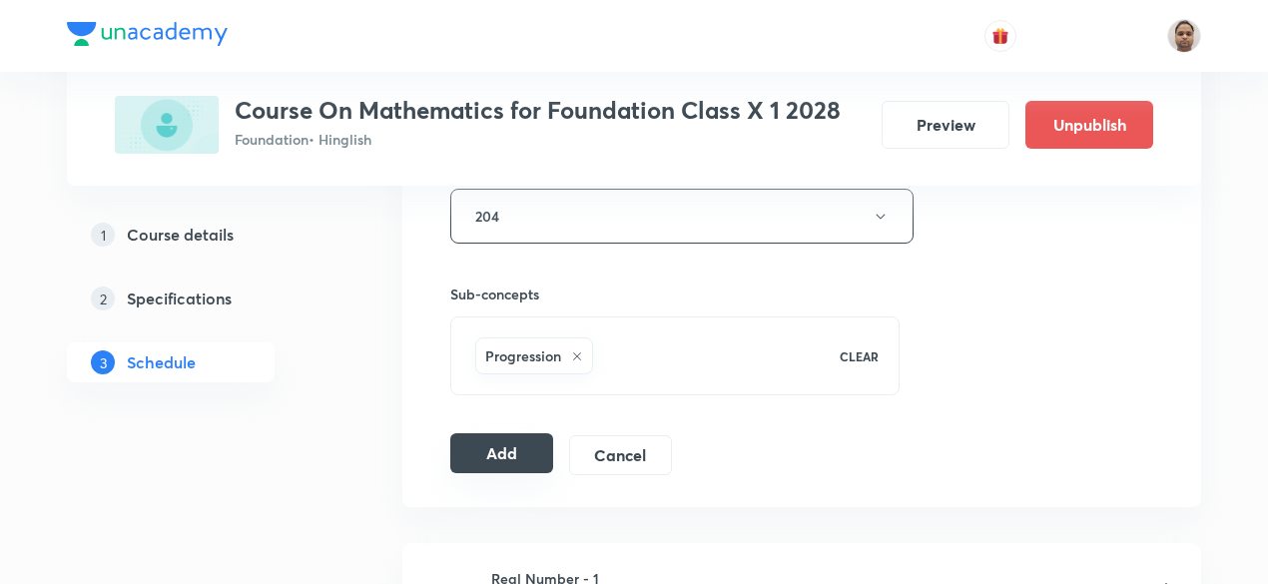
click at [504, 450] on button "Add" at bounding box center [501, 453] width 103 height 40
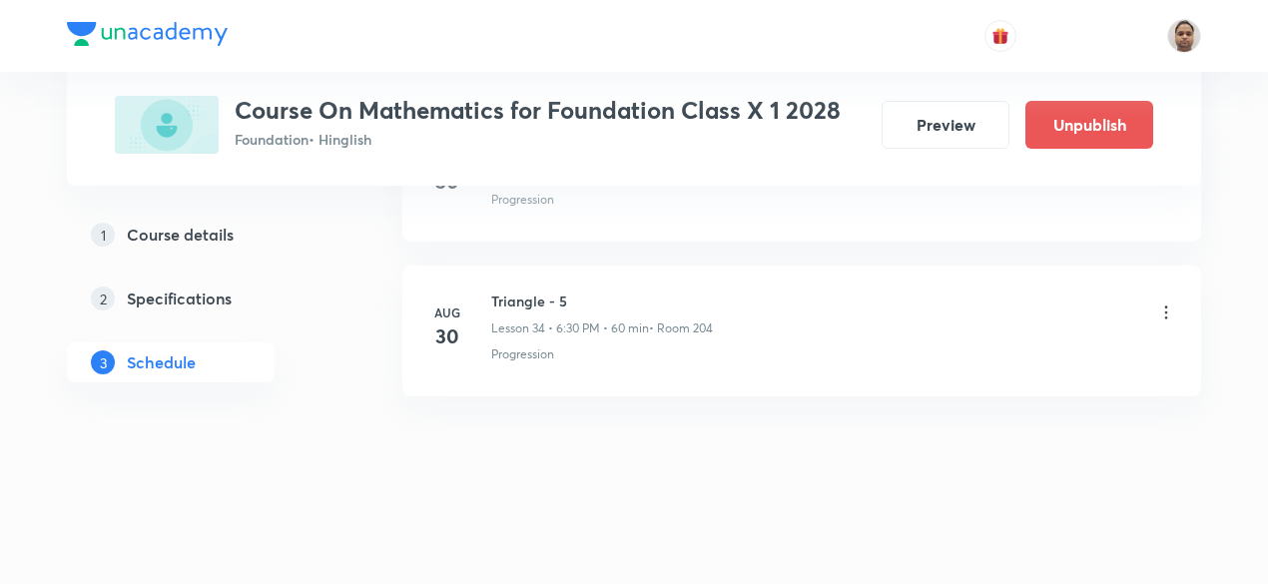
scroll to position [5339, 0]
